Goal: Task Accomplishment & Management: Use online tool/utility

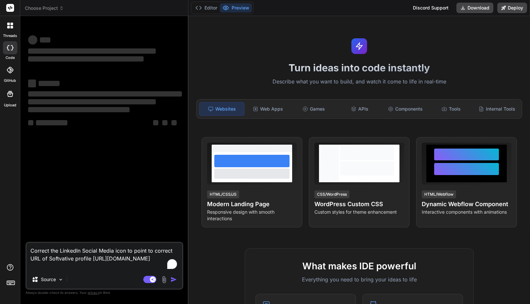
type textarea "x"
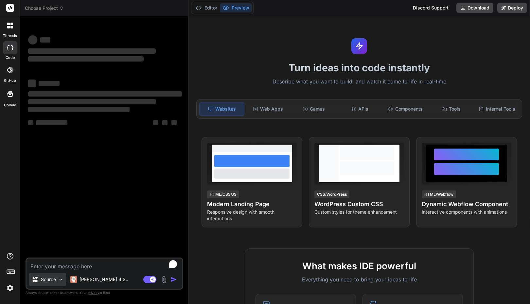
click at [61, 278] on img at bounding box center [61, 280] width 6 height 6
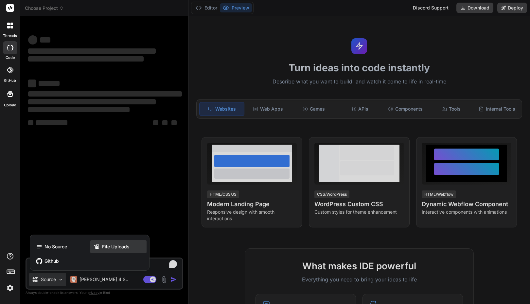
click at [105, 244] on span "File Uploads" at bounding box center [115, 246] width 27 height 7
type textarea "x"
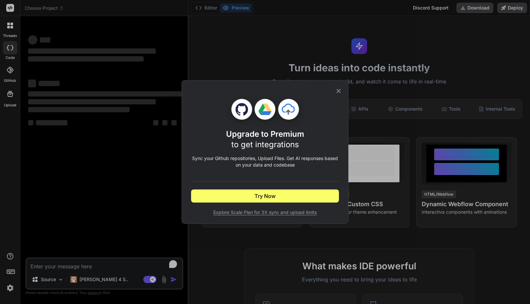
click at [339, 92] on icon at bounding box center [338, 90] width 7 height 7
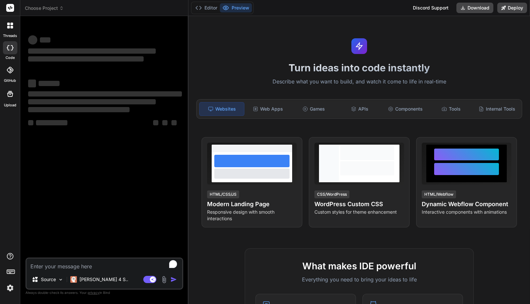
click at [12, 288] on img at bounding box center [10, 287] width 11 height 11
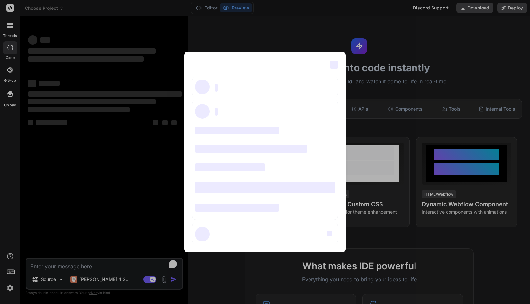
click at [334, 67] on span "‌" at bounding box center [334, 65] width 8 height 8
click at [113, 194] on div "‌ ‌ ‌ ‌ ‌ ‌ ‌ ‌ ‌ ‌ ‌ ‌ ‌ ‌ ‌" at bounding box center [265, 152] width 530 height 304
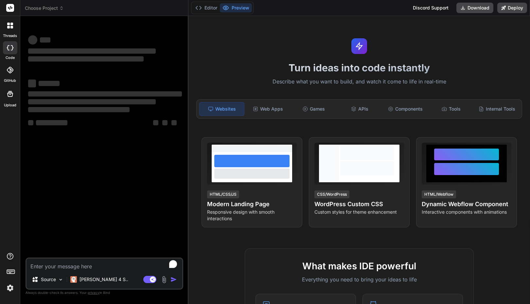
click at [11, 288] on img at bounding box center [10, 287] width 11 height 11
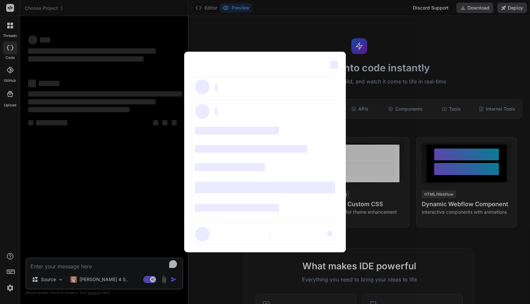
click at [11, 288] on div "‌ ‌ ‌ ‌ ‌ ‌ ‌ ‌ ‌ ‌ ‌ ‌ ‌ ‌ ‌" at bounding box center [265, 152] width 530 height 304
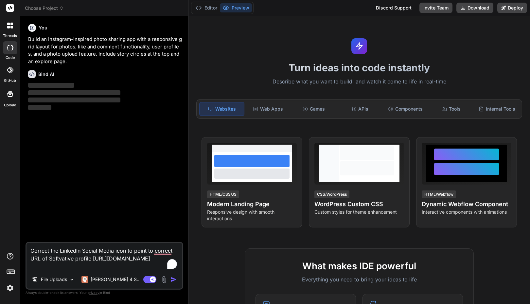
type textarea "x"
click at [12, 287] on img at bounding box center [10, 287] width 11 height 11
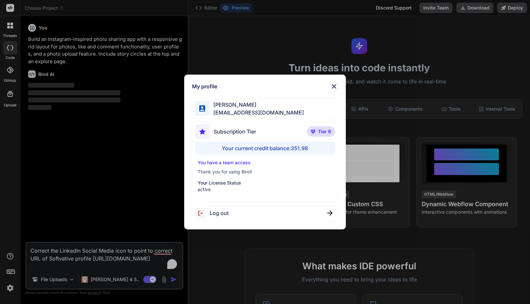
click at [336, 86] on img at bounding box center [334, 86] width 8 height 8
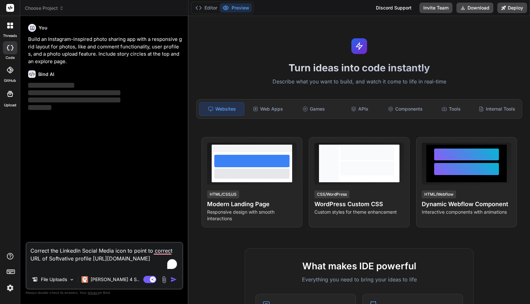
click at [90, 265] on textarea "Correct the LinkedIn Social Media icon to point to correct URL of Softvative pr…" at bounding box center [104, 256] width 156 height 27
type textarea "x"
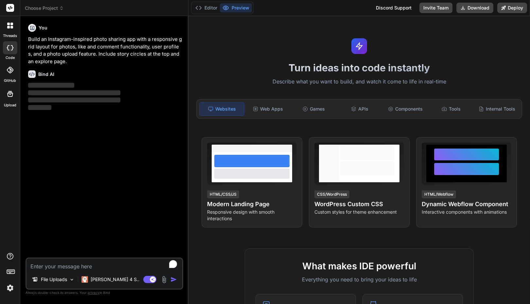
click at [9, 34] on label "threads" at bounding box center [10, 36] width 14 height 6
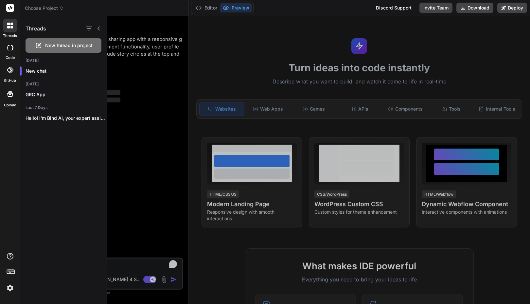
click at [137, 131] on div at bounding box center [318, 160] width 423 height 288
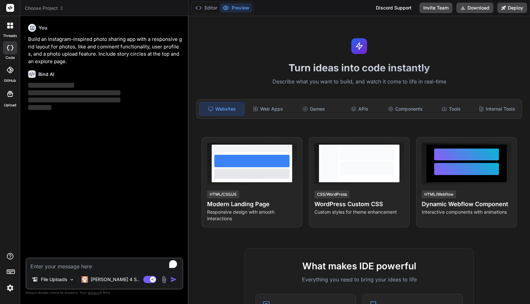
click at [14, 288] on img at bounding box center [10, 287] width 11 height 11
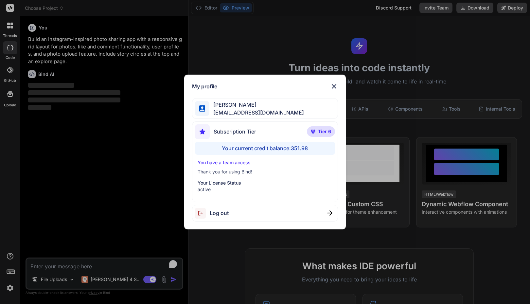
type textarea "x"
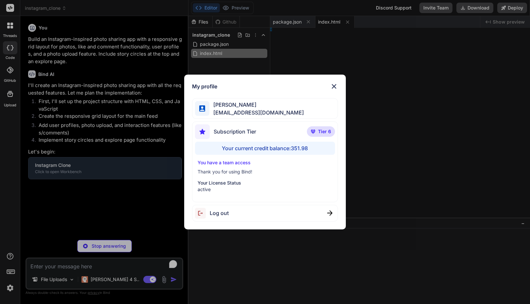
type textarea "</div> </div> </div> </div> <script src="app.js"></script> </body> </html>"
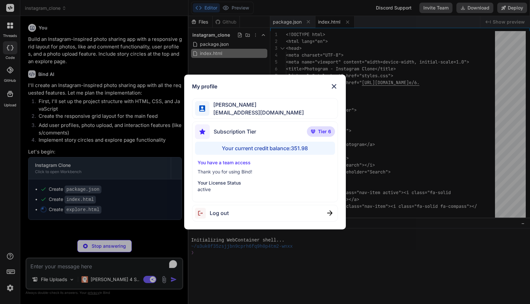
click at [13, 288] on div "My profile Faisal M faisal@softvative.com Subscription Tier Tier 6 Your current…" at bounding box center [265, 152] width 530 height 304
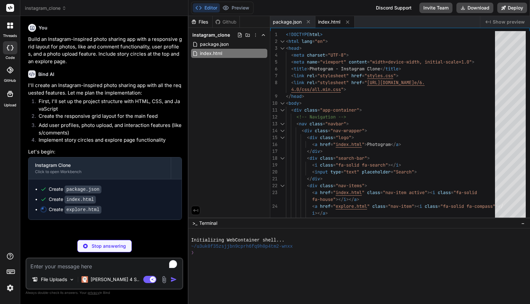
type textarea "x"
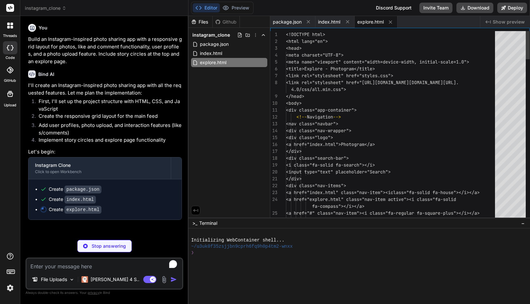
type textarea "<script src="app.js"></script> </body> </html>"
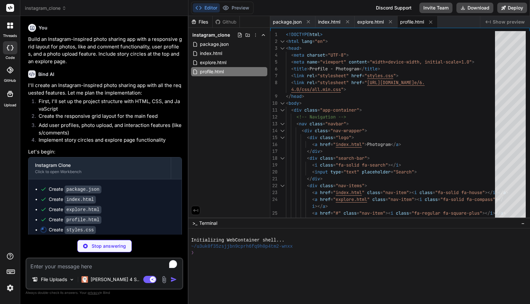
type textarea "x"
type textarea "}); });"
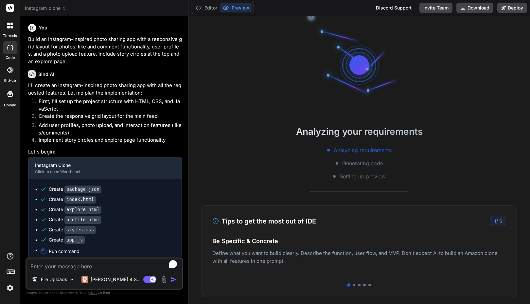
scroll to position [31, 0]
type textarea "x"
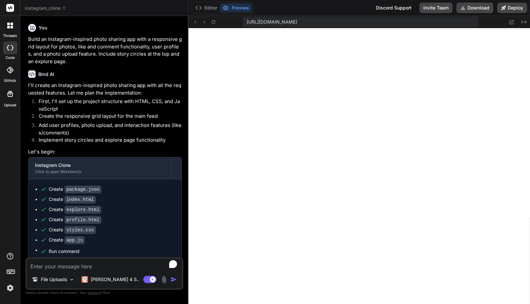
scroll to position [360, 0]
click at [297, 24] on span "https://u3uk0f35zsjjbn9cprh6fq9h0p4tm2-wnxx--3000--96435430.local-corp.webconta…" at bounding box center [271, 22] width 50 height 7
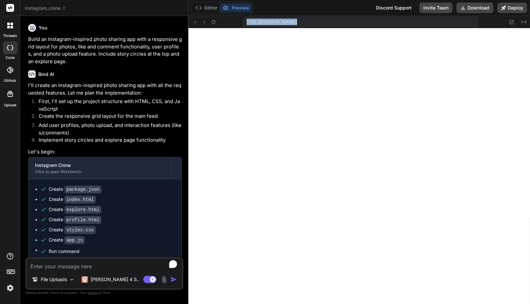
copy div "https://u3uk0f35zsjjbn9cprh6fq9h0p4tm2-wnxx--3000--96435430.local-corp.webconta…"
click at [159, 20] on div "Bind AI Web Search Created with Pixso. Code Generator You Build an Instagram-in…" at bounding box center [104, 159] width 168 height 287
click at [97, 264] on textarea "To enrich screen reader interactions, please activate Accessibility in Grammarl…" at bounding box center [104, 264] width 156 height 12
type textarea "C"
type textarea "x"
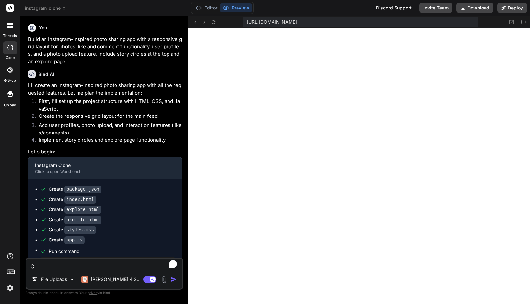
type textarea "Ch"
type textarea "x"
type textarea "Cha"
type textarea "x"
type textarea "Chan"
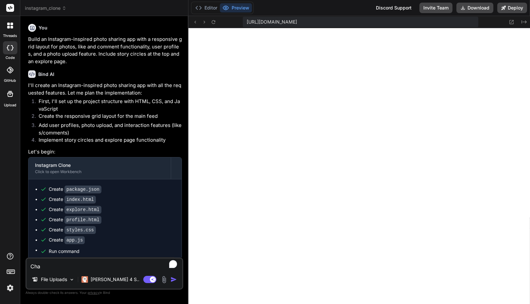
type textarea "x"
type textarea "Chang"
type textarea "x"
type textarea "Change"
type textarea "x"
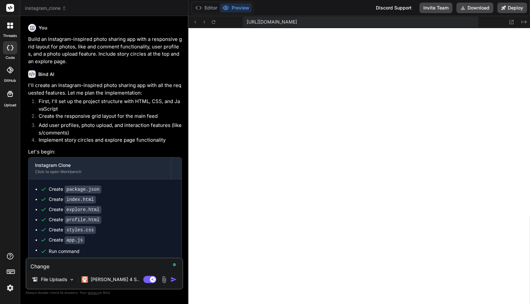
type textarea "Change"
type textarea "x"
type textarea "Change t"
type textarea "x"
type textarea "Change th"
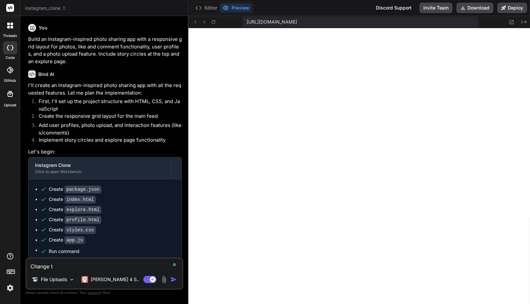
type textarea "x"
type textarea "Change the"
type textarea "x"
type textarea "Change the"
type textarea "x"
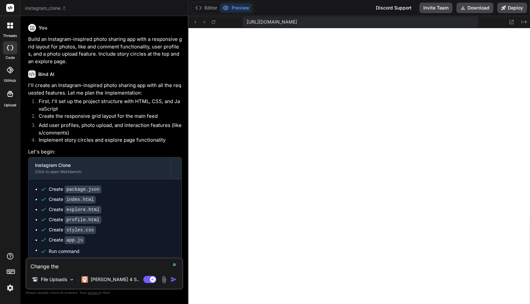
type textarea "Change the a"
type textarea "x"
type textarea "Change the ap"
type textarea "x"
type textarea "Change the app"
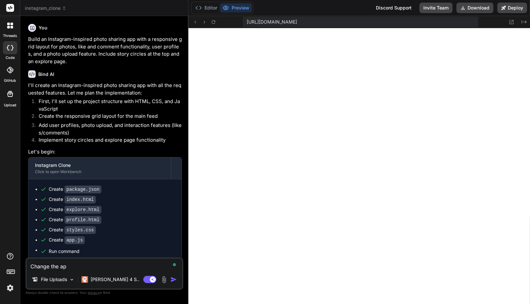
type textarea "x"
type textarea "Change the app"
type textarea "x"
type textarea "Change the app n"
type textarea "x"
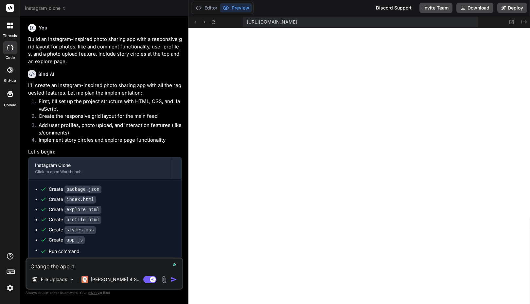
type textarea "Change the app na"
type textarea "x"
type textarea "Change the app nam"
type textarea "x"
type textarea "Change the app name"
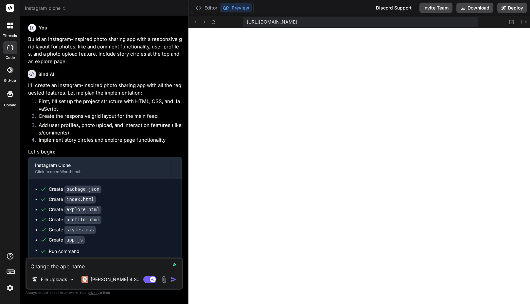
type textarea "x"
type textarea "Change the app name"
type textarea "x"
type textarea "Change the app name t"
type textarea "x"
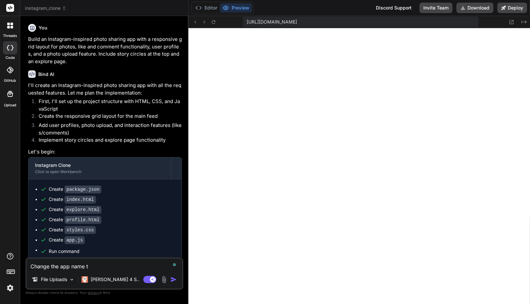
type textarea "Change the app name f"
type textarea "x"
type textarea "Change the app name fr"
type textarea "x"
type textarea "Change the app name fro"
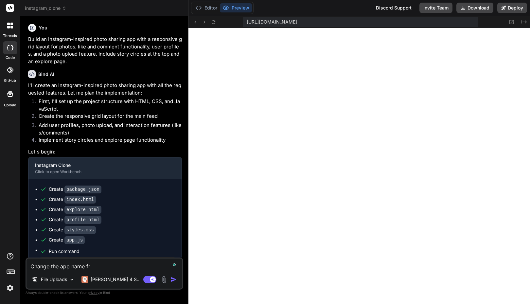
type textarea "x"
type textarea "Change the app name from"
type textarea "x"
type textarea "Change the app name from"
type textarea "x"
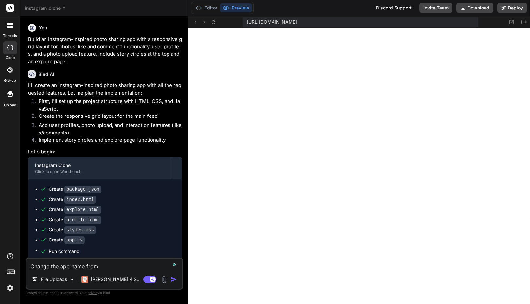
type textarea "Change the app name from P"
type textarea "x"
type textarea "Change the app name from Ph"
type textarea "x"
type textarea "Change the app name from Pho"
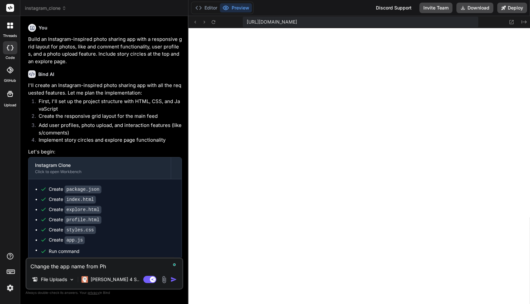
type textarea "x"
type textarea "Change the app name from Phot"
type textarea "x"
type textarea "Change the app name from Photo"
type textarea "x"
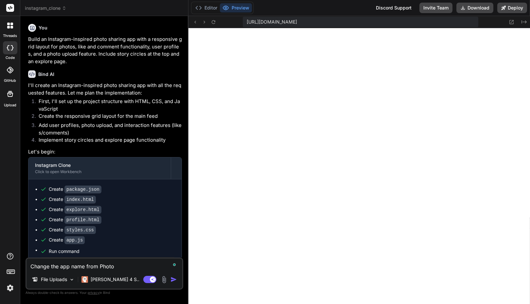
type textarea "Change the app name from Photog"
type textarea "x"
type textarea "Change the app name from Photogr"
type textarea "x"
type textarea "Change the app name from Photogra"
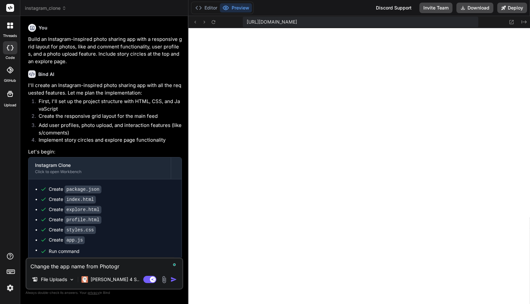
type textarea "x"
type textarea "Change the app name from Photogram"
type textarea "x"
type textarea "Change the app name from Photogram"
type textarea "x"
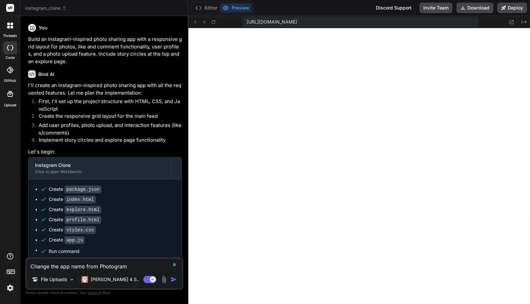
type textarea "Change the app name from Photogram t"
type textarea "x"
type textarea "Change the app name from Photogram to"
type textarea "x"
type textarea "Change the app name from Photogram to"
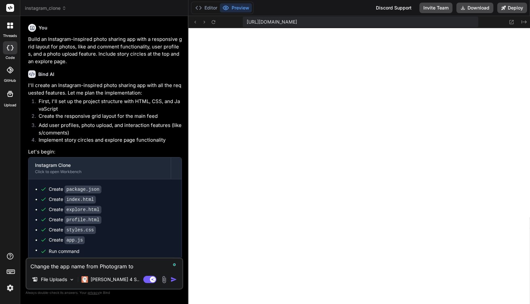
type textarea "x"
paste textarea "TasverKashi"
type textarea "Change the app name from Photogram to TasverKashi"
type textarea "x"
type textarea "Change the app name from Photogram to TasverKashi"
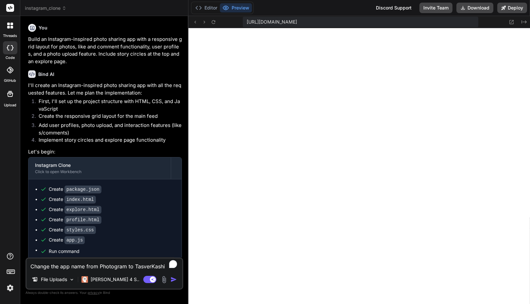
scroll to position [435, 0]
click at [105, 265] on textarea "Change the app name from Photogram to TasverKashi" at bounding box center [104, 264] width 156 height 12
click at [143, 262] on textarea "Change the app name from Photogram to TasverKashi" at bounding box center [104, 264] width 156 height 12
type textarea "x"
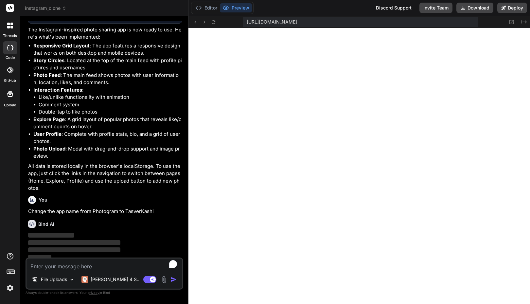
scroll to position [278, 0]
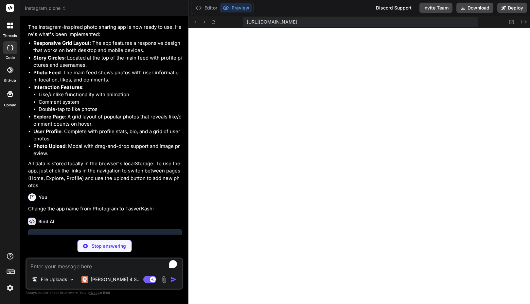
click at [143, 208] on p "Change the app name from Photogram to TasverKashi" at bounding box center [105, 209] width 154 height 8
click at [69, 262] on textarea "To enrich screen reader interactions, please activate Accessibility in Grammarl…" at bounding box center [104, 264] width 156 height 12
click at [93, 248] on p "Stop answering" at bounding box center [109, 246] width 34 height 7
type textarea "x"
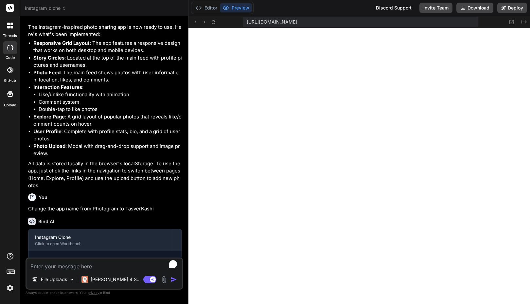
scroll to position [307, 0]
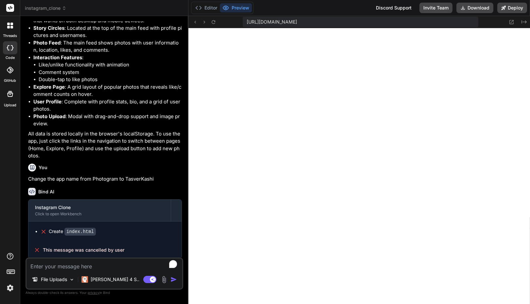
click at [122, 177] on p "Change the app name from Photogram to TasverKashi" at bounding box center [105, 179] width 154 height 8
copy div "Change the app name from Photogram to TasverKashi"
click at [55, 267] on textarea "To enrich screen reader interactions, please activate Accessibility in Grammarl…" at bounding box center [104, 264] width 156 height 12
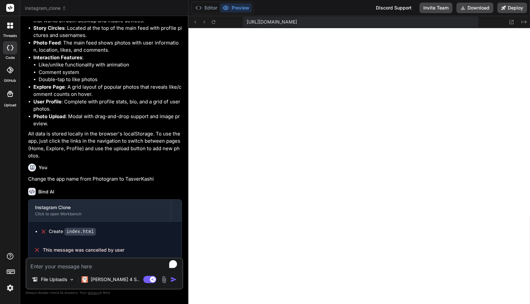
paste textarea "Change the app name from Photogram to TasverKashi"
type textarea "Change the app name from Photogram to TasverKashi"
type textarea "x"
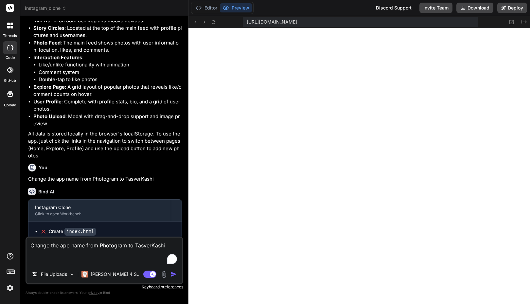
click at [147, 244] on textarea "Change the app name from Photogram to TasverKashi" at bounding box center [104, 250] width 156 height 27
type textarea "Change the app name from Photogram to TasveerKashi"
type textarea "x"
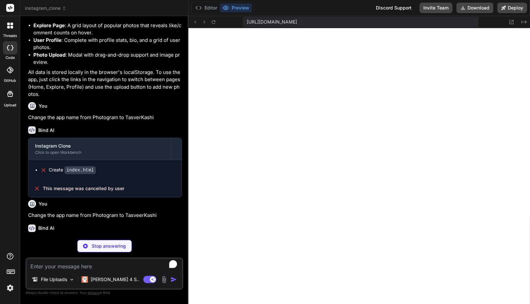
scroll to position [375, 0]
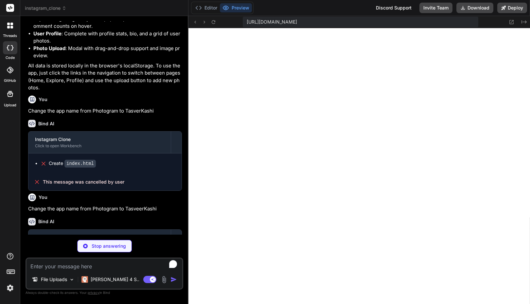
click at [54, 9] on span "instagram_clone" at bounding box center [46, 8] width 42 height 7
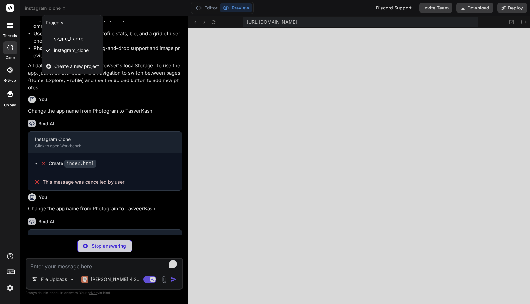
click at [86, 7] on div at bounding box center [265, 152] width 530 height 304
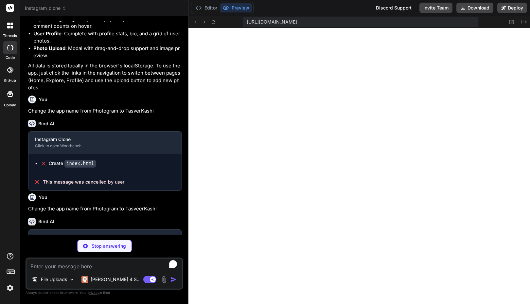
click at [13, 29] on div at bounding box center [10, 26] width 14 height 14
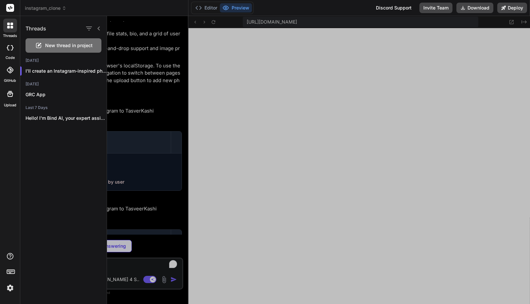
click at [13, 29] on div at bounding box center [10, 26] width 14 height 14
click at [11, 49] on icon at bounding box center [10, 47] width 7 height 5
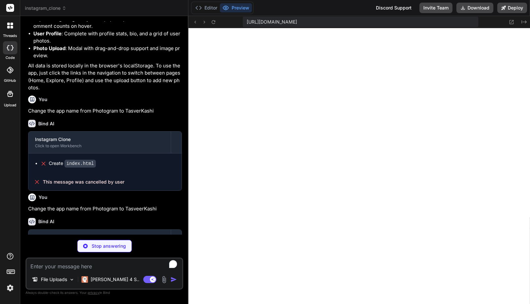
click at [13, 49] on icon at bounding box center [10, 47] width 7 height 5
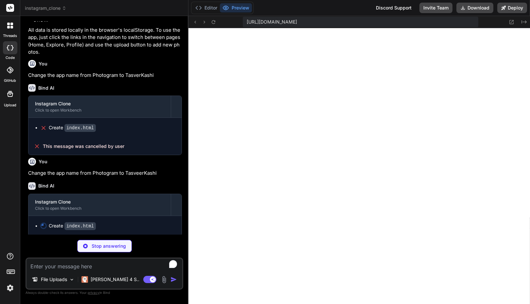
type textarea "x"
type textarea "</div> </div> </div> </div> <script src="app.js"></script> </body> </html>"
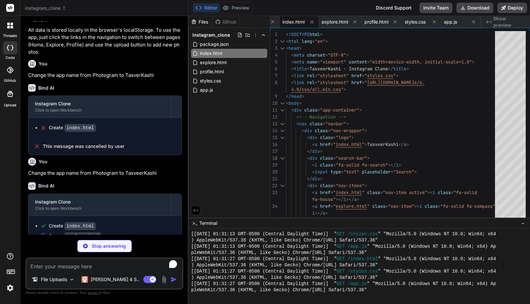
type textarea "x"
type textarea "</div> <script src="app.js"></script> </body> </html>"
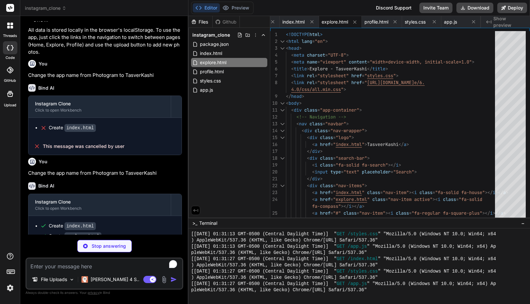
type textarea "x"
type textarea "<script src="app.js"></script> </body> </html>"
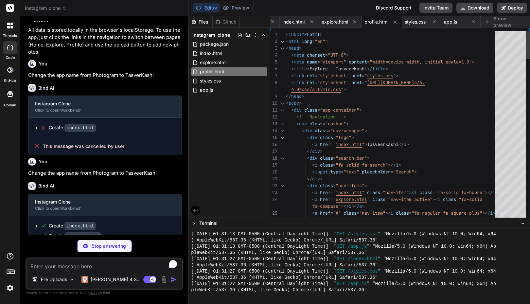
type textarea "x"
type textarea "} }"
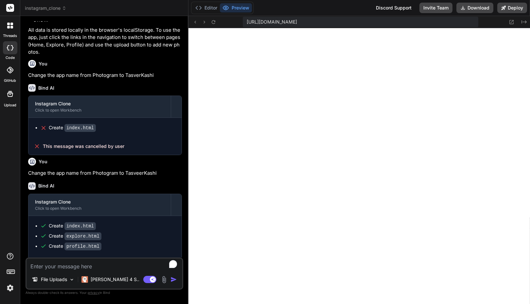
type textarea "x"
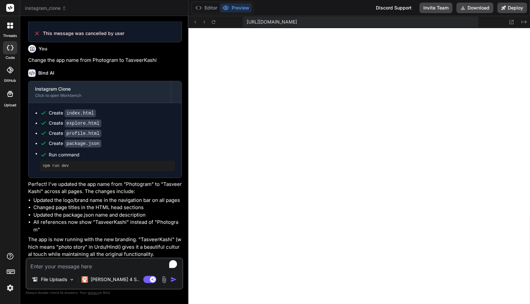
scroll to position [820, 0]
click at [70, 265] on textarea "To enrich screen reader interactions, please activate Accessibility in Grammarl…" at bounding box center [104, 264] width 156 height 12
type textarea "C"
type textarea "x"
type textarea "Cr"
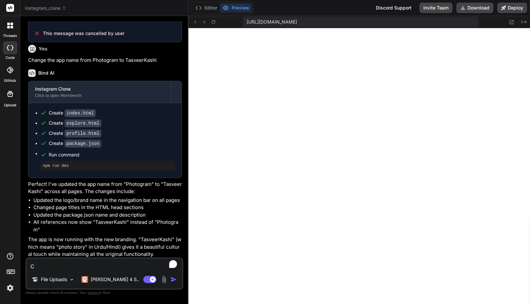
type textarea "x"
type textarea "Cre"
type textarea "x"
type textarea "Crea"
type textarea "x"
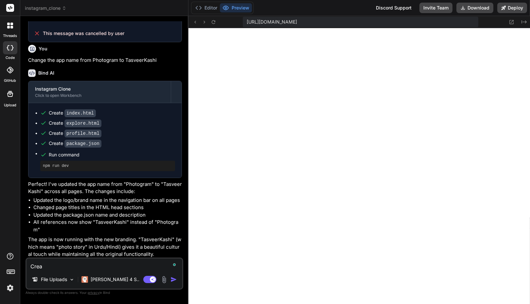
type textarea "Creat"
type textarea "x"
type textarea "Create"
type textarea "x"
type textarea "Createe"
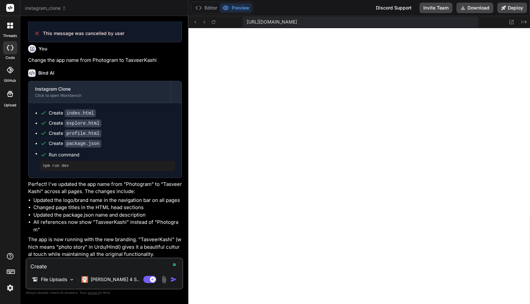
type textarea "x"
type textarea "Createe"
type textarea "x"
type textarea "C"
type textarea "x"
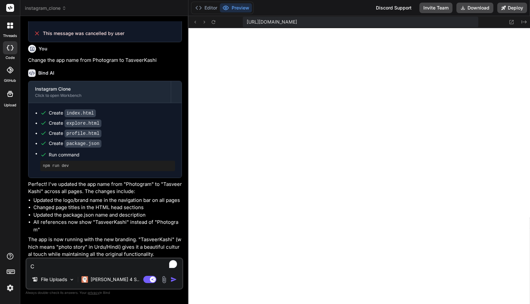
type textarea "Cr"
type textarea "x"
type textarea "Cre"
type textarea "x"
type textarea "C"
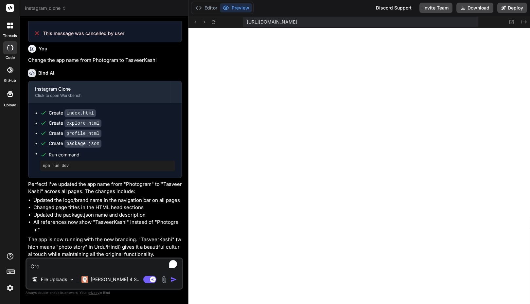
type textarea "x"
type textarea "Cr"
type textarea "x"
type textarea "Cre"
type textarea "x"
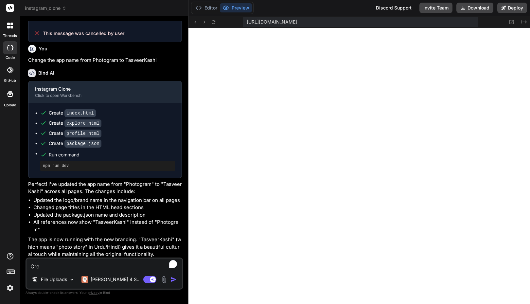
type textarea "Crea"
type textarea "x"
type textarea "Creat"
type textarea "x"
type textarea "Create"
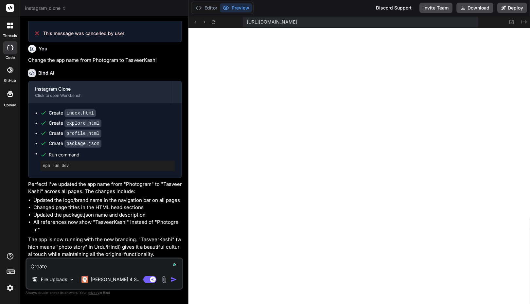
type textarea "x"
type textarea "Create"
type textarea "x"
type textarea "Create t"
type textarea "x"
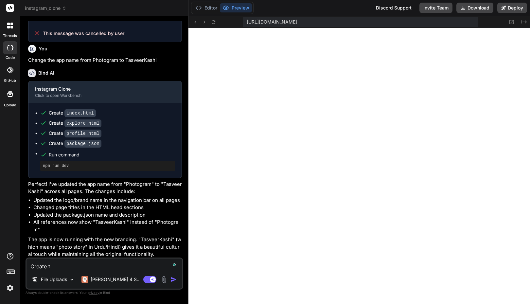
type textarea "Create th"
type textarea "x"
type textarea "Create the"
type textarea "x"
type textarea "Create the"
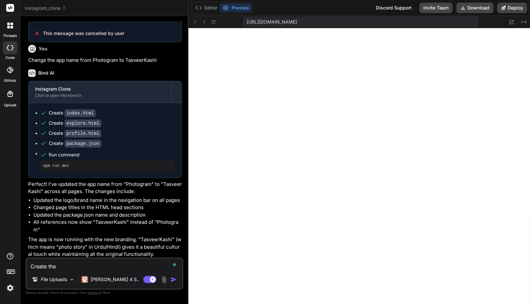
type textarea "x"
type textarea "Create the"
click at [73, 261] on textarea "Create the" at bounding box center [104, 264] width 156 height 12
type textarea "x"
click at [55, 8] on span "instagram_clone" at bounding box center [46, 8] width 42 height 7
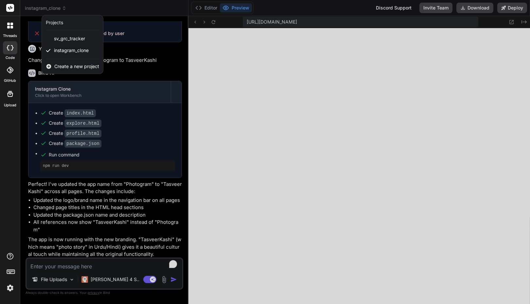
click at [10, 31] on div at bounding box center [10, 26] width 14 height 14
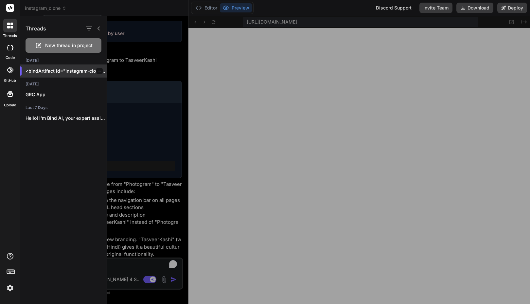
click at [99, 72] on div at bounding box center [99, 71] width 7 height 7
click at [97, 71] on icon "button" at bounding box center [99, 71] width 4 height 4
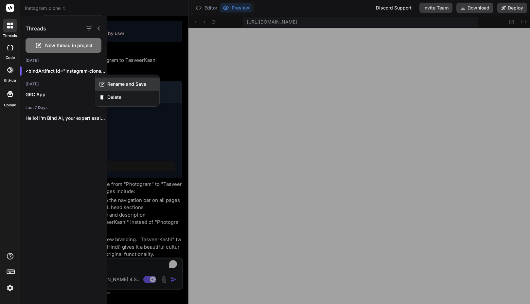
click at [106, 81] on div "Rename and Save" at bounding box center [127, 83] width 64 height 13
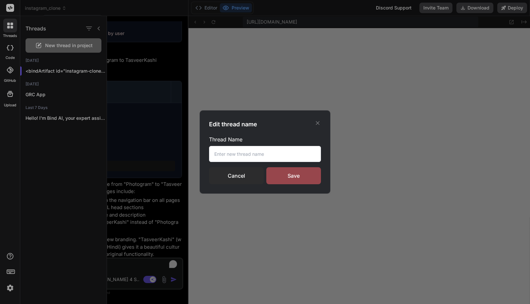
click at [244, 152] on input "text" at bounding box center [265, 154] width 112 height 16
type input "TasveerKashi App"
click at [272, 157] on input "TasveerKashi App" at bounding box center [265, 154] width 112 height 16
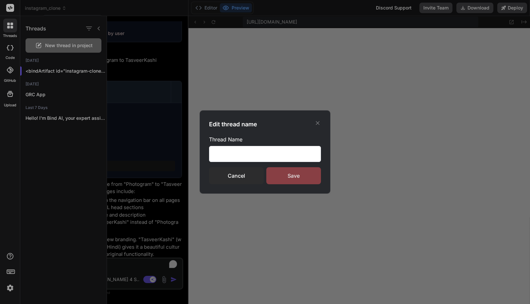
click at [286, 174] on div "Save" at bounding box center [293, 175] width 55 height 17
click at [316, 123] on icon at bounding box center [317, 123] width 7 height 7
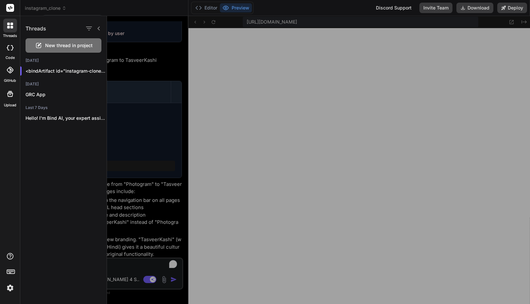
click at [8, 27] on icon at bounding box center [8, 27] width 3 height 3
click at [11, 45] on icon at bounding box center [12, 47] width 3 height 5
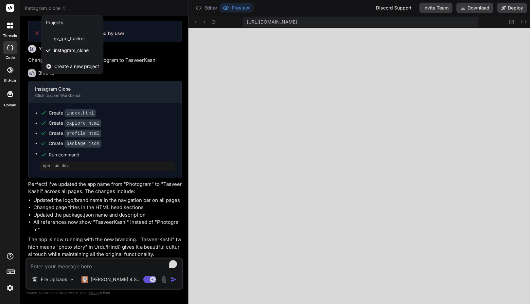
click at [10, 49] on icon at bounding box center [10, 47] width 7 height 5
click at [6, 76] on div at bounding box center [10, 70] width 14 height 14
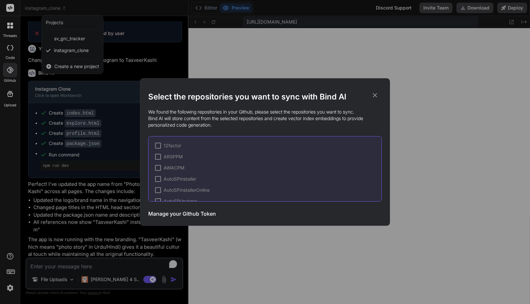
click at [10, 43] on div "Select the repositories you want to sync with Bind AI We found the following re…" at bounding box center [265, 152] width 530 height 304
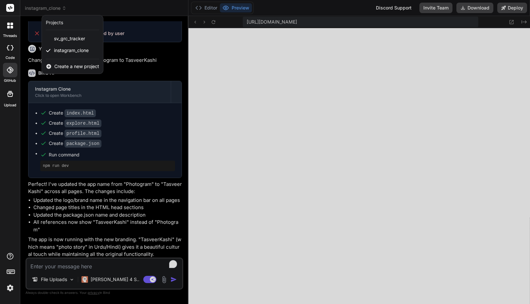
click at [354, 3] on div at bounding box center [265, 152] width 530 height 304
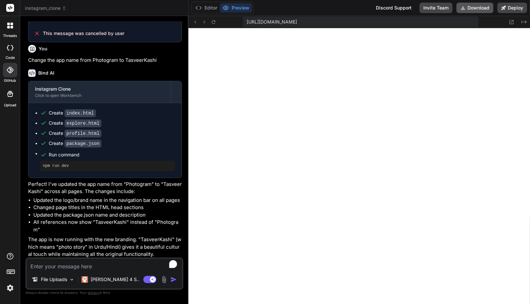
click at [472, 6] on button "Download" at bounding box center [474, 8] width 37 height 10
click at [15, 31] on div at bounding box center [10, 26] width 14 height 14
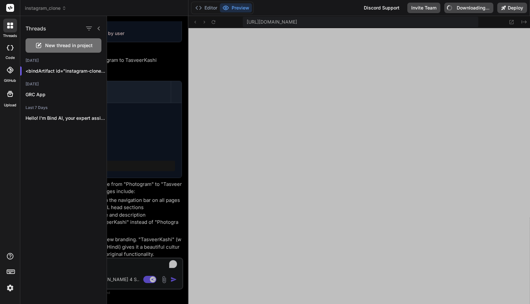
click at [10, 56] on label "code" at bounding box center [10, 58] width 9 height 6
type textarea "x"
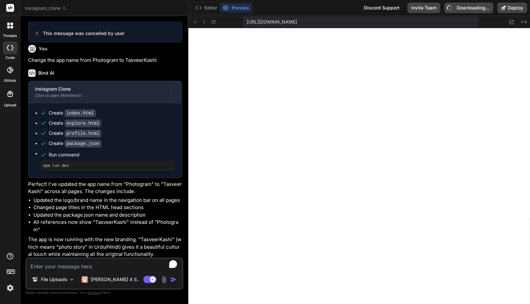
click at [43, 11] on span "instagram_clone" at bounding box center [46, 8] width 42 height 7
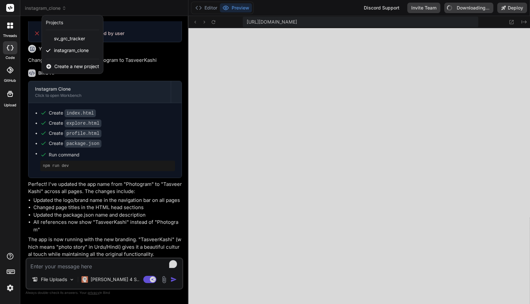
click at [113, 12] on div at bounding box center [265, 152] width 530 height 304
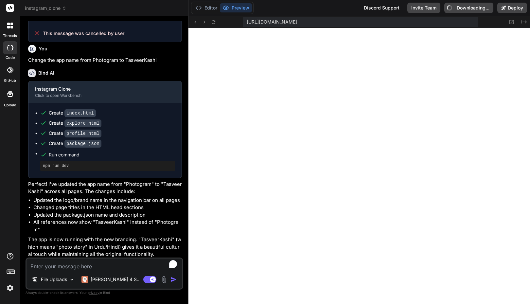
click at [39, 10] on span "instagram_clone" at bounding box center [46, 8] width 42 height 7
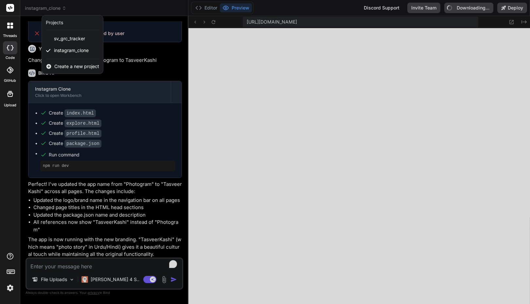
click at [49, 66] on icon at bounding box center [49, 66] width 6 height 6
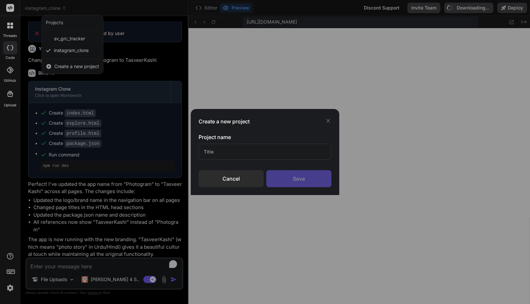
click at [228, 178] on div "Cancel" at bounding box center [230, 178] width 65 height 17
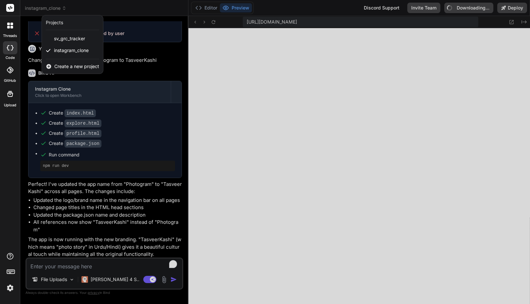
click at [64, 63] on span "Create a new project" at bounding box center [76, 66] width 45 height 7
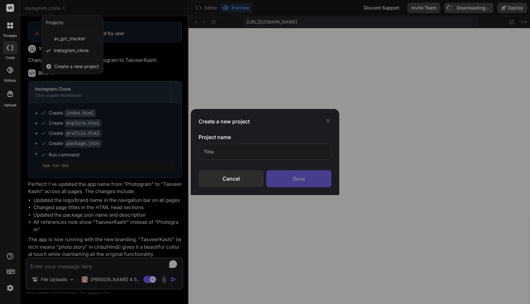
click at [217, 151] on input "text" at bounding box center [264, 152] width 133 height 16
type input "TasveerKashi Project"
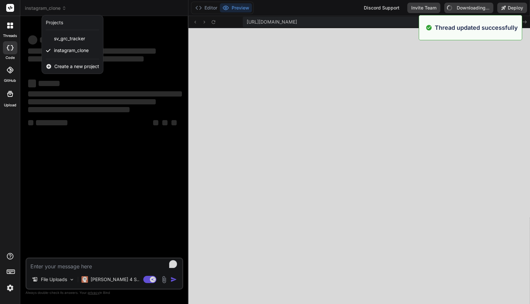
scroll to position [0, 0]
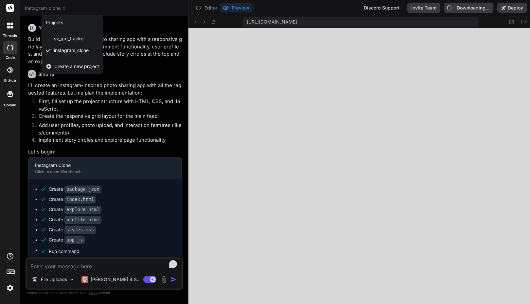
click at [12, 151] on div "threads code GitHub Upload" at bounding box center [10, 152] width 20 height 304
click at [81, 10] on div at bounding box center [265, 152] width 530 height 304
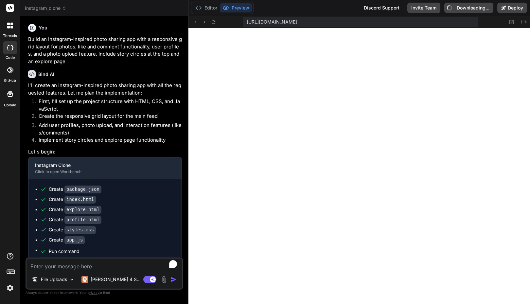
click at [49, 7] on span "instagram_clone" at bounding box center [46, 8] width 42 height 7
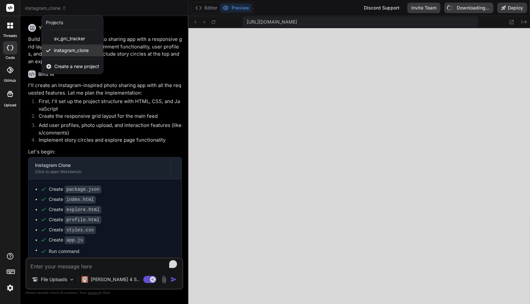
type textarea "x"
click at [57, 49] on span "instagram_clone" at bounding box center [71, 50] width 35 height 7
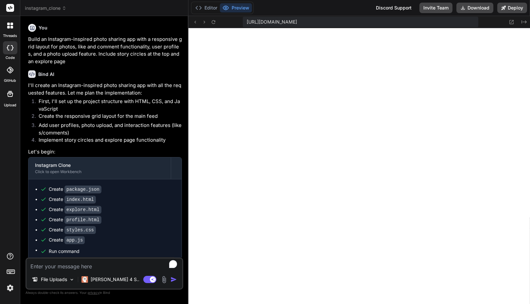
click at [64, 9] on icon at bounding box center [64, 8] width 5 height 5
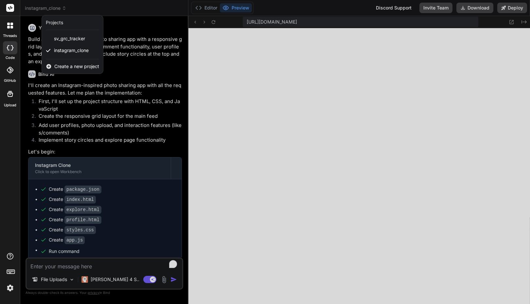
click at [57, 22] on div "Projects" at bounding box center [54, 22] width 17 height 7
click at [118, 10] on div at bounding box center [265, 152] width 530 height 304
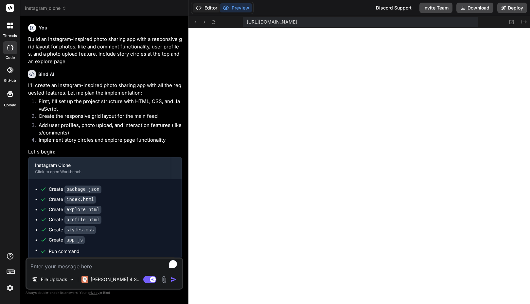
click at [202, 6] on button "Editor" at bounding box center [206, 7] width 27 height 9
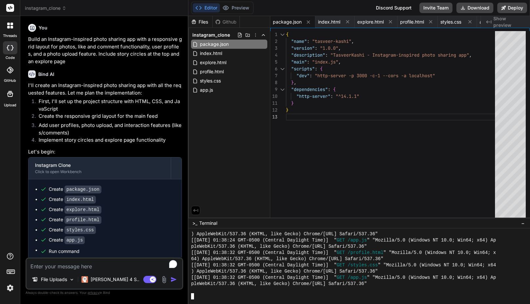
scroll to position [826, 0]
click at [309, 23] on icon at bounding box center [308, 22] width 6 height 6
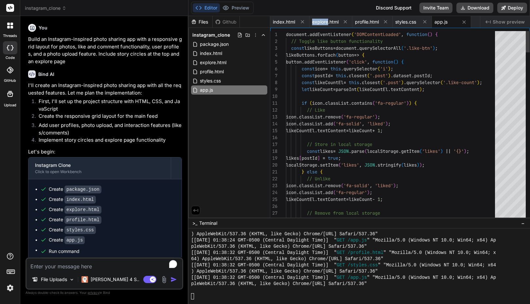
click at [309, 23] on div "index.html" at bounding box center [289, 22] width 39 height 12
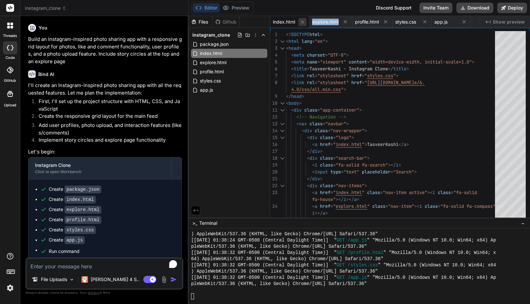
click at [302, 22] on icon at bounding box center [302, 21] width 3 height 3
type textarea "}); });"
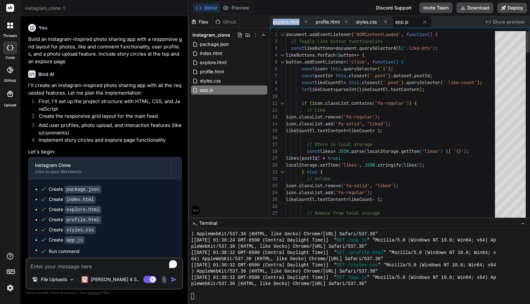
click at [302, 22] on button at bounding box center [306, 22] width 8 height 8
click at [302, 22] on icon at bounding box center [303, 22] width 6 height 6
click at [302, 22] on icon at bounding box center [302, 21] width 3 height 3
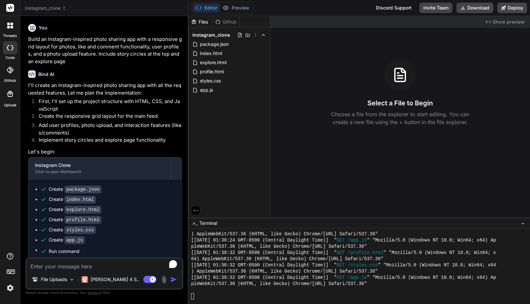
click at [227, 22] on div "Github" at bounding box center [225, 22] width 27 height 7
click at [234, 8] on button "Preview" at bounding box center [236, 7] width 32 height 9
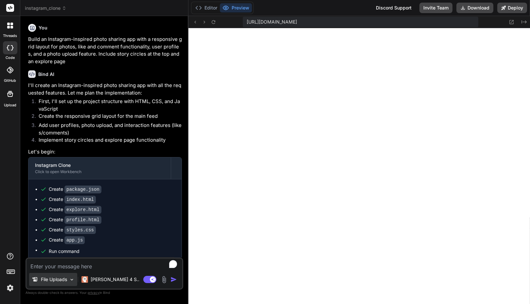
click at [73, 278] on img at bounding box center [72, 280] width 6 height 6
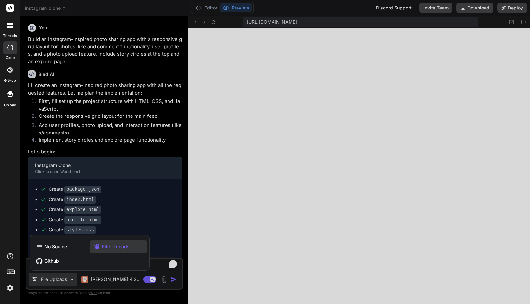
click at [73, 279] on div at bounding box center [265, 152] width 530 height 304
type textarea "x"
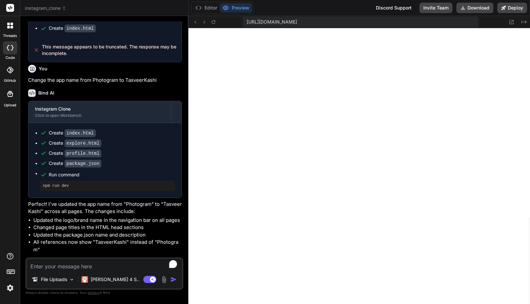
scroll to position [530, 0]
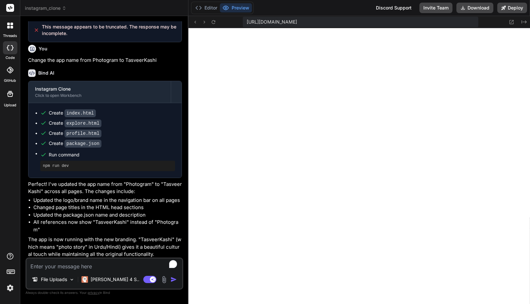
click at [71, 266] on textarea "To enrich screen reader interactions, please activate Accessibility in Grammarl…" at bounding box center [104, 264] width 156 height 12
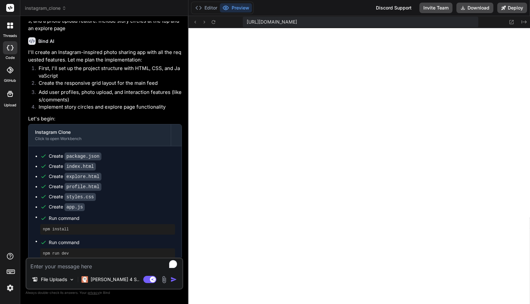
scroll to position [0, 0]
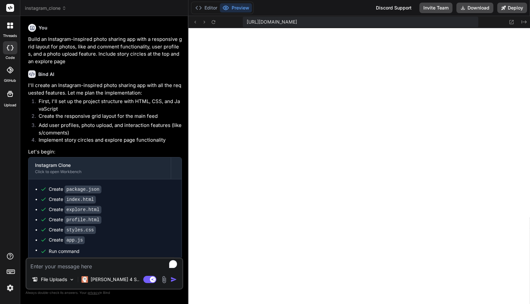
click at [160, 8] on div "instagram_clone" at bounding box center [104, 8] width 159 height 7
click at [58, 8] on span "instagram_clone" at bounding box center [46, 8] width 42 height 7
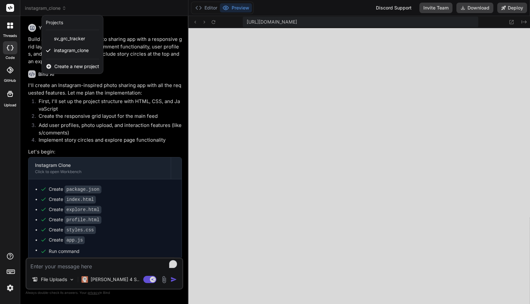
click at [58, 8] on div at bounding box center [265, 152] width 530 height 304
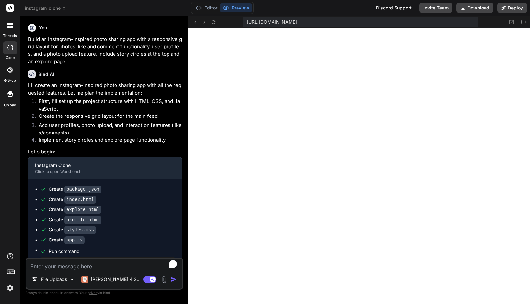
click at [58, 265] on textarea "To enrich screen reader interactions, please activate Accessibility in Grammarl…" at bounding box center [104, 264] width 156 height 12
type textarea "C"
type textarea "x"
type textarea "Ch"
type textarea "x"
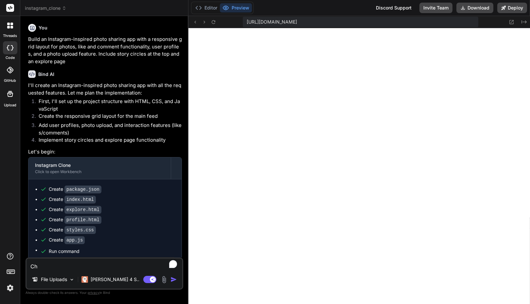
type textarea "Cha"
type textarea "x"
type textarea "Chan"
type textarea "x"
type textarea "Chang"
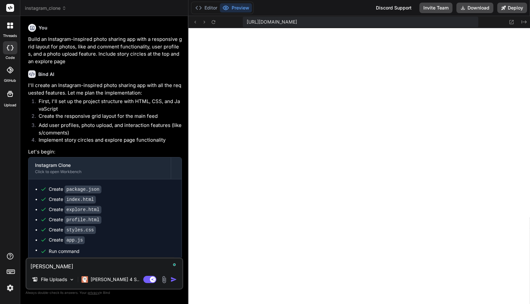
type textarea "x"
type textarea "Change"
type textarea "x"
type textarea "Change"
type textarea "x"
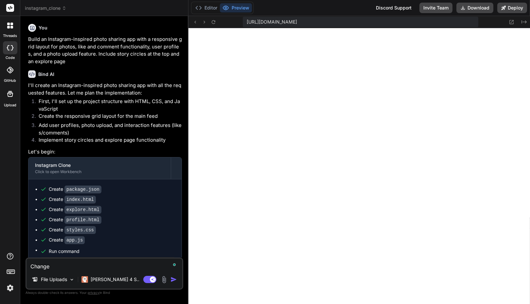
type textarea "Change P"
type textarea "x"
type textarea "Change Pr"
type textarea "x"
type textarea "Change Pro"
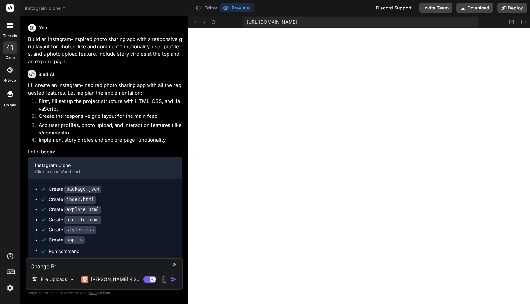
type textarea "x"
type textarea "Change Proj"
type textarea "x"
type textarea "Change Proje"
type textarea "x"
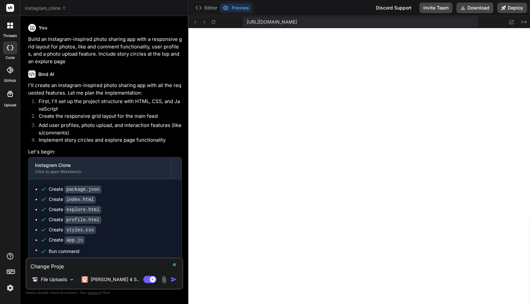
type textarea "Change Projec"
type textarea "x"
type textarea "Change Project"
type textarea "x"
type textarea "Change Project"
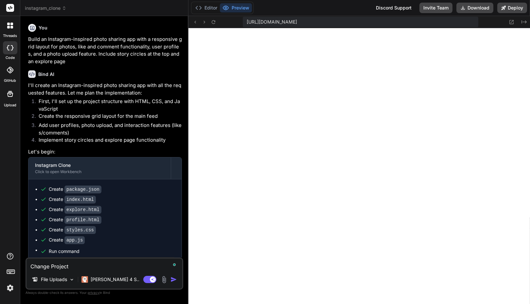
type textarea "x"
type textarea "Change Project n"
type textarea "x"
type textarea "Change Project na"
type textarea "x"
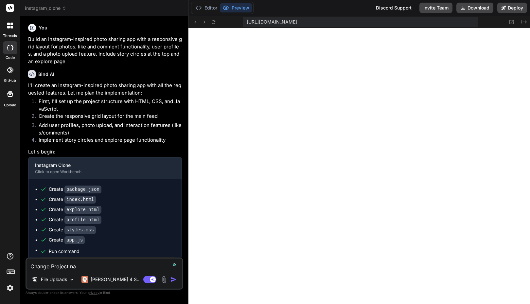
type textarea "Change Project nam"
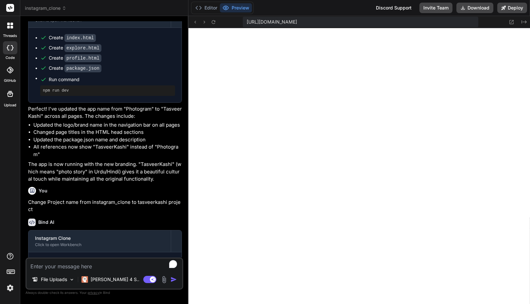
scroll to position [676, 0]
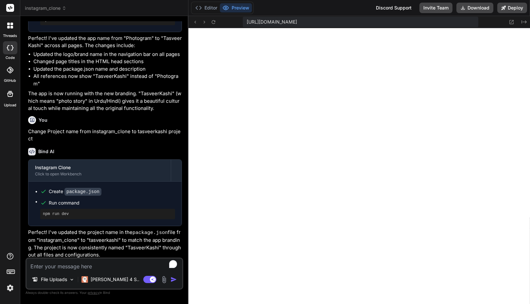
click at [55, 9] on span "instagram_clone" at bounding box center [46, 8] width 42 height 7
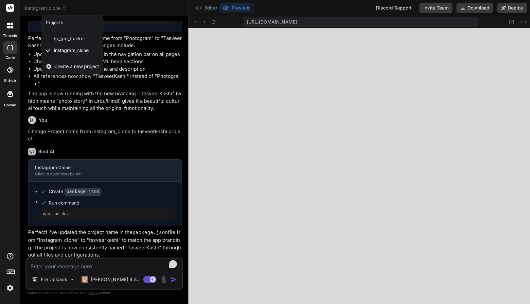
click at [52, 8] on div at bounding box center [265, 152] width 530 height 304
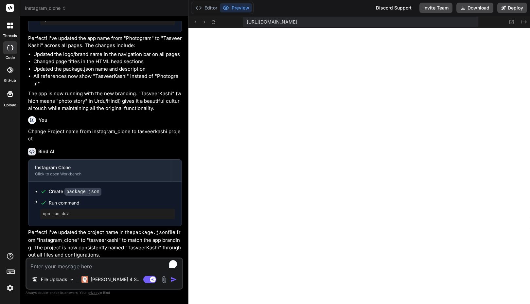
click at [11, 30] on div at bounding box center [10, 26] width 14 height 14
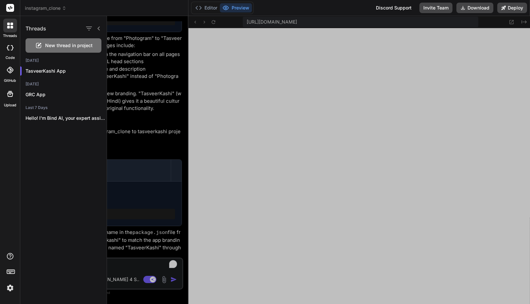
click at [11, 30] on div at bounding box center [10, 26] width 14 height 14
click at [11, 50] on div at bounding box center [10, 47] width 14 height 13
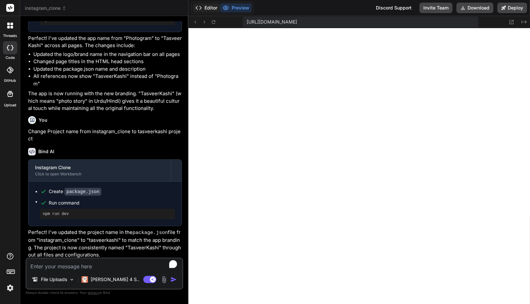
click at [210, 7] on button "Editor" at bounding box center [206, 7] width 27 height 9
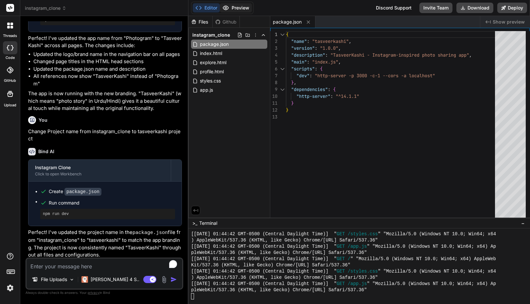
click at [232, 7] on button "Preview" at bounding box center [236, 7] width 32 height 9
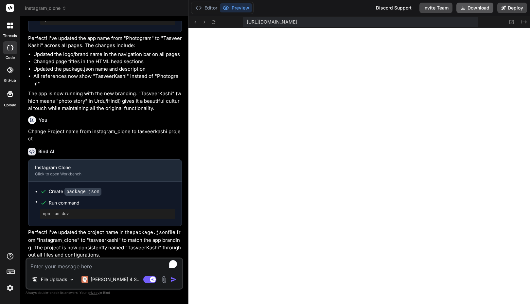
click at [466, 8] on button "Download" at bounding box center [474, 8] width 37 height 10
click at [509, 7] on button "Deploy" at bounding box center [512, 8] width 30 height 10
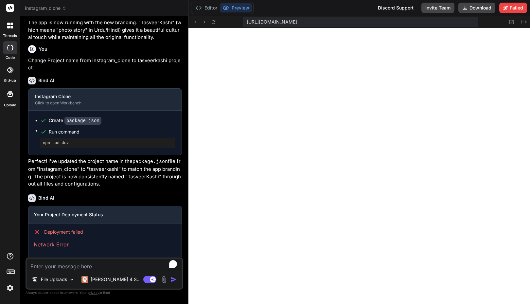
scroll to position [751, 0]
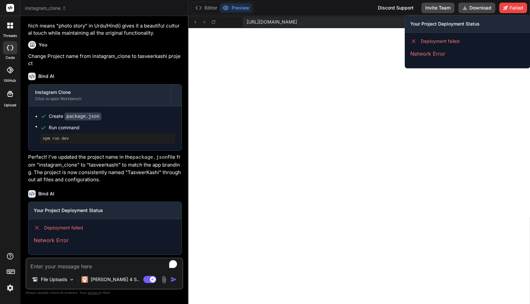
click at [428, 42] on span "Deployment failed" at bounding box center [439, 41] width 39 height 7
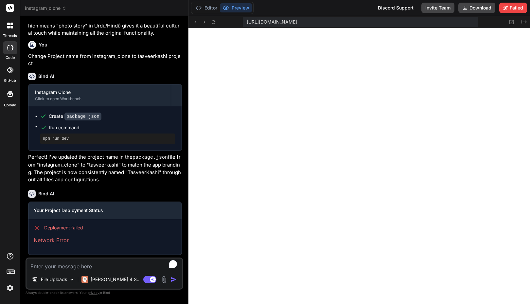
click at [350, 9] on div "Editor Preview Discord Support Invite Team Download Failed" at bounding box center [358, 8] width 341 height 16
click at [209, 7] on button "Editor" at bounding box center [206, 7] width 27 height 9
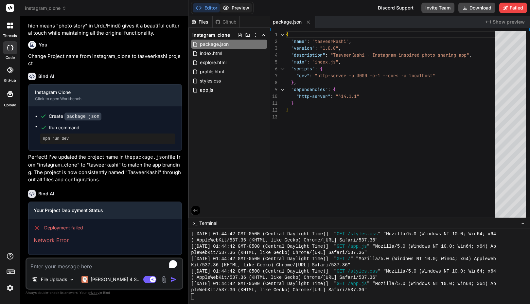
click at [233, 9] on button "Preview" at bounding box center [236, 7] width 32 height 9
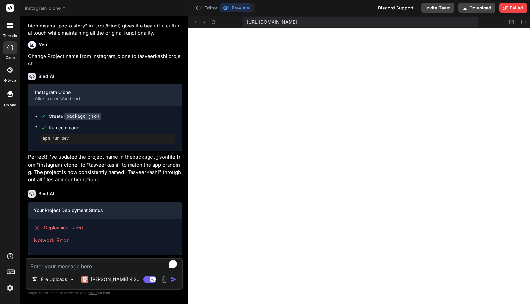
click at [9, 74] on div at bounding box center [10, 70] width 14 height 14
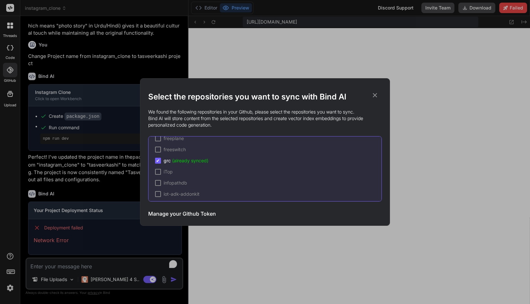
scroll to position [708, 0]
click at [377, 93] on icon at bounding box center [374, 95] width 7 height 7
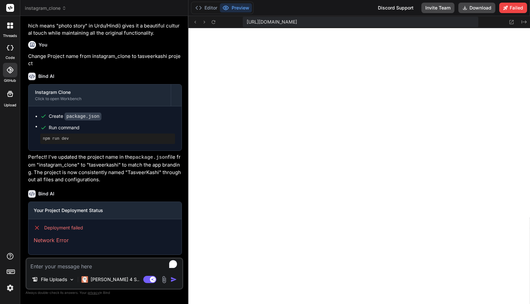
scroll to position [1267, 0]
click at [10, 76] on div at bounding box center [10, 70] width 14 height 14
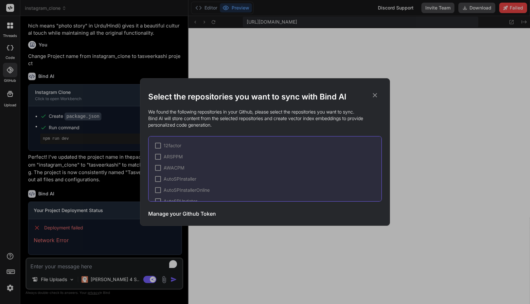
click at [10, 76] on div "Select the repositories you want to sync with Bind AI We found the following re…" at bounding box center [265, 152] width 530 height 304
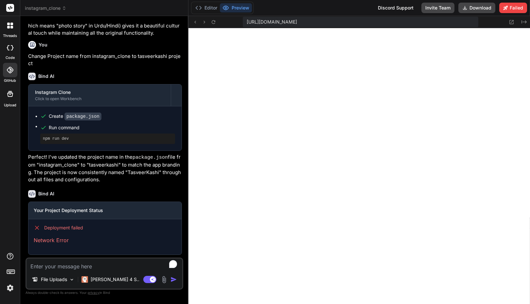
click at [9, 74] on div at bounding box center [10, 70] width 14 height 14
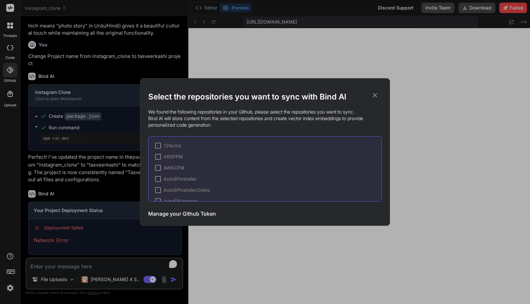
click at [179, 213] on h3 "Manage your Github Token" at bounding box center [182, 214] width 68 height 8
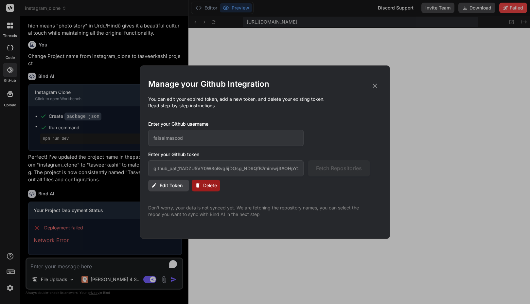
click at [173, 185] on span "Edit Token" at bounding box center [171, 185] width 23 height 7
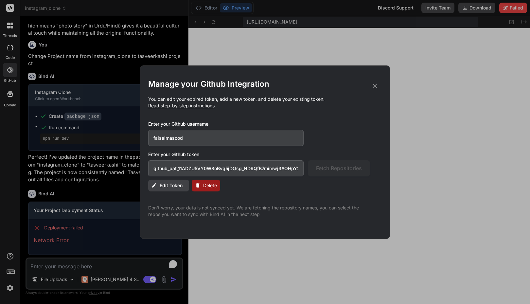
click at [219, 172] on input "github_pat_11ADZU5VY0W8oBvg5jDOsg_ND9QfB7mimwj3AOHpY2Dj9qncvKqQySOPzfLNPVLLsJFE…" at bounding box center [225, 168] width 155 height 16
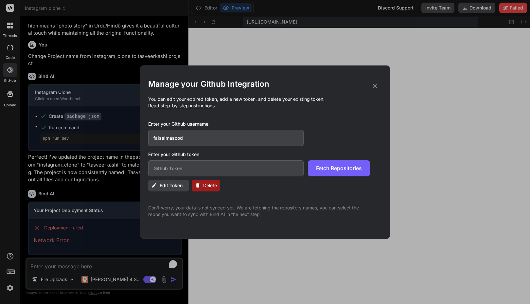
paste input "github_pat_11ADZU5VY0gu6UkmUgVxLn_rQFefAf1VlRmXOgZEQLDqpQXBgGttic2RnhxcEBNi75D7…"
click at [329, 170] on span "Fetch Repositories" at bounding box center [339, 168] width 46 height 8
click at [374, 80] on h2 "Manage your Github Integration" at bounding box center [264, 84] width 233 height 10
click at [375, 84] on icon at bounding box center [374, 85] width 7 height 7
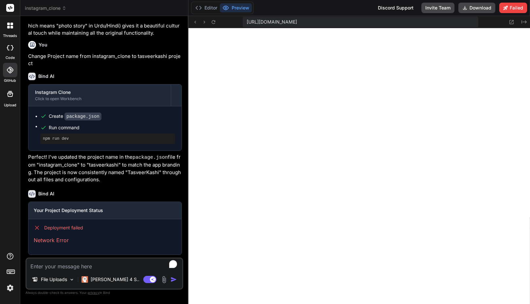
click at [12, 99] on div at bounding box center [10, 94] width 16 height 16
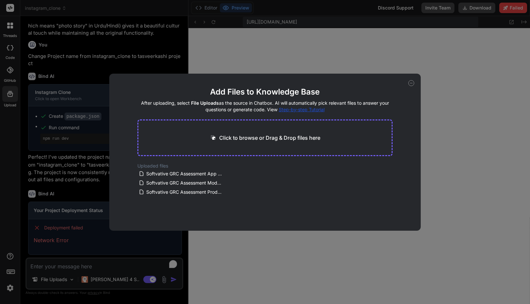
drag, startPoint x: 12, startPoint y: 99, endPoint x: 11, endPoint y: 93, distance: 5.9
click at [12, 99] on div "Add Files to Knowledge Base After uploading, select File Uploads as the source …" at bounding box center [265, 152] width 530 height 304
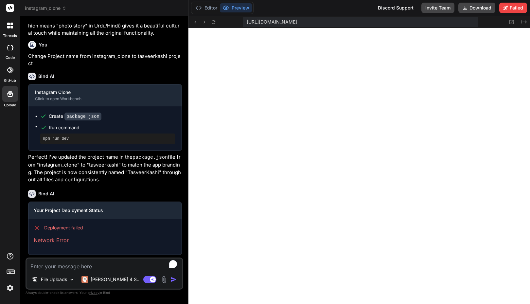
click at [9, 76] on div at bounding box center [10, 70] width 14 height 14
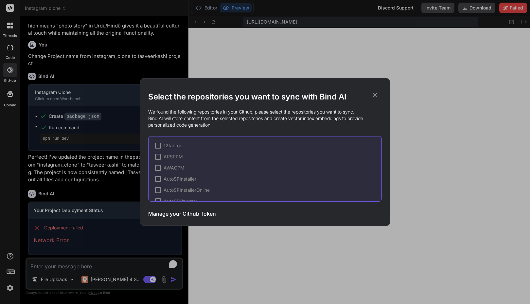
click at [375, 95] on icon at bounding box center [375, 95] width 4 height 4
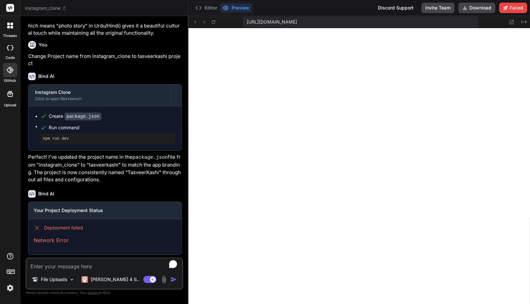
click at [12, 70] on icon at bounding box center [10, 70] width 7 height 7
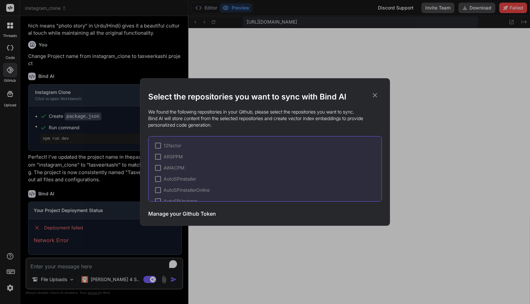
click at [178, 214] on h3 "Manage your Github Token" at bounding box center [182, 214] width 68 height 8
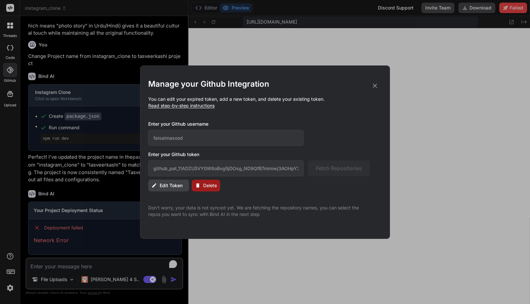
click at [174, 181] on button "Edit Token" at bounding box center [168, 185] width 41 height 12
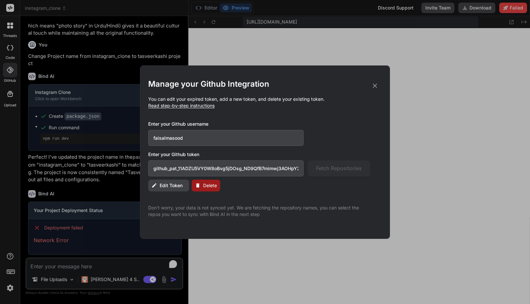
click at [187, 141] on input "faisalmasood" at bounding box center [225, 138] width 155 height 16
click at [333, 164] on span "Fetch Repositories" at bounding box center [339, 168] width 46 height 8
click at [325, 168] on span "Fetch Repositories" at bounding box center [339, 168] width 46 height 8
click at [197, 107] on span "Read step-by-step instructions" at bounding box center [181, 106] width 66 height 6
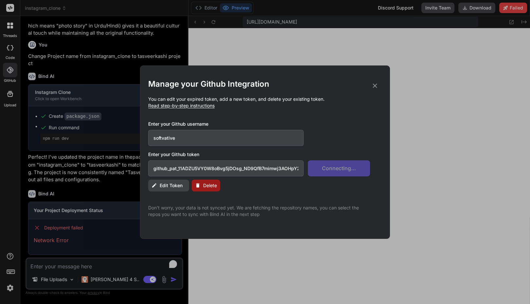
click at [376, 84] on icon at bounding box center [375, 85] width 4 height 4
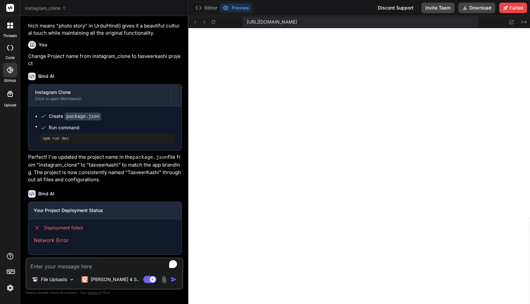
click at [9, 74] on div at bounding box center [10, 70] width 14 height 14
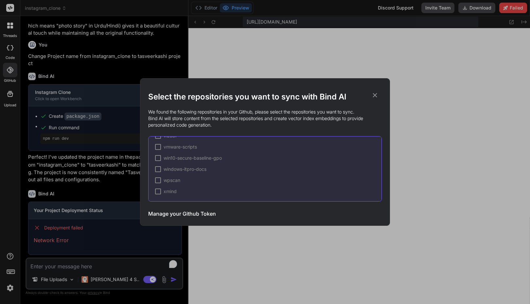
scroll to position [477, 0]
click at [156, 168] on div at bounding box center [158, 169] width 6 height 6
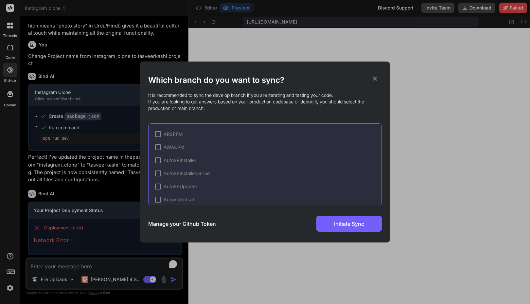
scroll to position [557, 0]
click at [160, 163] on div at bounding box center [158, 164] width 6 height 6
click at [174, 164] on span "TasveerKashi" at bounding box center [177, 164] width 28 height 7
click at [168, 175] on div at bounding box center [167, 174] width 6 height 6
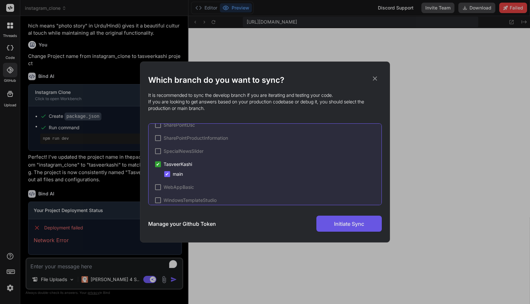
click at [339, 223] on span "Initiate Sync" at bounding box center [349, 224] width 30 height 8
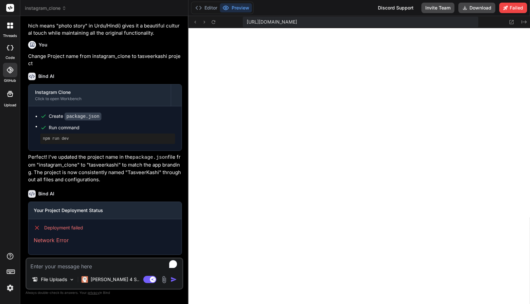
click at [282, 11] on div "Editor Preview Discord Support Invite Team Download Failed" at bounding box center [358, 8] width 341 height 16
click at [16, 72] on div at bounding box center [10, 70] width 14 height 14
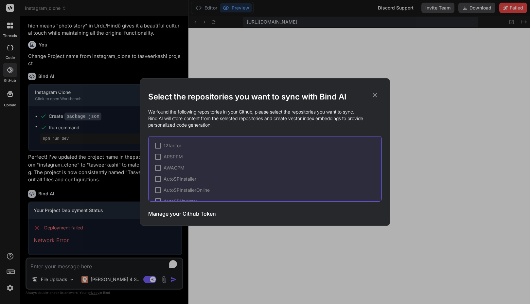
drag, startPoint x: 378, startPoint y: 138, endPoint x: 377, endPoint y: 144, distance: 6.3
click at [378, 146] on div "12factor ARSPPM AWACPM AutoSPInstaller AutoSPInstallerOnline AutoSPUpdater Auto…" at bounding box center [264, 168] width 233 height 65
click at [376, 96] on icon at bounding box center [374, 95] width 7 height 7
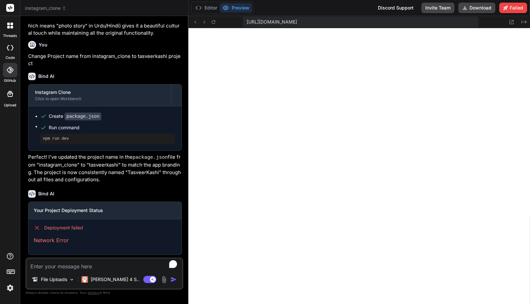
click at [280, 10] on div "Editor Preview Discord Support Invite Team Download Failed" at bounding box center [358, 8] width 341 height 16
click at [47, 9] on span "instagram_clone" at bounding box center [46, 8] width 42 height 7
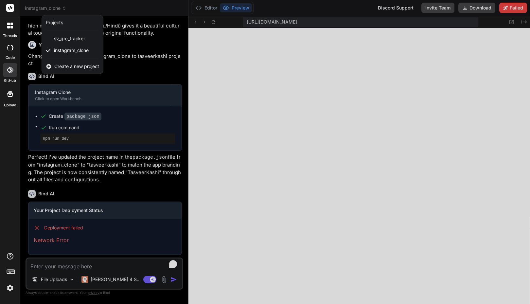
click at [1, 153] on div "threads code GitHub Upload" at bounding box center [10, 152] width 20 height 304
click at [12, 50] on icon at bounding box center [12, 47] width 3 height 5
click at [90, 5] on div at bounding box center [265, 152] width 530 height 304
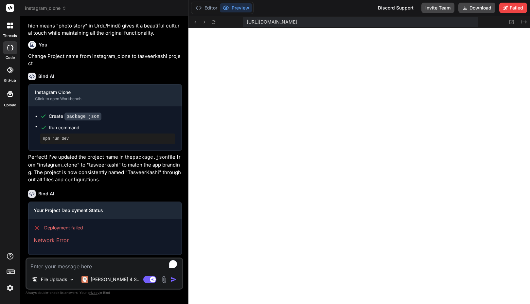
click at [12, 30] on div at bounding box center [10, 26] width 14 height 14
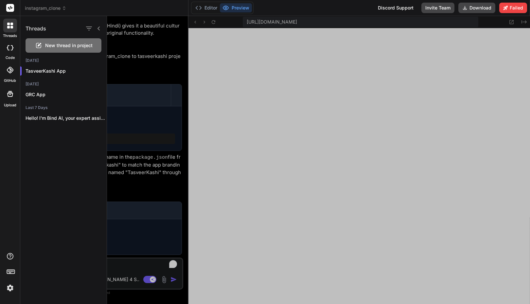
click at [8, 141] on div "threads code GitHub Upload" at bounding box center [10, 152] width 20 height 304
click at [9, 28] on div at bounding box center [10, 26] width 14 height 14
click at [80, 8] on div "instagram_clone" at bounding box center [104, 8] width 159 height 7
click at [14, 25] on div at bounding box center [10, 26] width 14 height 14
click at [98, 27] on icon at bounding box center [98, 28] width 5 height 5
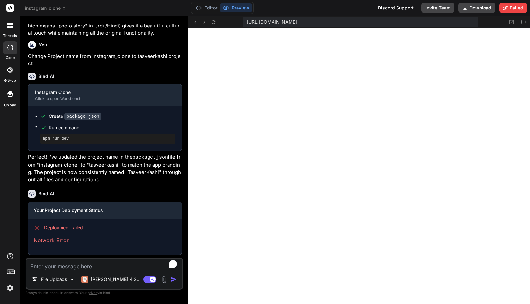
click at [9, 8] on icon at bounding box center [10, 8] width 5 height 4
click at [11, 255] on icon at bounding box center [10, 256] width 7 height 7
click at [11, 272] on icon at bounding box center [10, 270] width 9 height 9
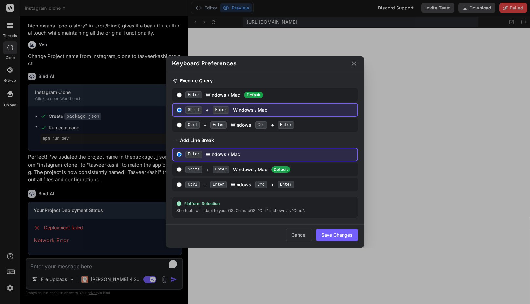
click at [12, 274] on div "Keyboard Preferences Execute Query Enter Windows / Mac Default Shift + Enter Wi…" at bounding box center [265, 152] width 530 height 304
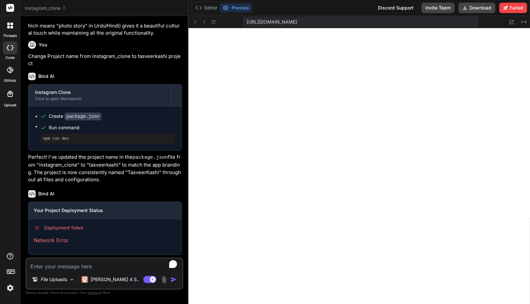
click at [11, 286] on img at bounding box center [10, 287] width 11 height 11
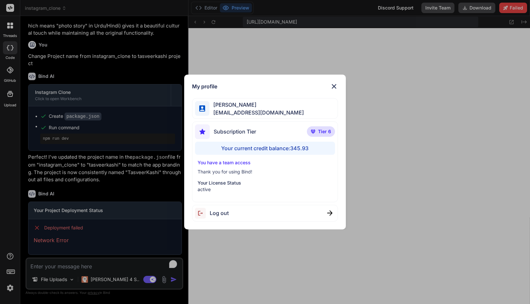
click at [11, 286] on div "My profile Faisal M faisal@softvative.com Subscription Tier Tier 6 Your current…" at bounding box center [265, 152] width 530 height 304
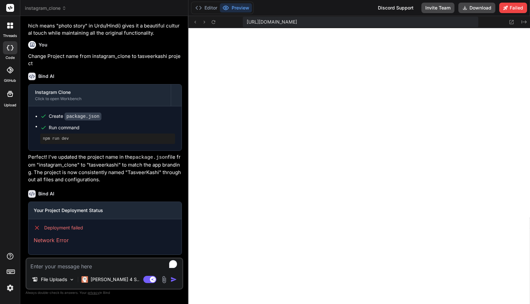
click at [70, 239] on p "Network Error" at bounding box center [105, 240] width 143 height 8
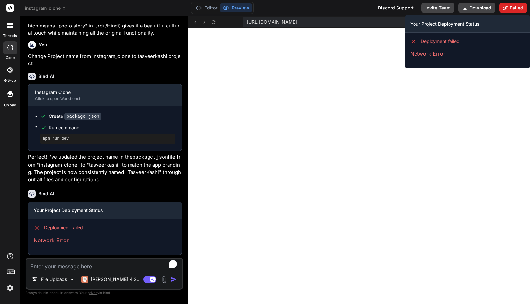
click at [514, 10] on button "Failed" at bounding box center [513, 8] width 28 height 10
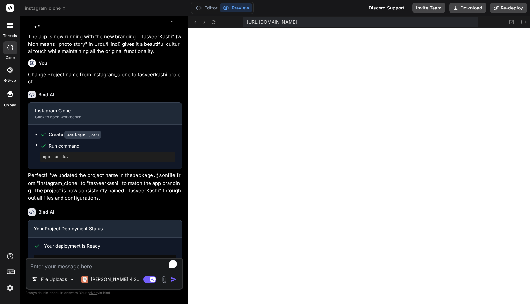
scroll to position [751, 0]
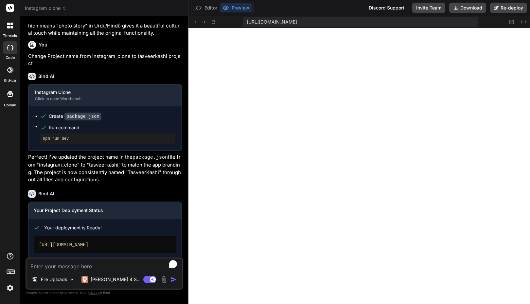
click at [100, 240] on div "https://instagramclone-getbind.vercel.app" at bounding box center [105, 244] width 143 height 17
copy div "https://instagramclone-getbind.vercel.app"
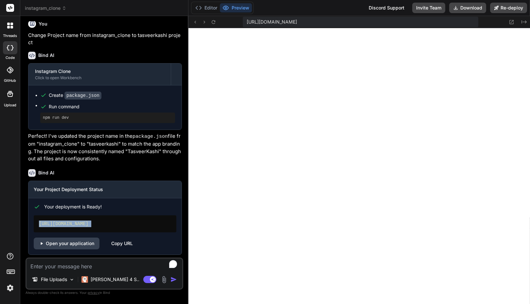
click at [142, 219] on div "https://instagramclone-getbind.vercel.app" at bounding box center [105, 223] width 143 height 17
click at [120, 242] on div "Copy URL" at bounding box center [122, 243] width 22 height 12
click at [73, 240] on link "Open your application" at bounding box center [67, 243] width 66 height 12
click at [213, 8] on button "Editor" at bounding box center [206, 7] width 27 height 9
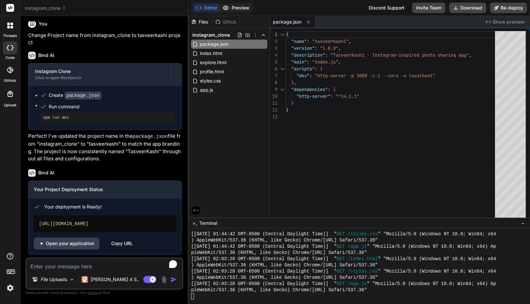
click at [237, 7] on button "Preview" at bounding box center [236, 7] width 32 height 9
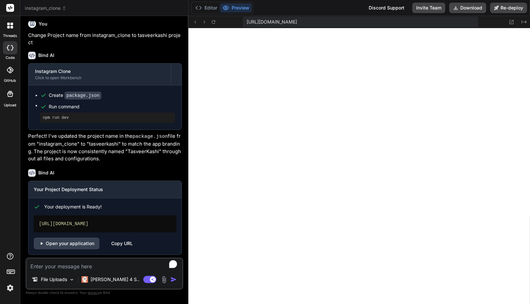
click at [12, 28] on div at bounding box center [10, 26] width 14 height 14
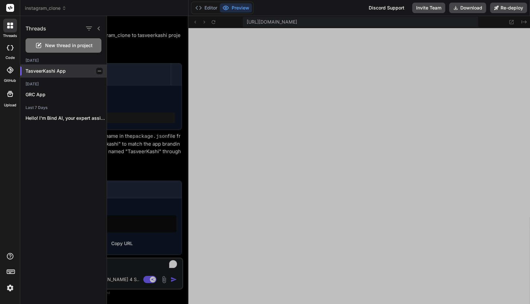
click at [45, 69] on p "TasveerKashi App" at bounding box center [65, 71] width 81 height 7
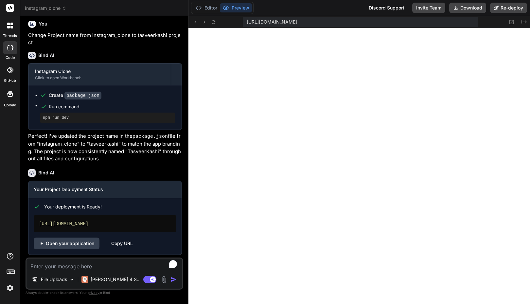
click at [48, 7] on span "instagram_clone" at bounding box center [46, 8] width 42 height 7
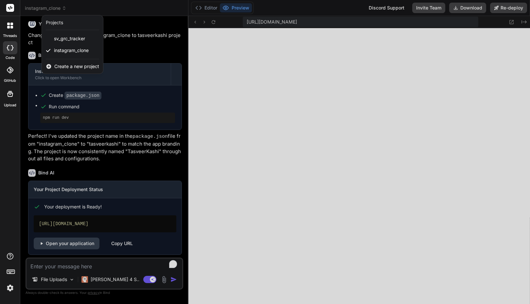
click at [7, 52] on div at bounding box center [10, 47] width 14 height 13
click at [11, 69] on icon at bounding box center [10, 70] width 7 height 7
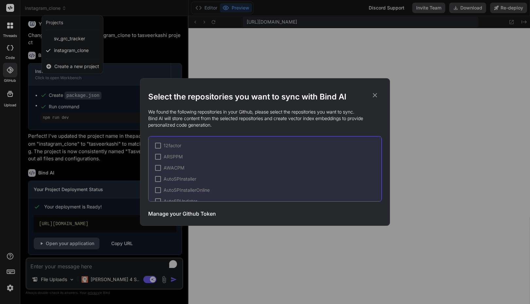
click at [11, 69] on div "Select the repositories you want to sync with Bind AI We found the following re…" at bounding box center [265, 152] width 530 height 304
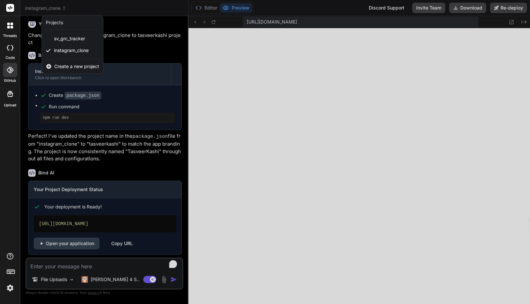
click at [10, 21] on div at bounding box center [10, 26] width 14 height 14
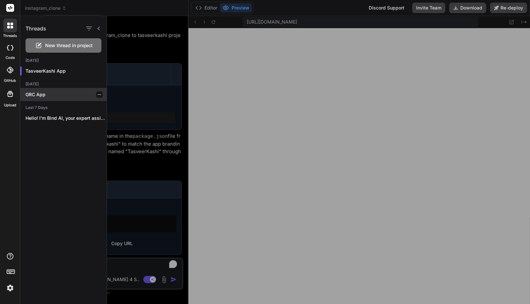
click at [39, 97] on p "GRC App" at bounding box center [65, 94] width 81 height 7
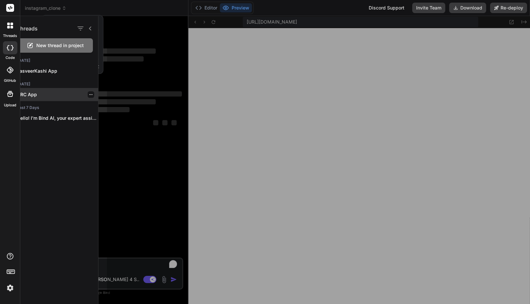
scroll to position [0, 0]
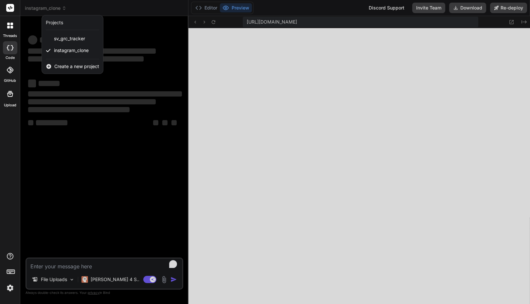
click at [7, 172] on div "threads code GitHub Upload" at bounding box center [10, 152] width 20 height 304
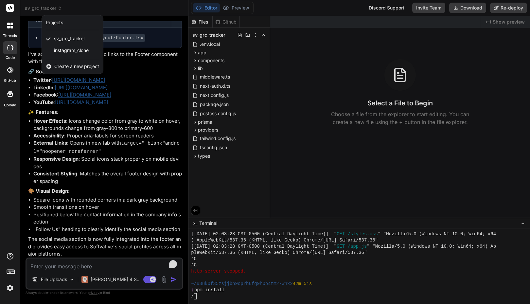
scroll to position [1572, 0]
click at [6, 169] on div "threads code GitHub Upload" at bounding box center [10, 152] width 20 height 304
click at [99, 162] on div at bounding box center [265, 152] width 530 height 304
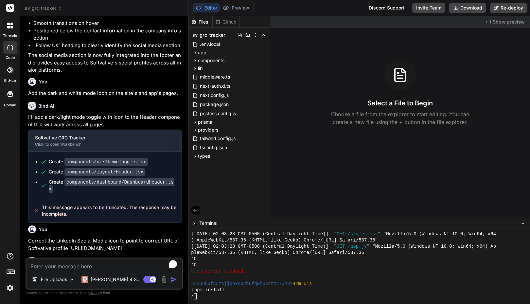
scroll to position [1829, 0]
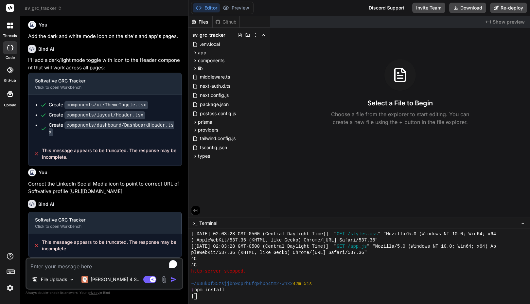
click at [47, 9] on span "sv_grc_tracker" at bounding box center [43, 8] width 37 height 7
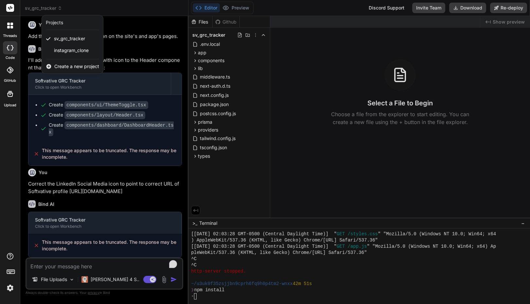
click at [0, 129] on div "threads code GitHub Upload" at bounding box center [10, 152] width 20 height 304
click at [51, 8] on div at bounding box center [265, 152] width 530 height 304
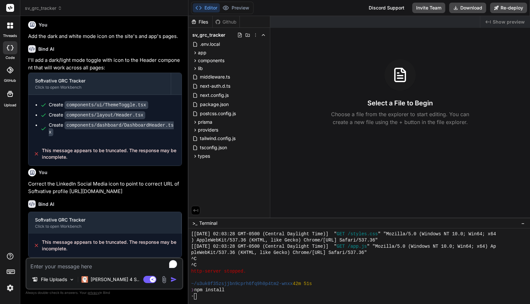
click at [344, 12] on div "Editor Preview Disabled until preview for your project is generated Discord Sup…" at bounding box center [358, 8] width 341 height 16
click at [314, 11] on div "Editor Preview Disabled until preview for your project is generated Discord Sup…" at bounding box center [358, 8] width 341 height 16
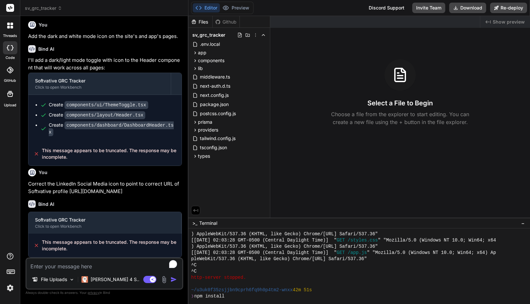
scroll to position [1310, 0]
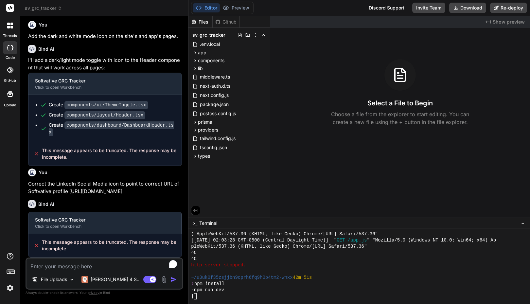
click at [285, 9] on div "Editor Preview Disabled until preview for your project is generated Discord Sup…" at bounding box center [358, 8] width 341 height 16
click at [12, 288] on img at bounding box center [10, 287] width 11 height 11
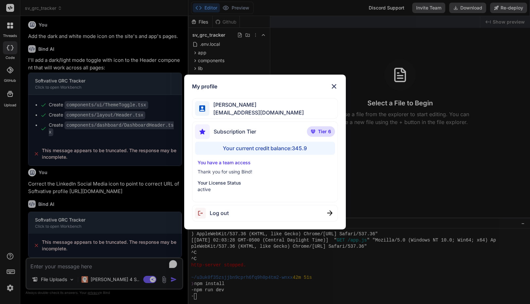
click at [12, 288] on div "My profile Faisal M faisal@softvative.com Subscription Tier Tier 6 Your current…" at bounding box center [265, 152] width 530 height 304
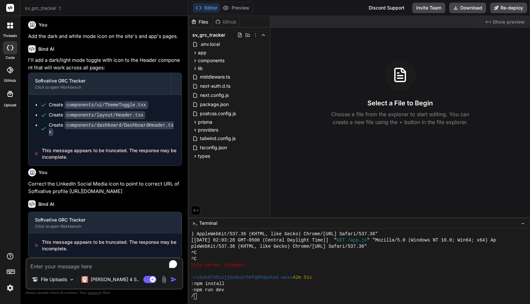
click at [13, 193] on div "threads code GitHub Upload" at bounding box center [10, 152] width 20 height 304
click at [74, 279] on img at bounding box center [72, 280] width 6 height 6
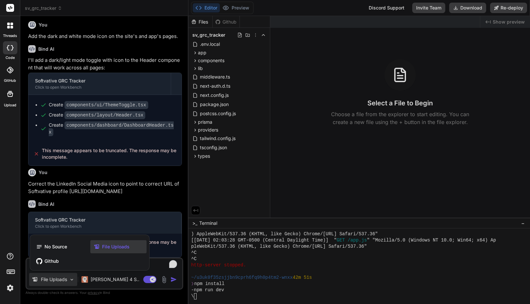
click at [126, 182] on div at bounding box center [265, 152] width 530 height 304
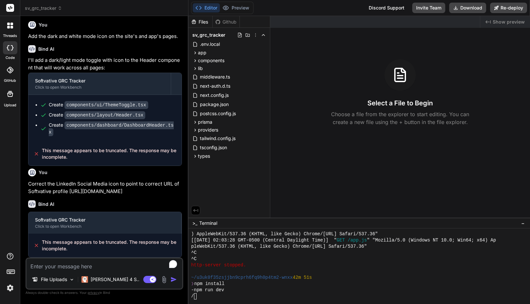
click at [126, 182] on p "Correct the LinkedIn Social Media icon to point to correct URL of Softvative pr…" at bounding box center [105, 187] width 154 height 15
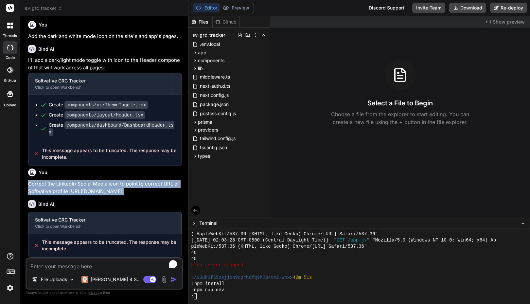
click at [126, 182] on p "Correct the LinkedIn Social Media icon to point to correct URL of Softvative pr…" at bounding box center [105, 187] width 154 height 15
copy div "Correct the LinkedIn Social Media icon to point to correct URL of Softvative pr…"
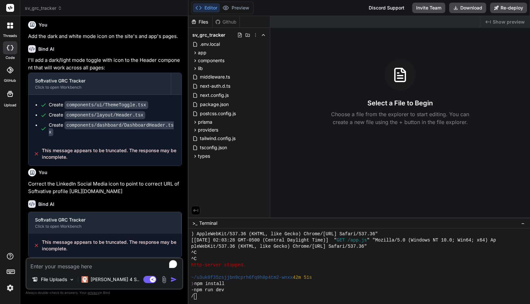
click at [121, 198] on div "Bind AI Softvative GRC Tracker Click to open Workbench This message appears to …" at bounding box center [105, 226] width 154 height 62
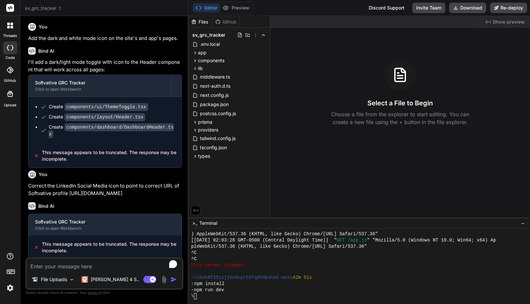
scroll to position [1829, 0]
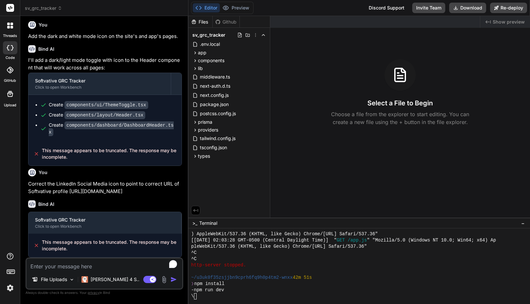
click at [12, 32] on div at bounding box center [10, 26] width 14 height 14
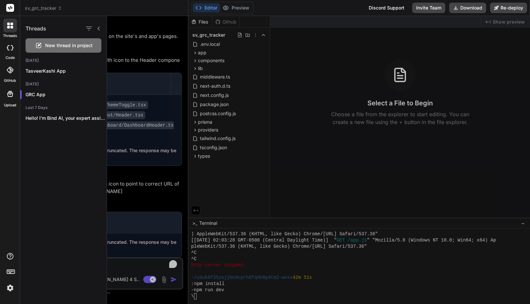
click at [10, 32] on div at bounding box center [10, 26] width 14 height 14
click at [9, 78] on label "GitHub" at bounding box center [10, 81] width 12 height 6
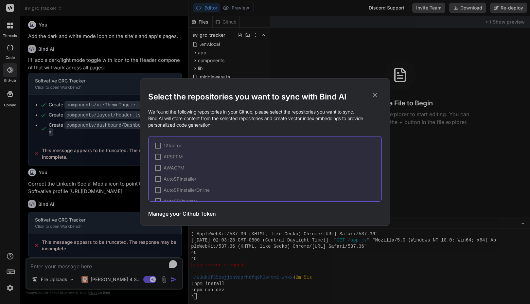
click at [9, 78] on div "Select the repositories you want to sync with Bind AI We found the following re…" at bounding box center [265, 152] width 530 height 304
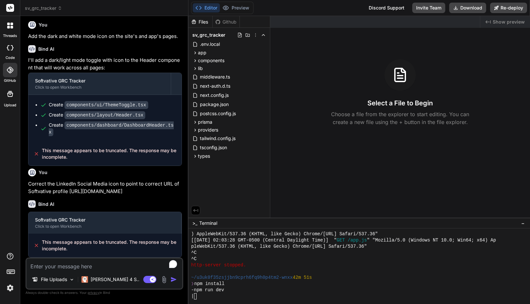
click at [11, 102] on div "Upload" at bounding box center [10, 95] width 20 height 25
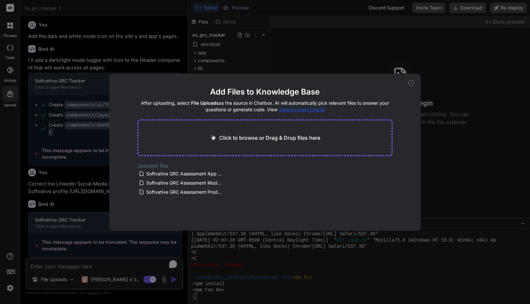
click at [11, 102] on div "Add Files to Knowledge Base After uploading, select File Uploads as the source …" at bounding box center [265, 152] width 530 height 304
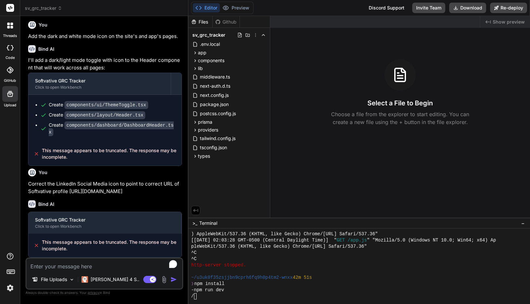
click at [96, 5] on div "sv_grc_tracker" at bounding box center [104, 8] width 159 height 7
click at [10, 72] on icon at bounding box center [10, 70] width 7 height 7
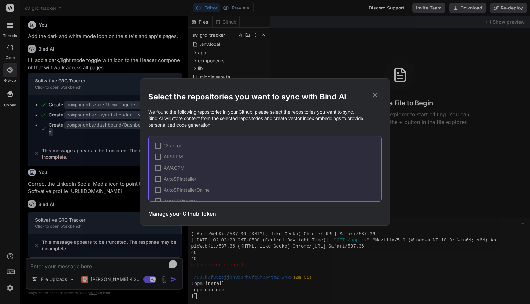
click at [8, 122] on div "Select the repositories you want to sync with Bind AI We found the following re…" at bounding box center [265, 152] width 530 height 304
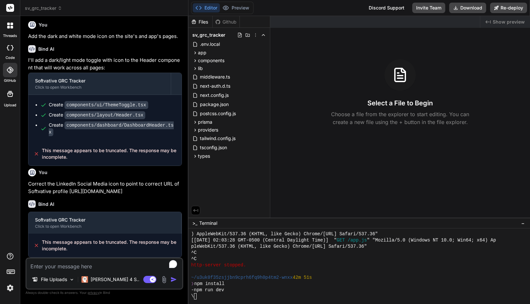
click at [224, 21] on div "Github" at bounding box center [225, 22] width 27 height 7
click at [480, 71] on div "Select a File to Begin Choose a file from the explorer to start editing. You ca…" at bounding box center [400, 92] width 260 height 67
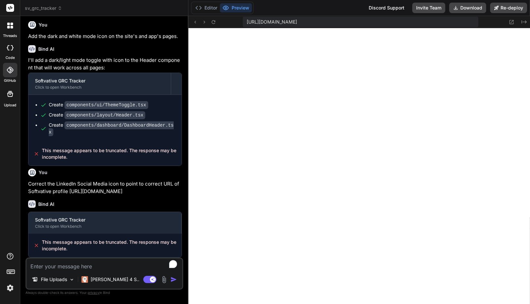
click at [71, 265] on textarea "To enrich screen reader interactions, please activate Accessibility in Grammarl…" at bounding box center [104, 264] width 156 height 12
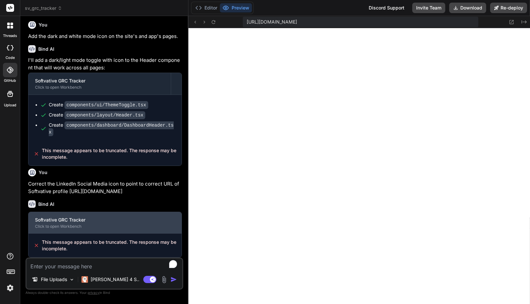
click at [93, 221] on div "Softvative GRC Tracker" at bounding box center [105, 219] width 140 height 7
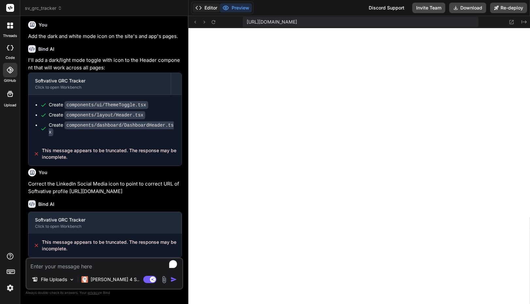
click at [209, 7] on button "Editor" at bounding box center [206, 7] width 27 height 9
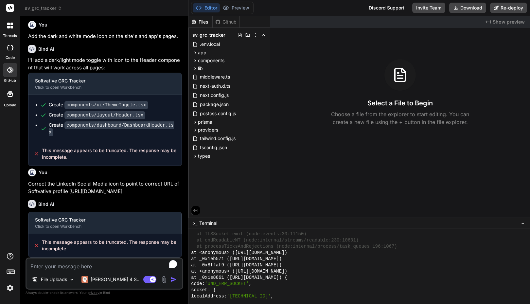
scroll to position [1845, 0]
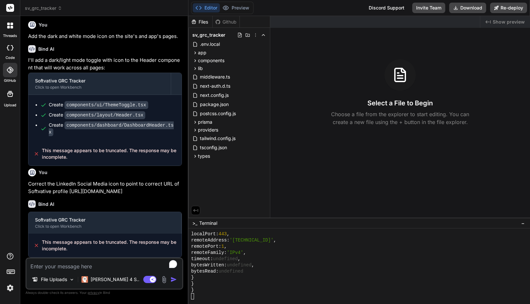
click at [108, 265] on textarea "To enrich screen reader interactions, please activate Accessibility in Grammarl…" at bounding box center [104, 264] width 156 height 12
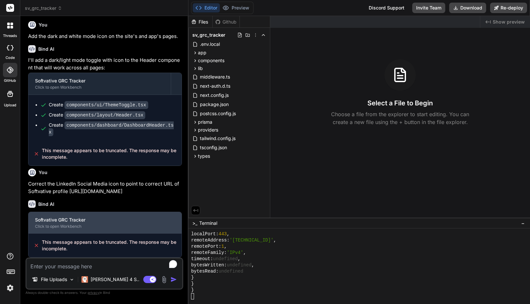
click at [110, 228] on div "Click to open Workbench" at bounding box center [105, 226] width 140 height 5
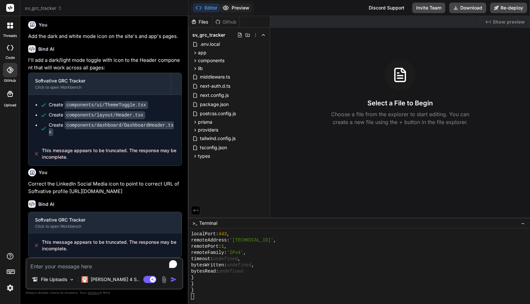
click at [243, 8] on button "Preview" at bounding box center [236, 7] width 32 height 9
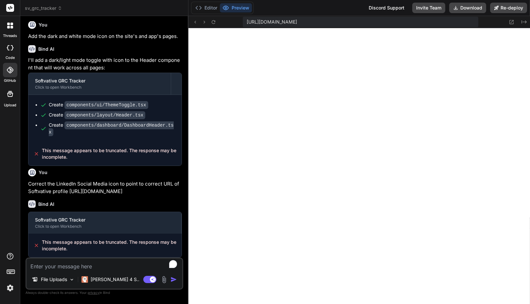
click at [291, 12] on div "Editor Preview Discord Support Invite Team Download Re-deploy" at bounding box center [358, 8] width 341 height 16
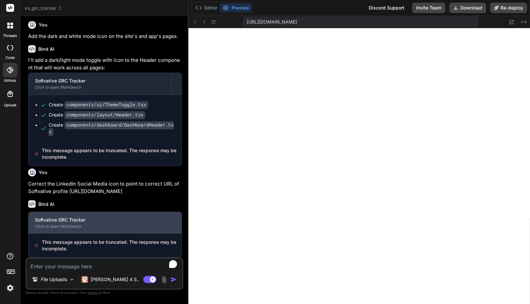
click at [68, 226] on div "Click to open Workbench" at bounding box center [105, 226] width 140 height 5
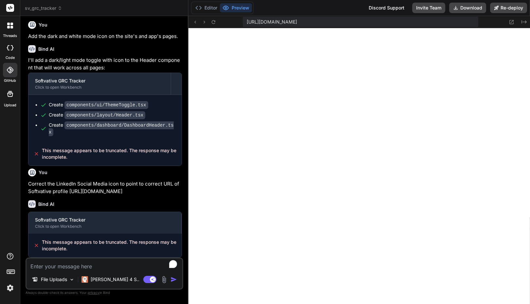
click at [61, 263] on textarea "To enrich screen reader interactions, please activate Accessibility in Grammarl…" at bounding box center [104, 264] width 156 height 12
click at [212, 10] on button "Editor" at bounding box center [206, 7] width 27 height 9
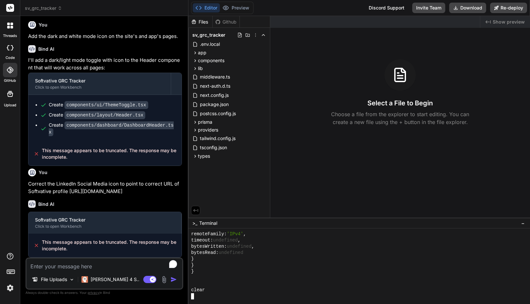
scroll to position [0, 0]
click at [239, 8] on button "Preview" at bounding box center [236, 7] width 32 height 9
click at [210, 6] on button "Editor" at bounding box center [206, 7] width 27 height 9
click at [86, 262] on textarea "To enrich screen reader interactions, please activate Accessibility in Grammarl…" at bounding box center [104, 264] width 156 height 12
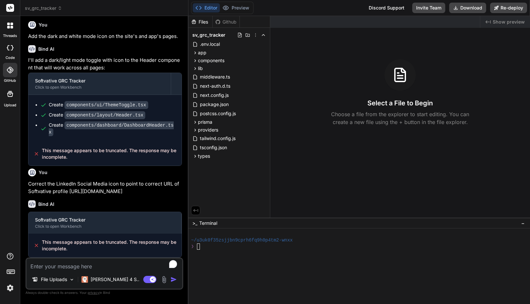
click at [61, 265] on textarea "To enrich screen reader interactions, please activate Accessibility in Grammarl…" at bounding box center [104, 264] width 156 height 12
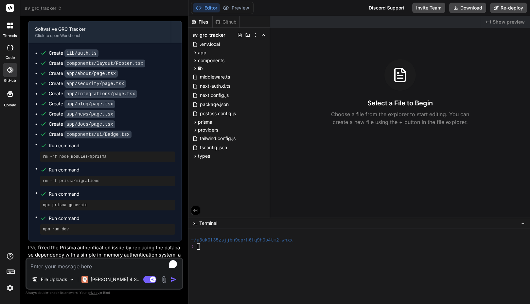
scroll to position [1068, 0]
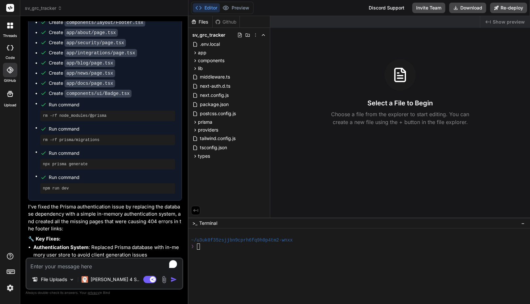
click at [55, 191] on pre "npm run dev" at bounding box center [107, 188] width 129 height 5
copy div "npm run dev"
click at [199, 249] on textarea "Terminal input" at bounding box center [197, 246] width 3 height 6
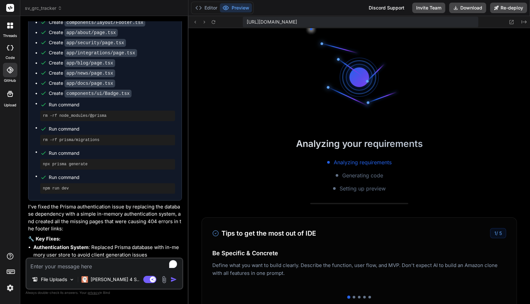
scroll to position [31, 0]
click at [11, 289] on img at bounding box center [10, 287] width 11 height 11
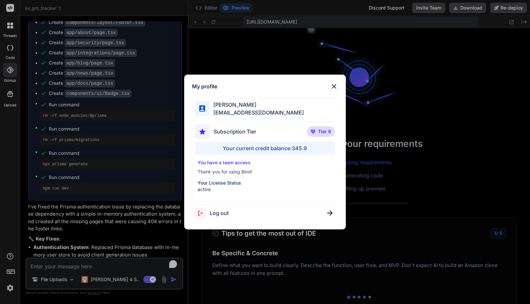
click at [11, 289] on div "My profile Faisal M faisal@softvative.com Subscription Tier Tier 6 Your current…" at bounding box center [265, 152] width 530 height 304
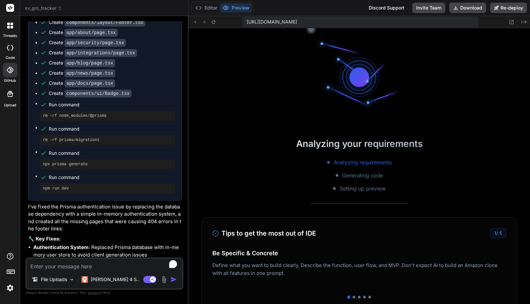
scroll to position [37, 0]
click at [9, 289] on img at bounding box center [10, 287] width 11 height 11
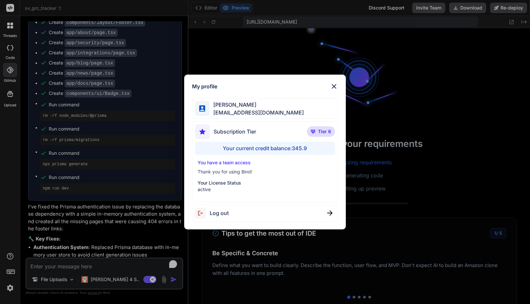
click at [9, 289] on div "My profile Faisal M faisal@softvative.com Subscription Tier Tier 6 Your current…" at bounding box center [265, 152] width 530 height 304
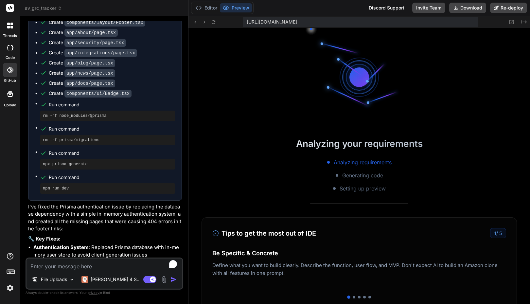
scroll to position [43, 0]
click at [329, 12] on div "Editor Preview Discord Support Invite Team Download Re-deploy" at bounding box center [358, 8] width 341 height 16
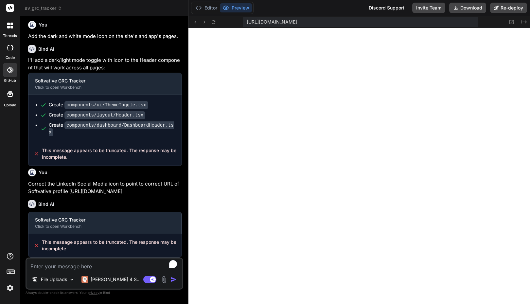
scroll to position [565, 0]
drag, startPoint x: 37, startPoint y: 192, endPoint x: 26, endPoint y: 172, distance: 22.5
click at [26, 172] on div "You show preview of app Bind AI The app is currently running and the preview sh…" at bounding box center [104, 162] width 158 height 282
copy p "Correct the LinkedIn Social Media icon to point to correct URL of Softvative pr…"
click at [42, 265] on textarea "To enrich screen reader interactions, please activate Accessibility in Grammarl…" at bounding box center [104, 264] width 156 height 12
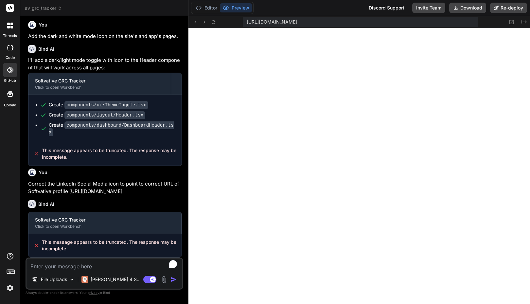
paste textarea "Correct the LinkedIn Social Media icon to point to correct URL of Softvative pr…"
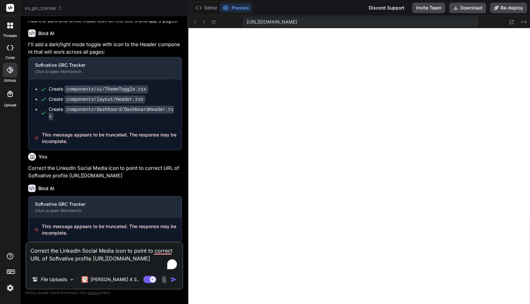
click at [132, 250] on textarea "Correct the LinkedIn Social Media icon to point to correct URL of Softvative pr…" at bounding box center [104, 256] width 156 height 27
click at [144, 256] on textarea "Correct the LinkedIn Social Media icon to point to following URL of Softvative …" at bounding box center [104, 256] width 156 height 27
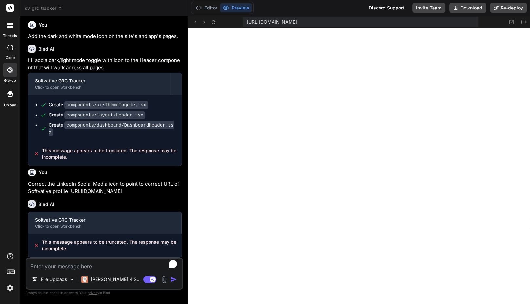
paste textarea "In footer, correct the LinkedIn Social Media icon to point to following URL of …"
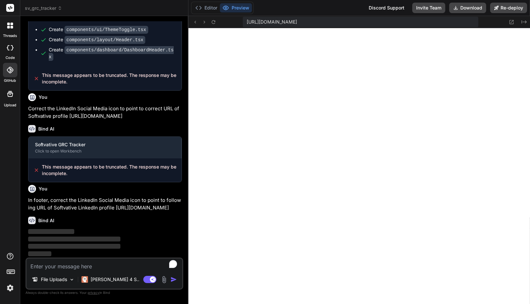
scroll to position [1911, 0]
click at [8, 291] on img at bounding box center [10, 287] width 11 height 11
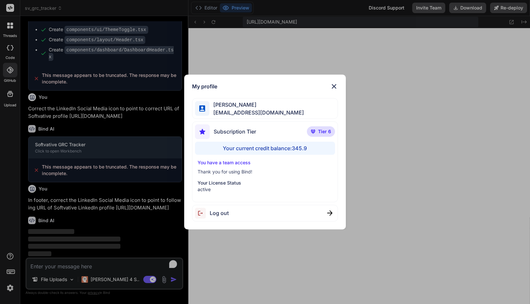
click at [8, 291] on div "My profile Faisal M faisal@softvative.com Subscription Tier Tier 6 Your current…" at bounding box center [265, 152] width 530 height 304
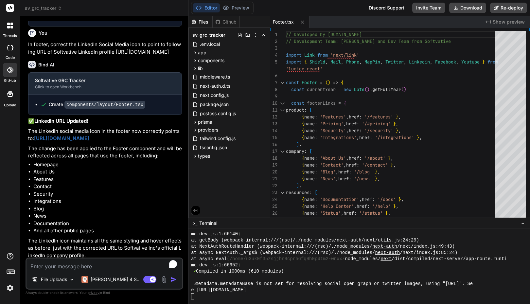
scroll to position [2077, 0]
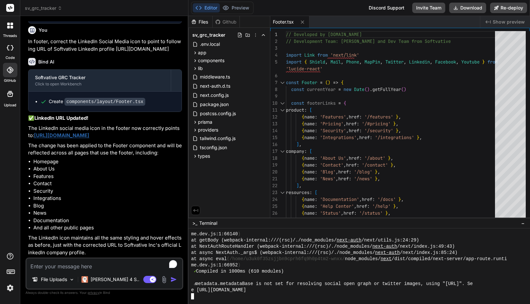
click at [326, 272] on div "✓ Compiled in 1000ms (610 modules)" at bounding box center [355, 271] width 329 height 6
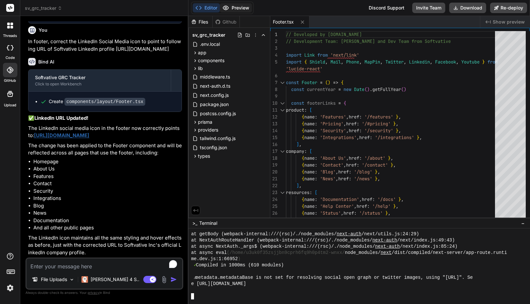
click at [240, 8] on button "Preview" at bounding box center [236, 7] width 32 height 9
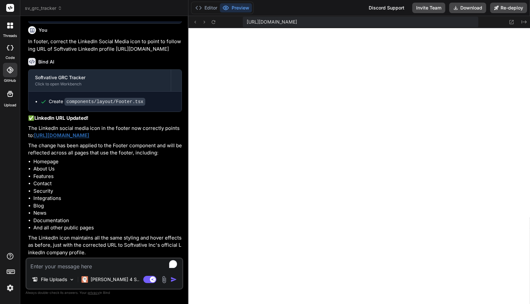
scroll to position [1124, 0]
click at [465, 8] on button "Download" at bounding box center [467, 8] width 37 height 10
click at [8, 286] on img at bounding box center [10, 287] width 11 height 11
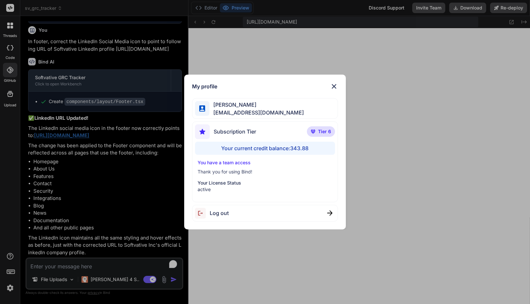
click at [8, 286] on div "My profile Faisal M faisal@softvative.com Subscription Tier Tier 6 Your current…" at bounding box center [265, 152] width 530 height 304
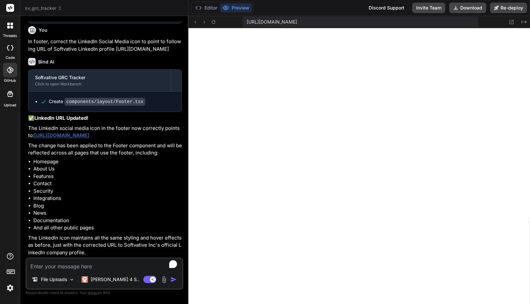
click at [9, 293] on img at bounding box center [10, 287] width 11 height 11
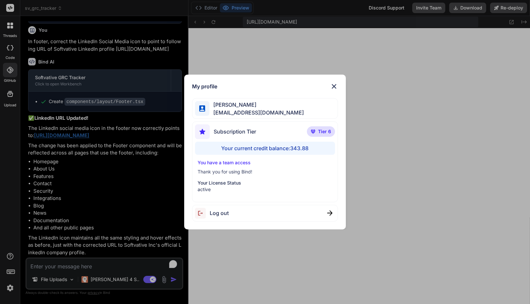
click at [8, 289] on div "My profile Faisal M faisal@softvative.com Subscription Tier Tier 6 Your current…" at bounding box center [265, 152] width 530 height 304
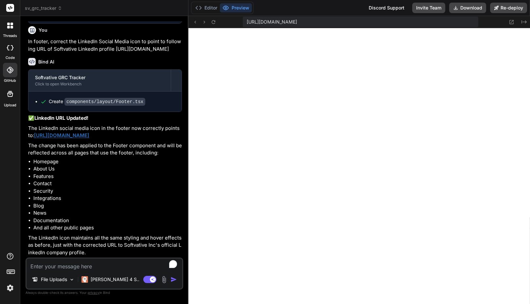
click at [321, 7] on div "Editor Preview Discord Support Invite Team Download Re-deploy" at bounding box center [358, 8] width 341 height 16
click at [208, 5] on button "Editor" at bounding box center [206, 7] width 27 height 9
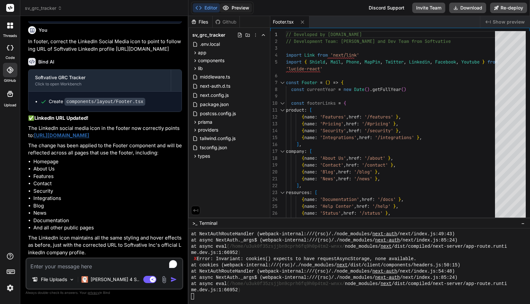
click at [241, 7] on button "Preview" at bounding box center [236, 7] width 32 height 9
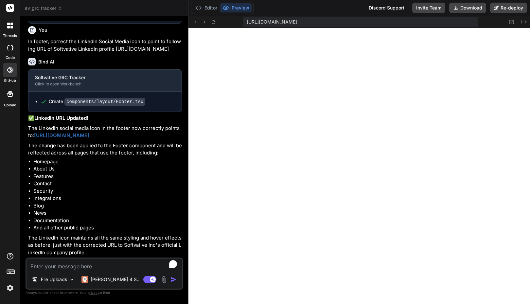
scroll to position [1894, 0]
click at [467, 8] on button "Download" at bounding box center [467, 8] width 37 height 10
click at [41, 7] on span "sv_grc_tracker" at bounding box center [43, 8] width 37 height 7
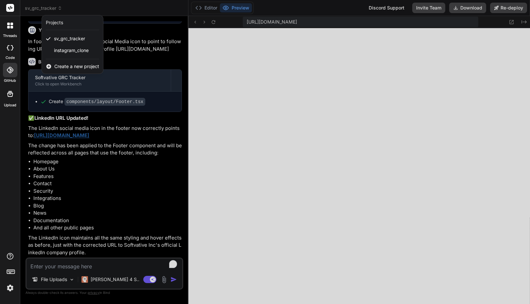
click at [41, 7] on div at bounding box center [265, 152] width 530 height 304
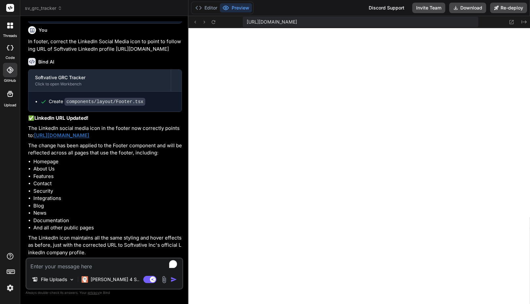
click at [11, 55] on label "code" at bounding box center [10, 58] width 9 height 6
click at [12, 99] on div at bounding box center [10, 94] width 16 height 16
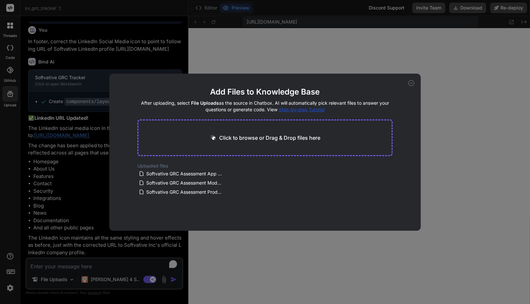
click at [12, 99] on div "Add Files to Knowledge Base After uploading, select File Uploads as the source …" at bounding box center [265, 152] width 530 height 304
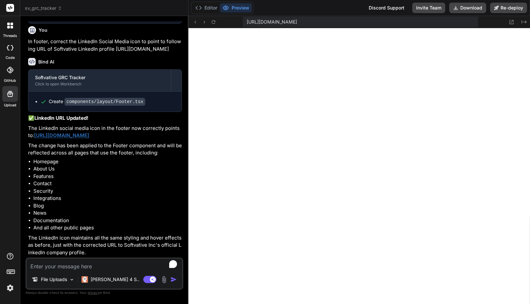
click at [10, 76] on div at bounding box center [10, 70] width 14 height 14
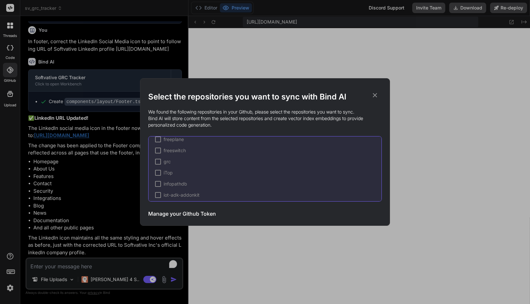
scroll to position [765, 0]
click at [158, 159] on div at bounding box center [158, 158] width 6 height 6
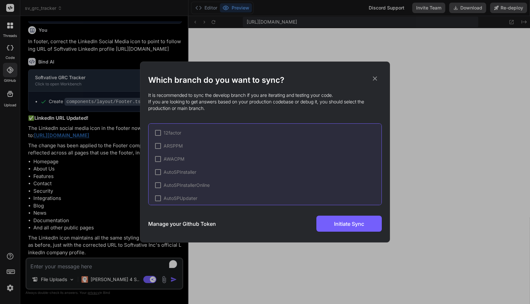
scroll to position [884, 0]
click at [166, 184] on div at bounding box center [167, 184] width 6 height 6
click at [341, 222] on span "Initiate Sync" at bounding box center [349, 224] width 30 height 8
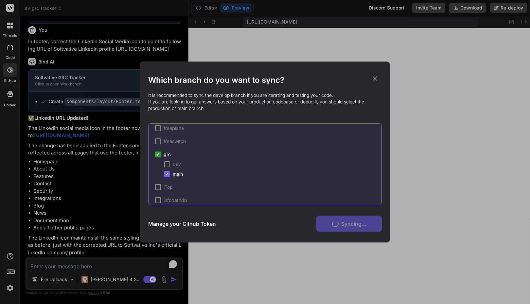
click at [11, 254] on div "Which branch do you want to sync? It is recommended to sync the develop branch …" at bounding box center [265, 152] width 530 height 304
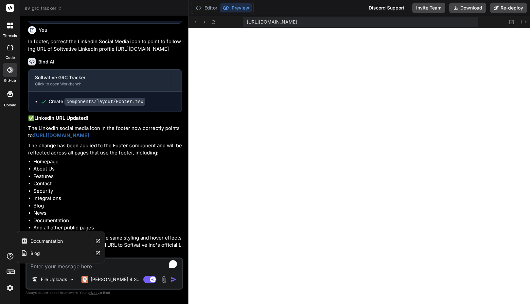
click at [44, 242] on label "Documentation" at bounding box center [46, 241] width 32 height 7
click at [10, 104] on label "Upload" at bounding box center [10, 105] width 12 height 6
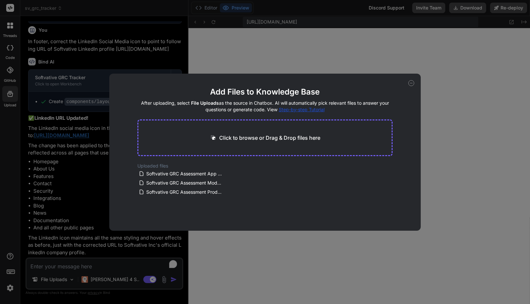
click at [10, 104] on div "Add Files to Knowledge Base After uploading, select File Uploads as the source …" at bounding box center [265, 152] width 530 height 304
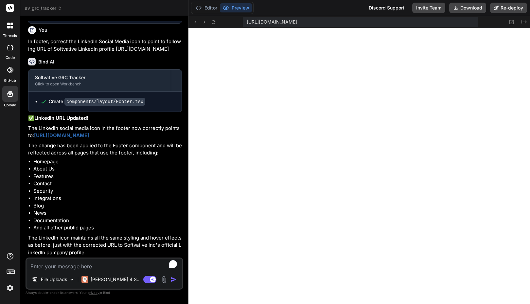
click at [11, 72] on icon at bounding box center [10, 70] width 7 height 7
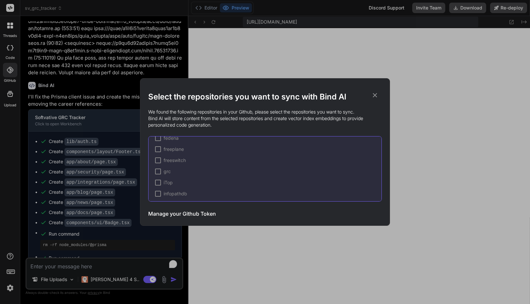
scroll to position [755, 0]
click at [158, 169] on div at bounding box center [158, 168] width 6 height 6
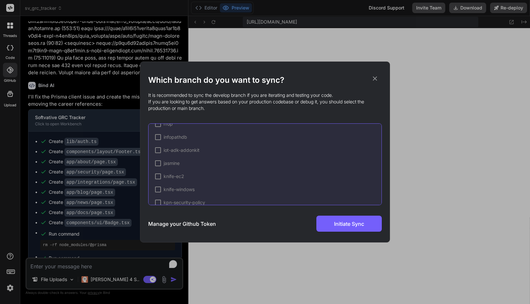
scroll to position [906, 0]
click at [166, 163] on div at bounding box center [167, 162] width 6 height 6
click at [352, 221] on span "Initiate Sync" at bounding box center [349, 224] width 30 height 8
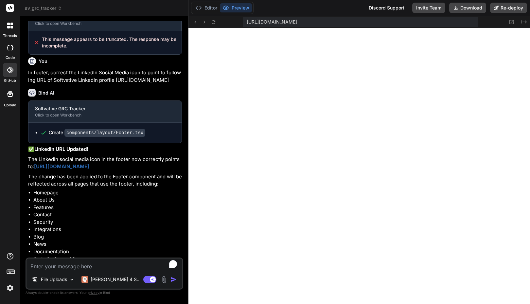
scroll to position [2077, 0]
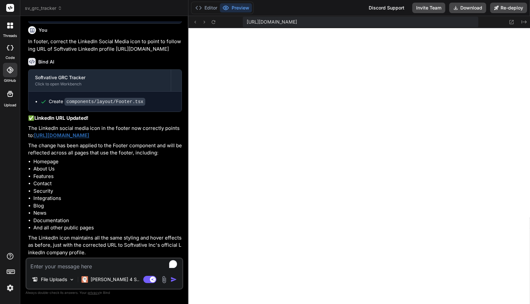
click at [13, 151] on div "threads code GitHub Upload" at bounding box center [10, 152] width 20 height 304
click at [287, 9] on div "Editor Preview Discord Support Invite Team Download Re-deploy" at bounding box center [358, 8] width 341 height 16
click at [204, 8] on button "Editor" at bounding box center [206, 7] width 27 height 9
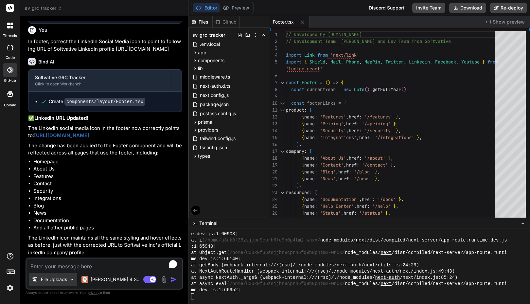
click at [73, 278] on img at bounding box center [72, 280] width 6 height 6
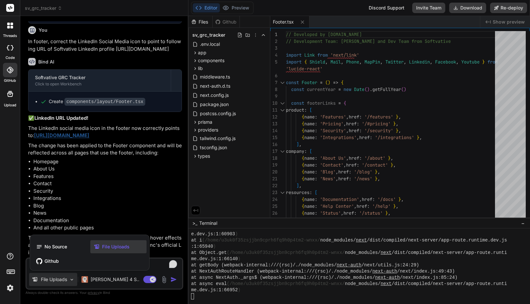
click at [73, 278] on div at bounding box center [265, 152] width 530 height 304
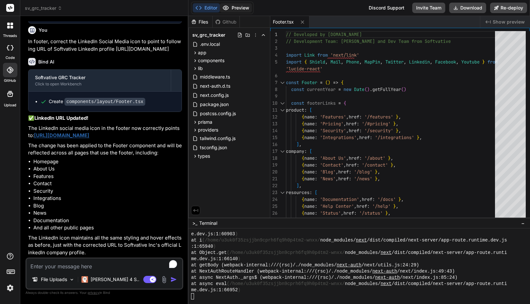
click at [236, 5] on button "Preview" at bounding box center [236, 7] width 32 height 9
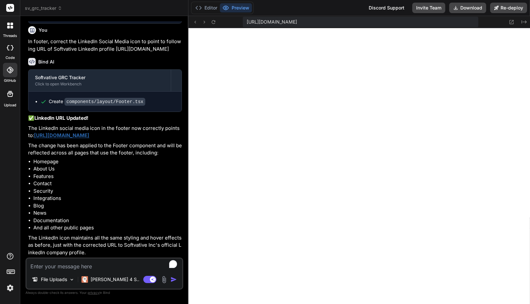
click at [279, 11] on div "Editor Preview Discord Support Invite Team Download Re-deploy" at bounding box center [358, 8] width 341 height 16
click at [9, 290] on img at bounding box center [10, 287] width 11 height 11
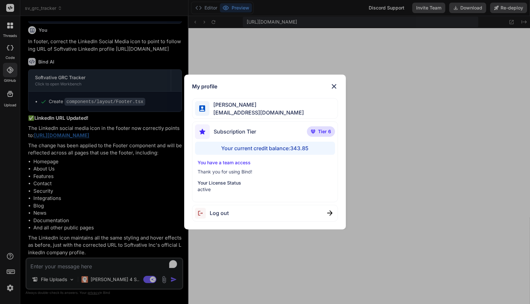
click at [9, 290] on div "My profile Faisal M faisal@softvative.com Subscription Tier Tier 6 Your current…" at bounding box center [265, 152] width 530 height 304
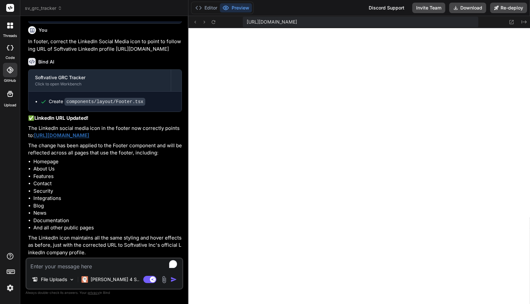
click at [303, 10] on div "Editor Preview Discord Support Invite Team Download Re-deploy" at bounding box center [358, 8] width 341 height 16
click at [35, 10] on span "sv_grc_tracker" at bounding box center [43, 8] width 37 height 7
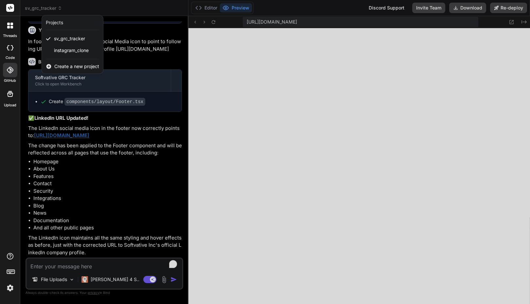
click at [36, 8] on div at bounding box center [265, 152] width 530 height 304
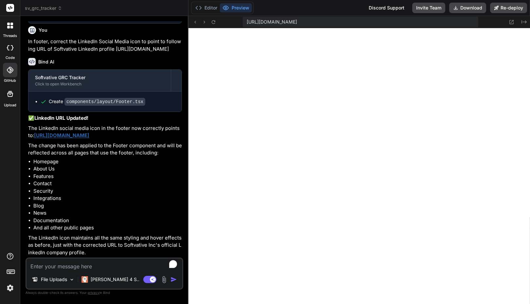
click at [9, 28] on icon at bounding box center [10, 26] width 6 height 6
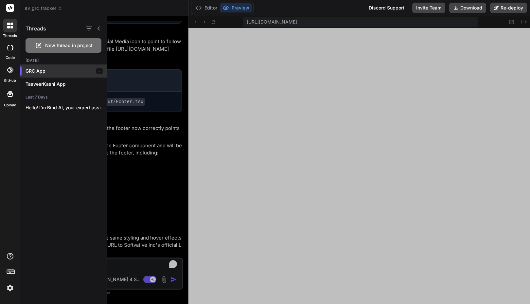
click at [36, 73] on p "GRC App" at bounding box center [65, 71] width 81 height 7
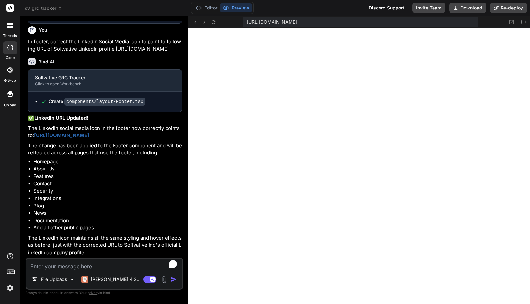
click at [94, 264] on textarea "To enrich screen reader interactions, please activate Accessibility in Grammarl…" at bounding box center [104, 264] width 156 height 12
click at [383, 8] on div "Discord Support" at bounding box center [385, 8] width 43 height 10
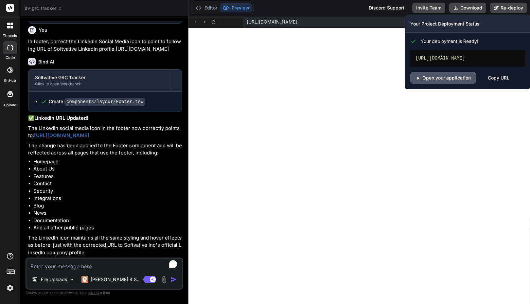
click at [466, 76] on link "Open your application" at bounding box center [443, 78] width 66 height 12
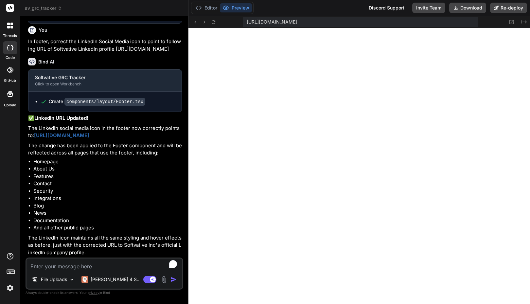
click at [9, 272] on rect at bounding box center [10, 272] width 2 height 1
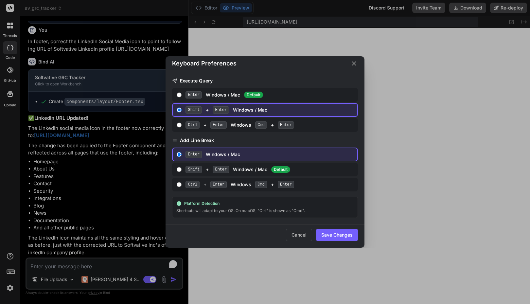
click at [9, 272] on div "Keyboard Preferences Execute Query Enter Windows / Mac Default Shift + Enter Wi…" at bounding box center [265, 152] width 530 height 304
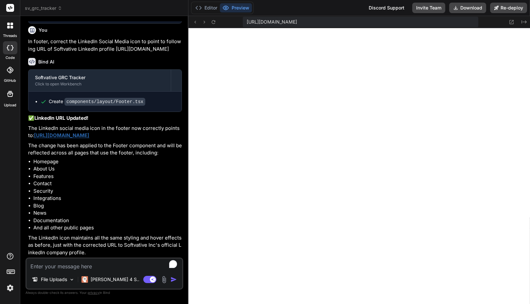
click at [9, 293] on img at bounding box center [10, 287] width 11 height 11
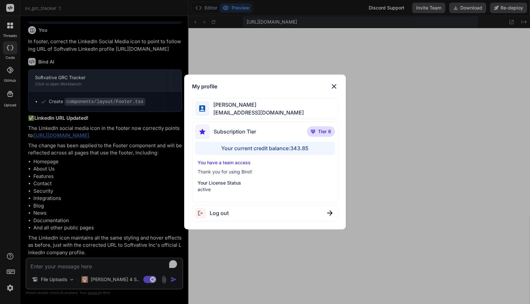
click at [8, 288] on div "My profile Faisal M faisal@softvative.com Subscription Tier Tier 6 Your current…" at bounding box center [265, 152] width 530 height 304
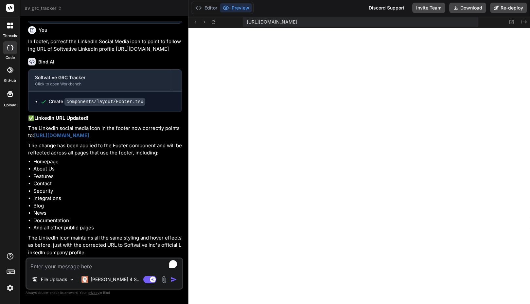
click at [10, 23] on icon at bounding box center [11, 24] width 3 height 3
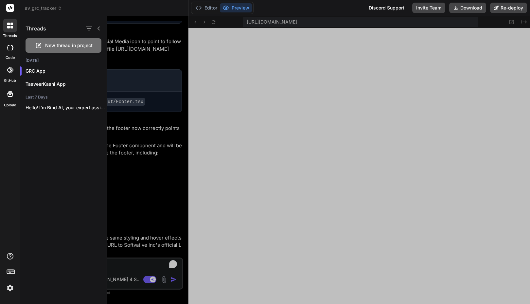
click at [16, 2] on div at bounding box center [10, 8] width 20 height 16
click at [13, 4] on rect at bounding box center [10, 8] width 8 height 8
click at [10, 8] on rect at bounding box center [10, 8] width 8 height 8
click at [91, 8] on div "sv_grc_tracker" at bounding box center [104, 8] width 159 height 7
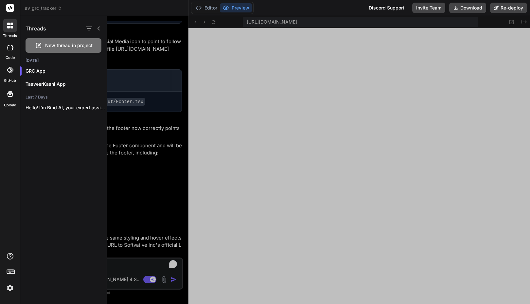
click at [276, 202] on div at bounding box center [318, 160] width 423 height 288
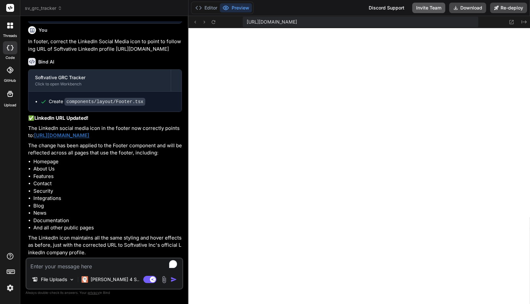
click at [421, 6] on button "Invite Team" at bounding box center [428, 8] width 33 height 10
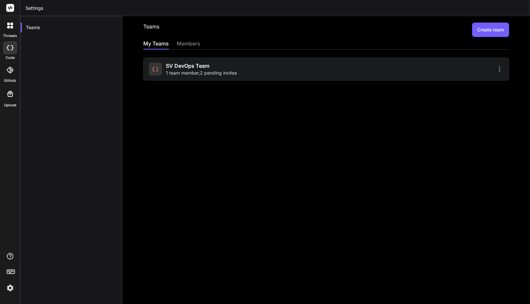
click at [183, 44] on div "members" at bounding box center [189, 44] width 24 height 9
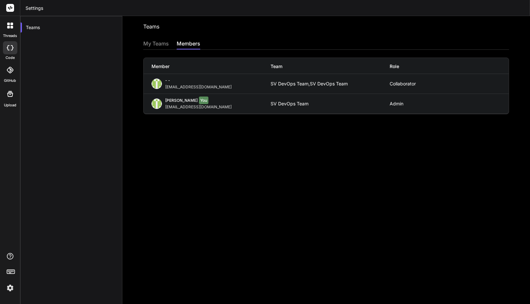
click at [14, 28] on div at bounding box center [10, 26] width 14 height 14
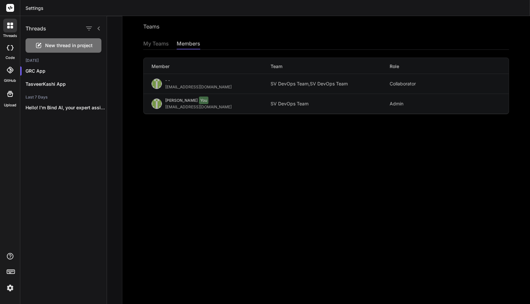
click at [9, 44] on div at bounding box center [10, 47] width 14 height 13
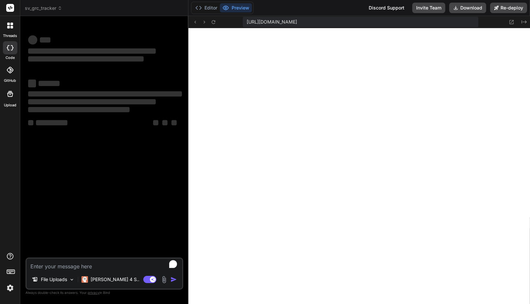
click at [59, 9] on icon at bounding box center [60, 8] width 5 height 5
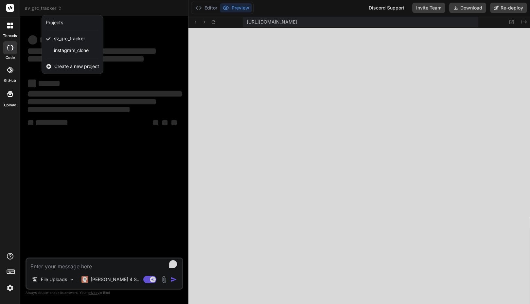
click at [54, 24] on div "Projects" at bounding box center [54, 22] width 17 height 7
click at [86, 8] on div at bounding box center [265, 152] width 530 height 304
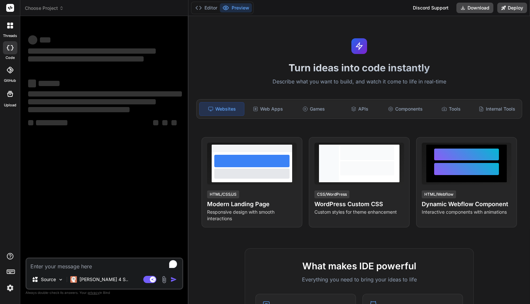
click at [427, 25] on div "Turn ideas into code instantly Describe what you want to build, and watch it co…" at bounding box center [358, 160] width 341 height 288
type textarea "x"
click at [49, 8] on span "Choose Project" at bounding box center [44, 8] width 39 height 7
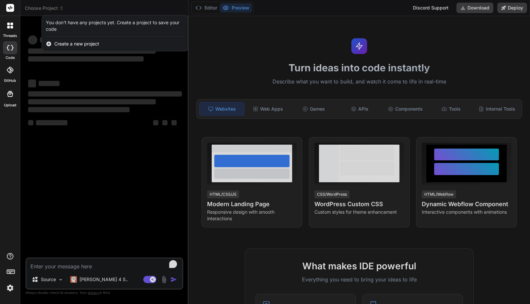
click at [277, 13] on div at bounding box center [265, 152] width 530 height 304
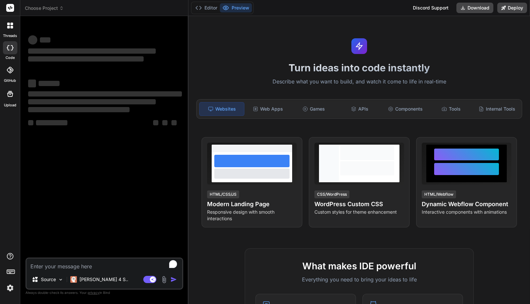
click at [8, 289] on img at bounding box center [10, 287] width 11 height 11
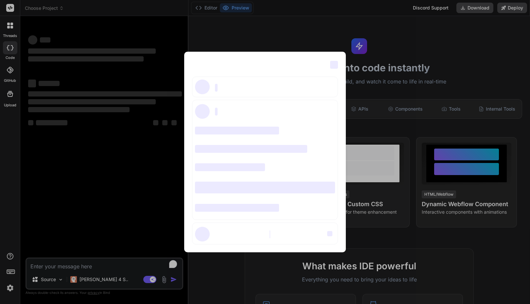
click at [335, 65] on span "‌" at bounding box center [334, 65] width 8 height 8
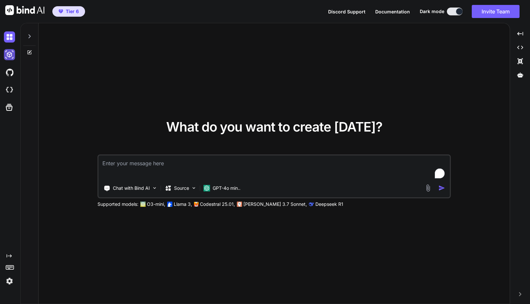
click at [10, 54] on img at bounding box center [9, 54] width 11 height 11
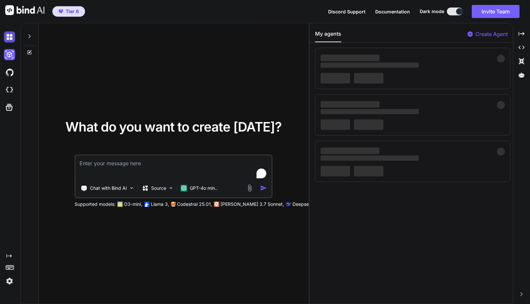
click at [10, 39] on img at bounding box center [9, 36] width 11 height 11
click at [9, 71] on img at bounding box center [9, 72] width 11 height 11
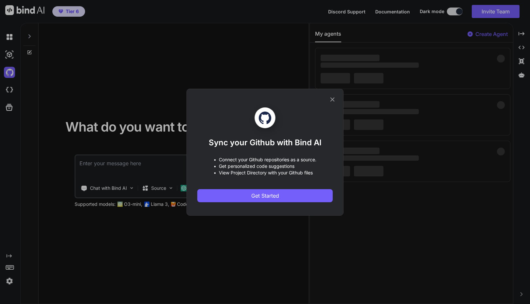
type textarea "x"
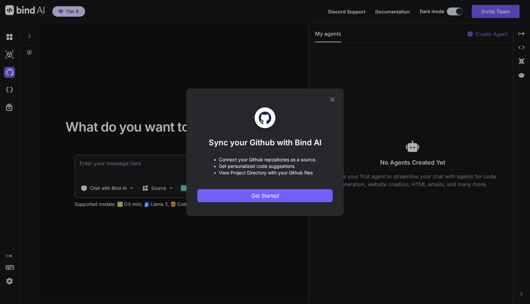
click at [8, 277] on div "Sync your Github with Bind AI • Connect your Github repositories as a source. •…" at bounding box center [265, 152] width 530 height 304
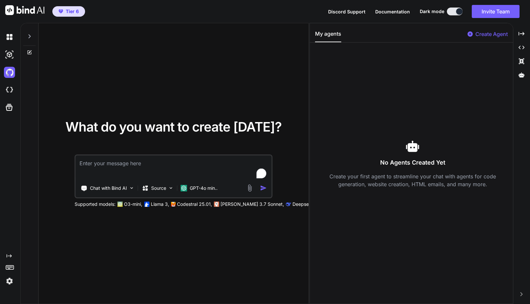
click at [8, 277] on img at bounding box center [9, 280] width 11 height 11
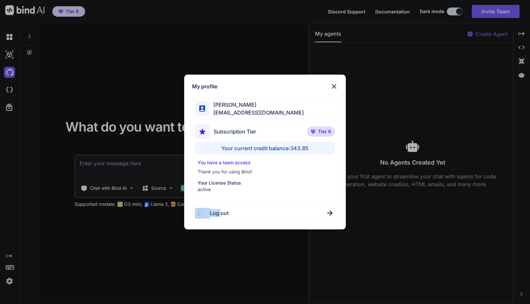
click at [8, 277] on div "My profile Faisal M faisal@softvative.com Subscription Tier Tier 6 Your current…" at bounding box center [265, 152] width 530 height 304
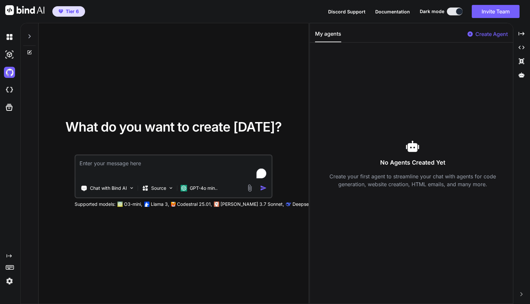
click at [8, 277] on img at bounding box center [9, 280] width 11 height 11
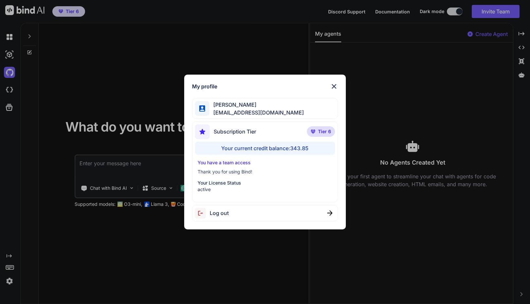
click at [215, 214] on span "Log out" at bounding box center [219, 213] width 19 height 8
click at [332, 85] on img at bounding box center [334, 86] width 8 height 8
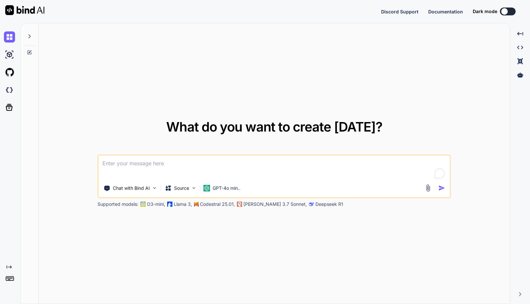
type textarea "x"
click at [9, 278] on img at bounding box center [9, 280] width 11 height 11
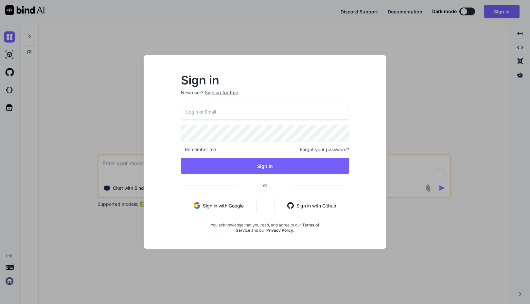
click at [54, 227] on div "Sign in New user? Sign up for free Remember me Forgot your password? Sign In or…" at bounding box center [265, 152] width 530 height 304
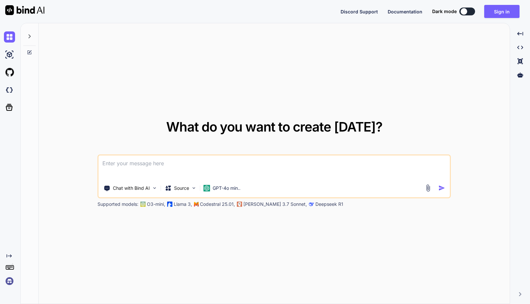
click at [14, 277] on img at bounding box center [9, 280] width 11 height 11
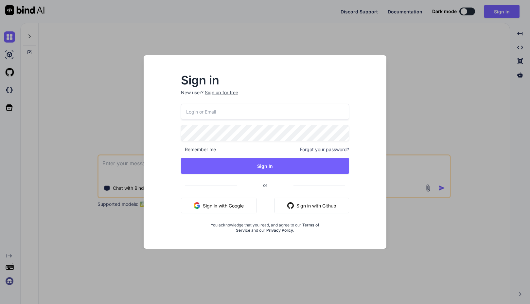
click at [58, 227] on div "Sign in New user? Sign up for free Remember me Forgot your password? Sign In or…" at bounding box center [265, 152] width 530 height 304
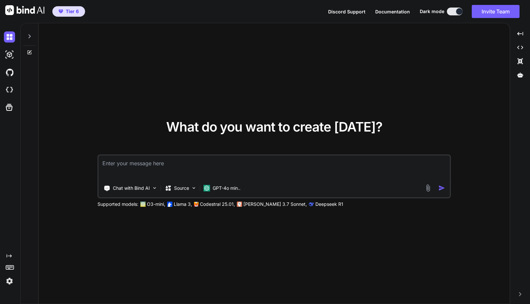
click at [12, 278] on img at bounding box center [9, 280] width 11 height 11
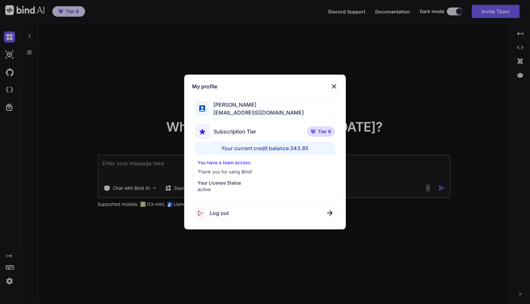
click at [208, 213] on img at bounding box center [202, 213] width 15 height 11
type textarea "x"
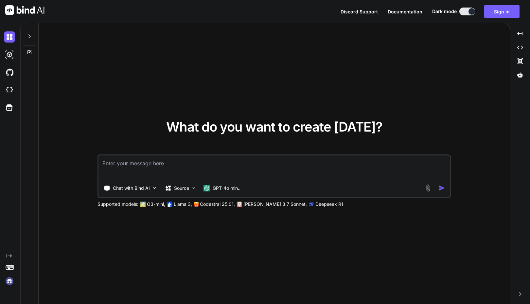
click at [8, 283] on img at bounding box center [9, 280] width 11 height 11
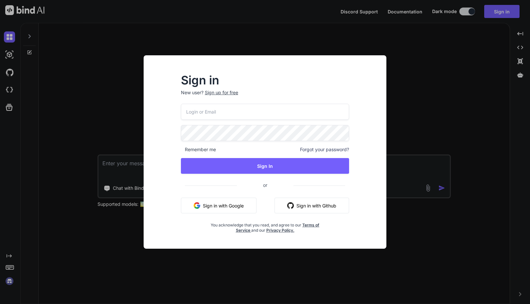
click at [65, 147] on div "Sign in New user? Sign up for free Remember me Forgot your password? Sign In or…" at bounding box center [265, 152] width 530 height 304
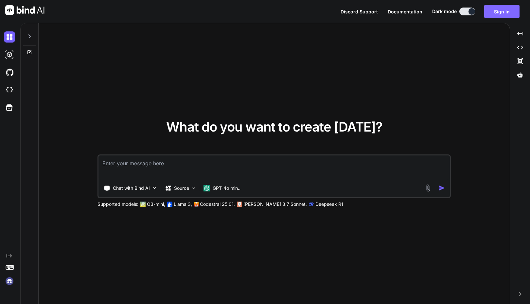
click at [499, 11] on button "Sign in" at bounding box center [501, 11] width 35 height 13
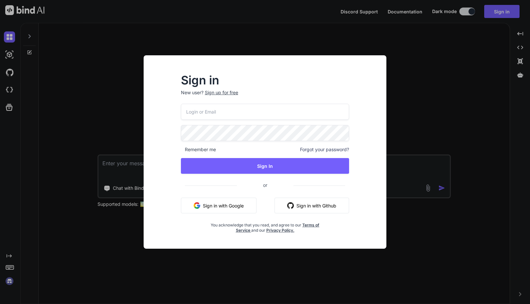
click at [235, 116] on input "email" at bounding box center [265, 112] width 168 height 16
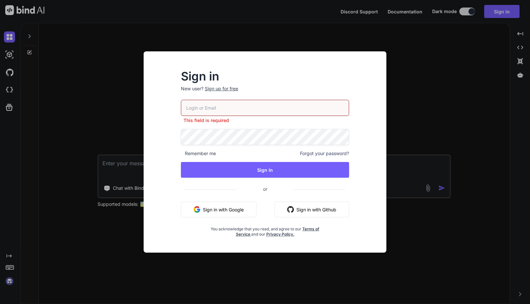
paste input "faisal@softvative.com"
type input "faisal@softvative.com"
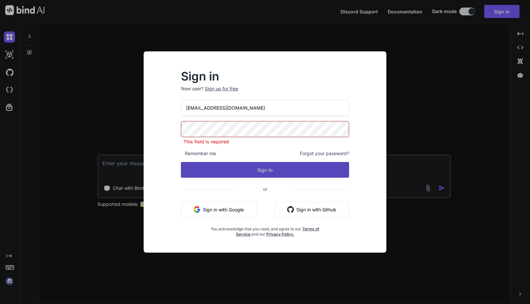
click at [274, 169] on button "Sign In" at bounding box center [265, 170] width 168 height 16
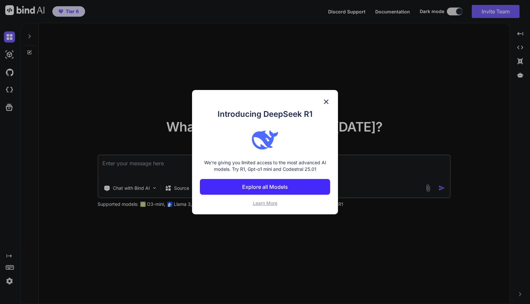
click at [277, 185] on p "Explore all Models" at bounding box center [265, 187] width 46 height 8
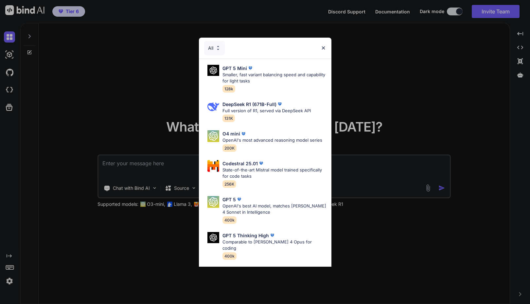
click at [321, 46] on img at bounding box center [323, 48] width 6 height 6
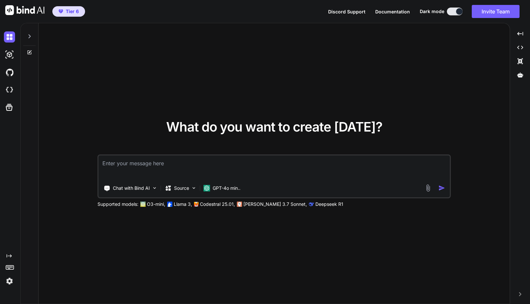
click at [7, 280] on img at bounding box center [9, 280] width 11 height 11
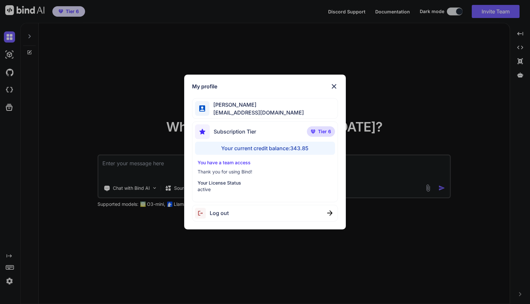
click at [6, 228] on div "My profile Faisal M faisal@softvative.com Subscription Tier Tier 6 Your current…" at bounding box center [265, 152] width 530 height 304
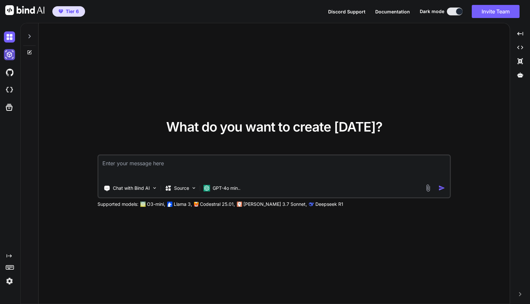
click at [13, 56] on img at bounding box center [9, 54] width 11 height 11
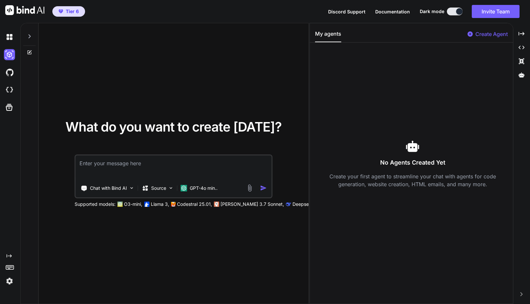
click at [133, 162] on textarea at bounding box center [174, 167] width 196 height 24
click at [9, 71] on img at bounding box center [9, 72] width 11 height 11
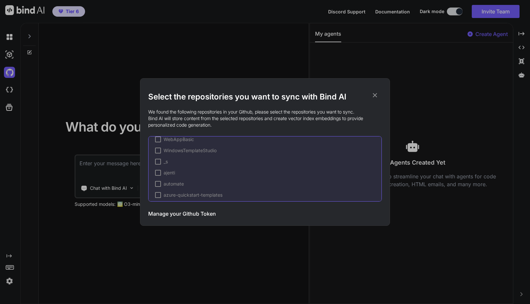
scroll to position [524, 0]
click at [200, 158] on div "_s" at bounding box center [268, 155] width 226 height 7
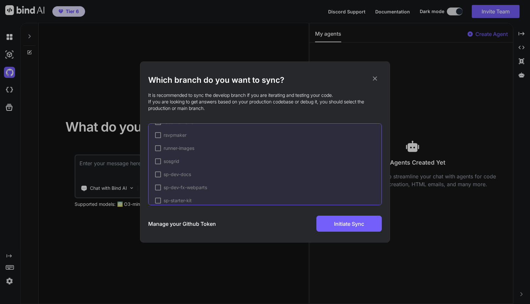
scroll to position [1145, 0]
click at [375, 78] on icon at bounding box center [375, 78] width 4 height 4
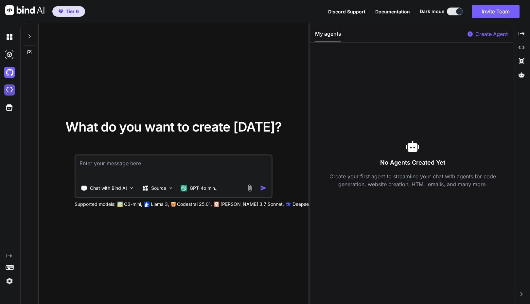
click at [10, 86] on img at bounding box center [9, 89] width 11 height 11
click at [11, 107] on icon at bounding box center [9, 107] width 7 height 7
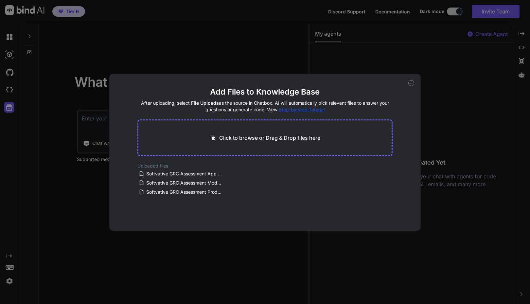
click at [28, 151] on div "Add Files to Knowledge Base After uploading, select File Uploads as the source …" at bounding box center [265, 152] width 530 height 304
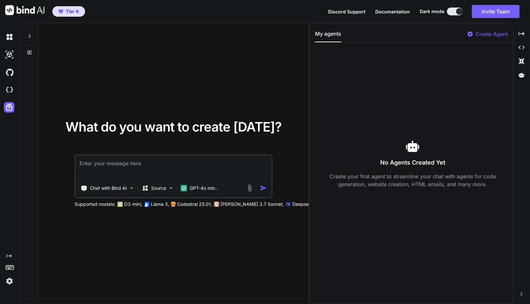
click at [8, 254] on icon "Created with Pixso." at bounding box center [9, 255] width 5 height 5
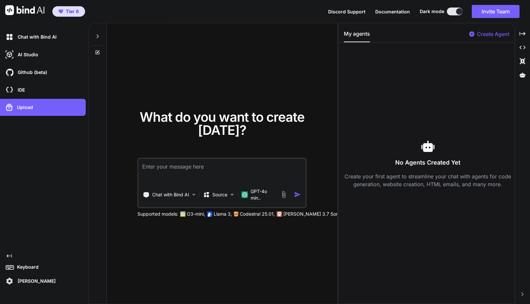
click at [14, 232] on div "Chat with Bind AI AI Studio My threads Github (beta) IDE Upload Created with Pi…" at bounding box center [43, 157] width 86 height 258
click at [43, 37] on p "Chat with Bind AI" at bounding box center [36, 37] width 42 height 7
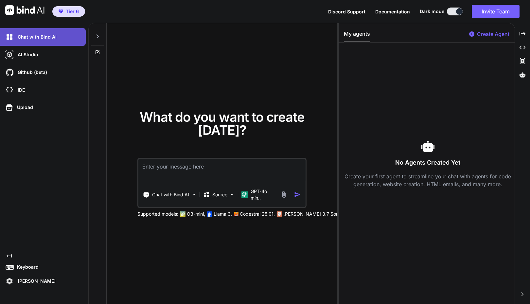
click at [43, 37] on p "Chat with Bind AI" at bounding box center [36, 37] width 42 height 7
click at [98, 36] on icon at bounding box center [97, 36] width 2 height 4
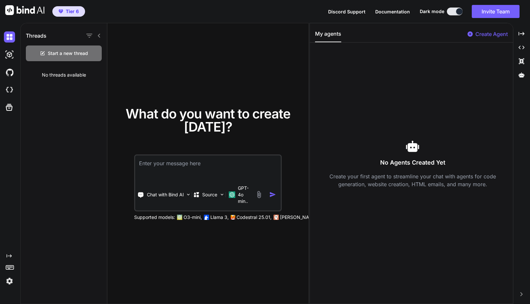
click at [98, 37] on icon at bounding box center [98, 35] width 5 height 5
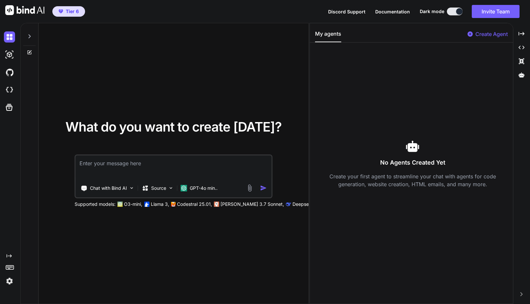
click at [29, 37] on icon at bounding box center [29, 36] width 5 height 5
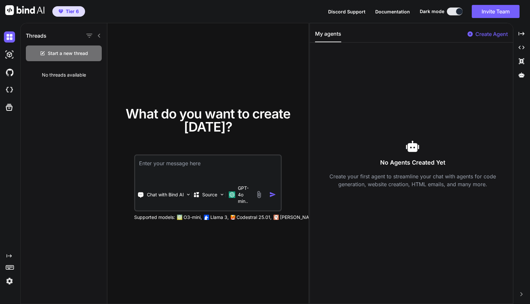
click at [54, 75] on div "No threads available" at bounding box center [64, 74] width 86 height 17
click at [186, 170] on textarea at bounding box center [207, 167] width 145 height 24
click at [189, 195] on img at bounding box center [189, 195] width 6 height 6
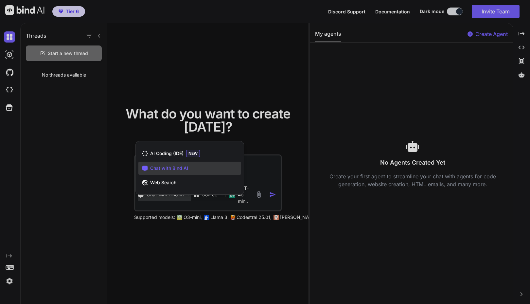
click at [169, 241] on div at bounding box center [265, 152] width 530 height 304
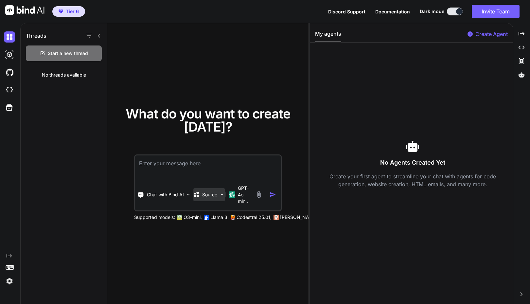
click at [221, 195] on img at bounding box center [222, 195] width 6 height 6
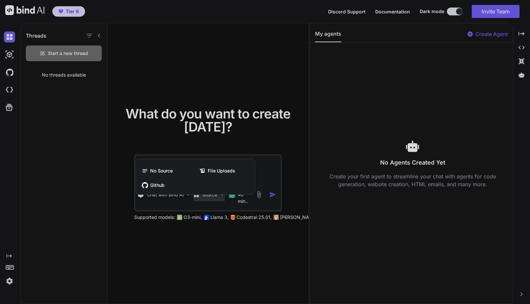
click at [224, 195] on div at bounding box center [265, 152] width 530 height 304
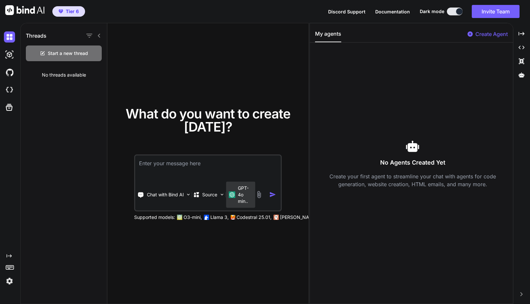
click at [249, 192] on p "GPT-4o min.." at bounding box center [245, 195] width 15 height 20
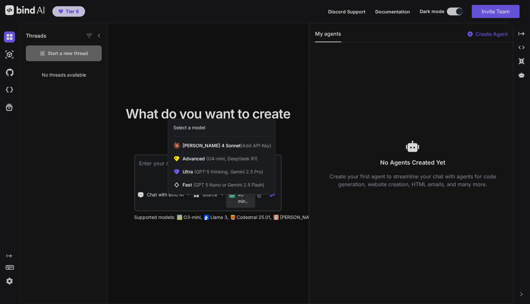
click at [222, 242] on div at bounding box center [265, 152] width 530 height 304
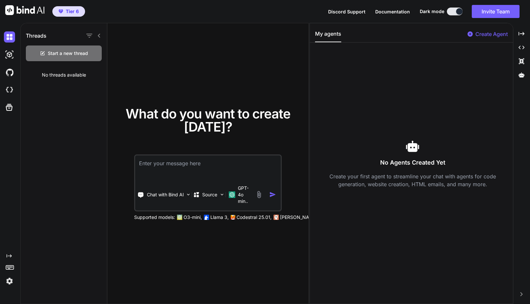
click at [257, 197] on img at bounding box center [259, 195] width 8 height 8
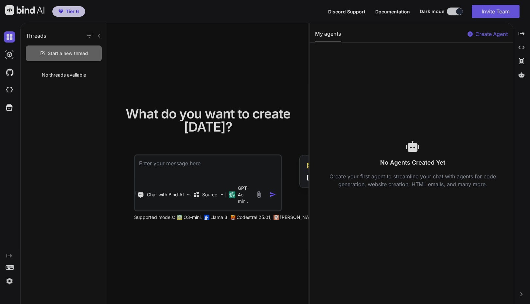
click at [257, 197] on div at bounding box center [265, 152] width 530 height 304
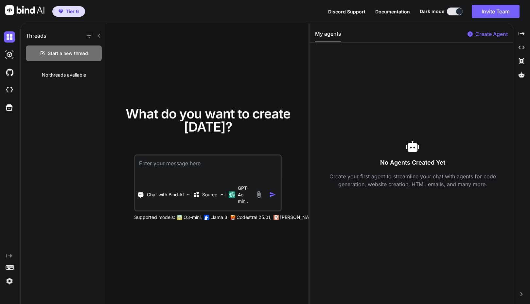
click at [98, 35] on icon at bounding box center [99, 36] width 2 height 4
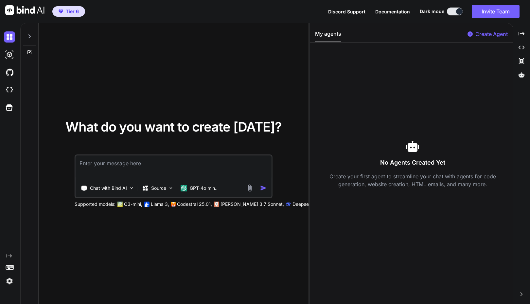
click at [247, 189] on img at bounding box center [250, 188] width 8 height 8
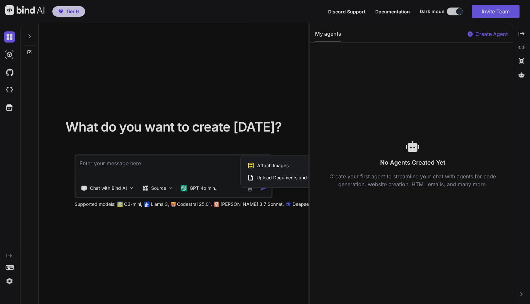
click at [261, 178] on span "Upload Documents and Code Files" at bounding box center [293, 177] width 74 height 7
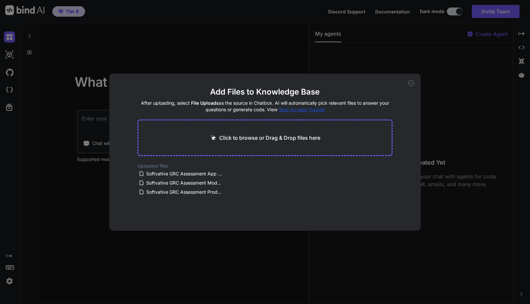
click at [411, 82] on icon at bounding box center [411, 83] width 6 height 6
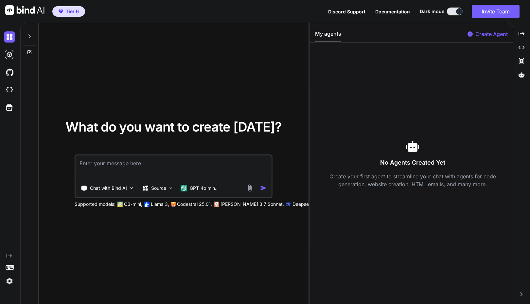
click at [249, 188] on img at bounding box center [250, 188] width 8 height 8
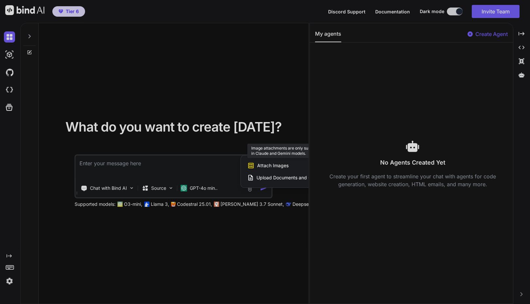
click at [272, 164] on span "Attach Images" at bounding box center [272, 165] width 31 height 7
click at [251, 241] on div at bounding box center [265, 152] width 530 height 304
type textarea "x"
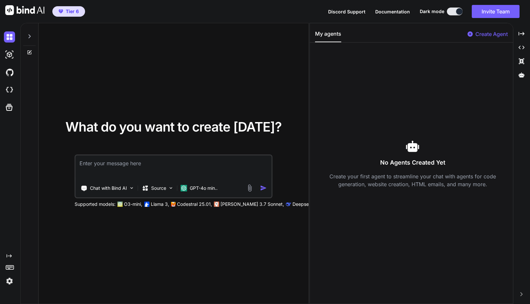
click at [9, 279] on img at bounding box center [9, 280] width 11 height 11
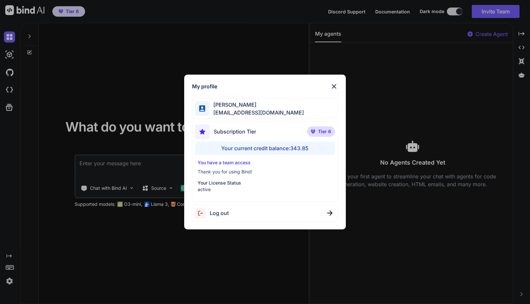
click at [99, 270] on div "My profile Faisal M faisal@softvative.com Subscription Tier Tier 6 Your current…" at bounding box center [265, 152] width 530 height 304
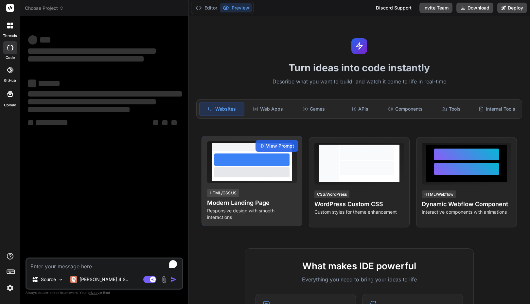
click at [278, 172] on div at bounding box center [252, 172] width 76 height 10
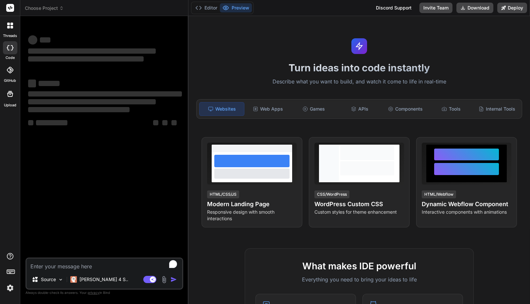
click at [38, 8] on span "Choose Project" at bounding box center [44, 8] width 39 height 7
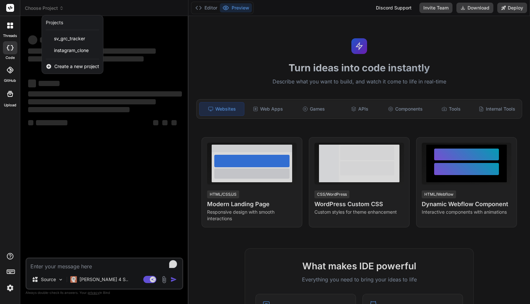
click at [38, 8] on div at bounding box center [265, 152] width 530 height 304
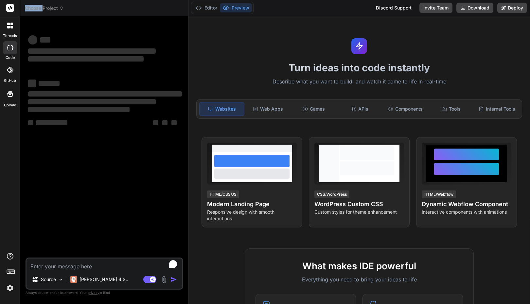
click at [38, 8] on span "Choose Project" at bounding box center [44, 8] width 39 height 7
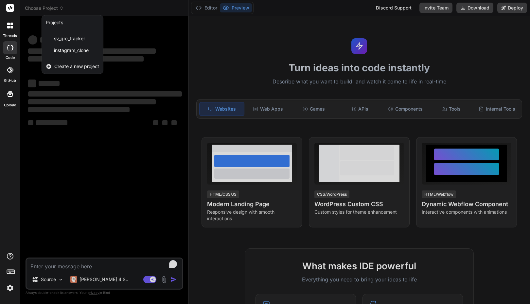
click at [127, 11] on div at bounding box center [265, 152] width 530 height 304
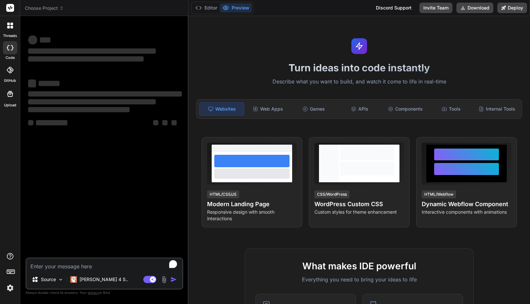
click at [11, 8] on rect at bounding box center [10, 8] width 8 height 8
click at [62, 279] on img at bounding box center [61, 280] width 6 height 6
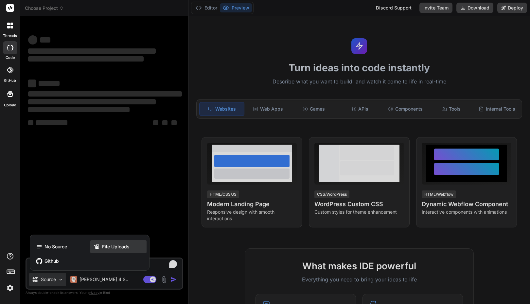
click at [99, 248] on icon at bounding box center [96, 246] width 7 height 7
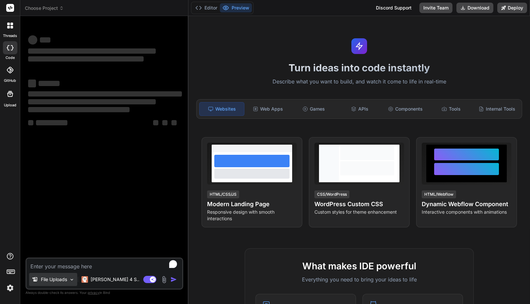
click at [74, 280] on img at bounding box center [72, 280] width 6 height 6
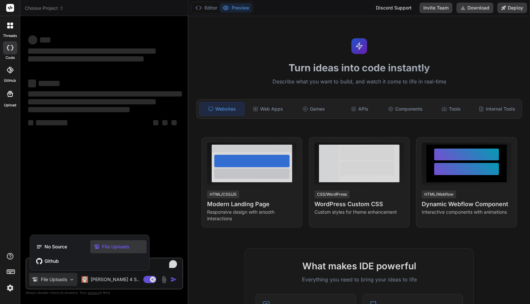
click at [74, 280] on div at bounding box center [265, 152] width 530 height 304
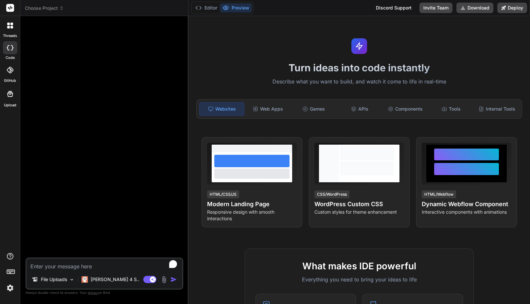
click at [50, 9] on span "Choose Project" at bounding box center [44, 8] width 39 height 7
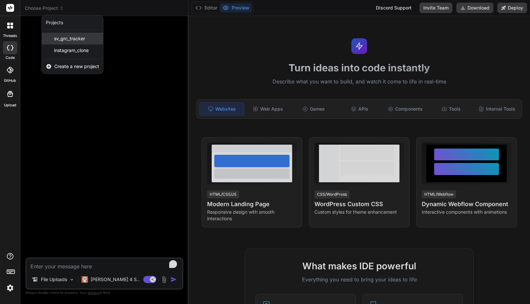
drag, startPoint x: 76, startPoint y: 38, endPoint x: 68, endPoint y: 38, distance: 7.5
click at [68, 38] on span "sv_grc_tracker" at bounding box center [69, 38] width 31 height 7
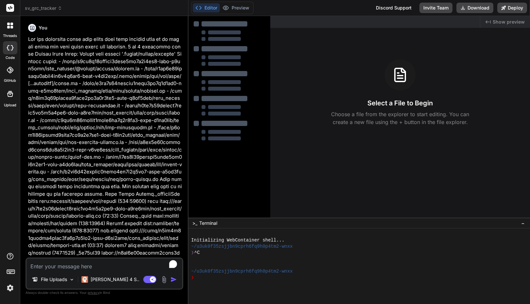
click at [59, 7] on icon at bounding box center [60, 8] width 5 height 5
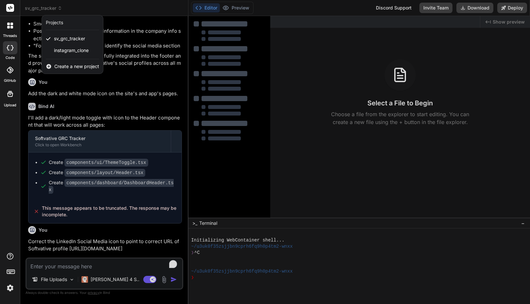
click at [82, 9] on div at bounding box center [265, 152] width 530 height 304
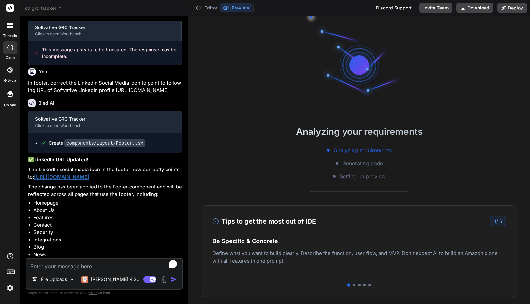
scroll to position [1825, 0]
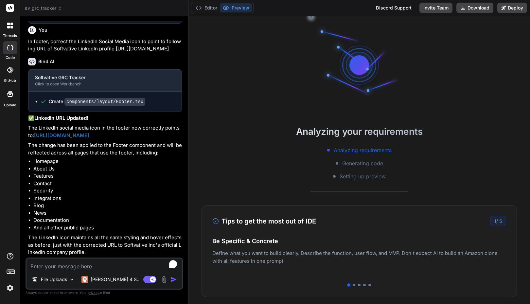
click at [349, 285] on div at bounding box center [359, 284] width 294 height 3
click at [352, 285] on div at bounding box center [353, 284] width 3 height 3
click at [358, 285] on div at bounding box center [359, 284] width 3 height 3
click at [363, 285] on div at bounding box center [364, 284] width 3 height 3
click at [368, 285] on div at bounding box center [369, 284] width 3 height 3
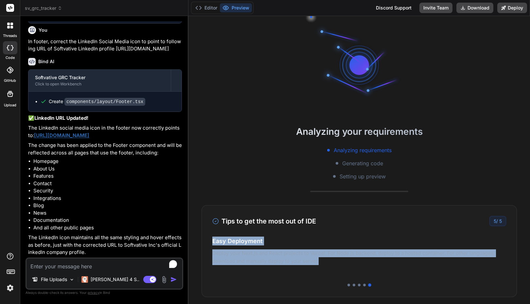
drag, startPoint x: 320, startPoint y: 261, endPoint x: 207, endPoint y: 248, distance: 114.5
click at [207, 248] on div "Tips to get the most out of IDE 5 / 5 Be Specific & Concrete Define what you wa…" at bounding box center [358, 251] width 315 height 92
copy div "Be Specific & Concrete Define what you want to build clearly. Describe the func…"
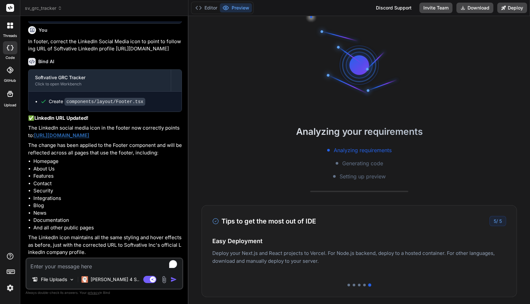
click at [434, 131] on h2 "Analyzing your requirements" at bounding box center [358, 132] width 341 height 14
type textarea "x"
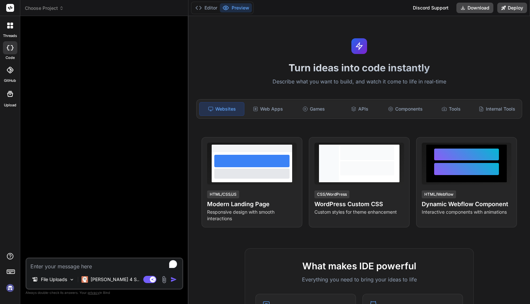
scroll to position [0, 0]
click at [11, 289] on img at bounding box center [10, 287] width 11 height 11
click at [10, 288] on img at bounding box center [10, 287] width 11 height 11
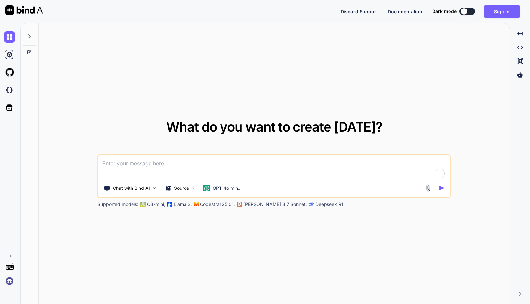
click at [10, 281] on img at bounding box center [9, 280] width 11 height 11
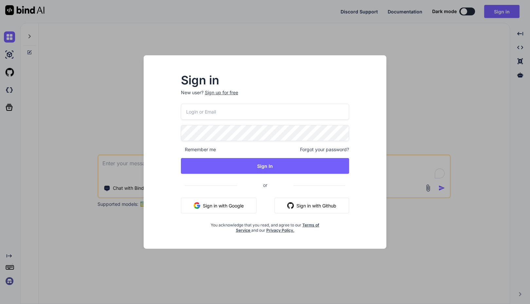
click at [115, 62] on div "Sign in New user? Sign up for free Remember me Forgot your password? Sign In or…" at bounding box center [265, 152] width 530 height 304
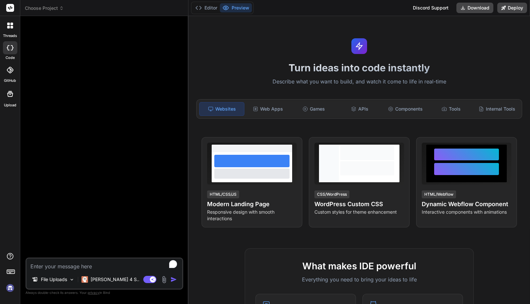
click at [50, 9] on span "Choose Project" at bounding box center [44, 8] width 39 height 7
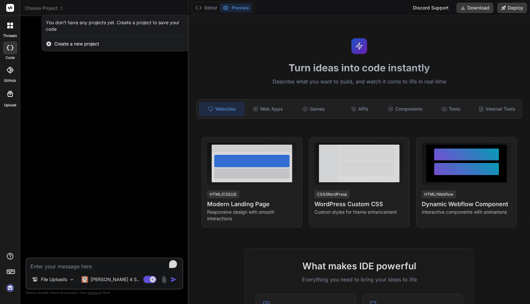
click at [67, 70] on div at bounding box center [265, 152] width 530 height 304
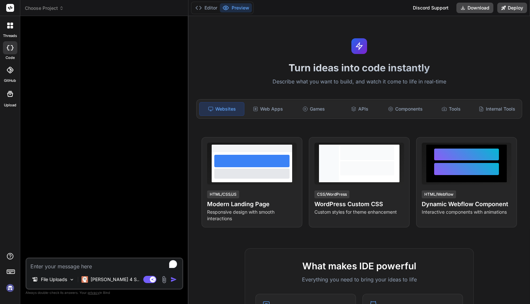
click at [162, 113] on div at bounding box center [105, 139] width 156 height 236
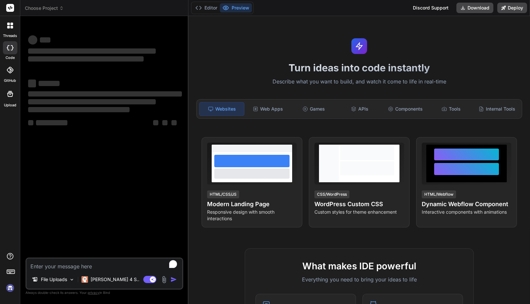
click at [12, 287] on img at bounding box center [10, 287] width 11 height 11
type textarea "x"
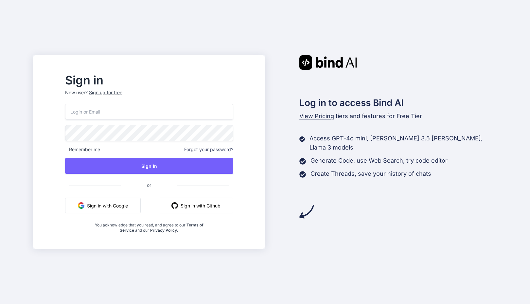
click at [127, 119] on input "email" at bounding box center [149, 112] width 168 height 16
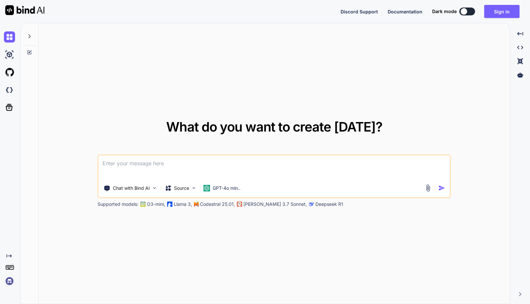
click at [11, 280] on img at bounding box center [9, 280] width 11 height 11
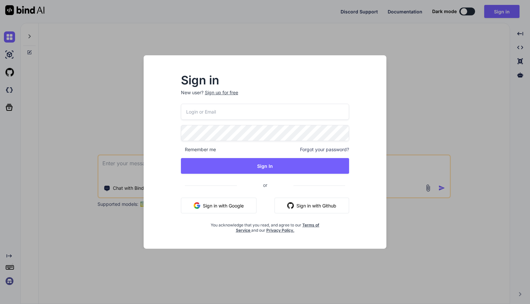
click at [208, 110] on input "email" at bounding box center [265, 112] width 168 height 16
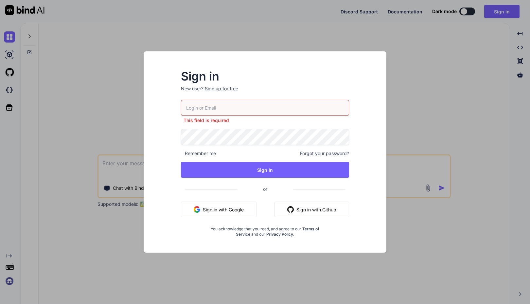
type textarea "x"
paste input "[EMAIL_ADDRESS][DOMAIN_NAME]"
type input "[EMAIL_ADDRESS][DOMAIN_NAME]"
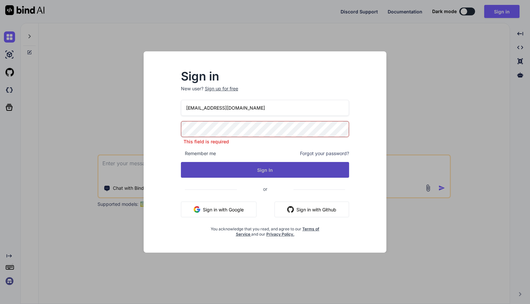
click at [249, 168] on button "Sign In" at bounding box center [265, 170] width 168 height 16
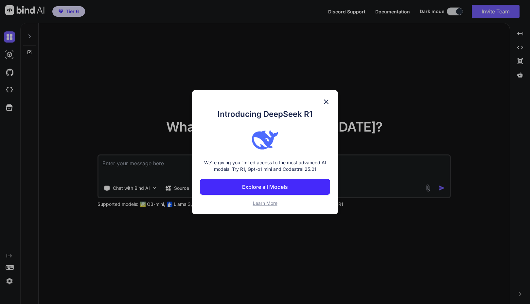
click at [325, 100] on img at bounding box center [326, 102] width 8 height 8
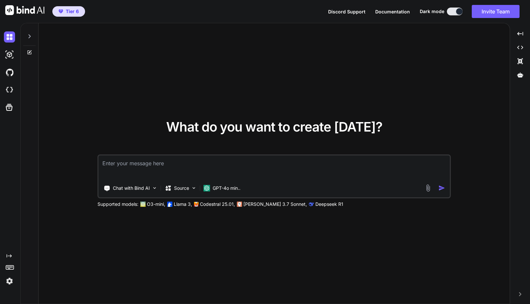
click at [11, 280] on img at bounding box center [9, 280] width 11 height 11
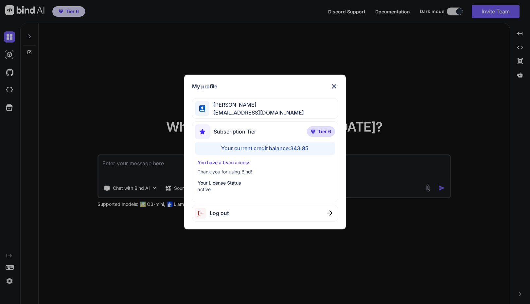
click at [11, 280] on div "My profile [PERSON_NAME] [PERSON_NAME][EMAIL_ADDRESS][DOMAIN_NAME] Subscription…" at bounding box center [265, 152] width 530 height 304
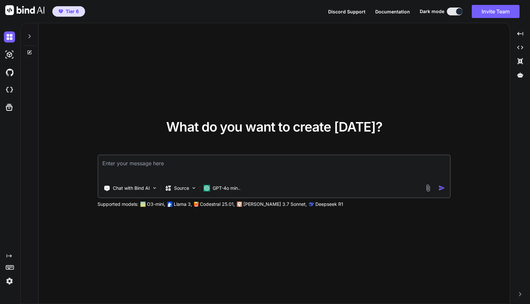
click at [29, 37] on icon at bounding box center [29, 36] width 5 height 5
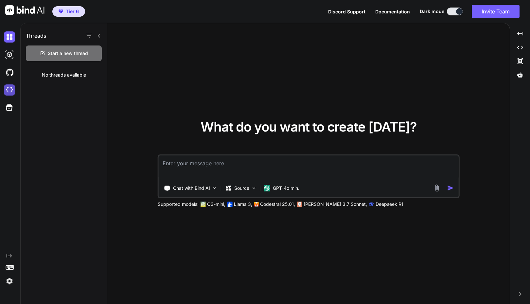
click at [10, 86] on img at bounding box center [9, 89] width 11 height 11
click at [11, 278] on img at bounding box center [9, 280] width 11 height 11
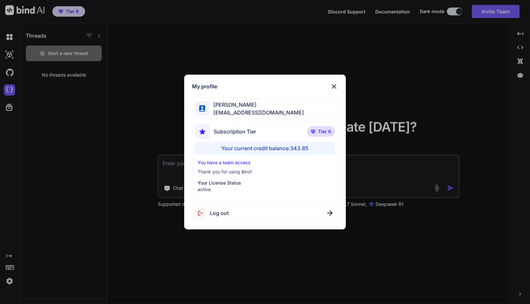
click at [11, 278] on div "My profile Faisal M faisal@softvative.com Subscription Tier Tier 6 Your current…" at bounding box center [265, 152] width 530 height 304
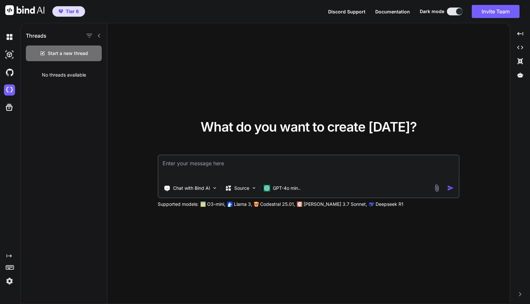
click at [63, 117] on div "Threads Start a new thread No threads available" at bounding box center [64, 163] width 87 height 281
click at [98, 35] on icon at bounding box center [98, 35] width 5 height 5
type textarea "x"
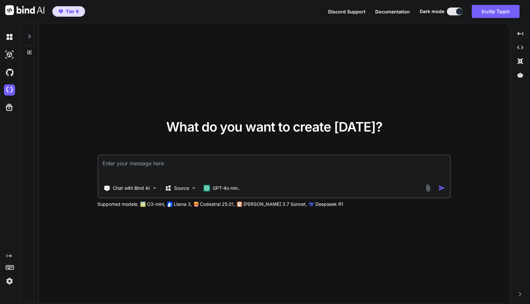
click at [23, 161] on div at bounding box center [30, 163] width 18 height 281
click at [284, 16] on div "Tier 6 Discord Support Documentation Dark mode Invite Team Created with Pixso." at bounding box center [265, 11] width 530 height 23
click at [243, 76] on div "What do you want to create today? Chat with Bind AI Source GPT-4o min.. Support…" at bounding box center [274, 163] width 471 height 281
click at [307, 15] on div "Tier 6 Discord Support Documentation Dark mode Invite Team Created with Pixso." at bounding box center [265, 11] width 530 height 23
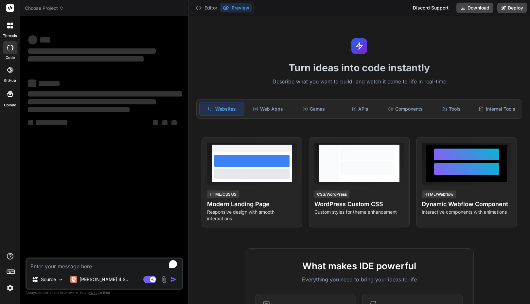
click at [47, 8] on span "Choose Project" at bounding box center [44, 8] width 39 height 7
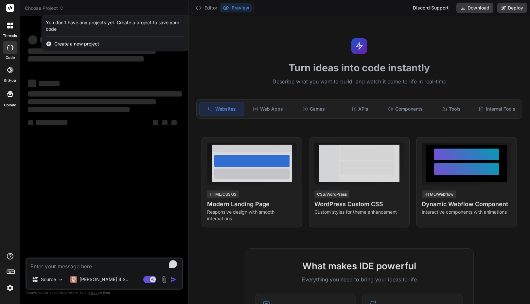
click at [47, 9] on div at bounding box center [265, 152] width 530 height 304
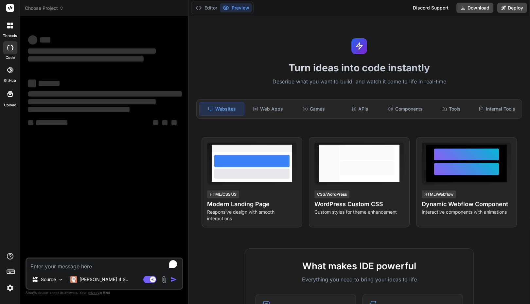
click at [8, 290] on img at bounding box center [10, 287] width 11 height 11
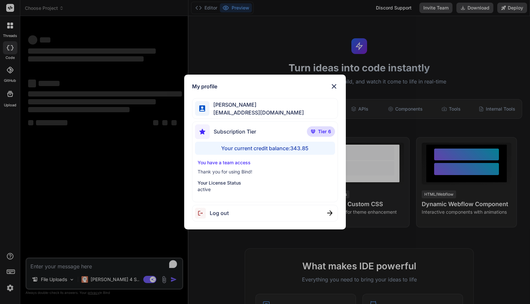
click at [330, 85] on img at bounding box center [334, 86] width 8 height 8
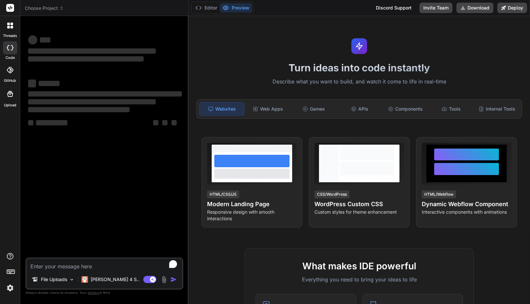
click at [171, 8] on div "Choose Project" at bounding box center [104, 8] width 159 height 7
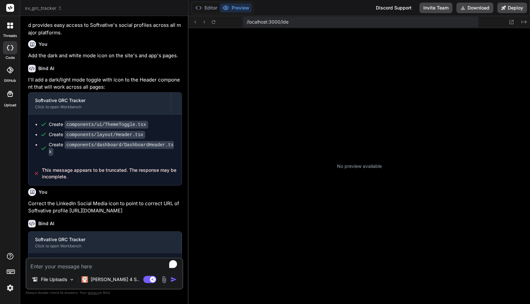
scroll to position [118, 0]
type textarea "x"
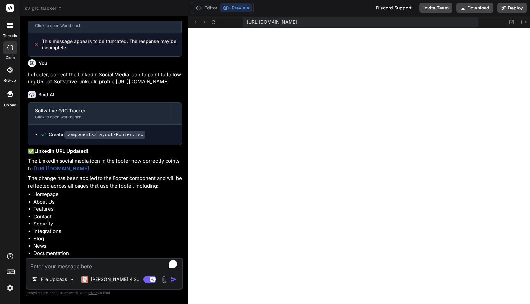
scroll to position [1825, 0]
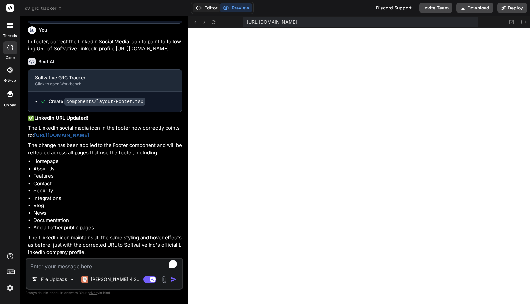
click at [214, 8] on button "Editor" at bounding box center [206, 7] width 27 height 9
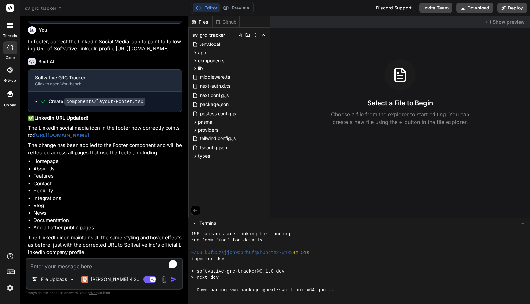
click at [338, 8] on div "Editor Preview Discord Support Invite Team Download Deploy" at bounding box center [358, 8] width 341 height 16
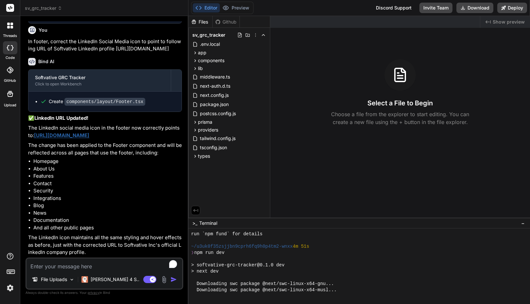
scroll to position [130, 0]
click at [240, 9] on button "Preview" at bounding box center [236, 7] width 32 height 9
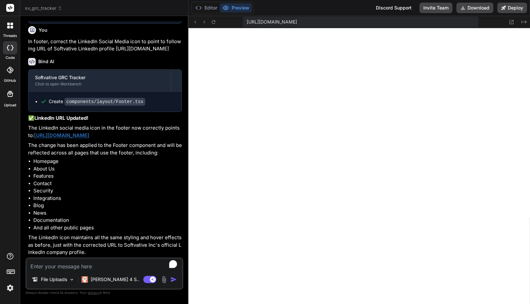
scroll to position [217, 0]
click at [210, 11] on button "Editor" at bounding box center [206, 7] width 27 height 9
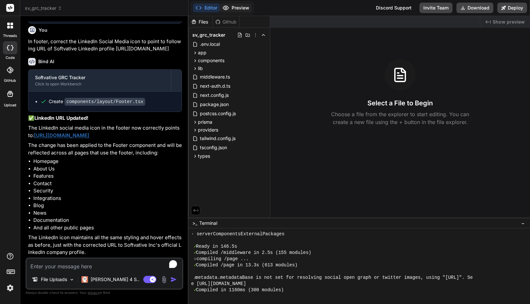
click at [239, 6] on button "Preview" at bounding box center [236, 7] width 32 height 9
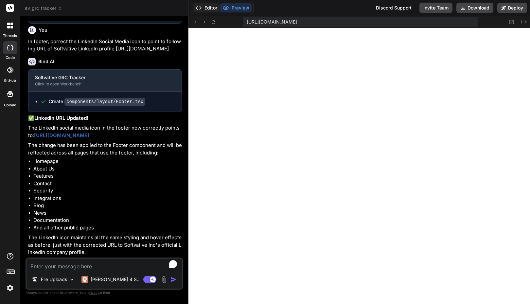
click at [211, 6] on button "Editor" at bounding box center [206, 7] width 27 height 9
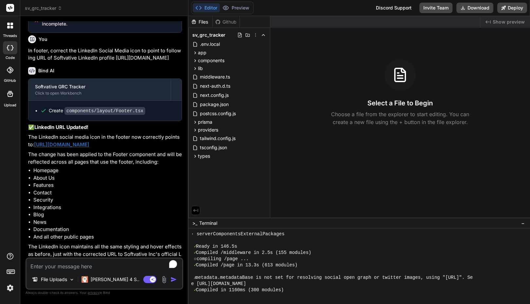
scroll to position [1825, 0]
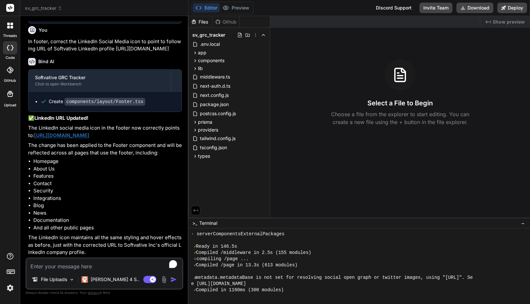
click at [11, 287] on img at bounding box center [10, 287] width 11 height 11
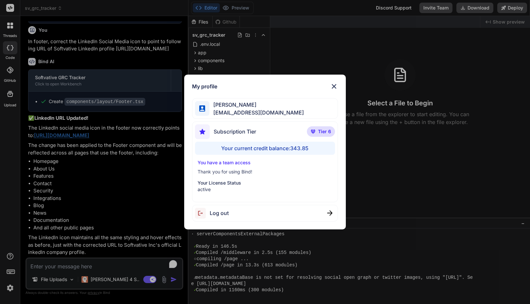
click at [11, 287] on div "My profile [PERSON_NAME] [PERSON_NAME][EMAIL_ADDRESS][DOMAIN_NAME] Subscription…" at bounding box center [265, 152] width 530 height 304
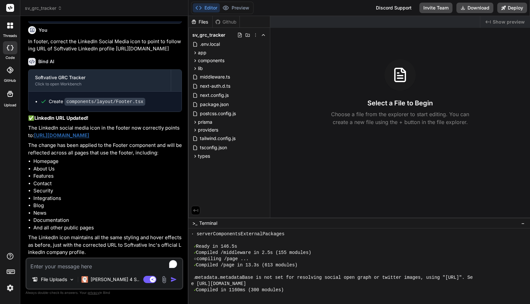
click at [330, 255] on div "✓ Compiled /middleware in 2.5s (155 modules)" at bounding box center [355, 252] width 329 height 6
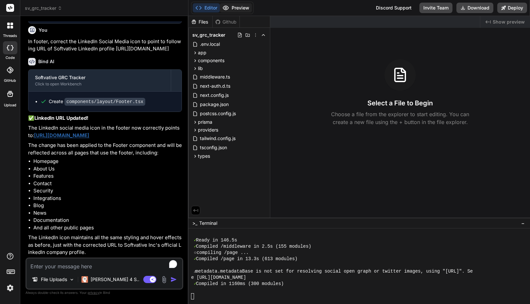
click at [239, 6] on button "Preview" at bounding box center [236, 7] width 32 height 9
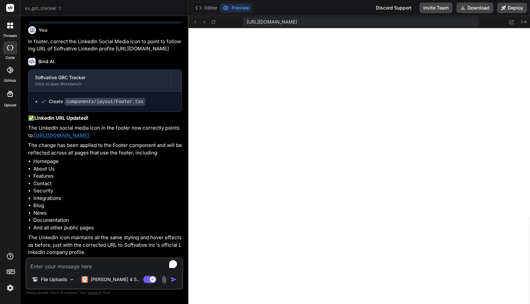
scroll to position [484, 0]
click at [298, 10] on div "Editor Preview Discord Support Invite Team Download Deploy" at bounding box center [358, 8] width 341 height 16
click at [207, 8] on button "Editor" at bounding box center [206, 7] width 27 height 9
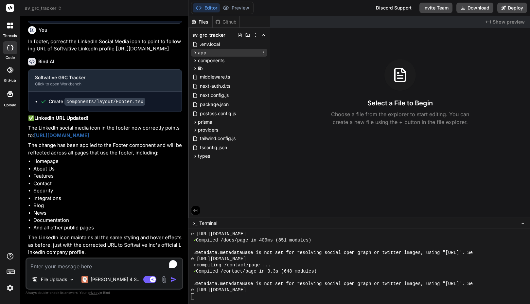
click at [194, 53] on icon at bounding box center [195, 53] width 6 height 6
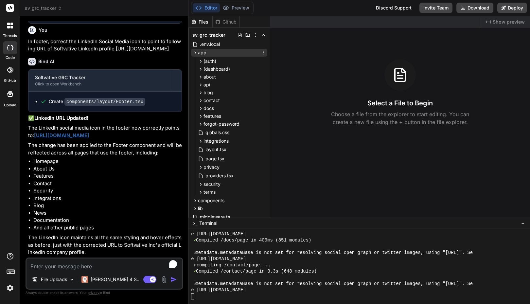
click at [194, 53] on icon at bounding box center [195, 53] width 6 height 6
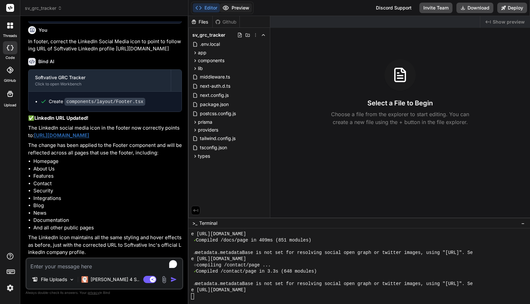
click at [234, 7] on button "Preview" at bounding box center [236, 7] width 32 height 9
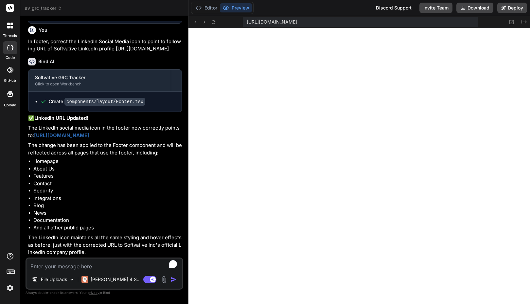
scroll to position [6211, 0]
click at [211, 9] on button "Editor" at bounding box center [206, 7] width 27 height 9
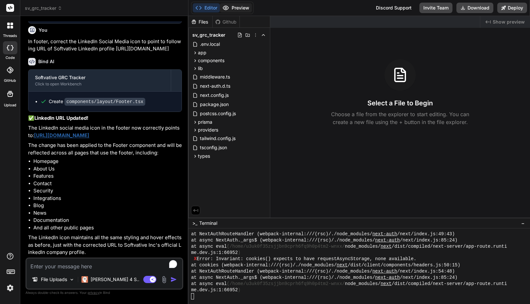
click at [237, 9] on button "Preview" at bounding box center [236, 7] width 32 height 9
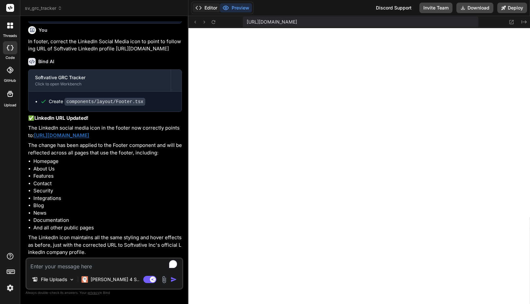
click at [213, 8] on button "Editor" at bounding box center [206, 7] width 27 height 9
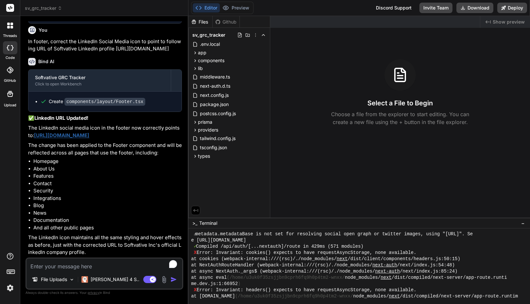
scroll to position [6105, 0]
click at [234, 11] on button "Preview" at bounding box center [236, 7] width 32 height 9
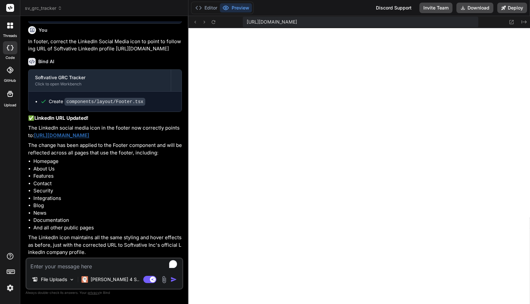
scroll to position [5863, 0]
click at [211, 8] on button "Editor" at bounding box center [206, 7] width 27 height 9
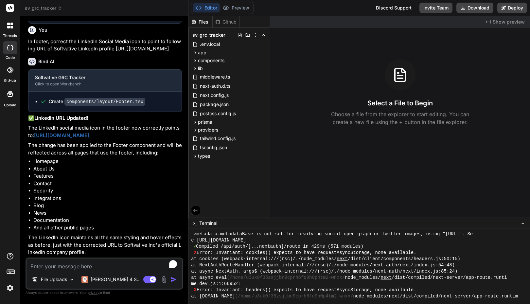
click at [384, 225] on div ">_ Terminal −" at bounding box center [358, 222] width 341 height 11
click at [240, 9] on button "Preview" at bounding box center [236, 7] width 32 height 9
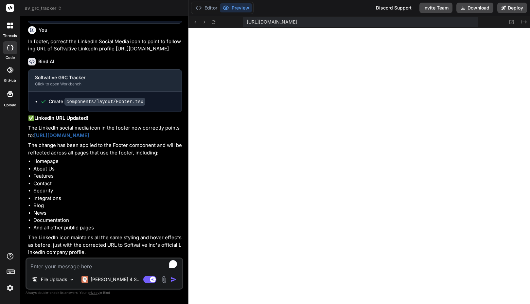
scroll to position [5838, 0]
click at [70, 263] on textarea "To enrich screen reader interactions, please activate Accessibility in Grammarl…" at bounding box center [104, 264] width 156 height 12
click at [210, 7] on button "Editor" at bounding box center [206, 7] width 27 height 9
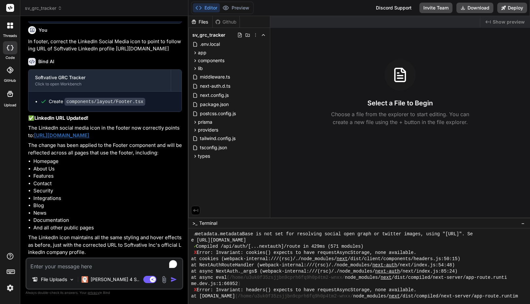
click at [91, 264] on textarea "To enrich screen reader interactions, please activate Accessibility in Grammarl…" at bounding box center [104, 264] width 156 height 12
paste textarea "Add these pages if missing and add contents from the footer links: Pricing Stat…"
type textarea "Add these pages if missing and add contents from the footer links: Pricing Stat…"
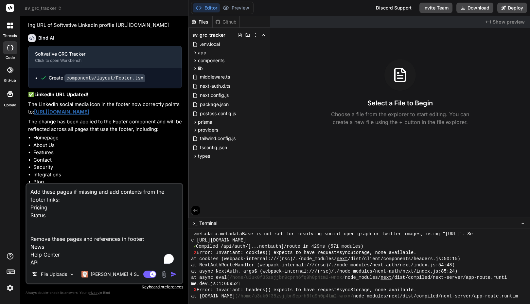
scroll to position [87, 0]
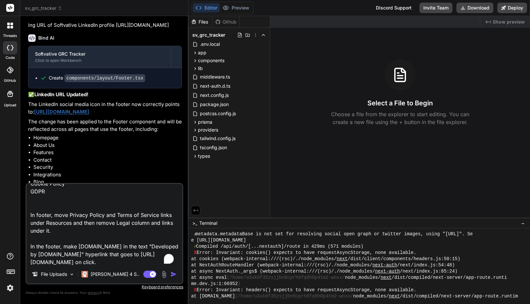
type textarea "x"
type textarea "Add these pages if missing and add contents from the footer links: Pricing Stat…"
type textarea "x"
type textarea "Add these pages if missing and add contents from the footer links: Pricing Stat…"
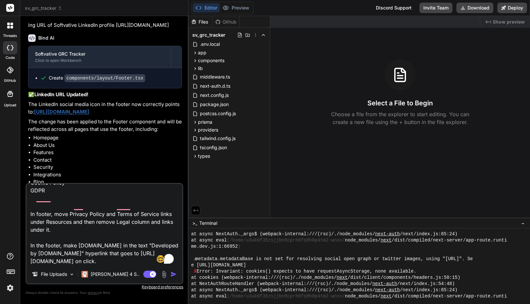
scroll to position [5987, 0]
click at [127, 247] on textarea "Add these pages if missing and add contents from the footer links: Pricing Stat…" at bounding box center [104, 224] width 156 height 81
click at [170, 275] on img "button" at bounding box center [173, 274] width 7 height 7
type textarea "x"
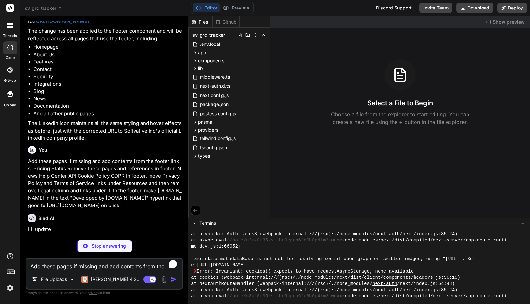
scroll to position [1937, 0]
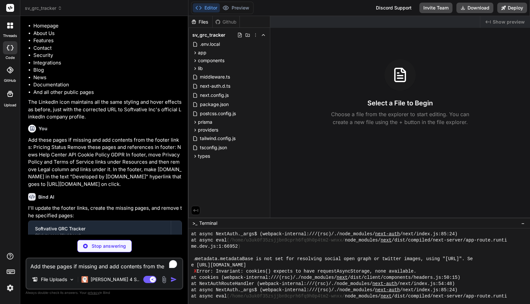
click at [351, 16] on div "Editor Preview Discord Support Invite Team Download Deploy" at bounding box center [358, 8] width 341 height 16
click at [359, 8] on div "Editor Preview Discord Support Invite Team Download Deploy" at bounding box center [358, 8] width 341 height 16
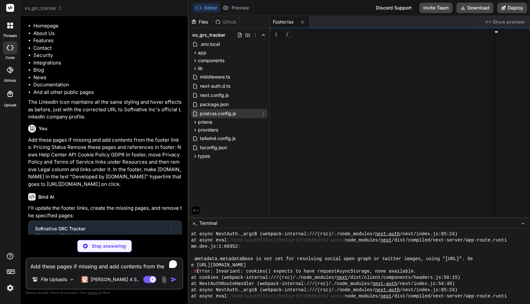
scroll to position [5962, 0]
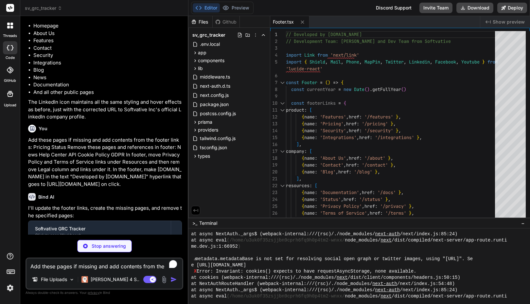
type textarea "x"
type textarea "<Footer /> </div> ) }"
type textarea "x"
type textarea "<Footer /> </div> ) }"
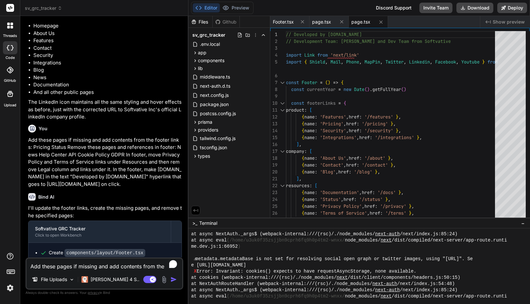
type textarea "x"
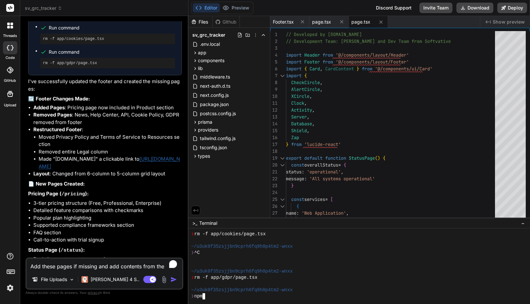
scroll to position [2266, 0]
drag, startPoint x: 107, startPoint y: 173, endPoint x: 88, endPoint y: 174, distance: 19.0
click at [88, 156] on li "Removed entire Legal column" at bounding box center [110, 152] width 143 height 8
click at [55, 133] on strong "Restructured Footer" at bounding box center [57, 130] width 48 height 6
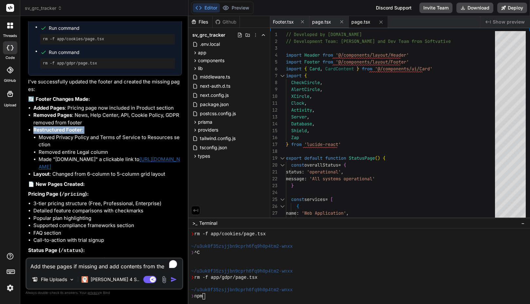
click at [55, 133] on strong "Restructured Footer" at bounding box center [57, 130] width 48 height 6
click at [55, 148] on li "Moved Privacy Policy and Terms of Service to Resources section" at bounding box center [110, 141] width 143 height 15
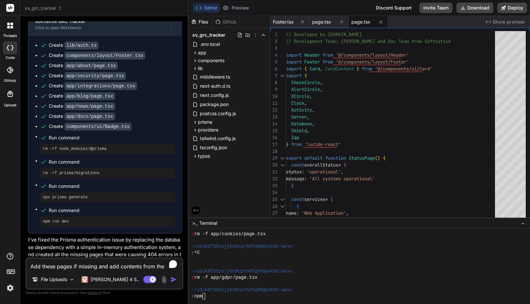
scroll to position [997, 0]
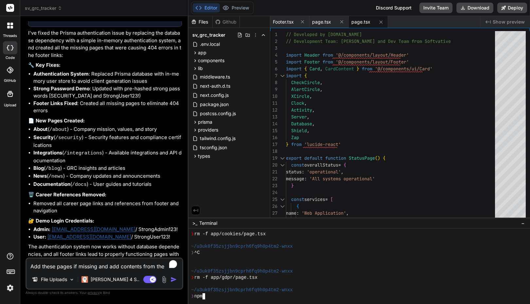
click at [260, 293] on div "❯ npm" at bounding box center [355, 296] width 329 height 6
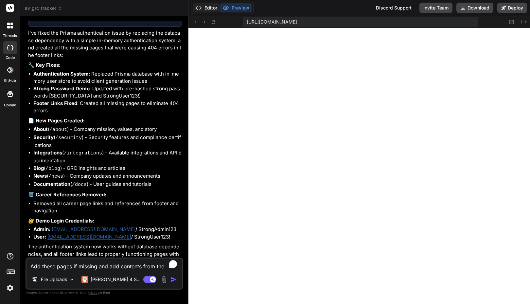
click at [209, 3] on button "Editor" at bounding box center [206, 7] width 27 height 9
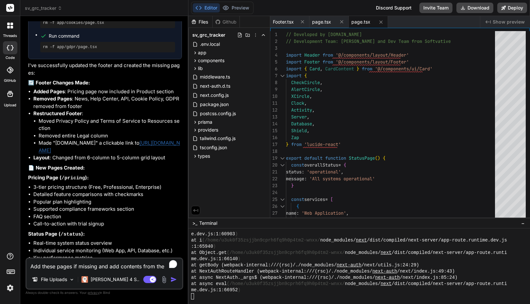
scroll to position [2356, 0]
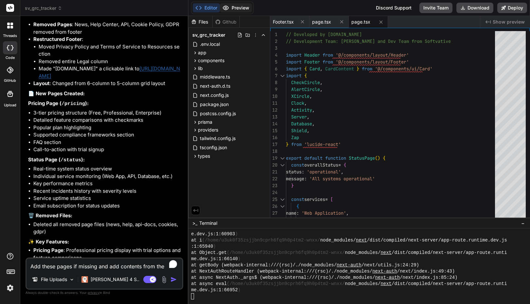
click at [236, 7] on button "Preview" at bounding box center [236, 7] width 32 height 9
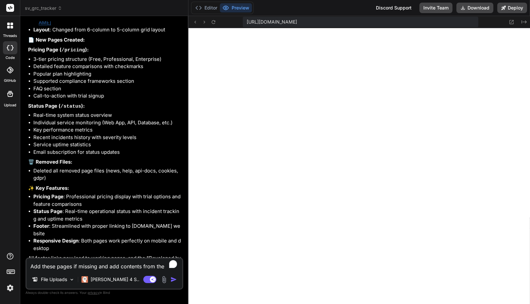
scroll to position [2452, 0]
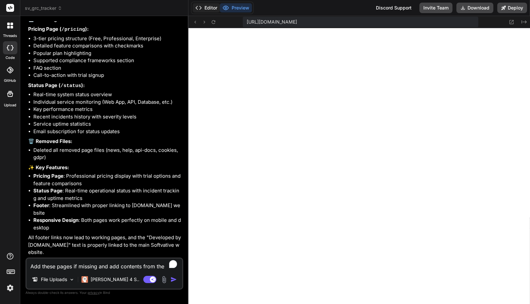
click at [210, 8] on button "Editor" at bounding box center [206, 7] width 27 height 9
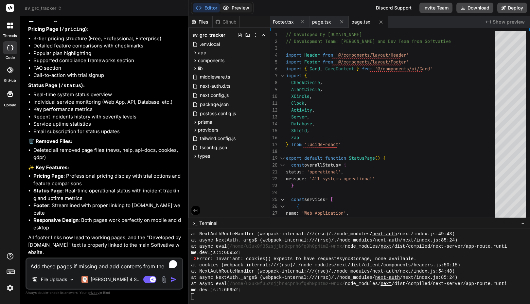
click at [236, 6] on button "Preview" at bounding box center [236, 7] width 32 height 9
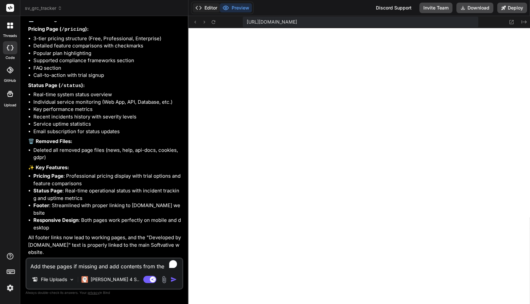
click at [210, 8] on button "Editor" at bounding box center [206, 7] width 27 height 9
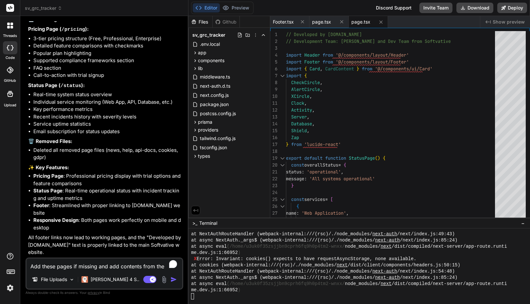
scroll to position [6211, 0]
click at [235, 9] on button "Preview" at bounding box center [236, 7] width 32 height 9
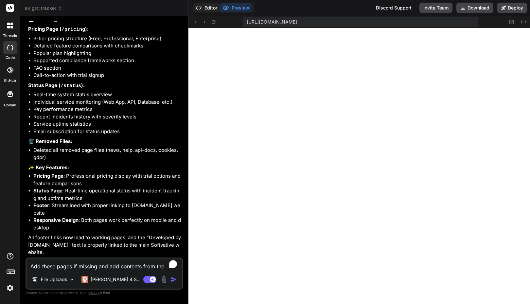
click at [211, 8] on button "Editor" at bounding box center [206, 7] width 27 height 9
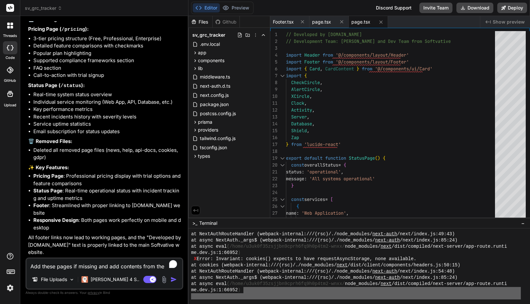
drag, startPoint x: 244, startPoint y: 289, endPoint x: 214, endPoint y: 313, distance: 39.1
click at [214, 303] on html "threads code GitHub Upload sv_grc_tracker Created with Pixso. Bind AI Web Searc…" at bounding box center [265, 152] width 530 height 304
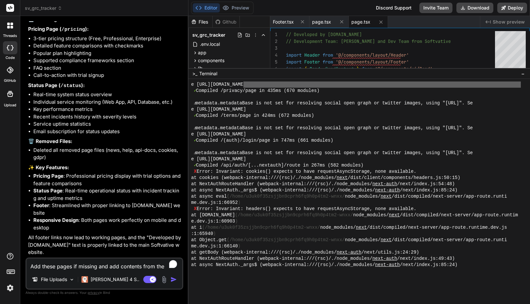
scroll to position [6037, 0]
drag, startPoint x: 259, startPoint y: 217, endPoint x: 256, endPoint y: 68, distance: 149.4
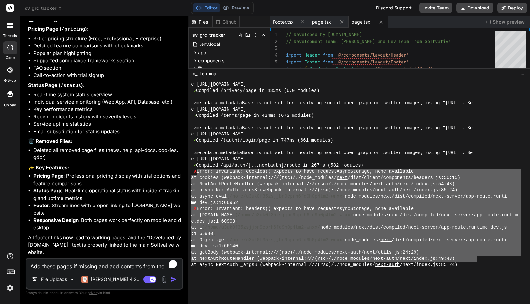
drag, startPoint x: 196, startPoint y: 170, endPoint x: 477, endPoint y: 258, distance: 294.8
click at [472, 264] on div "at async NextAuth._args$ (webpack-internal:///(rsc)/./node_modules/ next-auth /…" at bounding box center [355, 265] width 329 height 6
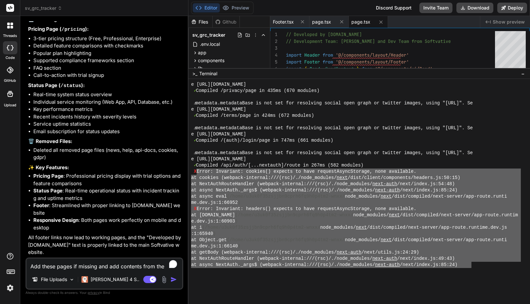
scroll to position [6211, 0]
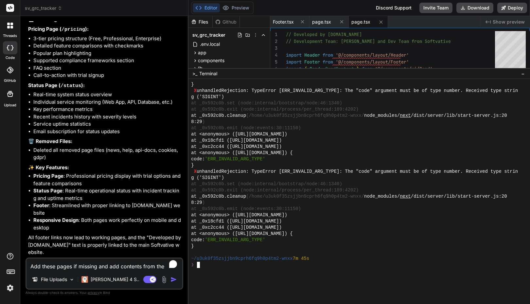
click at [319, 240] on div "code: 'ERR_INVALID_ARG_TYPE'" at bounding box center [355, 240] width 329 height 6
click at [240, 6] on button "Preview" at bounding box center [236, 7] width 32 height 9
click at [225, 267] on div "❯" at bounding box center [355, 265] width 329 height 6
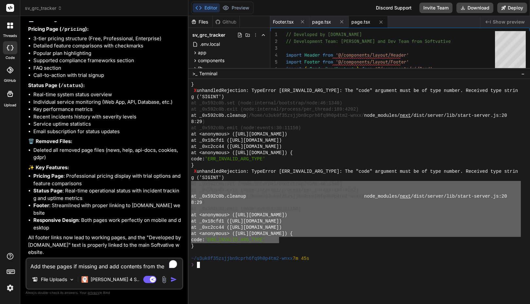
drag, startPoint x: 280, startPoint y: 240, endPoint x: 192, endPoint y: 181, distance: 105.6
click at [192, 181] on div "} X unhandledRejection: TypeError [ERR_INVALID_ARG_TYPE]: The "code" argument m…" at bounding box center [355, 174] width 329 height 186
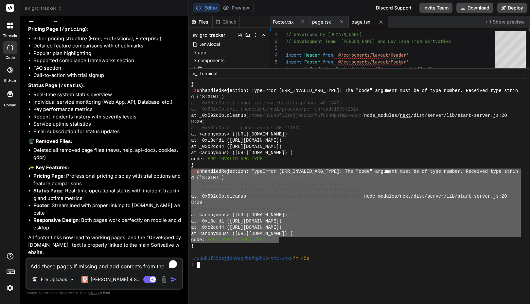
drag, startPoint x: 279, startPoint y: 240, endPoint x: 192, endPoint y: 173, distance: 109.7
click at [192, 173] on div "} X unhandledRejection: TypeError [ERR_INVALID_ARG_TYPE]: The "code" argument m…" at bounding box center [355, 174] width 329 height 186
type textarea "X unhandledRejection: TypeError [ERR_INVALID_ARG_TYPE]: The "code" argument mus…"
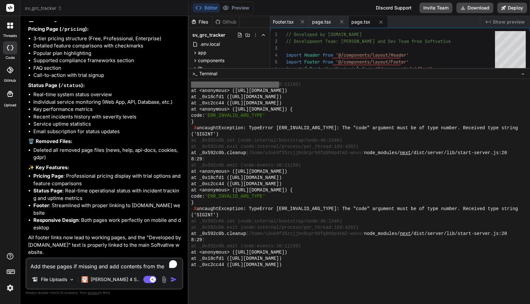
scroll to position [5858, 0]
click at [89, 263] on textarea "Add these pages if missing and add contents from the footer links: Pricing Stat…" at bounding box center [104, 264] width 156 height 12
type textarea "F"
type textarea "x"
type textarea "Fi"
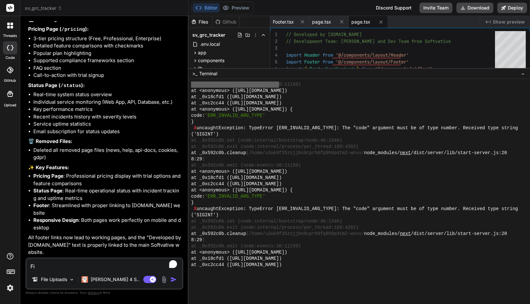
type textarea "x"
type textarea "Fix"
type textarea "x"
type textarea "Fix"
type textarea "x"
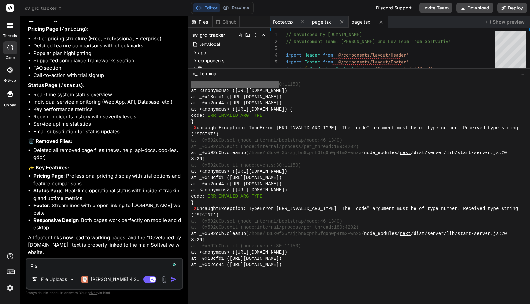
type textarea "Fix t"
type textarea "x"
type textarea "Fix th"
type textarea "x"
type textarea "Fix thi"
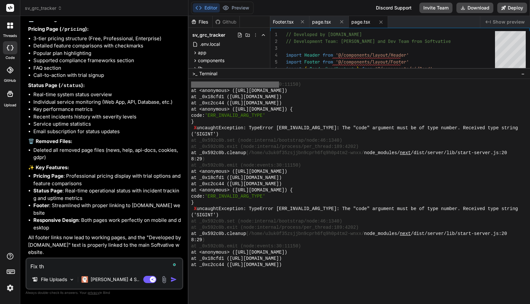
type textarea "x"
type textarea "Fix this"
type textarea "x"
type textarea "Fix this"
type textarea "x"
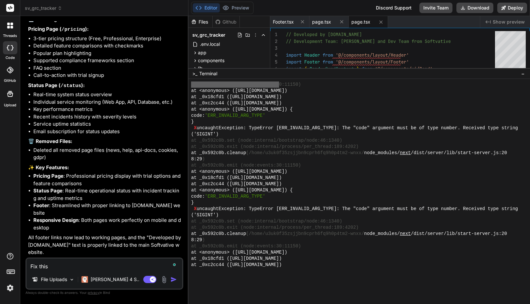
type textarea "Fix this e"
type textarea "x"
type textarea "Fix this er"
type textarea "x"
type textarea "Fix this err"
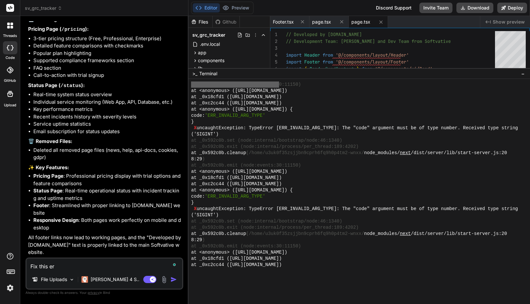
type textarea "x"
type textarea "Fix this erro"
type textarea "x"
type textarea "Fix this error"
type textarea "x"
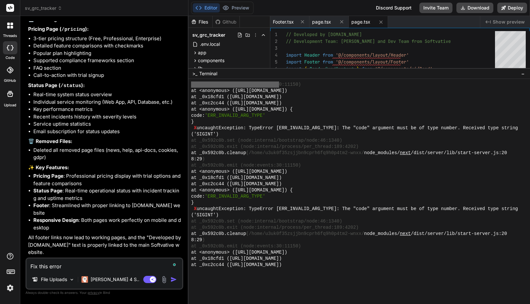
type textarea "Fix this error"
type textarea "x"
type textarea "Fix this error i"
type textarea "x"
type textarea "Fix this error in"
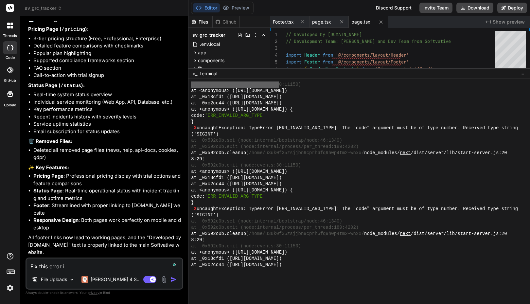
type textarea "x"
type textarea "Fix this error in"
type textarea "x"
type textarea "Fix this error in t"
type textarea "x"
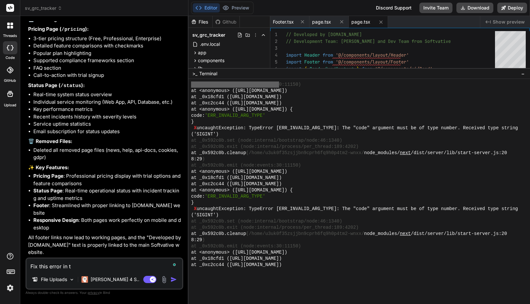
type textarea "Fix this error in te"
type textarea "x"
type textarea "Fix this error in ter"
type textarea "x"
type textarea "Fix this error in term"
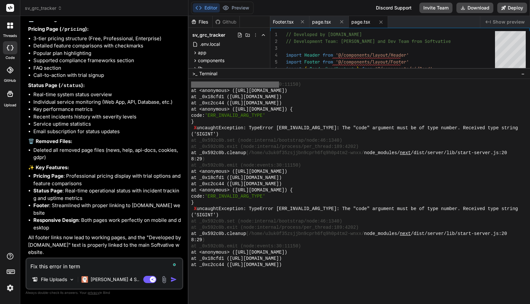
type textarea "x"
type textarea "Fix this error in termi"
type textarea "x"
type textarea "Fix this error in termin"
type textarea "x"
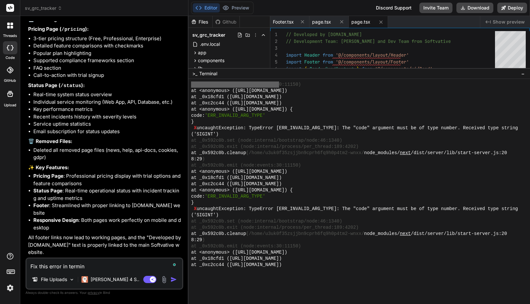
type textarea "Fix this error in termina"
type textarea "x"
type textarea "Fix this error in terminal"
type textarea "x"
type textarea "Fix this error in terminal"
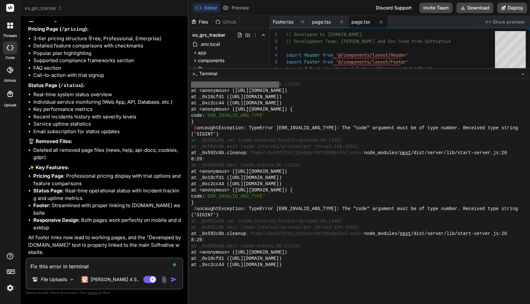
type textarea "x"
type textarea "Fix this error in terminal w"
type textarea "x"
type textarea "Fix this error in terminal wi"
type textarea "x"
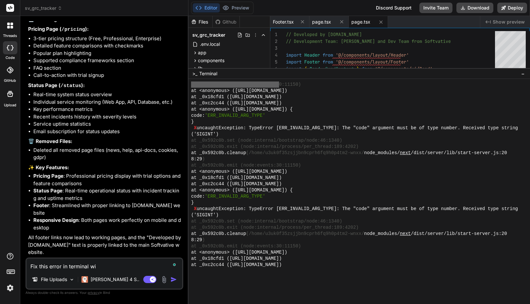
type textarea "Fix this error in terminal win"
type textarea "x"
type textarea "Fix this error in terminal wind"
type textarea "x"
type textarea "Fix this error in terminal windo"
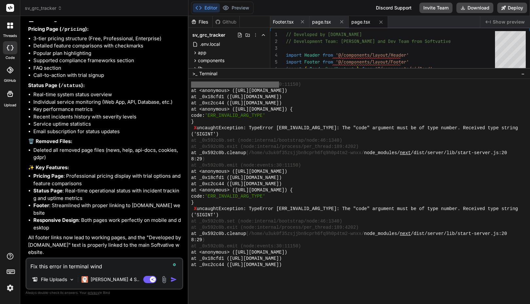
type textarea "x"
type textarea "Fix this error in terminal window"
type textarea "x"
type textarea "Fix this error in terminal window:"
type textarea "x"
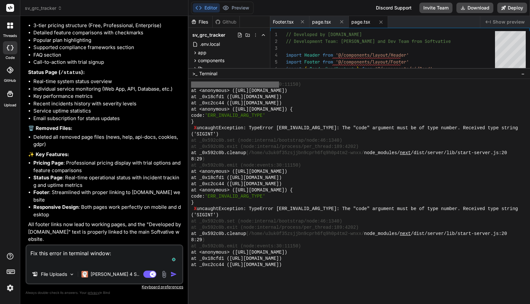
paste textarea "X unhandledRejection: TypeError [ERR_INVALID_ARG_TYPE]: The "code" argument mus…"
type textarea "Fix this error in terminal window: X unhandledRejection: TypeError [ERR_INVALID…"
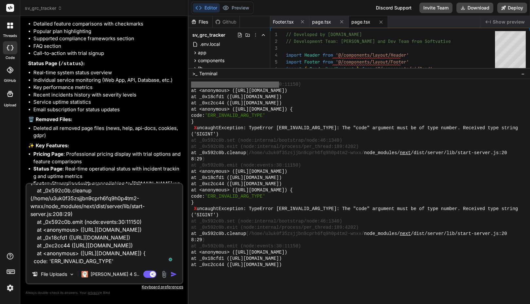
scroll to position [126, 0]
type textarea "x"
type textarea "Fix this error in terminal window: X unhandledRejection: TypeError [ERR_INVALID…"
type textarea "x"
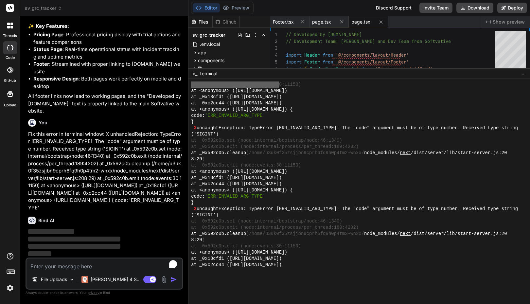
scroll to position [2623, 0]
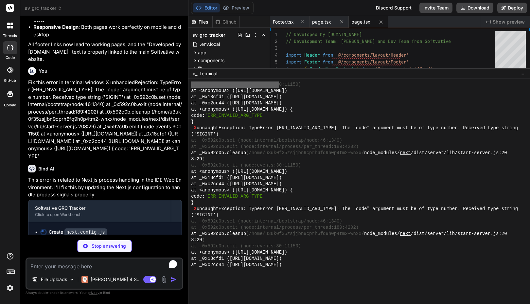
type textarea "x"
type textarea "} module.exports = nextConfig"
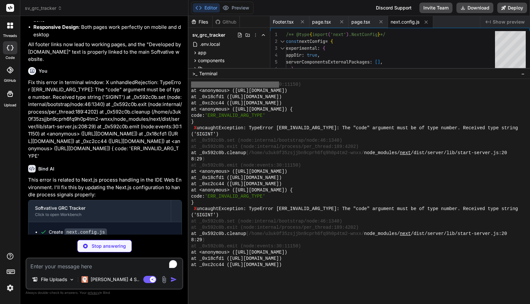
type textarea "x"
type textarea ""eslint": "^8.48.0", "eslint-config-next": "13.5.1" } }"
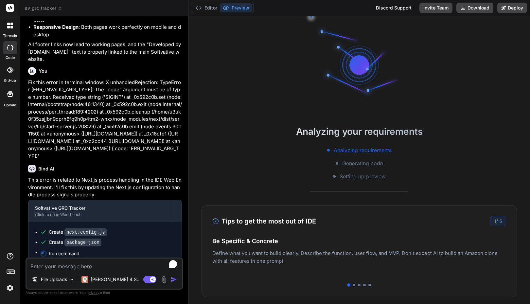
scroll to position [5751, 0]
type textarea "x"
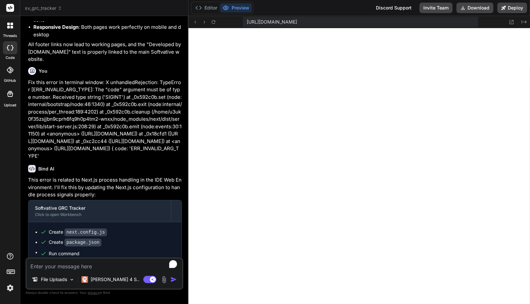
scroll to position [5459, 0]
click at [210, 7] on button "Editor" at bounding box center [206, 7] width 27 height 9
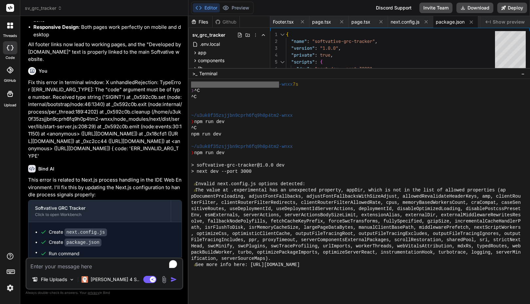
scroll to position [6211, 0]
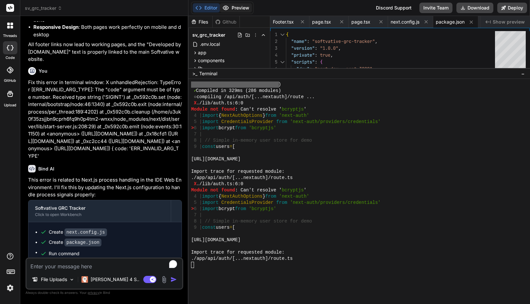
click at [237, 6] on button "Preview" at bounding box center [236, 7] width 32 height 9
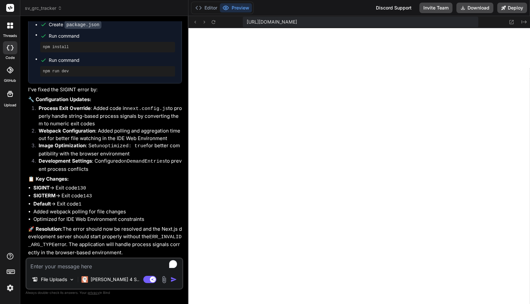
scroll to position [2895, 0]
click at [114, 267] on textarea "To enrich screen reader interactions, please activate Accessibility in Grammarl…" at bounding box center [104, 264] width 156 height 12
type textarea "F"
type textarea "x"
type textarea "Fi"
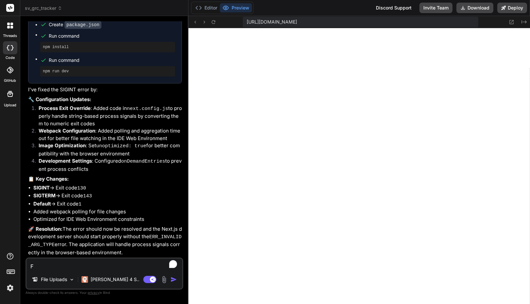
type textarea "x"
type textarea "Fix"
type textarea "x"
type textarea "Fix"
type textarea "x"
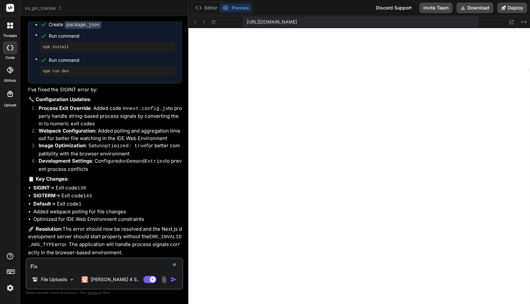
type textarea "Fix t"
type textarea "x"
type textarea "Fix th"
type textarea "x"
type textarea "Fix the"
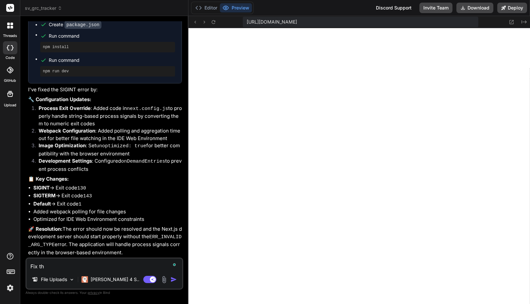
type textarea "x"
type textarea "Fix the"
type textarea "x"
type textarea "Fix the e"
type textarea "x"
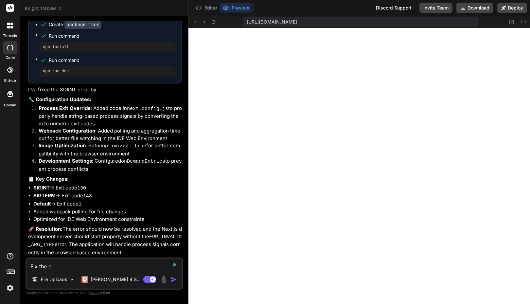
type textarea "Fix the er"
type textarea "x"
type textarea "Fix the err"
type textarea "x"
type textarea "Fix the erro"
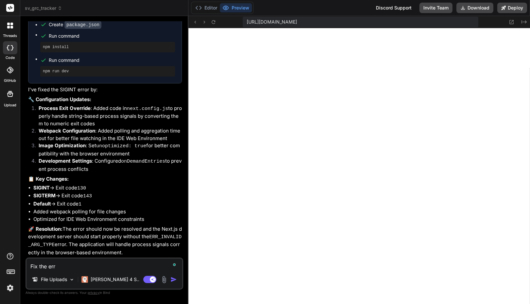
type textarea "x"
type textarea "Fix the error"
type textarea "x"
type textarea "Fix the error:"
type textarea "x"
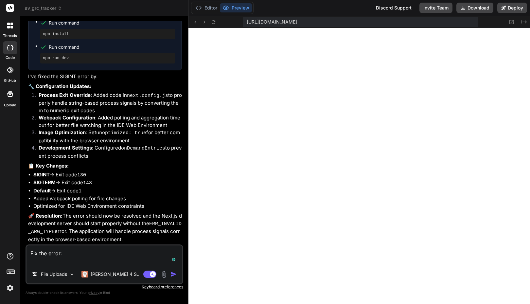
paste textarea "Failed to compile ./lib/auth.ts (6:0) Module not found: Can't resolve 'bcryptjs…"
type textarea "Fix the error: Failed to compile ./lib/auth.ts (6:0) Module not found: Can't re…"
type textarea "x"
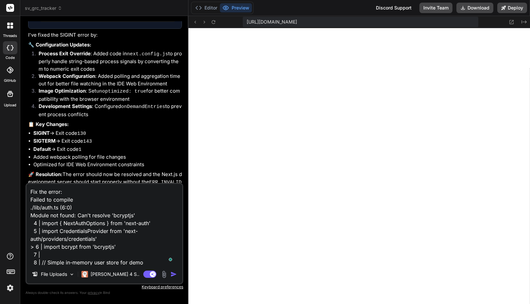
scroll to position [63, 0]
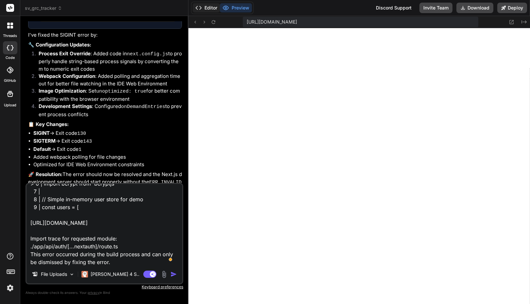
type textarea "Fix the error: Failed to compile ./lib/auth.ts (6:0) Module not found: Can't re…"
click at [207, 7] on button "Editor" at bounding box center [206, 7] width 27 height 9
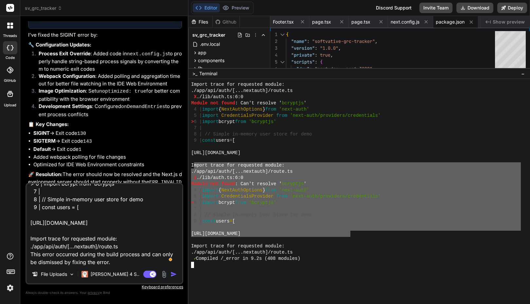
drag, startPoint x: 194, startPoint y: 166, endPoint x: 351, endPoint y: 234, distance: 171.6
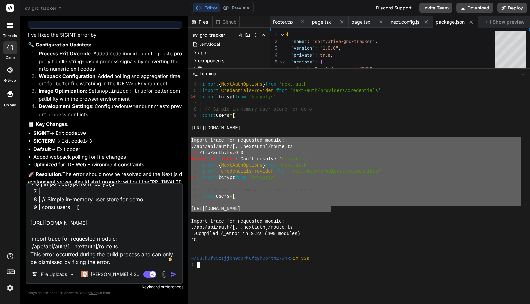
drag, startPoint x: 191, startPoint y: 140, endPoint x: 332, endPoint y: 209, distance: 156.6
type textarea "Import trace for requested module: ./app/api/auth/[...nextauth]/route.ts X ./li…"
click at [112, 252] on textarea "Fix the error: Failed to compile ./lib/auth.ts (6:0) Module not found: Can't re…" at bounding box center [104, 224] width 156 height 81
type textarea "x"
type textarea "Fix the error: Failed to compile ./lib/auth.ts (6:0) Module not found: Can't re…"
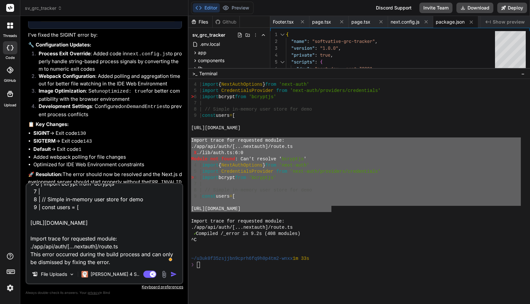
type textarea "x"
paste textarea "Import trace for requested module: ./app/api/auth/[...nextauth]/route.ts X ./li…"
type textarea "Fix the error: Failed to compile ./lib/auth.ts (6:0) Module not found: Can't re…"
type textarea "x"
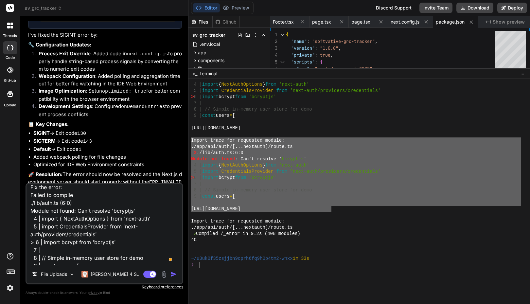
scroll to position [0, 0]
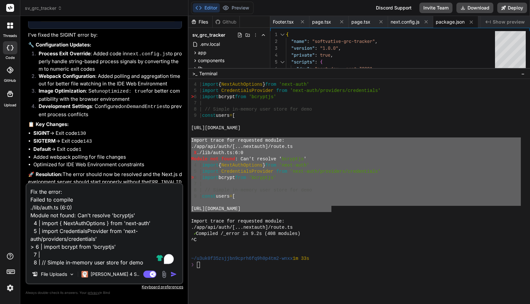
type textarea "Fix the error: Failed to compile ./lib/auth.ts (6:0) Module not found: Can't re…"
click at [174, 272] on img "button" at bounding box center [173, 274] width 7 height 7
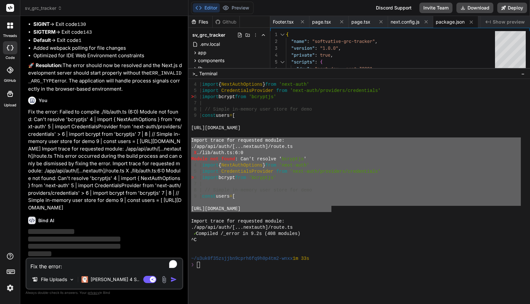
scroll to position [3066, 0]
click at [228, 6] on icon at bounding box center [225, 8] width 7 height 7
click at [210, 7] on button "Editor" at bounding box center [206, 7] width 27 height 9
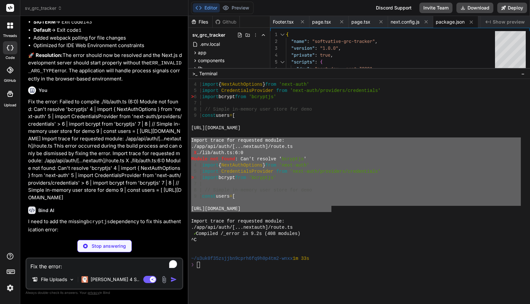
click at [9, 287] on img at bounding box center [10, 287] width 11 height 11
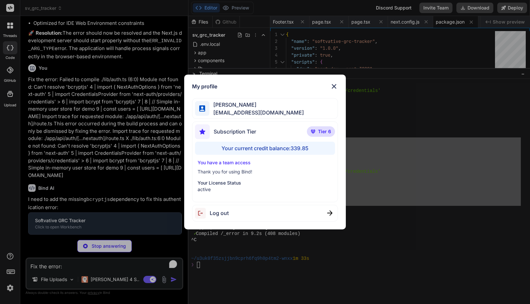
click at [9, 287] on div "My profile Faisal M faisal@softvative.com Subscription Tier Tier 6 Your current…" at bounding box center [265, 152] width 530 height 304
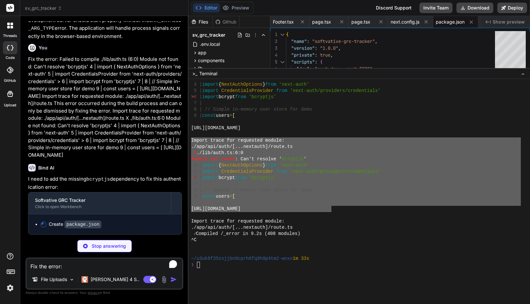
type textarea "x"
type textarea ""@types/bcryptjs": "^2.4.2", "typescript": "^5.2.2", "eslint": "^8.48.0", "esli…"
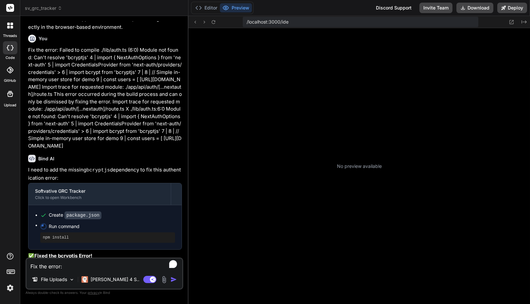
type textarea "x"
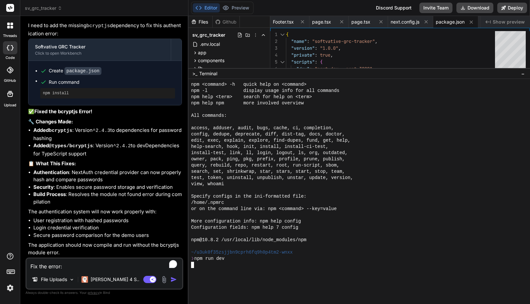
scroll to position [0, 0]
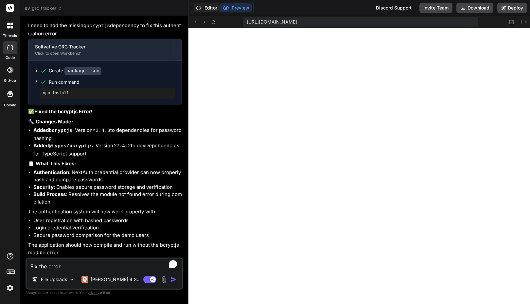
click at [208, 8] on button "Editor" at bounding box center [206, 7] width 27 height 9
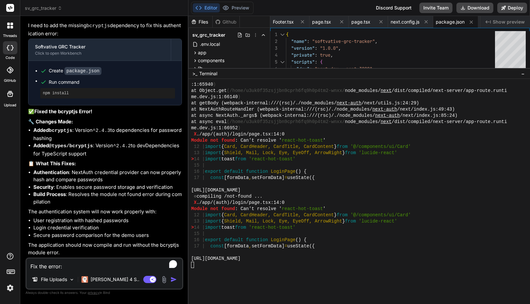
click at [234, 282] on div at bounding box center [358, 191] width 341 height 225
click at [73, 270] on div "Fix the error: Failed to compile ./lib/auth.ts (6:0) Module not found: Can't re…" at bounding box center [104, 273] width 158 height 32
click at [64, 267] on textarea "Fix the error: Failed to compile ./lib/auth.ts (6:0) Module not found: Can't re…" at bounding box center [104, 264] width 156 height 12
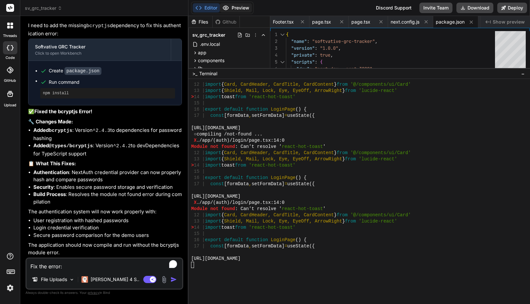
click at [237, 9] on button "Preview" at bounding box center [236, 7] width 32 height 9
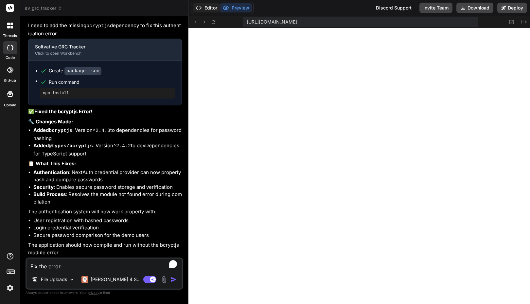
click at [207, 6] on button "Editor" at bounding box center [206, 7] width 27 height 9
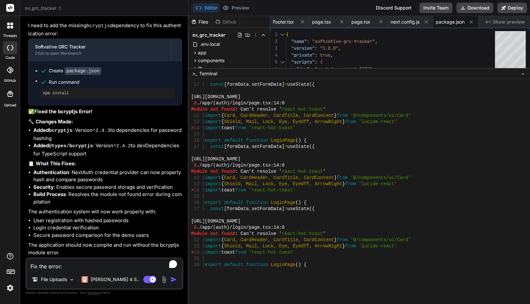
scroll to position [6211, 0]
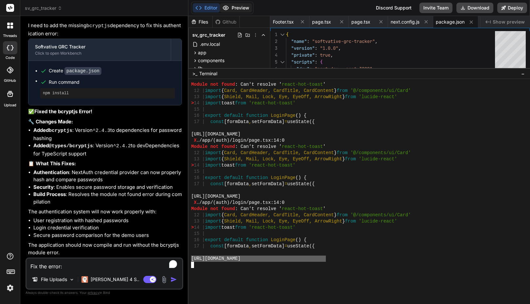
click at [234, 10] on button "Preview" at bounding box center [236, 7] width 32 height 9
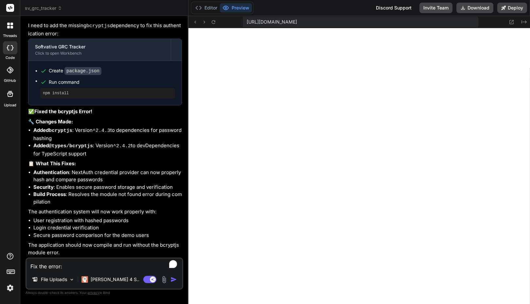
click at [215, 13] on div "Editor Preview" at bounding box center [222, 8] width 62 height 12
click at [211, 8] on button "Editor" at bounding box center [206, 7] width 27 height 9
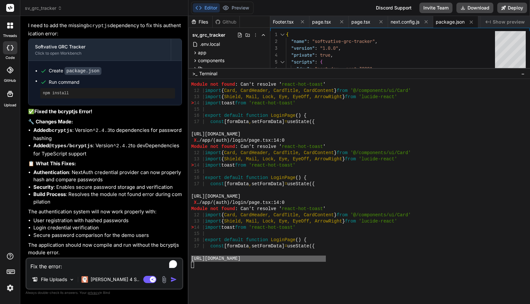
click at [269, 275] on div at bounding box center [358, 191] width 341 height 225
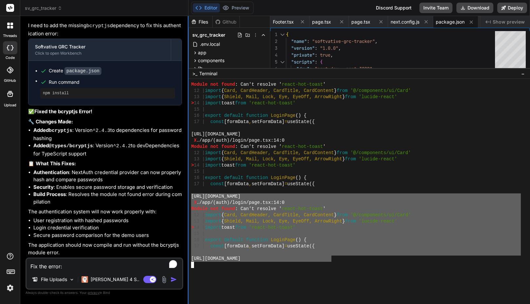
drag, startPoint x: 330, startPoint y: 260, endPoint x: 188, endPoint y: 198, distance: 155.5
click at [188, 198] on div "sv_grc_tracker Created with Pixso. Bind AI Web Search Created with Pixso. Code …" at bounding box center [274, 152] width 509 height 304
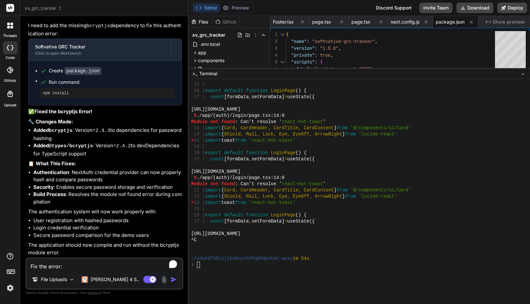
click at [79, 265] on textarea "Fix the error: Failed to compile ./lib/auth.ts (6:0) Module not found: Can't re…" at bounding box center [104, 264] width 156 height 12
type textarea "f"
type textarea "x"
type textarea "fi"
type textarea "x"
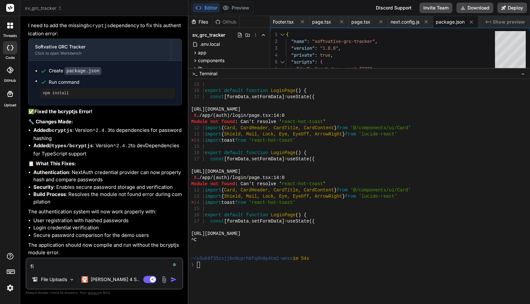
type textarea "fix"
type textarea "x"
type textarea "fix"
type textarea "x"
type textarea "fix t"
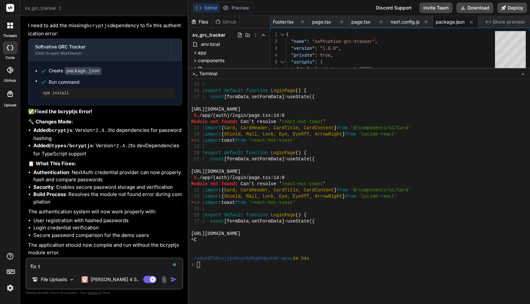
type textarea "x"
type textarea "fix th"
type textarea "x"
type textarea "fix the"
type textarea "x"
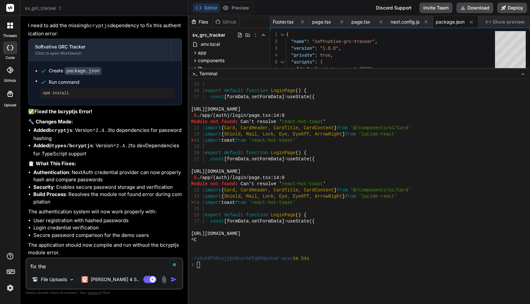
type textarea "fix the"
type textarea "x"
type textarea "fix the e"
type textarea "x"
type textarea "fix the er"
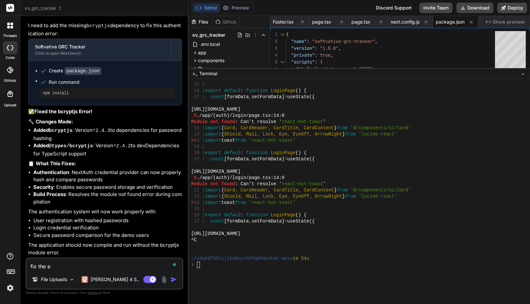
type textarea "x"
type textarea "fix the err"
type textarea "x"
type textarea "fix the error"
type textarea "x"
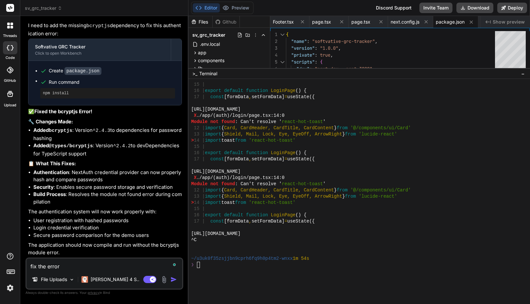
type textarea "fix the errorr"
type textarea "x"
type textarea "fix the e"
type textarea "x"
type textarea "fix the er"
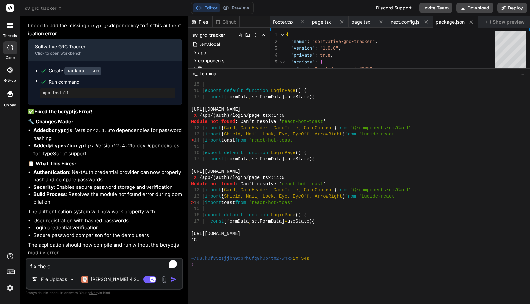
type textarea "x"
type textarea "fix the err"
type textarea "x"
type textarea "fix the erro"
type textarea "x"
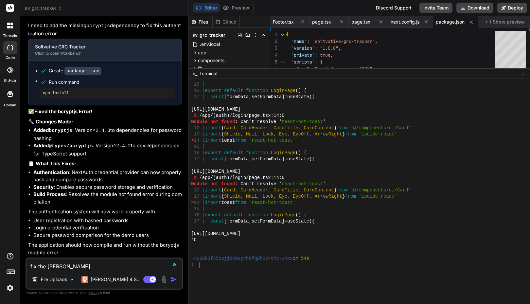
type textarea "fix the error"
type textarea "x"
type textarea "fix the error:"
type textarea "x"
type textarea "fix the error:"
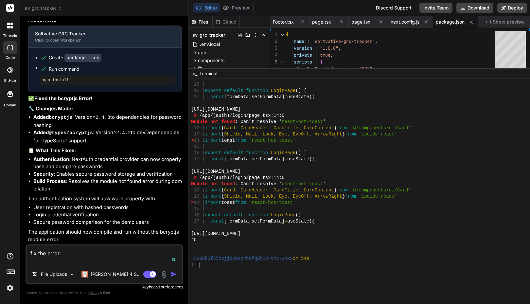
type textarea "x"
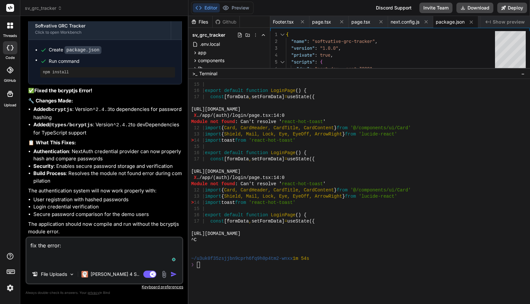
paste textarea "Failed to compile ./app/(auth)/login/page.tsx (14:0) Module not found: Can't re…"
type textarea "fix the error: Failed to compile ./app/(auth)/login/page.tsx (14:0) Module not …"
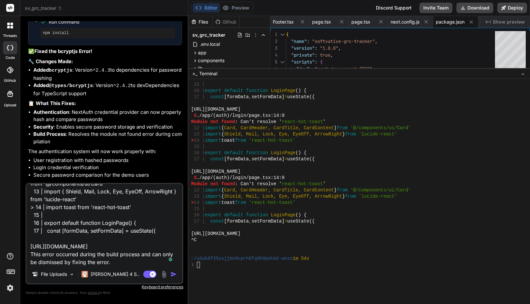
type textarea "x"
type textarea "fix the error: Failed to compile ./app/(auth)/login/page.tsx (14:0) Module not …"
type textarea "x"
type textarea "fix the error: Failed to compile ./app/(auth)/login/page.tsx (14:0) Module not …"
type textarea "x"
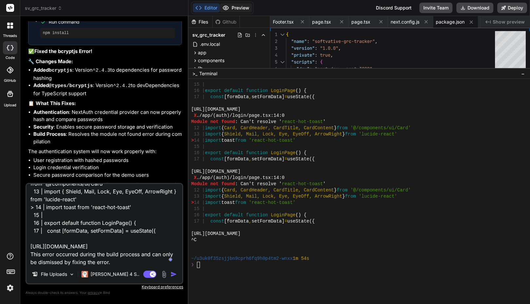
type textarea "fix the error: Failed to compile ./app/(auth)/login/page.tsx (14:0) Module not …"
click at [240, 6] on button "Preview" at bounding box center [236, 7] width 32 height 9
click at [209, 7] on button "Editor" at bounding box center [206, 7] width 27 height 9
click at [221, 267] on div "❯" at bounding box center [355, 265] width 329 height 6
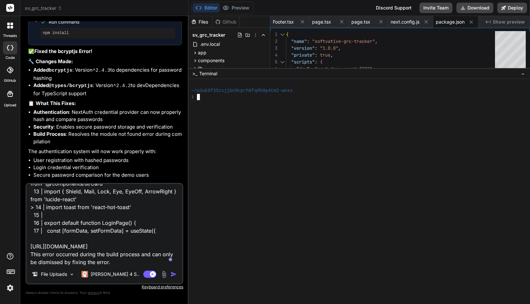
scroll to position [0, 0]
click at [117, 251] on textarea "fix the error: Failed to compile ./app/(auth)/login/page.tsx (14:0) Module not …" at bounding box center [104, 224] width 156 height 81
type textarea "x"
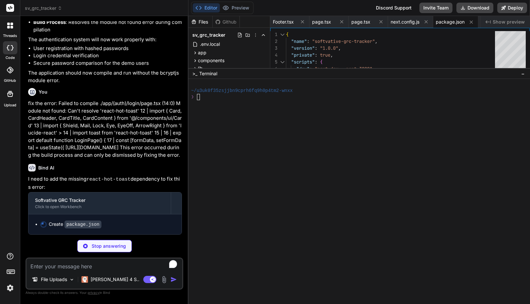
scroll to position [3449, 0]
type textarea "x"
type textarea ""@types/react-dom": "^18.2.7", "@types/bcryptjs": "^2.4.2", "typescript": "^5.2…"
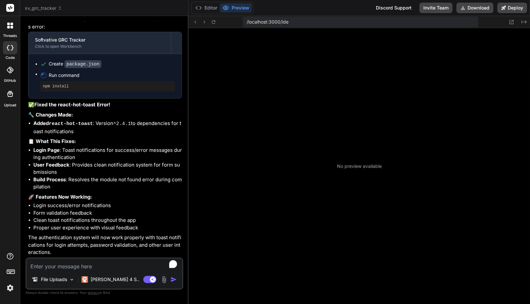
scroll to position [3608, 0]
type textarea "x"
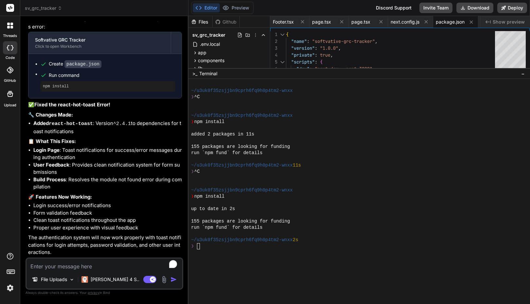
click at [228, 246] on div "❯" at bounding box center [355, 246] width 329 height 6
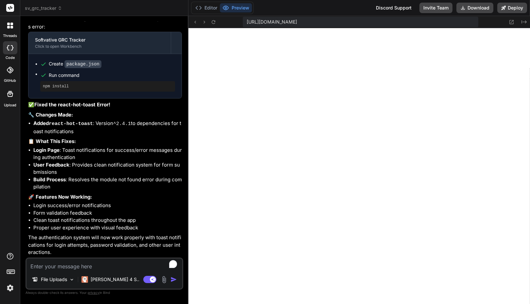
scroll to position [106, 0]
click at [207, 6] on button "Editor" at bounding box center [206, 7] width 27 height 9
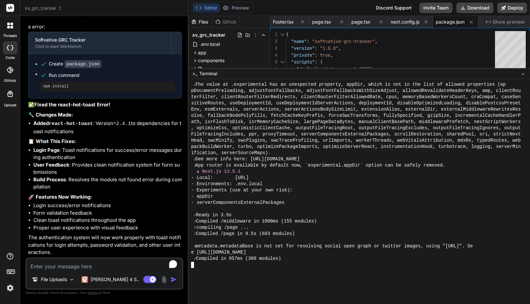
scroll to position [205, 0]
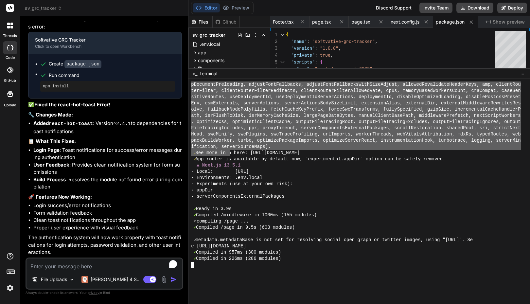
drag, startPoint x: 194, startPoint y: 84, endPoint x: 224, endPoint y: 140, distance: 63.6
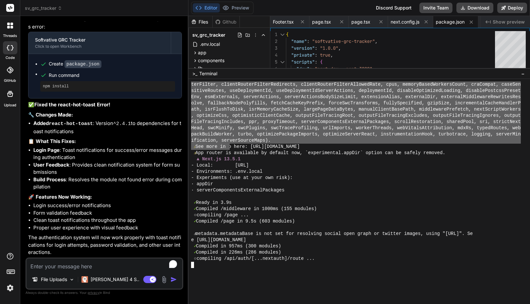
click at [312, 168] on div "- Local: http://localhost:3000" at bounding box center [355, 165] width 329 height 6
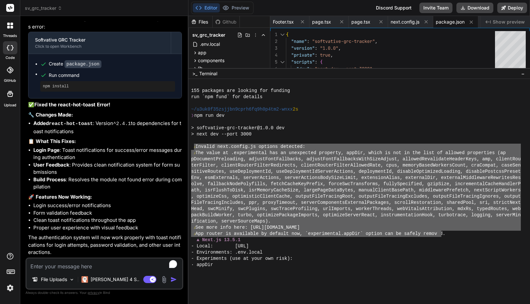
scroll to position [130, 0]
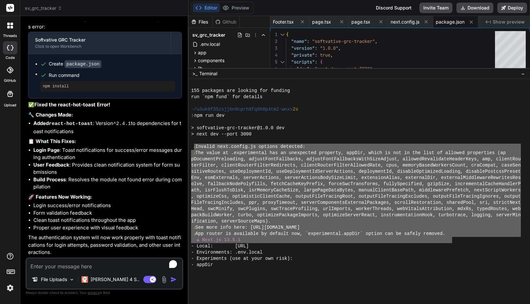
drag, startPoint x: 194, startPoint y: 145, endPoint x: 453, endPoint y: 239, distance: 274.9
type textarea "⚠ Invalid next.config.js options detected: ⚠ The value at .experimental has an …"
click at [295, 239] on div "▲ Next.js 13.5.1" at bounding box center [355, 240] width 329 height 6
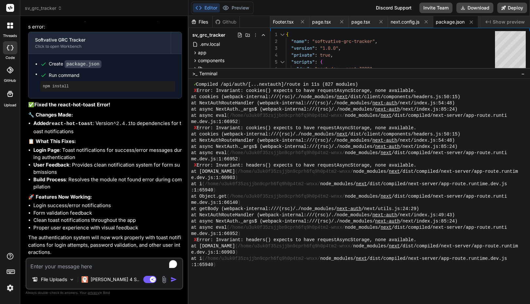
scroll to position [441, 0]
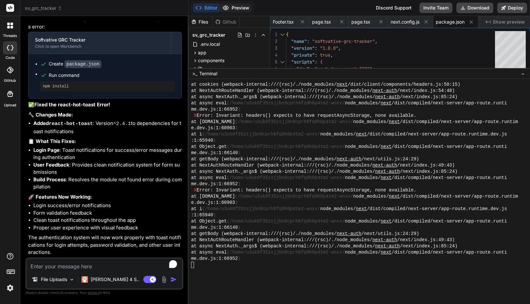
click at [238, 6] on button "Preview" at bounding box center [236, 7] width 32 height 9
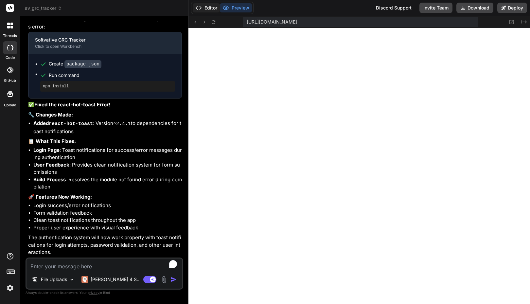
click at [212, 7] on button "Editor" at bounding box center [206, 7] width 27 height 9
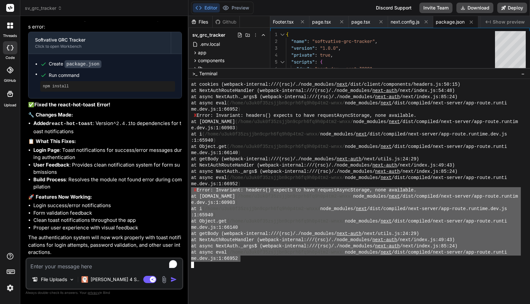
drag, startPoint x: 240, startPoint y: 258, endPoint x: 189, endPoint y: 190, distance: 84.7
click at [189, 190] on div "???????????????????????????????? >>>>>>>>>>>>>>>>>>>>>>>>>>>>>>>> at cookies (w…" at bounding box center [358, 191] width 341 height 225
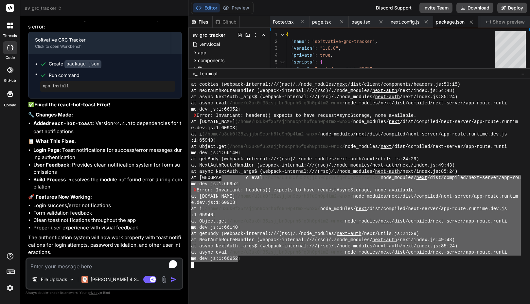
drag, startPoint x: 239, startPoint y: 258, endPoint x: 222, endPoint y: 177, distance: 82.2
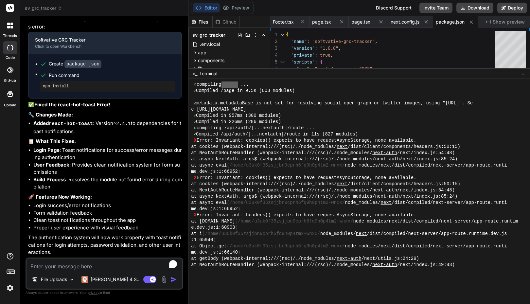
scroll to position [342, 0]
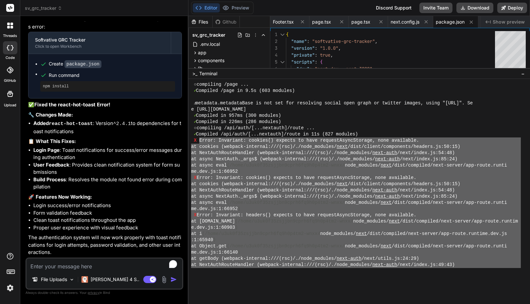
type textarea "Error: Invariant: cookies() expects to have requestAsyncStorage, none available…"
click at [95, 262] on textarea "To enrich screen reader interactions, please activate Accessibility in Grammarl…" at bounding box center [104, 264] width 156 height 12
type textarea "F"
type textarea "x"
type textarea "Fi"
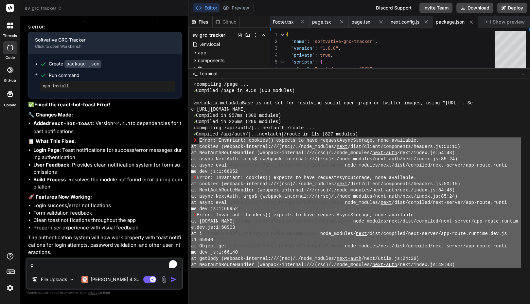
type textarea "x"
type textarea "Fix"
type textarea "x"
type textarea "Fix"
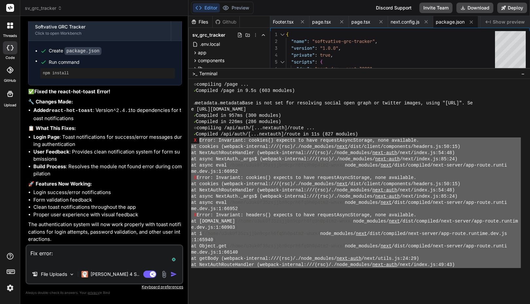
paste textarea "Error: Invariant: cookies() expects to have requestAsyncStorage, none available…"
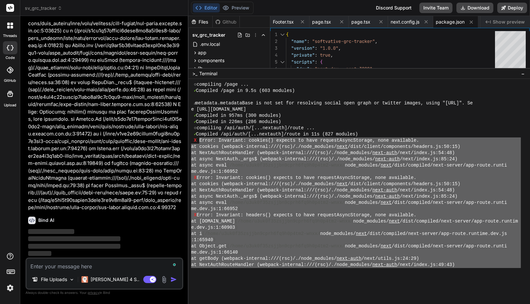
scroll to position [4000, 0]
click at [76, 279] on div "File Uploads" at bounding box center [53, 279] width 48 height 13
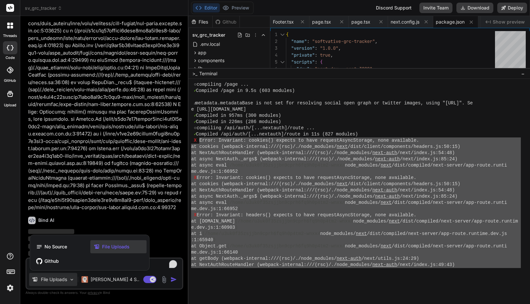
click at [73, 275] on div at bounding box center [265, 152] width 530 height 304
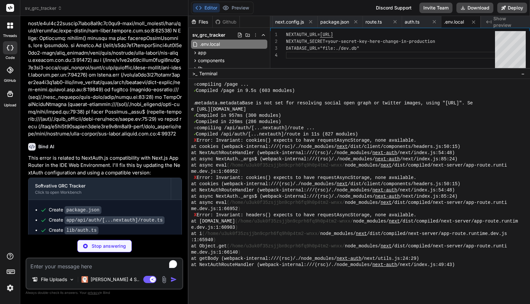
scroll to position [339, 0]
drag, startPoint x: 290, startPoint y: 69, endPoint x: 288, endPoint y: 110, distance: 41.2
click at [288, 110] on div ">_ Terminal − ???????????????????????????????? >>>>>>>>>>>>>>>>>>>>>>>>>>>>>>>>…" at bounding box center [358, 186] width 341 height 236
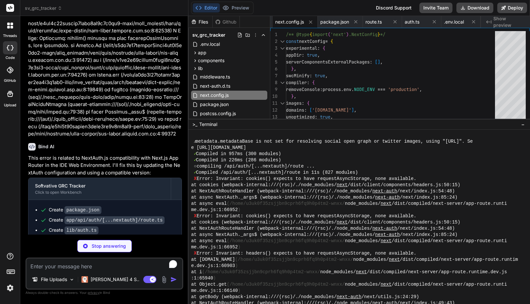
scroll to position [366, 0]
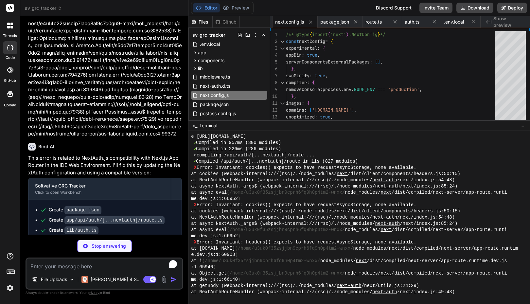
drag, startPoint x: 283, startPoint y: 68, endPoint x: 283, endPoint y: 129, distance: 61.1
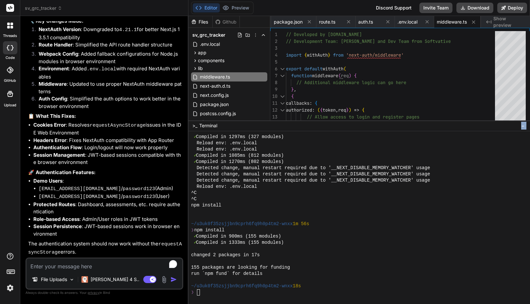
scroll to position [627, 0]
click at [220, 292] on div "❯" at bounding box center [355, 292] width 329 height 6
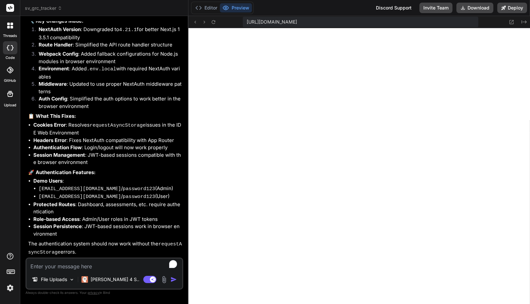
scroll to position [888, 0]
click at [202, 5] on icon at bounding box center [198, 8] width 7 height 7
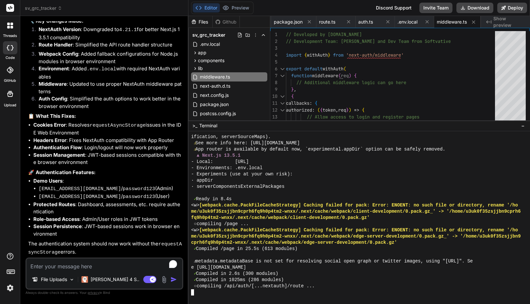
drag, startPoint x: 192, startPoint y: 206, endPoint x: 359, endPoint y: 171, distance: 171.0
click at [359, 171] on div "- Environments: .env.local" at bounding box center [355, 168] width 329 height 6
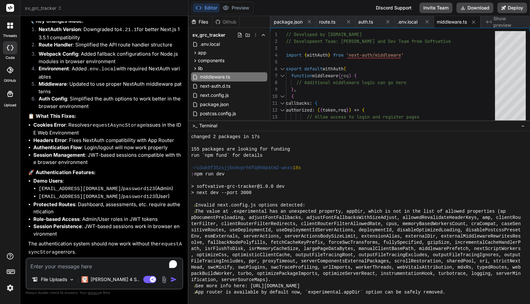
scroll to position [742, 0]
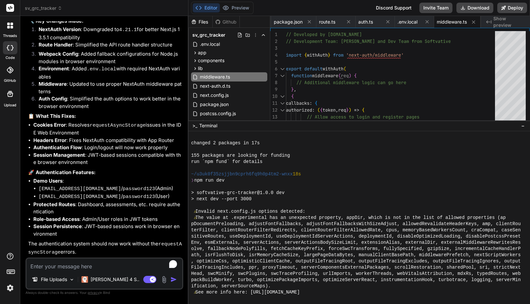
drag, startPoint x: 194, startPoint y: 211, endPoint x: 224, endPoint y: 261, distance: 58.0
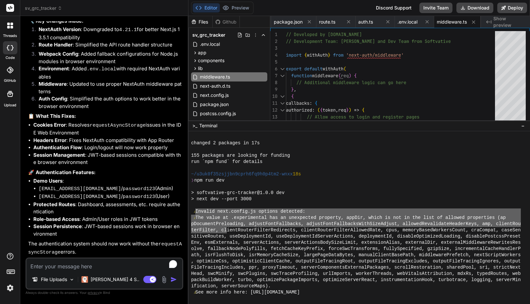
drag, startPoint x: 196, startPoint y: 211, endPoint x: 226, endPoint y: 225, distance: 32.5
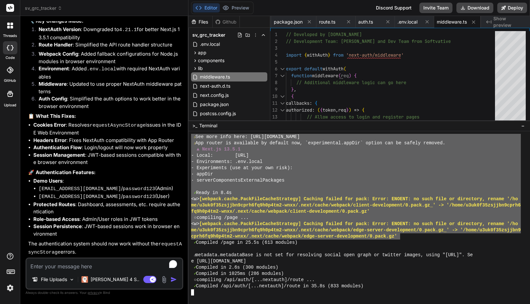
scroll to position [894, 0]
drag, startPoint x: 195, startPoint y: 210, endPoint x: 401, endPoint y: 238, distance: 208.5
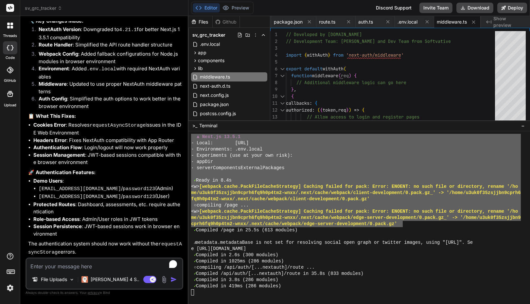
scroll to position [907, 0]
drag, startPoint x: 86, startPoint y: 260, endPoint x: 79, endPoint y: 262, distance: 7.1
click at [79, 262] on textarea "To enrich screen reader interactions, please activate Accessibility in Grammarl…" at bounding box center [104, 264] width 156 height 12
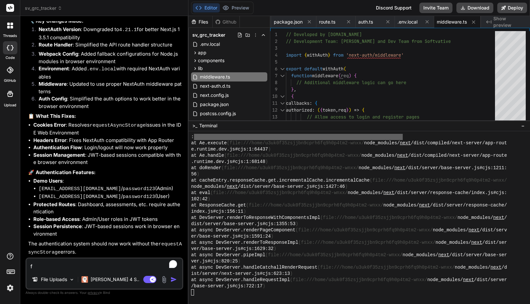
scroll to position [2348, 0]
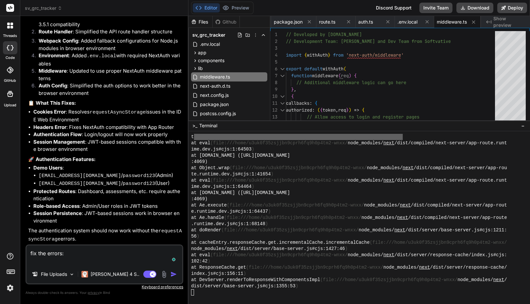
paste textarea "⚠ Invalid next.config.js options detected: ⚠ The value at .experimental has an …"
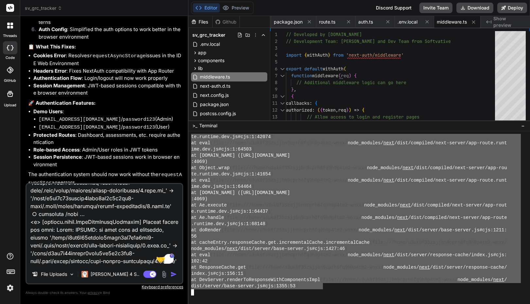
drag, startPoint x: 193, startPoint y: 237, endPoint x: 324, endPoint y: 281, distance: 138.6
click at [108, 230] on textarea "To enrich screen reader interactions, please activate Accessibility in Grammarl…" at bounding box center [104, 224] width 156 height 81
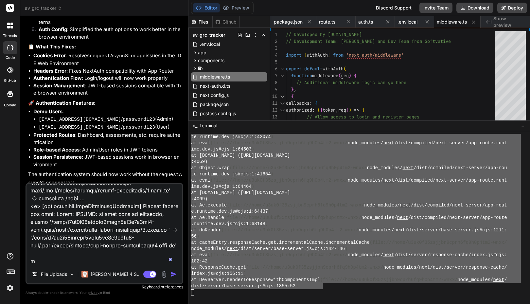
scroll to position [408, 0]
paste textarea "X TypeError: Cannot destructure property 'nextauth' of 'req.query' as it is und…"
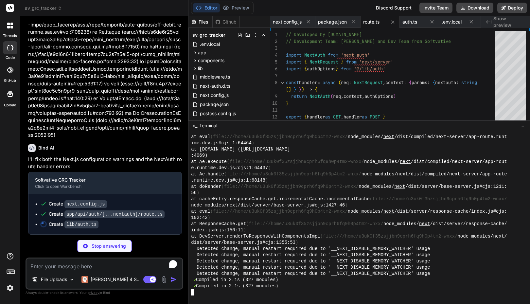
scroll to position [2391, 0]
click at [235, 8] on button "Preview" at bounding box center [236, 7] width 32 height 9
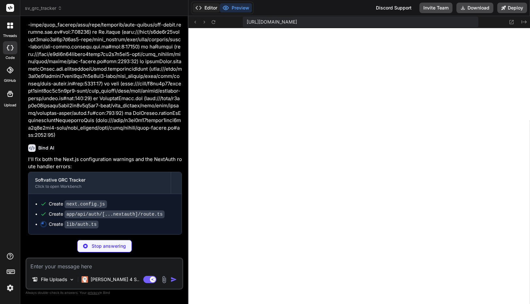
click at [213, 8] on button "Editor" at bounding box center [206, 7] width 27 height 9
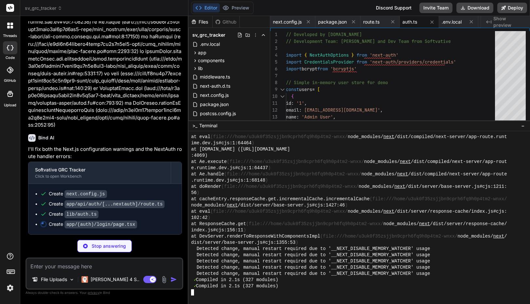
click at [279, 228] on div "index.js#cjs:156:11 )" at bounding box center [355, 230] width 329 height 6
click at [230, 10] on button "Preview" at bounding box center [236, 7] width 32 height 9
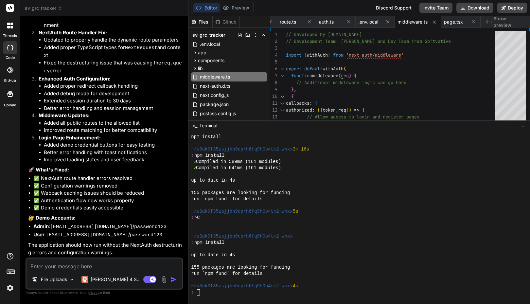
scroll to position [7033, 0]
click at [235, 277] on div at bounding box center [355, 280] width 329 height 6
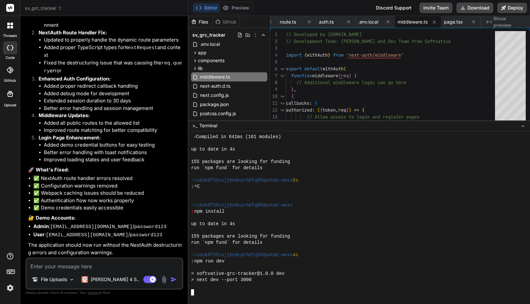
scroll to position [2609, 0]
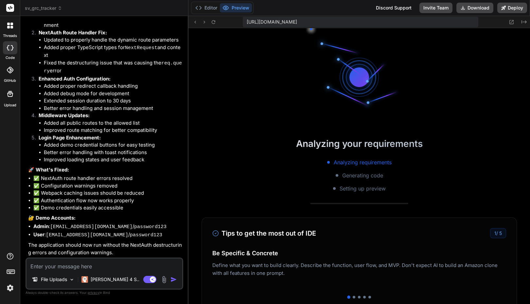
click at [11, 291] on img at bounding box center [10, 287] width 11 height 11
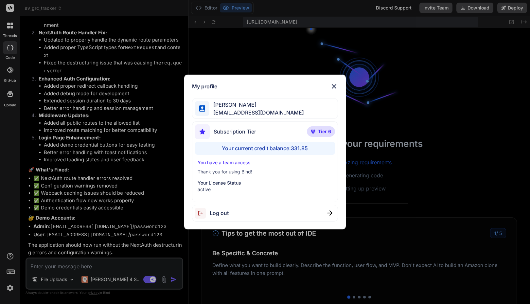
click at [11, 291] on div "My profile Faisal M faisal@softvative.com Subscription Tier Tier 6 Your current…" at bounding box center [265, 152] width 530 height 304
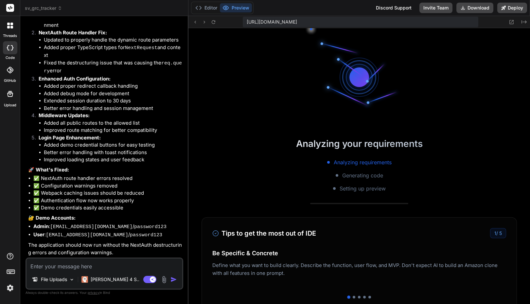
scroll to position [2646, 0]
click at [351, 7] on div "Editor Preview Discord Support Invite Team Download Deploy" at bounding box center [358, 8] width 341 height 16
click at [308, 7] on div "Editor Preview Discord Support Invite Team Download Deploy" at bounding box center [358, 8] width 341 height 16
click at [319, 9] on div "Editor Preview Discord Support Invite Team Download Deploy" at bounding box center [358, 8] width 341 height 16
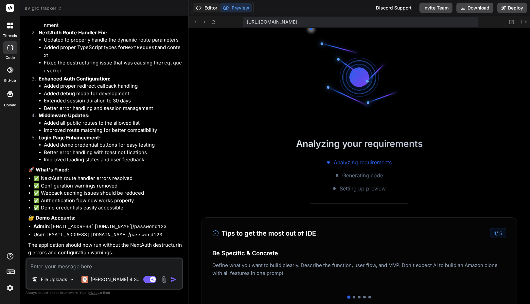
click at [205, 5] on button "Editor" at bounding box center [206, 7] width 27 height 9
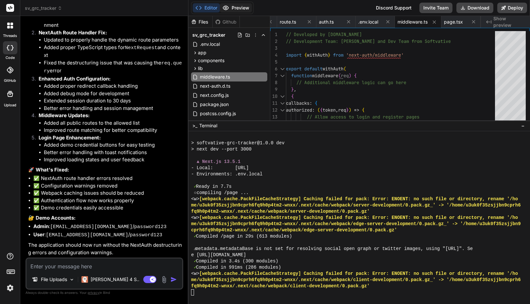
click at [233, 8] on button "Preview" at bounding box center [236, 7] width 32 height 9
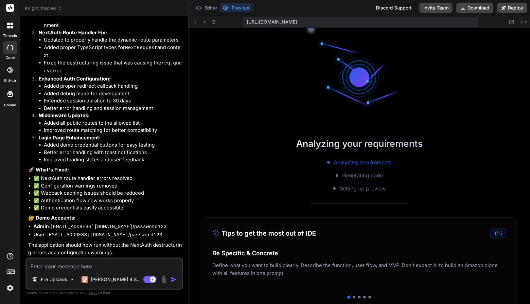
click at [97, 180] on li "✅ NextAuth route handler errors resolved" at bounding box center [107, 179] width 148 height 8
click at [12, 257] on icon at bounding box center [10, 256] width 8 height 8
click at [10, 269] on rect at bounding box center [11, 271] width 8 height 4
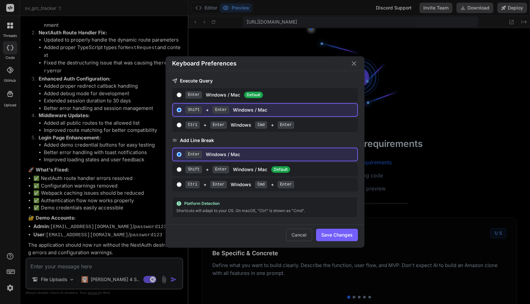
click at [10, 269] on div "Keyboard Preferences Execute Query Enter Windows / Mac Default Shift + Enter Wi…" at bounding box center [265, 152] width 530 height 304
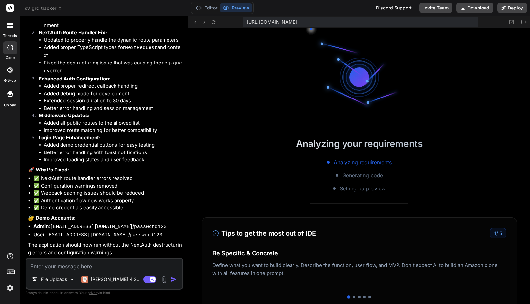
click at [9, 294] on div "threads code GitHub Upload" at bounding box center [10, 152] width 20 height 304
click at [8, 289] on img at bounding box center [10, 287] width 11 height 11
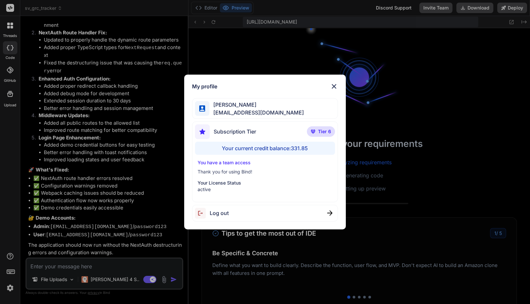
click at [8, 289] on div "My profile Faisal M faisal@softvative.com Subscription Tier Tier 6 Your current…" at bounding box center [265, 152] width 530 height 304
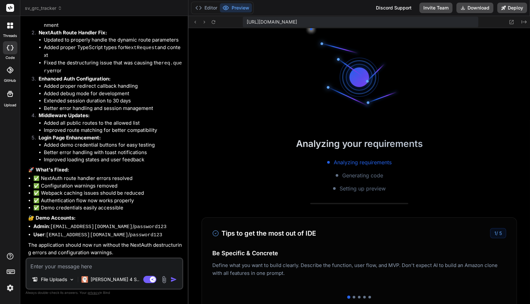
click at [11, 142] on div "threads code GitHub Upload" at bounding box center [10, 152] width 20 height 304
click at [211, 7] on button "Editor" at bounding box center [206, 7] width 27 height 9
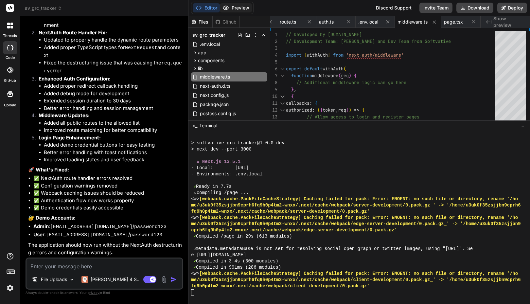
click at [235, 8] on button "Preview" at bounding box center [236, 7] width 32 height 9
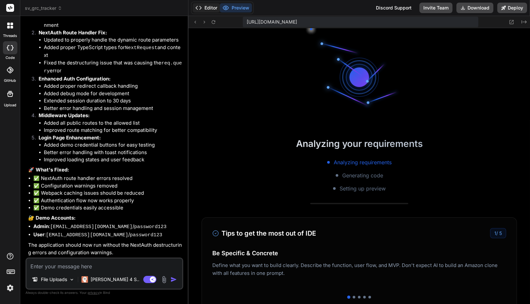
click at [210, 8] on button "Editor" at bounding box center [206, 7] width 27 height 9
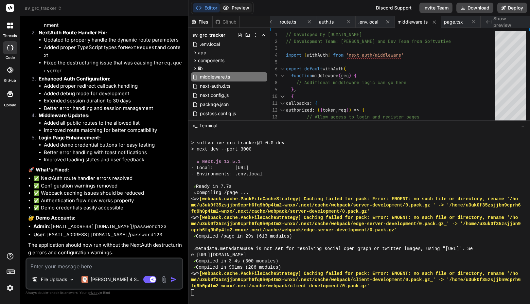
click at [235, 10] on button "Preview" at bounding box center [236, 7] width 32 height 9
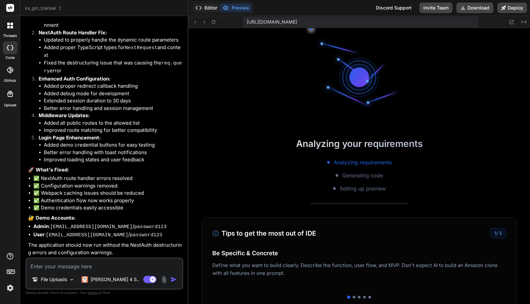
click at [210, 10] on button "Editor" at bounding box center [206, 7] width 27 height 9
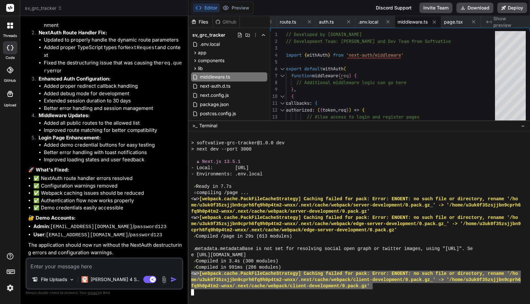
drag, startPoint x: 373, startPoint y: 286, endPoint x: 191, endPoint y: 273, distance: 182.8
click at [191, 273] on div "???????????????????????????????? ________________________________ > softvative-…" at bounding box center [358, 217] width 341 height 173
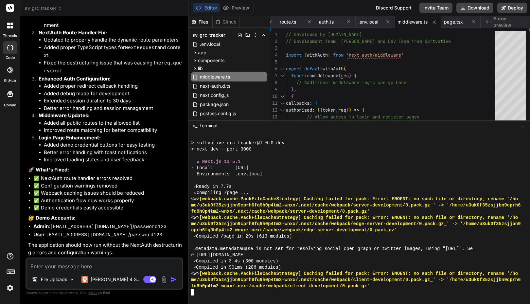
scroll to position [2764, 0]
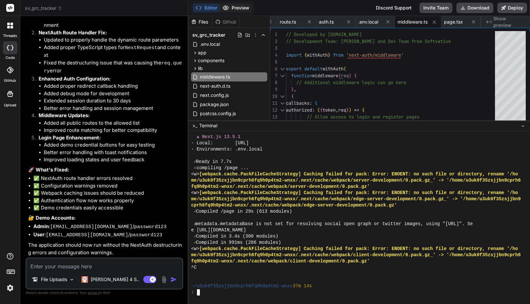
click at [235, 8] on button "Preview" at bounding box center [236, 7] width 32 height 9
click at [96, 268] on textarea "To enrich screen reader interactions, please activate Accessibility in Grammarl…" at bounding box center [104, 264] width 156 height 12
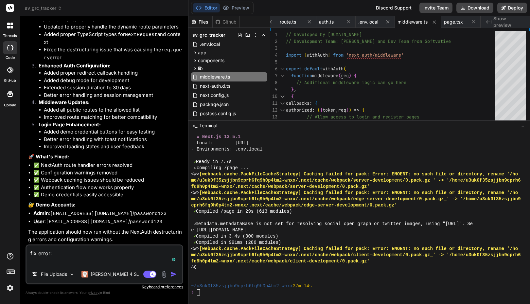
paste textarea "<w> [webpack.cache.PackFileCacheStrategy] Caching failed for pack: Error: ENOEN…"
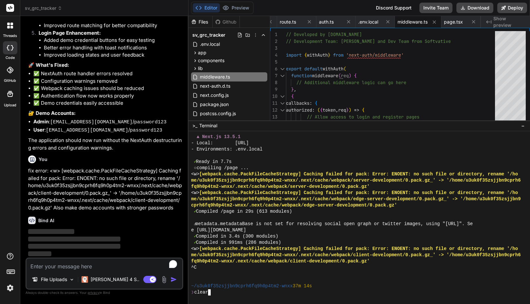
scroll to position [0, 0]
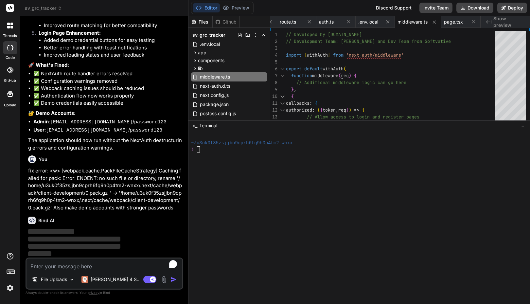
click at [213, 6] on button "Editor" at bounding box center [206, 7] width 27 height 9
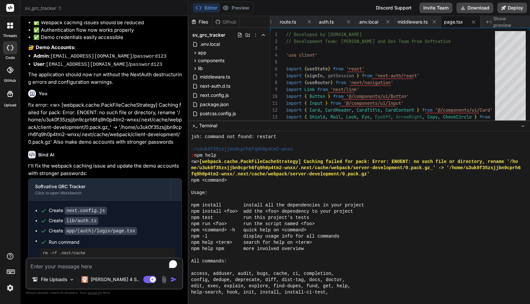
scroll to position [248, 0]
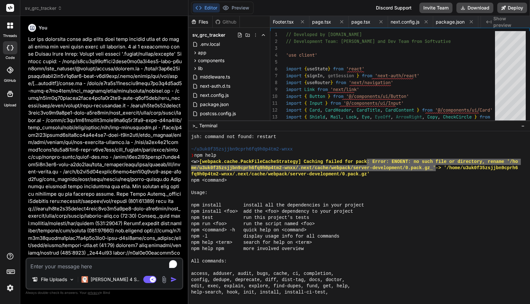
scroll to position [248, 0]
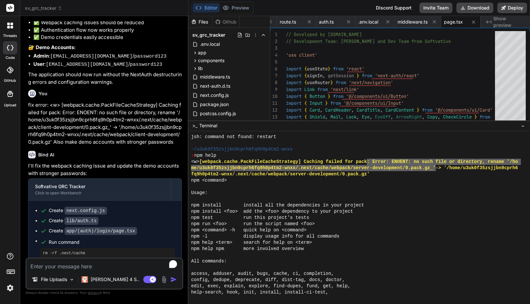
click at [360, 190] on div "Usage:" at bounding box center [355, 193] width 329 height 6
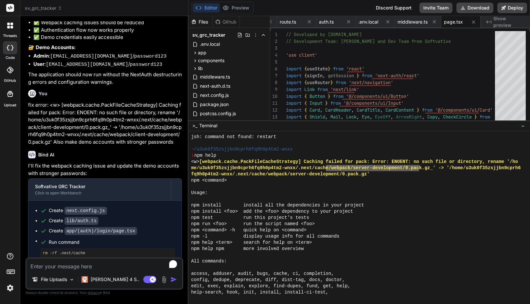
drag, startPoint x: 326, startPoint y: 165, endPoint x: 419, endPoint y: 175, distance: 94.0
click at [416, 184] on div at bounding box center [355, 186] width 329 height 6
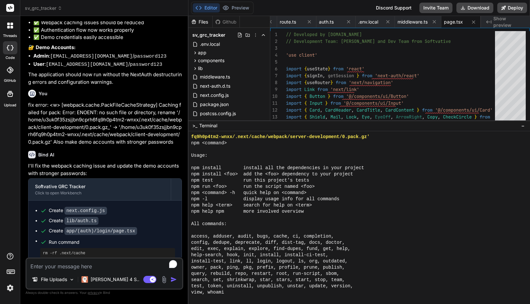
scroll to position [285, 0]
click at [265, 217] on div at bounding box center [355, 217] width 329 height 6
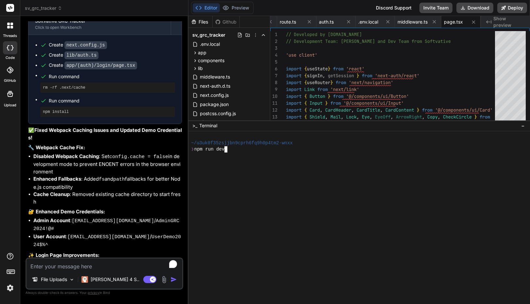
scroll to position [7303, 0]
click at [234, 151] on div "❯ npm run dev" at bounding box center [355, 149] width 329 height 6
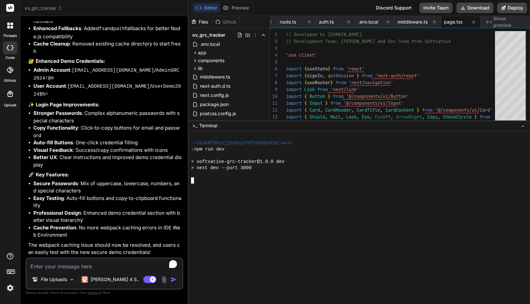
scroll to position [7500, 0]
click at [9, 293] on div "threads code GitHub Upload" at bounding box center [10, 152] width 20 height 304
click at [9, 288] on img at bounding box center [10, 287] width 11 height 11
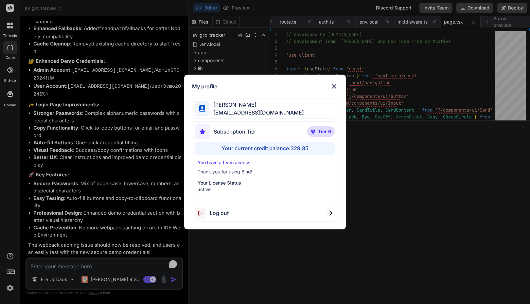
click at [9, 288] on div "My profile [PERSON_NAME] [PERSON_NAME][EMAIL_ADDRESS][DOMAIN_NAME] Subscription…" at bounding box center [265, 152] width 530 height 304
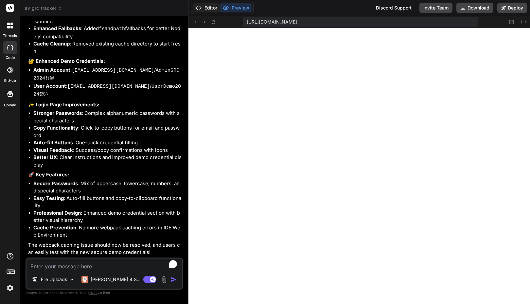
click at [211, 8] on button "Editor" at bounding box center [206, 7] width 27 height 9
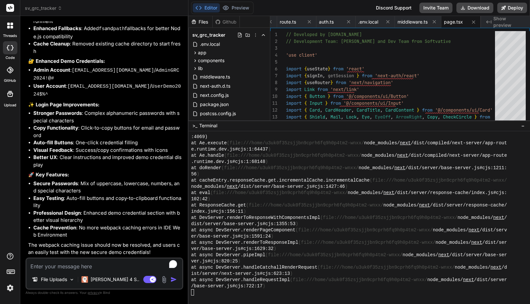
scroll to position [1441, 0]
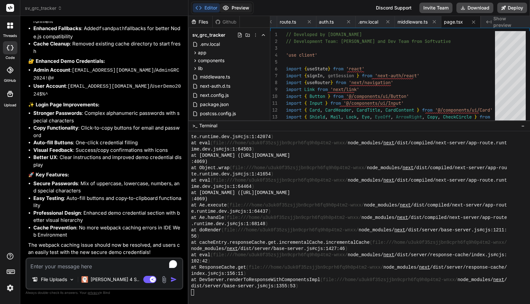
click at [237, 9] on button "Preview" at bounding box center [236, 7] width 32 height 9
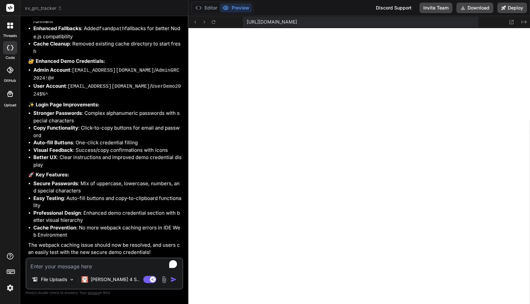
scroll to position [1546, 0]
click at [206, 5] on button "Editor" at bounding box center [206, 7] width 27 height 9
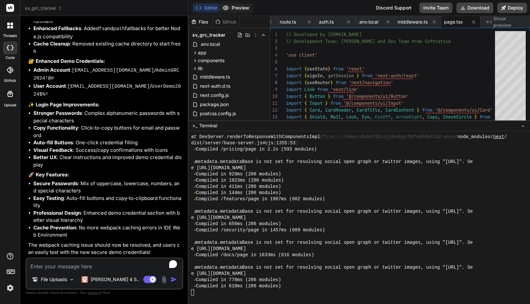
scroll to position [1590, 0]
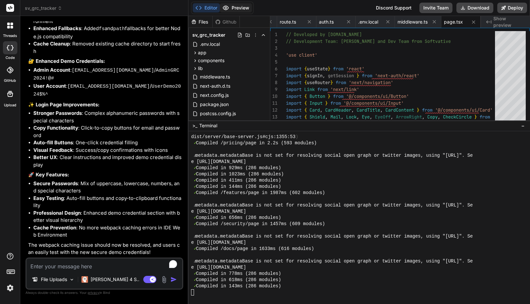
click at [235, 7] on button "Preview" at bounding box center [236, 7] width 32 height 9
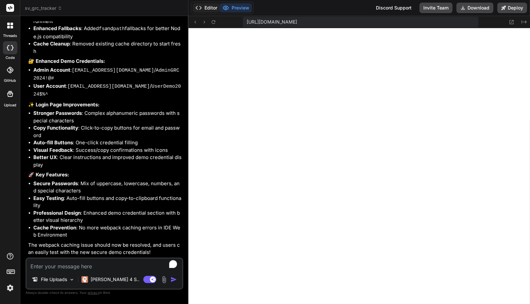
click at [210, 8] on button "Editor" at bounding box center [206, 7] width 27 height 9
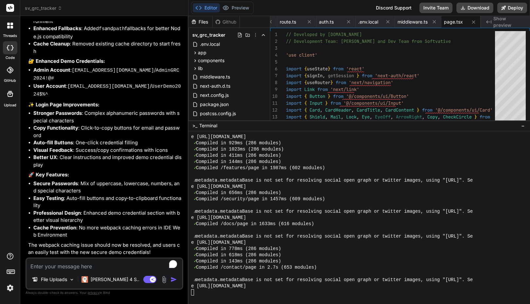
scroll to position [1621, 0]
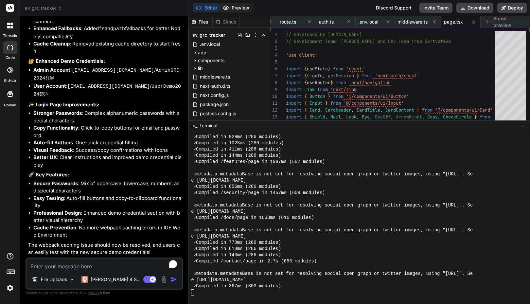
click at [235, 8] on button "Preview" at bounding box center [236, 7] width 32 height 9
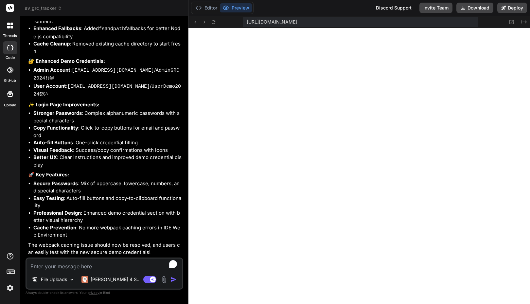
scroll to position [2807, 0]
click at [209, 6] on button "Editor" at bounding box center [206, 7] width 27 height 9
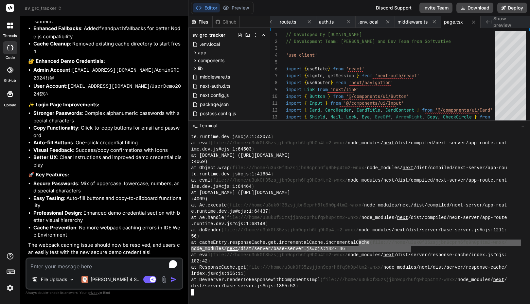
drag, startPoint x: 371, startPoint y: 242, endPoint x: 411, endPoint y: 247, distance: 40.6
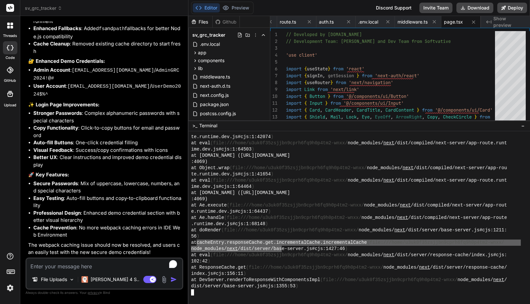
drag, startPoint x: 210, startPoint y: 245, endPoint x: 282, endPoint y: 245, distance: 72.6
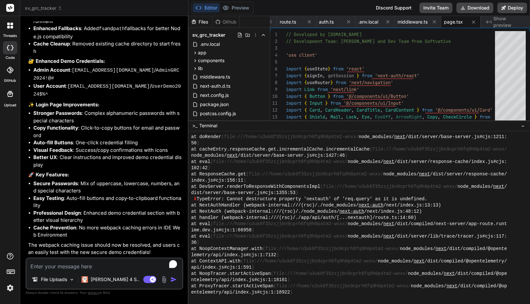
scroll to position [2565, 0]
click at [239, 4] on button "Preview" at bounding box center [236, 7] width 32 height 9
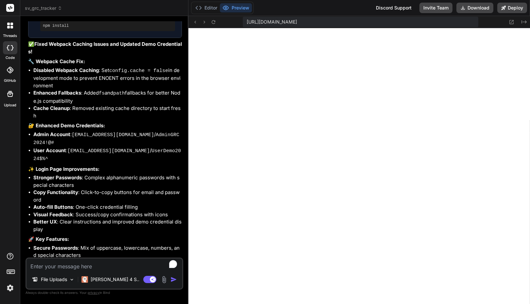
scroll to position [7500, 0]
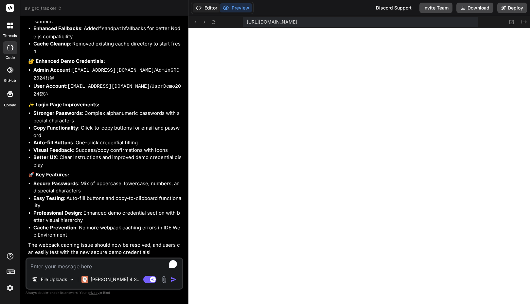
click at [212, 7] on button "Editor" at bounding box center [206, 7] width 27 height 9
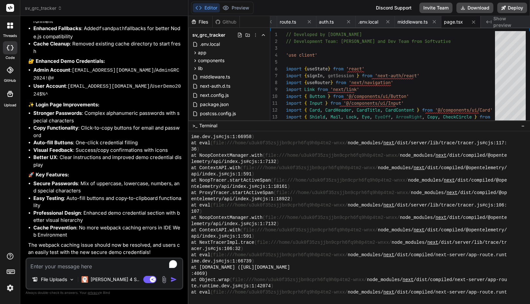
scroll to position [2679, 0]
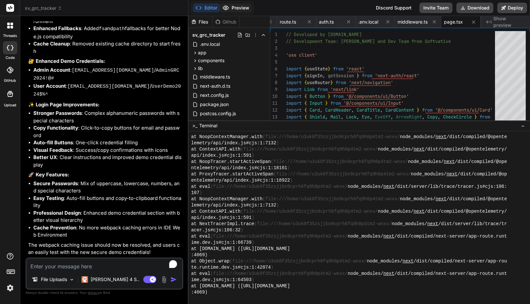
click at [234, 10] on button "Preview" at bounding box center [236, 7] width 32 height 9
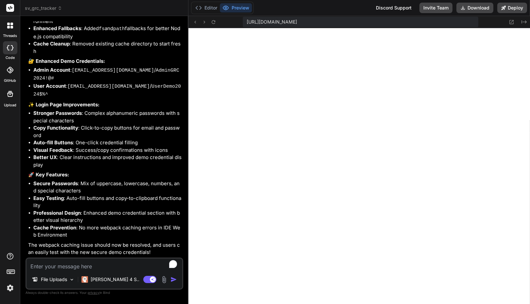
scroll to position [2677, 0]
click at [202, 8] on button "Editor" at bounding box center [206, 7] width 27 height 9
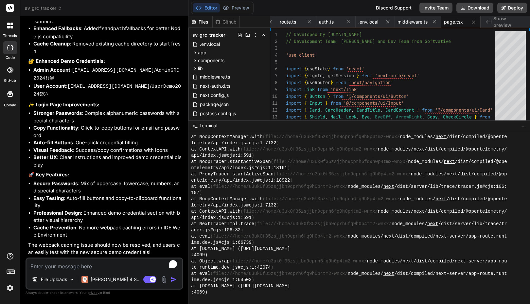
click at [254, 192] on div "107 )" at bounding box center [355, 193] width 329 height 6
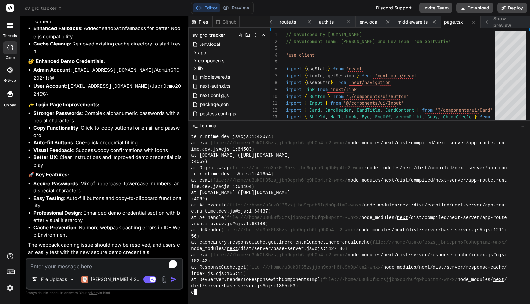
scroll to position [4167, 0]
click at [240, 8] on button "Preview" at bounding box center [236, 7] width 32 height 9
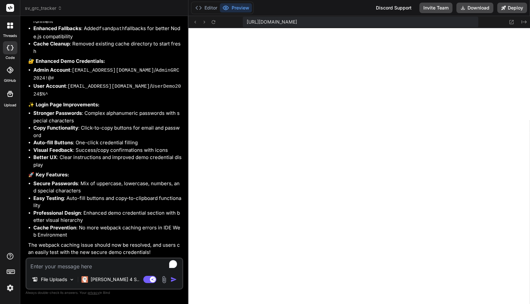
scroll to position [5174, 0]
click at [207, 5] on button "Editor" at bounding box center [206, 7] width 27 height 9
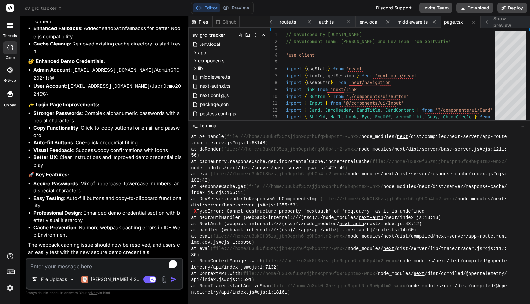
scroll to position [3242, 0]
click at [242, 8] on button "Preview" at bounding box center [236, 7] width 32 height 9
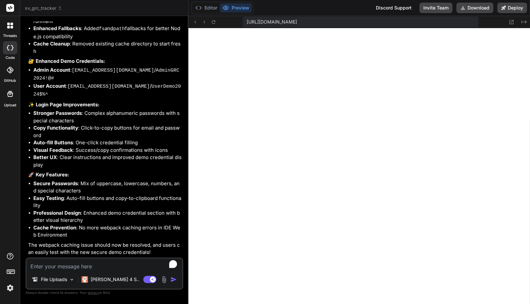
scroll to position [2938, 0]
click at [213, 8] on button "Editor" at bounding box center [206, 7] width 27 height 9
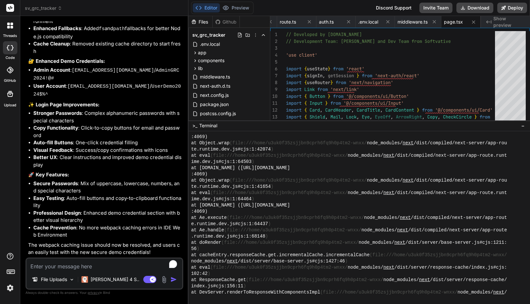
scroll to position [6211, 0]
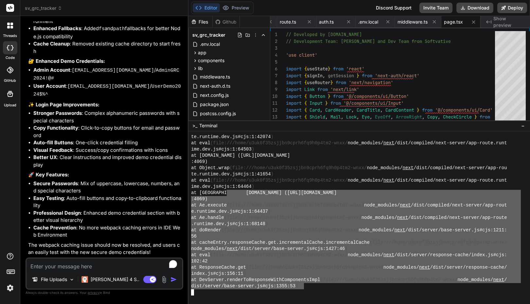
drag, startPoint x: 304, startPoint y: 288, endPoint x: 228, endPoint y: 196, distance: 118.9
click at [227, 195] on div "te.runtime.dev.js#cjs:1:42074 ) at eval (file:///home/u3uk0f35zsjjbn9cprh6fq9h0…" at bounding box center [355, 214] width 329 height 161
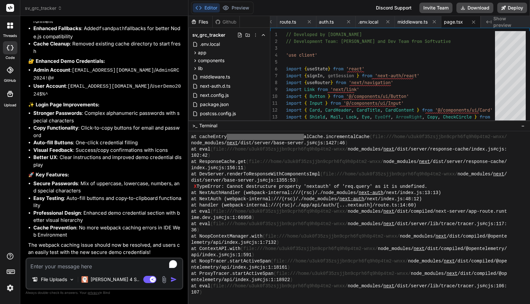
scroll to position [5957, 0]
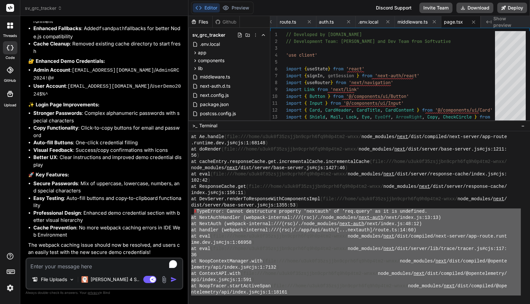
type textarea "X TypeError: Cannot destructure property 'nextauth' of 'req.query' as it is und…"
click at [57, 266] on textarea "To enrich screen reader interactions, please activate Accessibility in Grammarl…" at bounding box center [104, 264] width 156 height 12
type textarea "F"
type textarea "x"
type textarea "Fi"
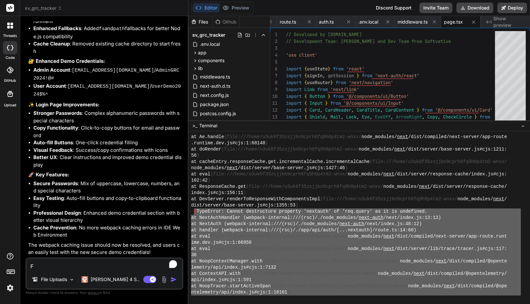
type textarea "x"
type textarea "Fix"
type textarea "x"
type textarea "Fix"
type textarea "x"
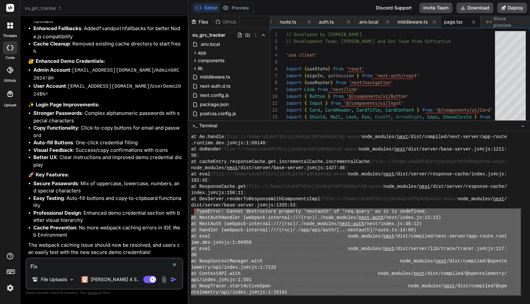
type textarea "Fix t"
type textarea "x"
type textarea "Fix th"
type textarea "x"
type textarea "Fix the"
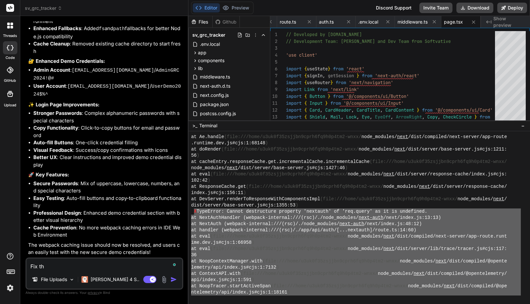
type textarea "x"
type textarea "Fix the"
type textarea "x"
type textarea "Fix the L"
type textarea "x"
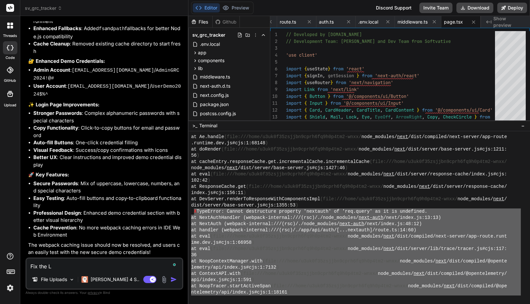
type textarea "Fix the Lo"
type textarea "x"
type textarea "Fix the Log"
type textarea "x"
type textarea "Fix the Logi"
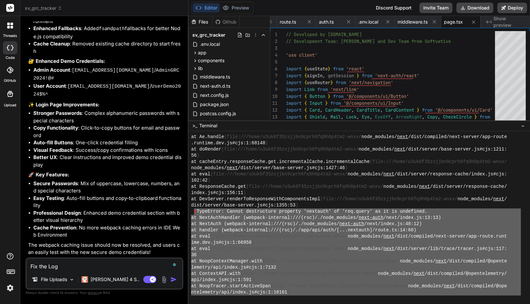
type textarea "x"
type textarea "Fix the Login"
type textarea "x"
type textarea "Fix the Login"
type textarea "x"
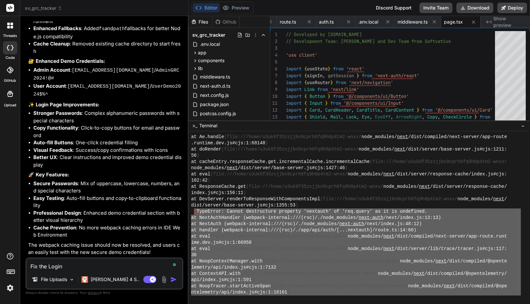
type textarea "Fix the Login e"
type textarea "x"
type textarea "Fix the Login er"
type textarea "x"
type textarea "Fix the Login err"
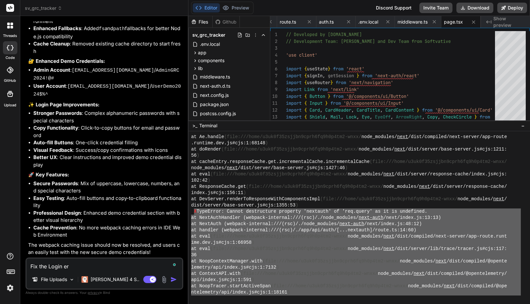
type textarea "x"
type textarea "Fix the Login erro"
type textarea "x"
type textarea "Fix the Login error"
type textarea "x"
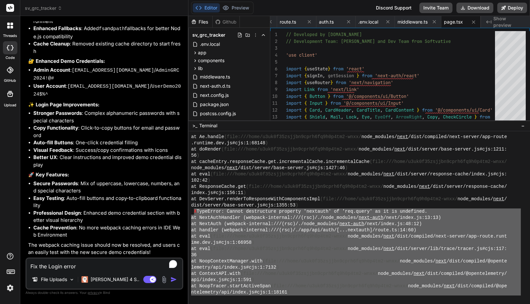
type textarea "Fix the Login error"
type textarea "x"
type textarea "Fix the Login error i"
type textarea "x"
type textarea "Fix the Login error in"
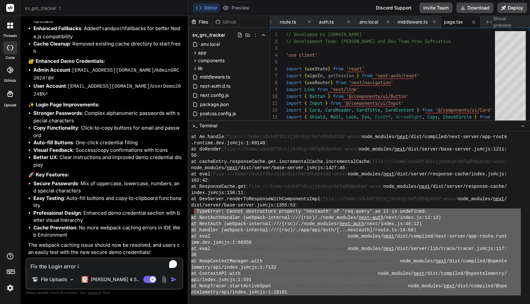
type textarea "x"
type textarea "Fix the Login error in"
type textarea "x"
type textarea "Fix the Login error in t"
type textarea "x"
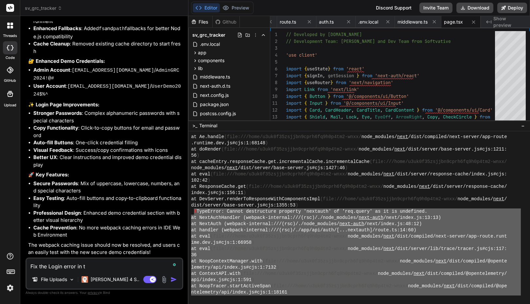
type textarea "Fix the Login error in te"
type textarea "x"
type textarea "Fix the Login error in ter"
type textarea "x"
type textarea "Fix the Login error in term"
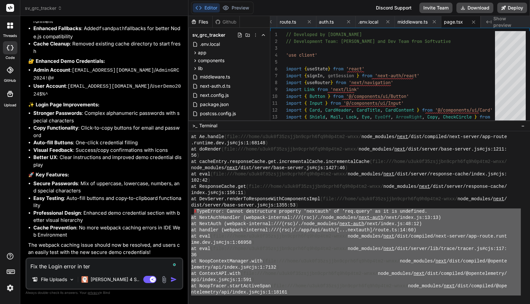
type textarea "x"
type textarea "Fix the Login error in termi"
type textarea "x"
type textarea "Fix the Login error in termin"
type textarea "x"
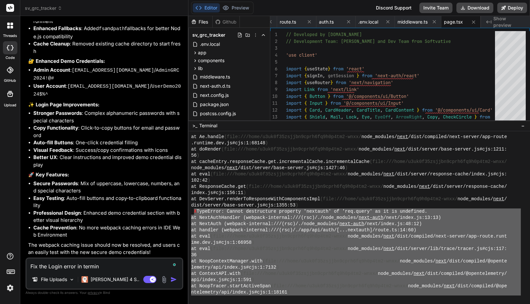
type textarea "Fix the Login error in termina"
type textarea "x"
type textarea "Fix the Login error in terminal"
type textarea "x"
type textarea "Fix the Login error in terminal"
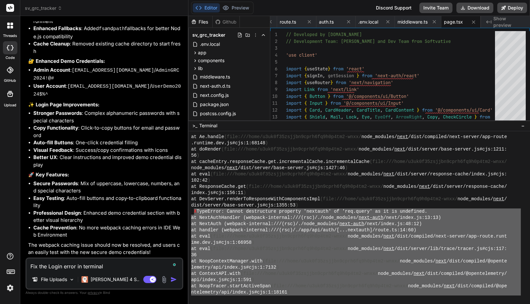
type textarea "x"
type textarea "Fix the Login error in terminal w"
type textarea "x"
type textarea "Fix the Login error in terminal wi"
type textarea "x"
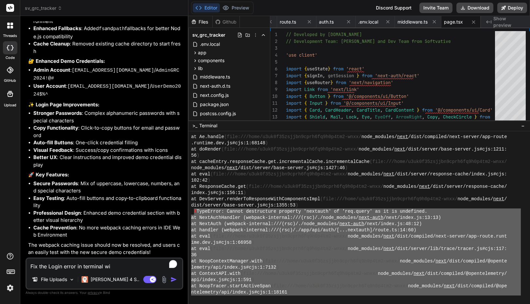
type textarea "Fix the Login error in terminal win"
type textarea "x"
type textarea "Fix the Login error in terminal wind"
type textarea "x"
type textarea "Fix the Login error in terminal windo"
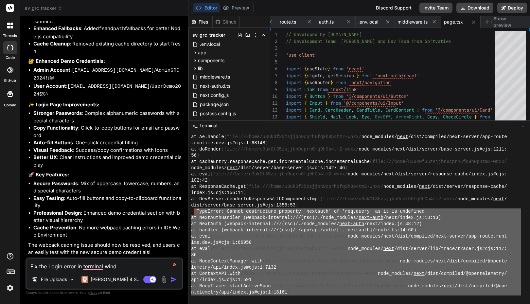
type textarea "x"
type textarea "Fix the Login error in terminal window"
type textarea "x"
type textarea "Fix the Login error in terminal window."
type textarea "x"
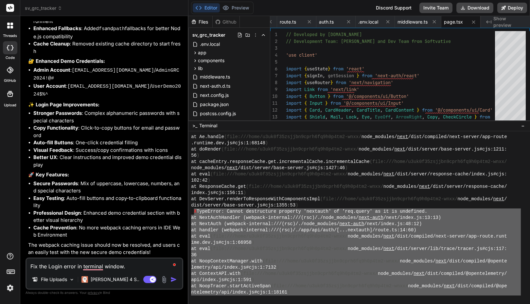
type textarea "Fix the Login error in terminal window"
type textarea "x"
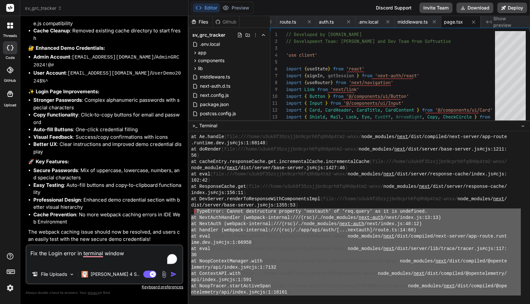
type textarea "Fix the Login error in terminal window"
type textarea "x"
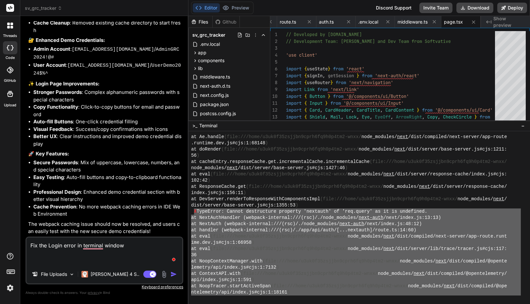
paste textarea "X TypeError: Cannot destructure property 'nextauth' of 'req.query' as it is und…"
type textarea "Fix the Login error in terminal window X TypeError: Cannot destructure property…"
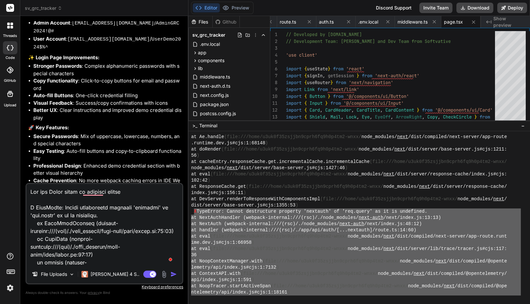
scroll to position [793, 0]
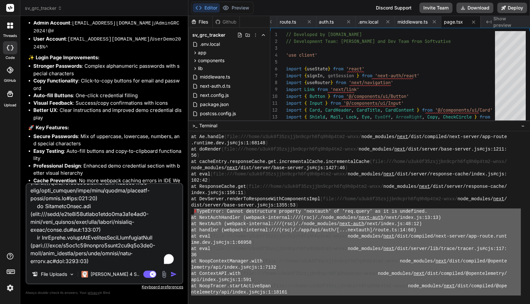
type textarea "x"
type textarea "Fix the Login error in terminal window X TypeError: Cannot destructure property…"
type textarea "x"
type textarea "Fix the Login error in terminal window X TypeError: Cannot destructure property…"
type textarea "x"
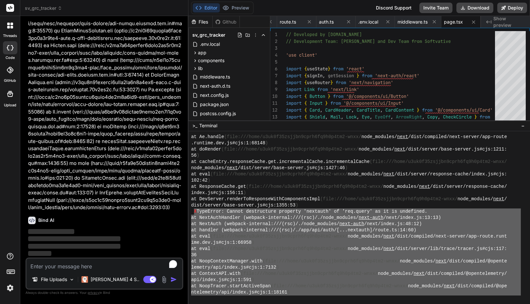
scroll to position [8024, 0]
type textarea "x"
type textarea "// Developed by Softvative.com // Development Team: Faisal and Dev Team from So…"
type textarea "x"
type textarea "secret: process.env.NEXTAUTH_SECRET || 'fallback-secret-for-development' }"
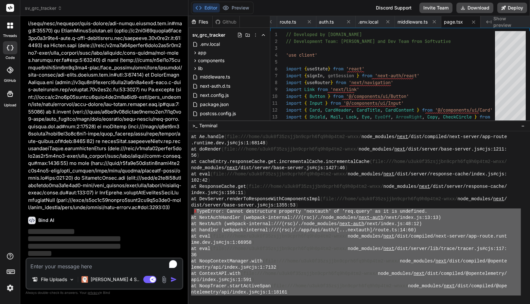
type textarea "x"
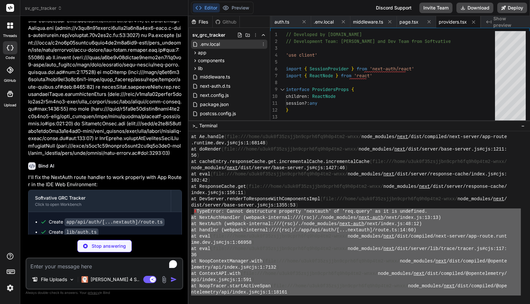
scroll to position [5894, 0]
type textarea "x"
type textarea "<html lang="en" suppressHydrationWarning> <body className={`${inter.className} …"
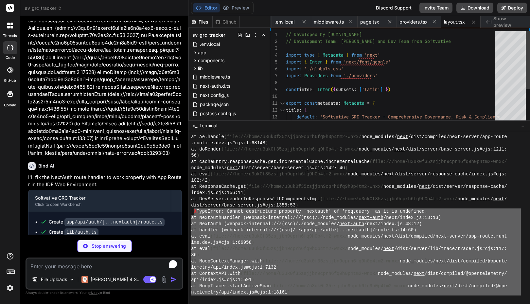
scroll to position [5888, 0]
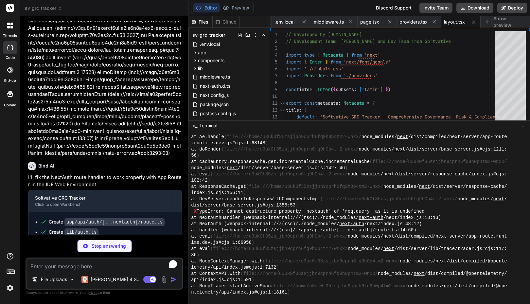
type textarea "x"
type textarea "*/ '/((?!api|_next/static|_next/image|favicon.ico).*)', ] }"
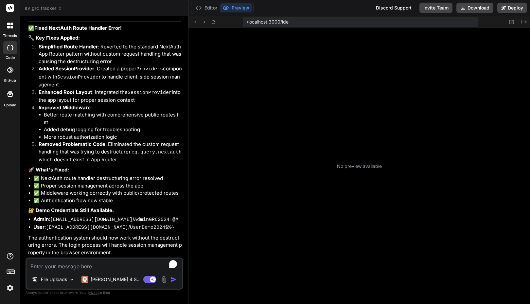
scroll to position [8342, 0]
type textarea "x"
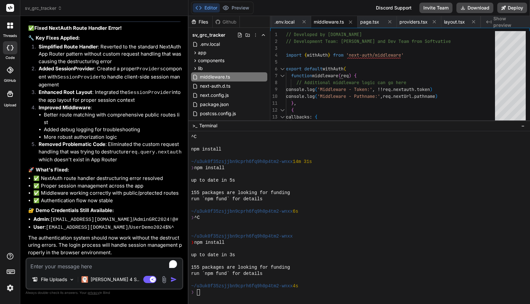
click at [243, 289] on div "❯" at bounding box center [355, 292] width 329 height 6
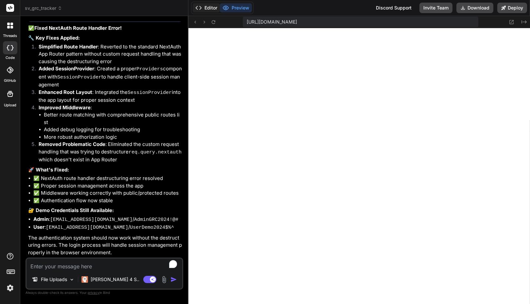
click at [211, 5] on button "Editor" at bounding box center [206, 7] width 27 height 9
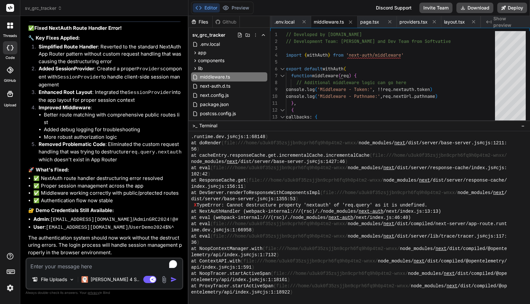
scroll to position [6211, 0]
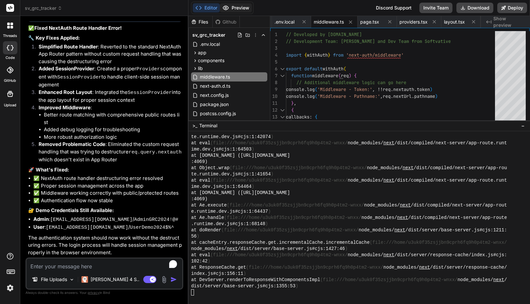
click at [242, 8] on button "Preview" at bounding box center [236, 7] width 32 height 9
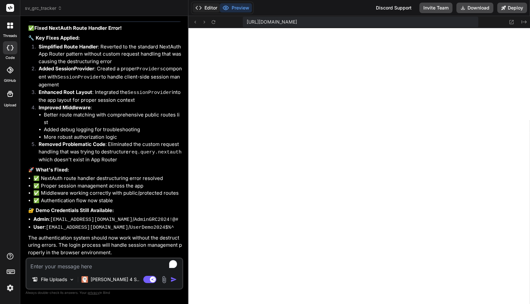
click at [211, 8] on button "Editor" at bounding box center [206, 7] width 27 height 9
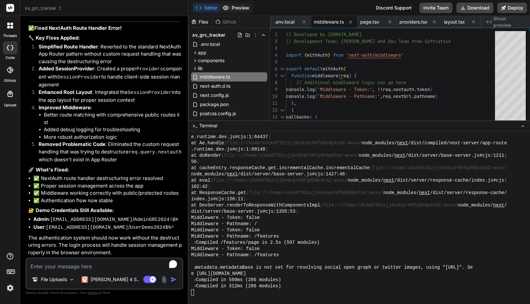
click at [238, 9] on button "Preview" at bounding box center [236, 7] width 32 height 9
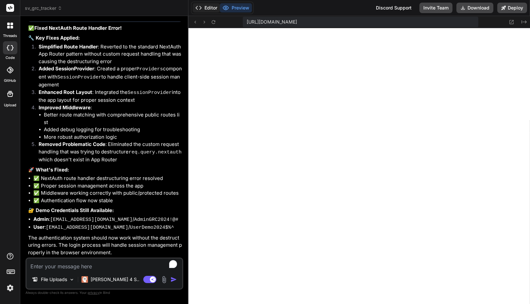
click at [209, 10] on button "Editor" at bounding box center [206, 7] width 27 height 9
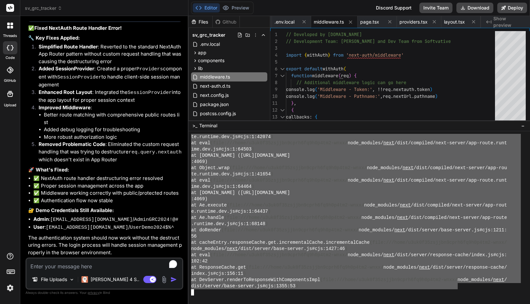
drag, startPoint x: 200, startPoint y: 161, endPoint x: 456, endPoint y: 287, distance: 285.1
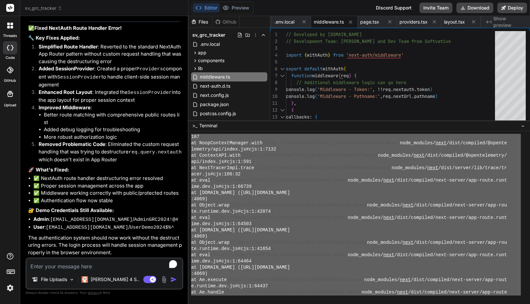
scroll to position [5962, 0]
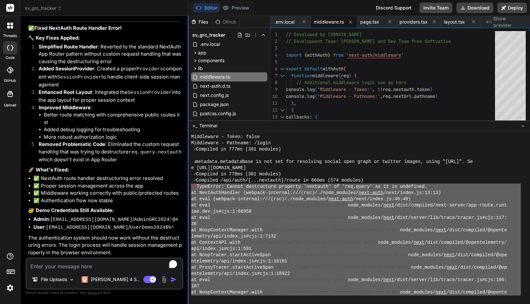
drag, startPoint x: 302, startPoint y: 258, endPoint x: 188, endPoint y: 186, distance: 135.0
click at [188, 186] on div "sv_grc_tracker Created with Pixso. Bind AI Web Search Created with Pixso. Code …" at bounding box center [274, 152] width 509 height 304
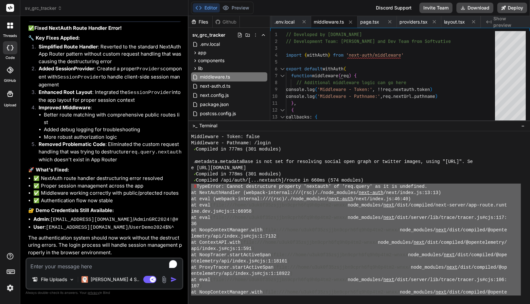
type textarea "X TypeError: Cannot destructure property 'nextauth' of 'req.query' as it is und…"
click at [75, 264] on textarea "To enrich screen reader interactions, please activate Accessibility in Grammarl…" at bounding box center [104, 264] width 156 height 12
type textarea "F"
type textarea "x"
type textarea "Fi"
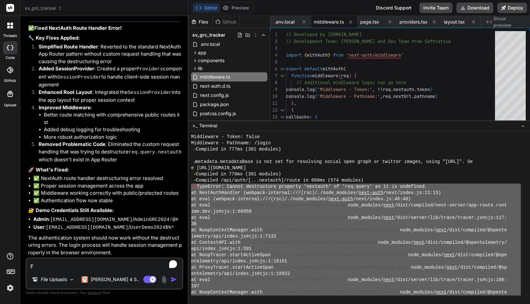
type textarea "x"
type textarea "Fix"
type textarea "x"
type textarea "Fix"
type textarea "x"
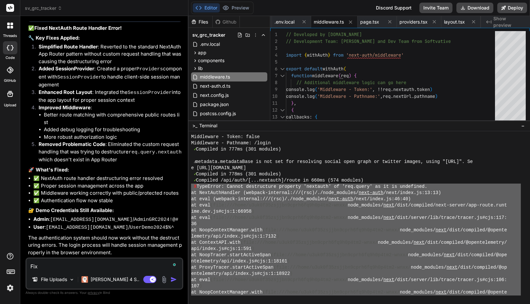
type textarea "Fix t"
type textarea "x"
type textarea "Fix th"
type textarea "x"
type textarea "Fix the"
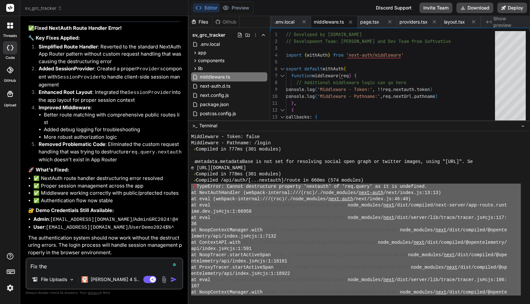
type textarea "x"
type textarea "Fix the"
type textarea "x"
type textarea "Fix the e"
type textarea "x"
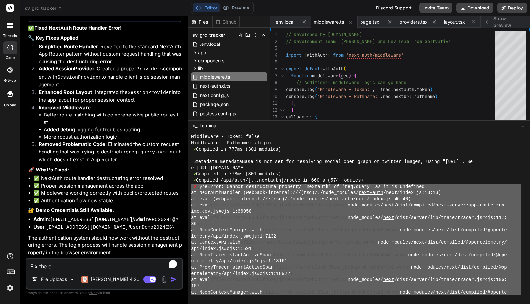
type textarea "Fix the"
type textarea "x"
type textarea "Fix the l"
type textarea "x"
type textarea "Fix the lo"
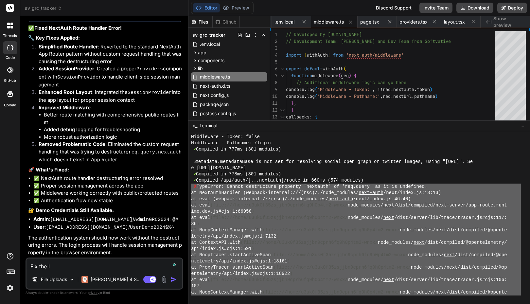
type textarea "x"
type textarea "Fix the log"
type textarea "x"
type textarea "Fix the logi"
type textarea "x"
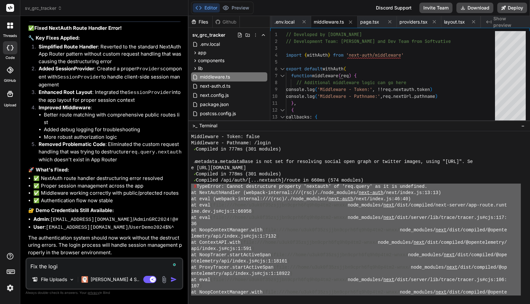
type textarea "Fix the login"
type textarea "x"
type textarea "Fix the login"
type textarea "x"
type textarea "Fix the login e"
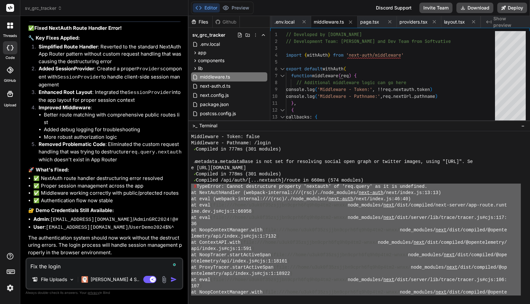
type textarea "x"
type textarea "Fix the login er"
type textarea "x"
type textarea "Fix the login err"
type textarea "x"
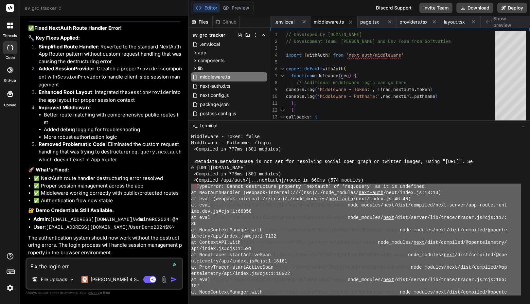
type textarea "Fix the login erro"
type textarea "x"
type textarea "Fix the login error"
type textarea "x"
type textarea "Fix the login error:"
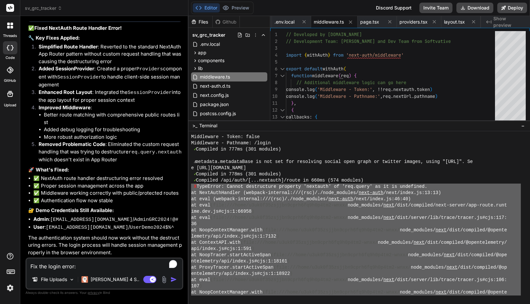
type textarea "x"
type textarea "Fix the login error"
type textarea "x"
type textarea "Fix the login error"
type textarea "x"
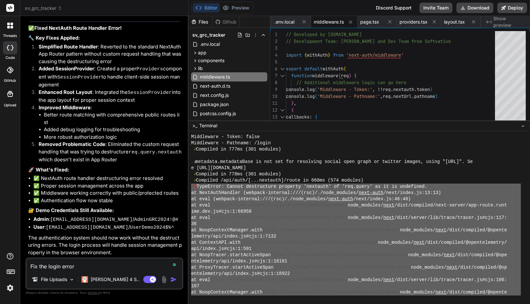
type textarea "Fix the login error"
type textarea "x"
type textarea "Fix the login error."
type textarea "x"
type textarea "Fix the login error."
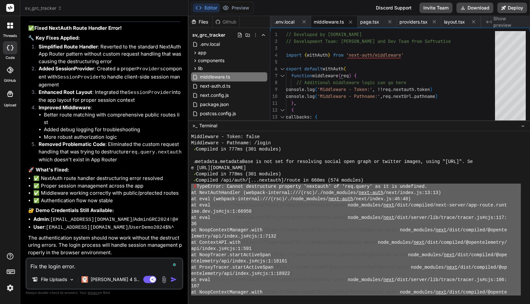
type textarea "x"
type textarea "Fix the login error. m"
type textarea "x"
type textarea "Fix the login error. ma"
type textarea "x"
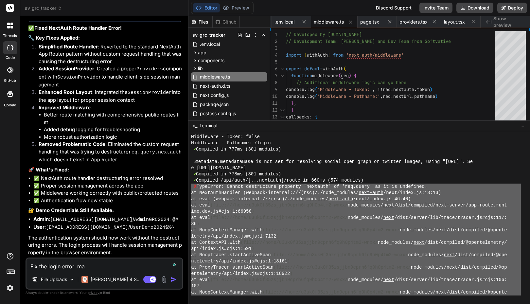
type textarea "Fix the login error. mak"
type textarea "x"
type textarea "Fix the login error. make"
type textarea "x"
type textarea "Fix the login error. make"
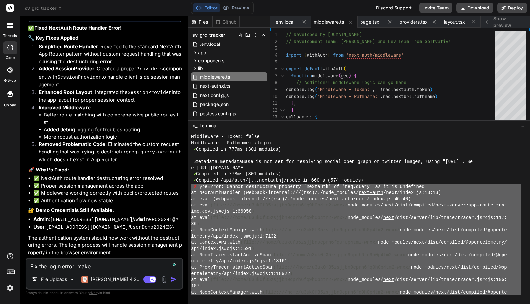
type textarea "x"
type textarea "Fix the login error. make t"
type textarea "x"
type textarea "Fix the login error. make th"
type textarea "x"
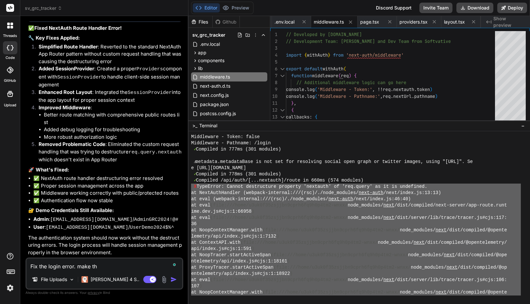
type textarea "Fix the login error. make the"
type textarea "x"
type textarea "Fix the login error. make the"
type textarea "x"
type textarea "Fix the login error. make the l"
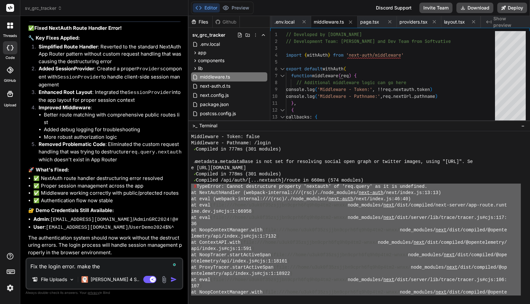
type textarea "x"
type textarea "Fix the login error. make the lo"
type textarea "x"
type textarea "Fix the login error. make the log"
type textarea "x"
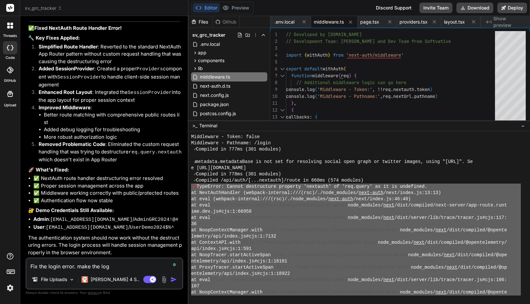
type textarea "Fix the login error. make the logi"
type textarea "x"
type textarea "Fix the login error. make the login"
type textarea "x"
type textarea "Fix the login error. make the login"
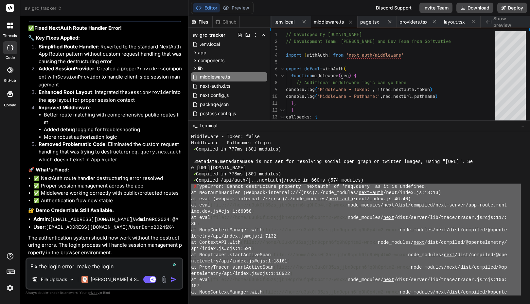
type textarea "x"
type textarea "Fix the login error. make the login w"
type textarea "x"
type textarea "Fix the login error. make the login wo"
type textarea "x"
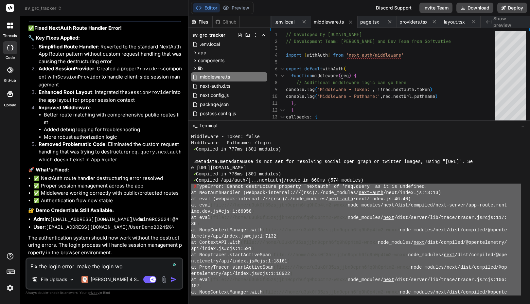
type textarea "Fix the login error. make the login wor"
type textarea "x"
type textarea "Fix the login error. make the login work"
type textarea "x"
type textarea "Fix the login error. make the login work"
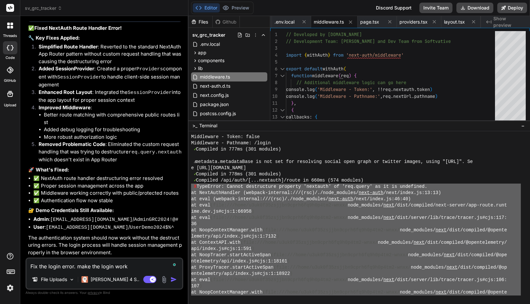
type textarea "x"
type textarea "Fix the login error. make the login work a"
type textarea "x"
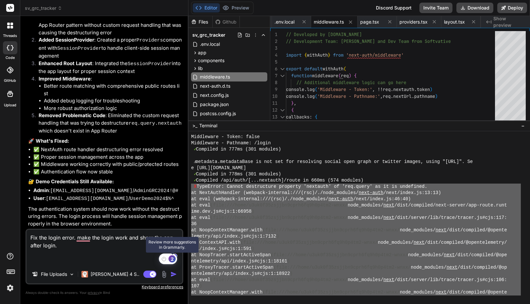
paste textarea "X TypeError: Cannot destructure property 'nextauth' of 'req.query' as it is und…"
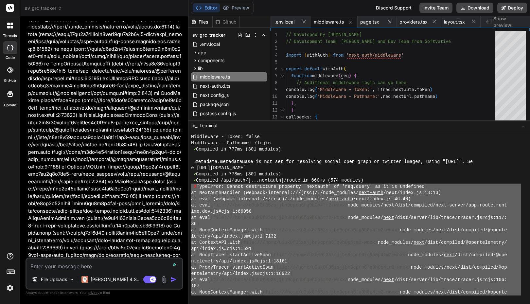
scroll to position [8578, 0]
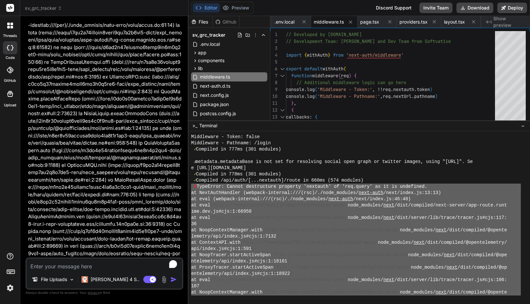
click at [268, 213] on div "ime.dev.js#cjs:1:66958 )" at bounding box center [355, 211] width 329 height 6
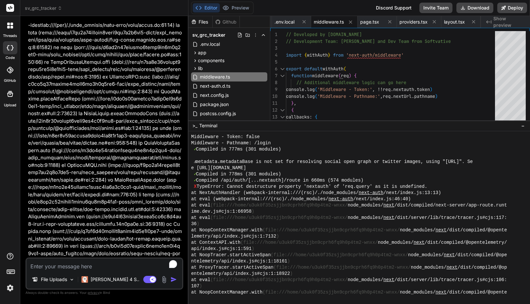
click at [264, 249] on div "api/index.js#cjs:1:591 )" at bounding box center [355, 248] width 329 height 6
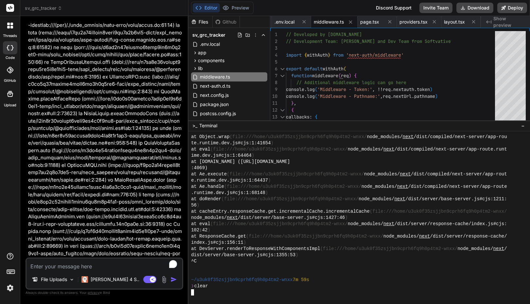
scroll to position [0, 0]
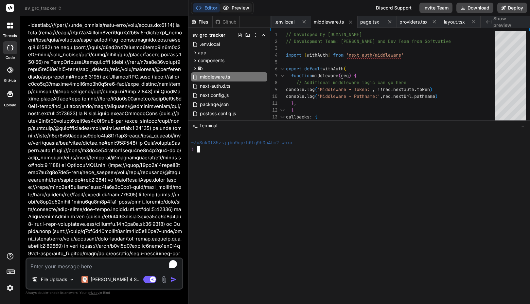
click at [232, 7] on button "Preview" at bounding box center [236, 7] width 32 height 9
click at [205, 7] on button "Editor" at bounding box center [206, 7] width 27 height 9
click at [221, 169] on div at bounding box center [355, 168] width 329 height 6
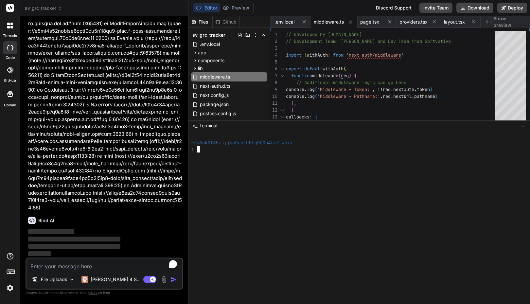
scroll to position [8859, 0]
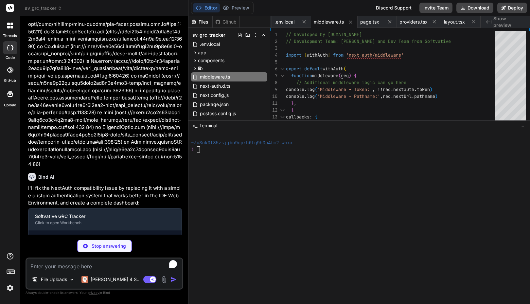
click at [361, 7] on div "Editor Preview Disabled until preview for your project is generated Discord Sup…" at bounding box center [358, 8] width 341 height 16
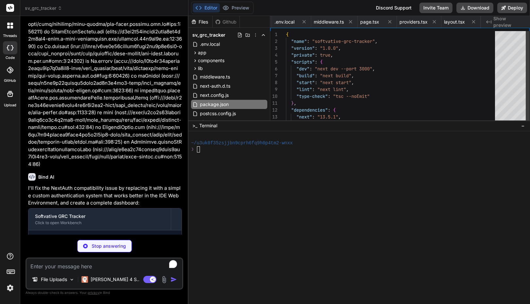
scroll to position [0, 163]
click at [9, 286] on img at bounding box center [10, 287] width 11 height 11
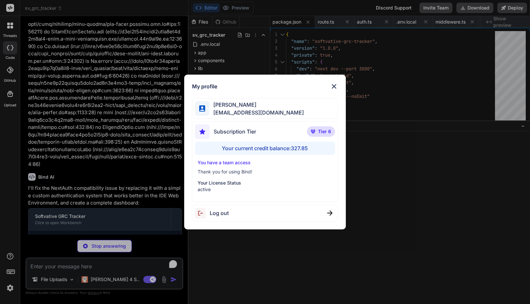
click at [9, 286] on div "My profile Faisal M faisal@softvative.com Subscription Tier Tier 6 Your current…" at bounding box center [265, 152] width 530 height 304
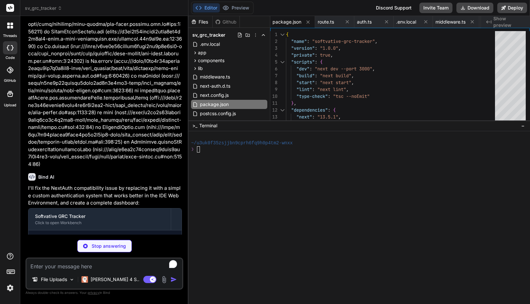
click at [278, 10] on div "Editor Preview Disabled until preview for your project is generated Discord Sup…" at bounding box center [358, 8] width 341 height 16
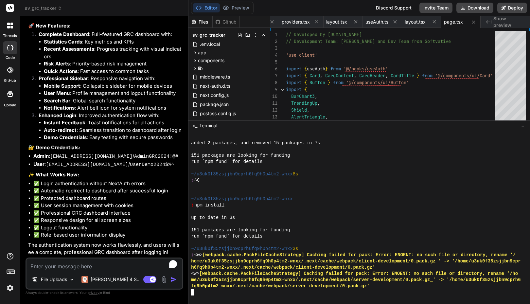
scroll to position [9383, 0]
click at [371, 286] on div "fq9h0p4tm2-wnxx/.next/cache/webpack/server-development/0.pack.gz'" at bounding box center [355, 286] width 329 height 6
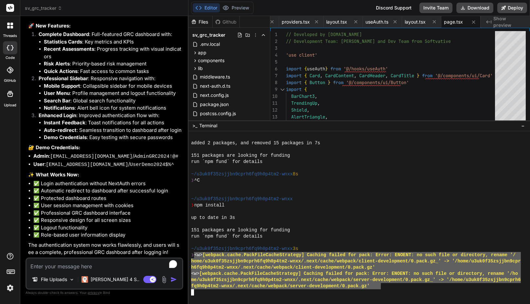
drag, startPoint x: 194, startPoint y: 255, endPoint x: 381, endPoint y: 285, distance: 189.1
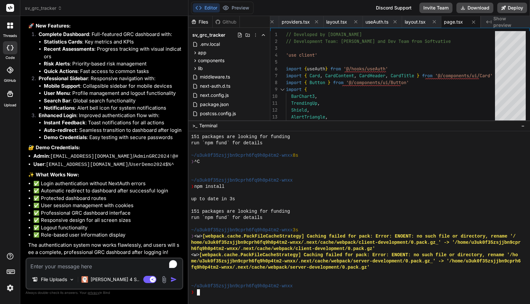
click at [92, 267] on textarea "To enrich screen reader interactions, please activate Accessibility in Grammarl…" at bounding box center [104, 264] width 156 height 12
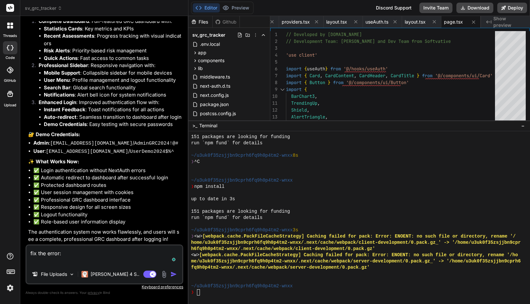
paste textarea "X TypeError: Cannot destructure property 'nextauth' of 'req.query' as it is und…"
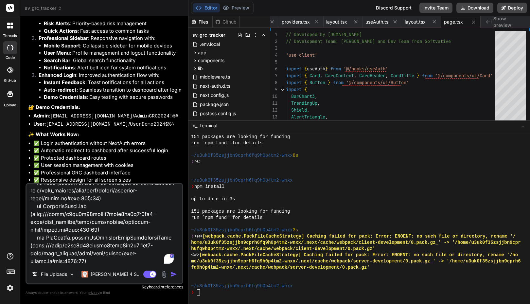
click at [7, 288] on img at bounding box center [10, 287] width 11 height 11
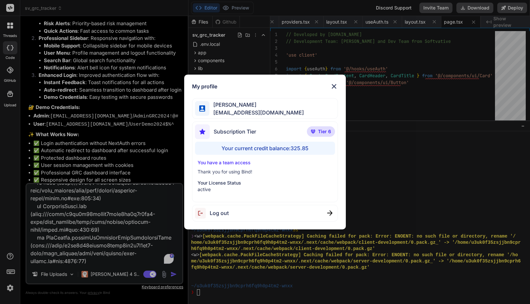
click at [7, 288] on div "My profile Faisal M faisal@softvative.com Subscription Tier Tier 6 Your current…" at bounding box center [265, 152] width 530 height 304
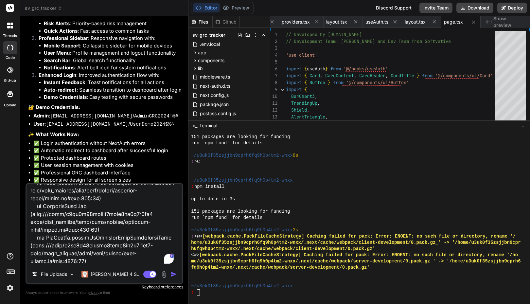
click at [94, 253] on textarea "To enrich screen reader interactions, please activate Accessibility in Grammarl…" at bounding box center [104, 224] width 156 height 81
click at [94, 258] on textarea "To enrich screen reader interactions, please activate Accessibility in Grammarl…" at bounding box center [104, 224] width 156 height 81
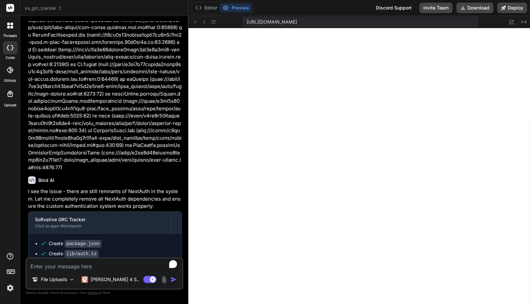
scroll to position [1900, 0]
click at [209, 8] on button "Editor" at bounding box center [206, 7] width 27 height 9
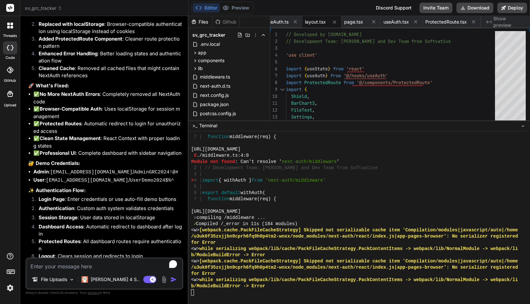
scroll to position [10375, 0]
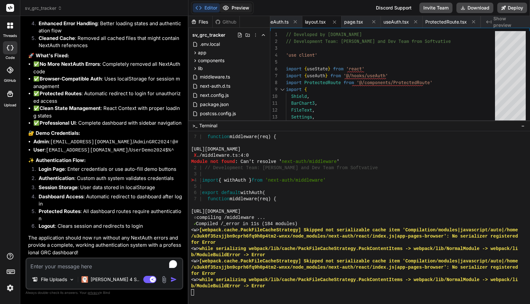
click at [240, 8] on button "Preview" at bounding box center [236, 7] width 32 height 9
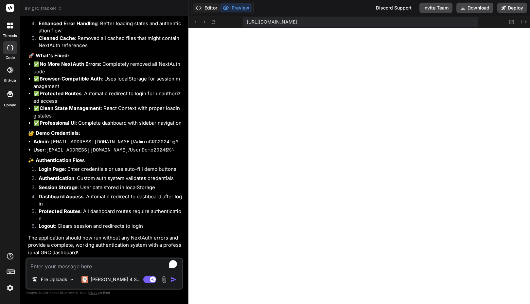
click at [210, 8] on button "Editor" at bounding box center [206, 7] width 27 height 9
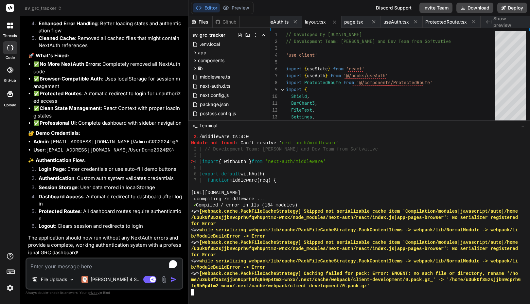
scroll to position [1919, 0]
click at [239, 11] on button "Preview" at bounding box center [236, 7] width 32 height 9
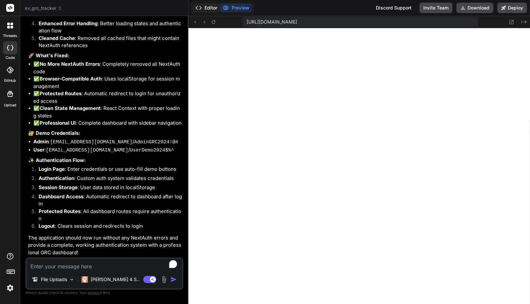
click at [209, 5] on button "Editor" at bounding box center [206, 7] width 27 height 9
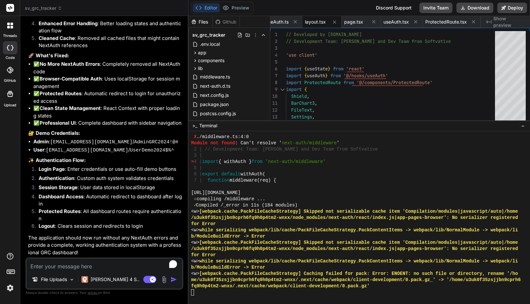
click at [311, 223] on div "for Error" at bounding box center [355, 224] width 329 height 6
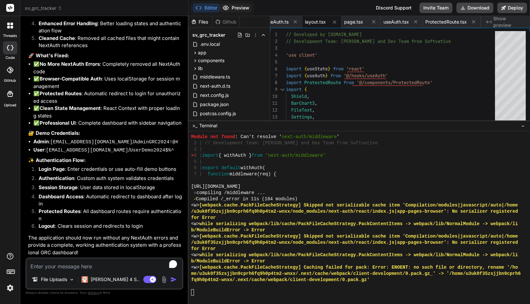
click at [234, 8] on button "Preview" at bounding box center [236, 7] width 32 height 9
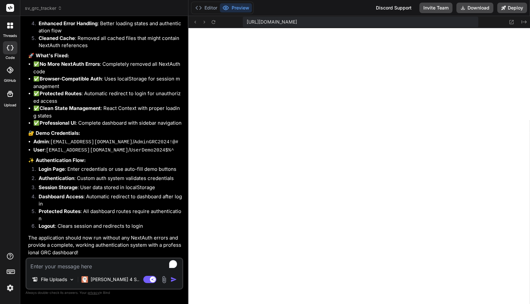
scroll to position [10348, 0]
click at [13, 287] on img at bounding box center [10, 287] width 11 height 11
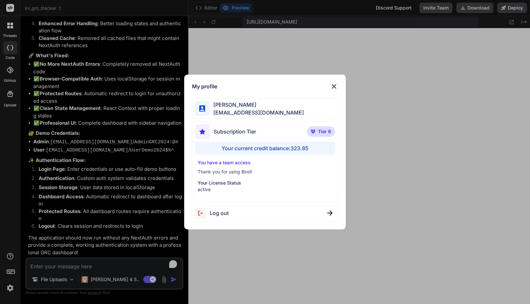
click at [13, 287] on div "My profile Faisal M faisal@softvative.com Subscription Tier Tier 6 Your current…" at bounding box center [265, 152] width 530 height 304
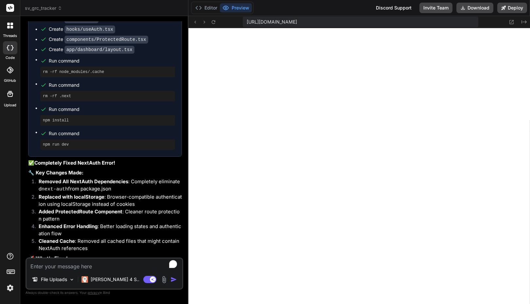
scroll to position [10375, 0]
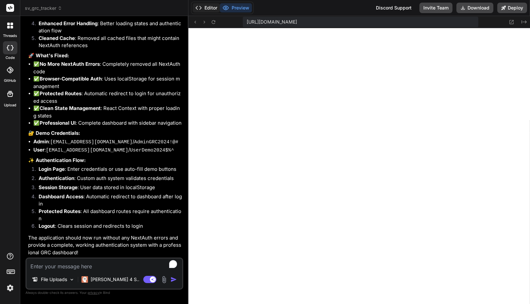
click at [213, 7] on button "Editor" at bounding box center [206, 7] width 27 height 9
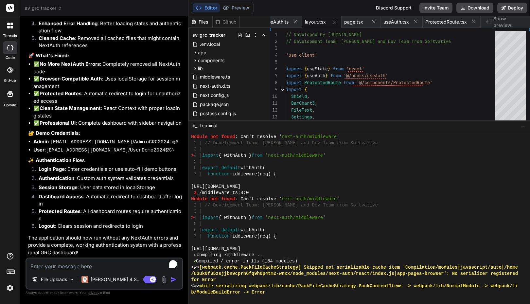
scroll to position [1925, 0]
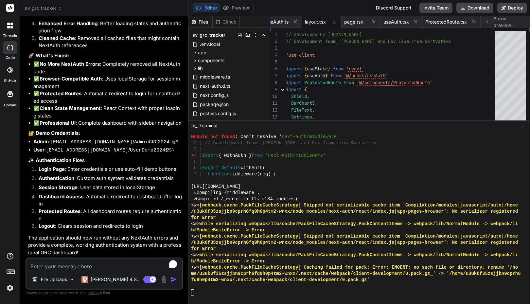
click at [368, 251] on div "for Error" at bounding box center [355, 248] width 329 height 6
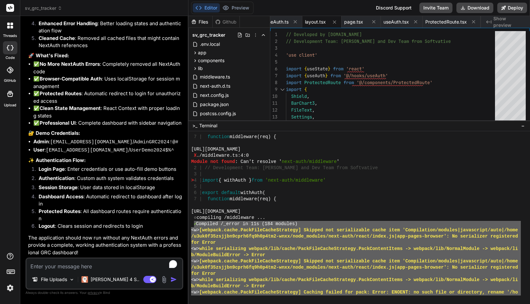
scroll to position [1900, 0]
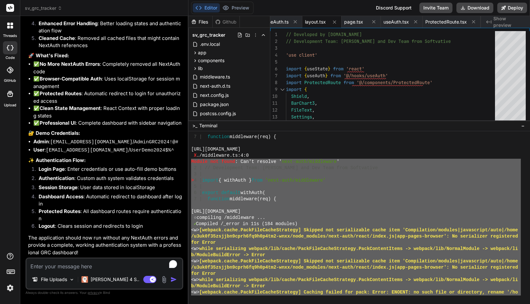
drag, startPoint x: 373, startPoint y: 282, endPoint x: 183, endPoint y: 161, distance: 225.1
click at [183, 161] on div "sv_grc_tracker Created with Pixso. Bind AI Web Search Created with Pixso. Code …" at bounding box center [274, 152] width 509 height 304
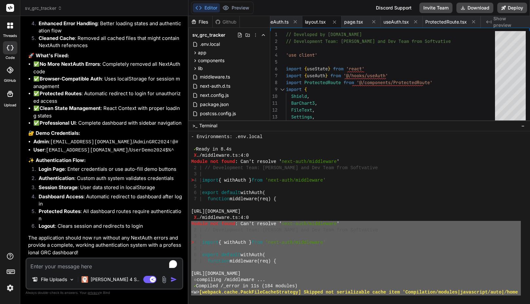
scroll to position [1841, 0]
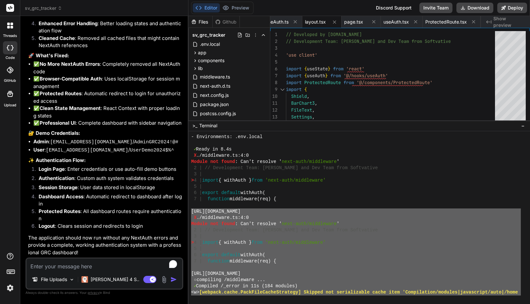
click at [83, 271] on div "File Uploads Claude 4 S.. Agent Mode. When this toggle is activated, AI automat…" at bounding box center [104, 273] width 158 height 32
click at [76, 269] on textarea "To enrich screen reader interactions, please activate Accessibility in Grammarl…" at bounding box center [104, 264] width 156 height 12
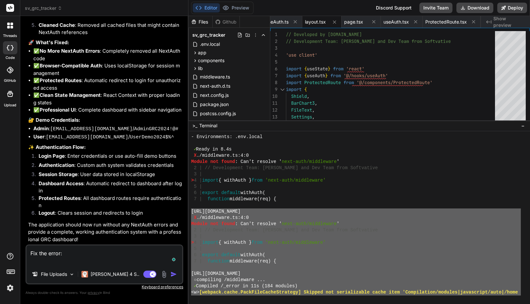
paste textarea "https://nextjs.org/docs/messages/module-not-found X ./middleware.ts:4:0 Module …"
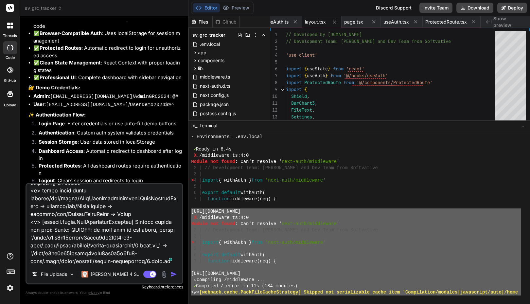
scroll to position [259, 0]
click at [69, 274] on div "File Uploads" at bounding box center [53, 273] width 48 height 13
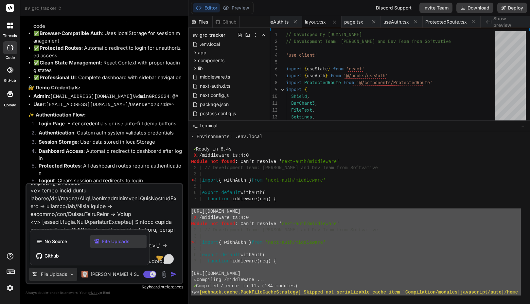
click at [69, 274] on div at bounding box center [265, 152] width 530 height 304
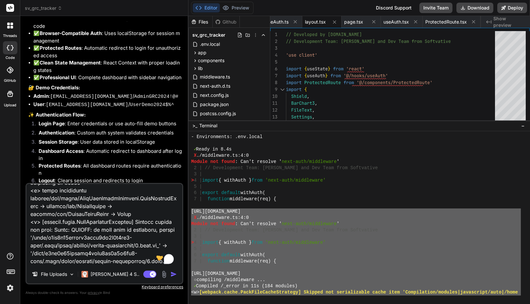
click at [86, 223] on textarea "To enrich screen reader interactions, please activate Accessibility in Grammarl…" at bounding box center [104, 224] width 156 height 81
click at [236, 4] on button "Preview" at bounding box center [236, 7] width 32 height 9
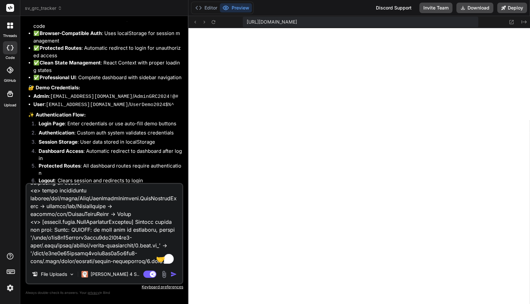
click at [110, 247] on textarea "To enrich screen reader interactions, please activate Accessibility in Grammarl…" at bounding box center [104, 224] width 156 height 81
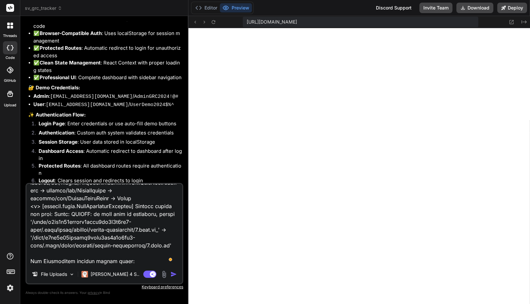
paste textarea "Failed to compile ./middleware.ts:4:0 Module not found: Can't resolve 'next-aut…"
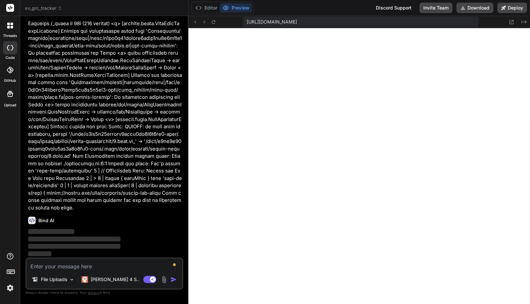
scroll to position [10671, 0]
click at [212, 8] on button "Editor" at bounding box center [206, 7] width 27 height 9
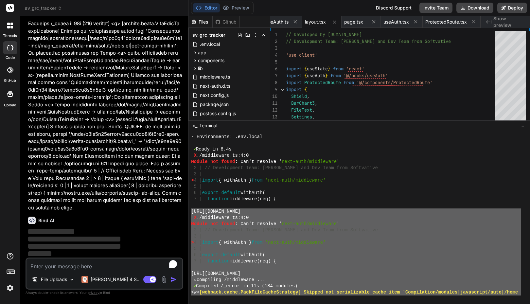
click at [263, 267] on div at bounding box center [355, 267] width 329 height 6
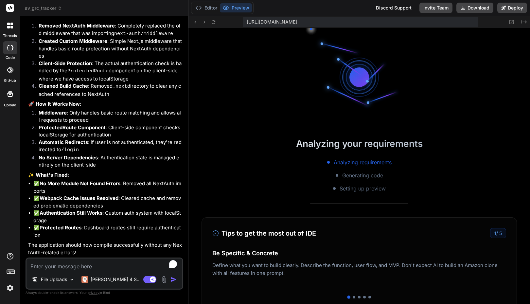
scroll to position [2261, 0]
click at [212, 8] on button "Editor" at bounding box center [206, 7] width 27 height 9
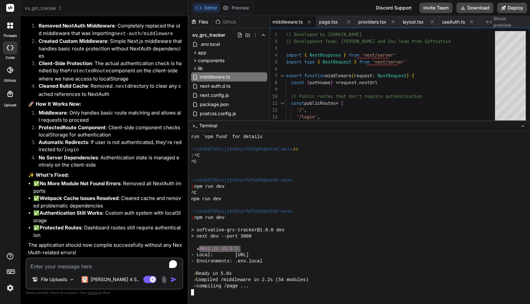
drag, startPoint x: 242, startPoint y: 247, endPoint x: 203, endPoint y: 246, distance: 38.6
click at [201, 246] on div "▲ Next.js 13.5.1" at bounding box center [355, 248] width 329 height 6
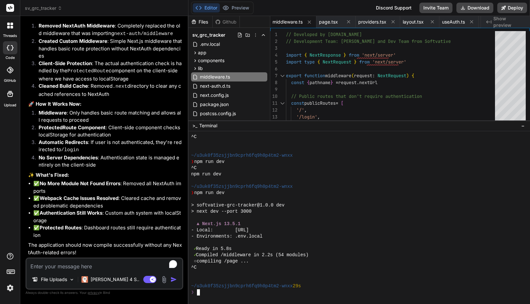
scroll to position [2286, 0]
click at [236, 7] on button "Preview" at bounding box center [236, 7] width 32 height 9
click at [98, 241] on p "The application should now compile successfully without any NextAuth-related er…" at bounding box center [105, 248] width 154 height 15
click at [233, 267] on div "^C" at bounding box center [355, 267] width 329 height 6
click at [212, 295] on div "❯" at bounding box center [355, 292] width 329 height 6
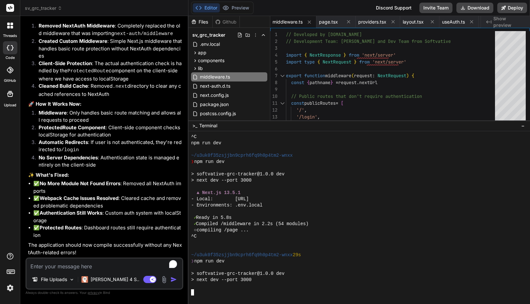
scroll to position [2317, 0]
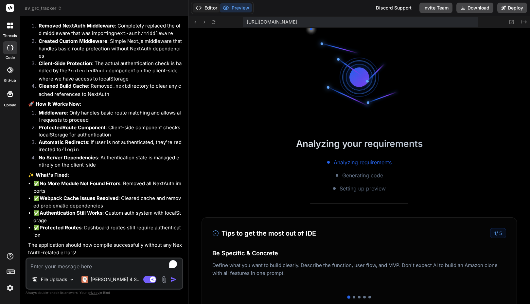
click at [207, 8] on button "Editor" at bounding box center [206, 7] width 27 height 9
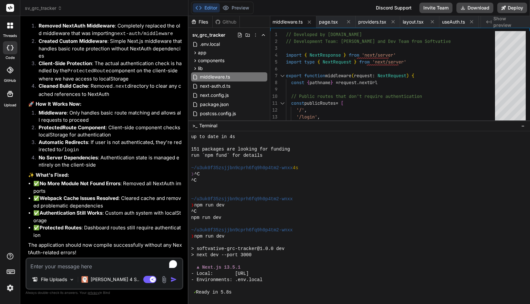
scroll to position [2242, 0]
drag, startPoint x: 243, startPoint y: 265, endPoint x: 203, endPoint y: 266, distance: 39.6
click at [203, 266] on div "▲ Next.js 13.5.1" at bounding box center [355, 267] width 329 height 6
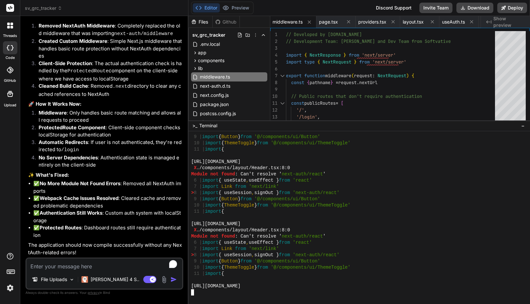
scroll to position [2609, 0]
click at [241, 8] on button "Preview" at bounding box center [236, 7] width 32 height 9
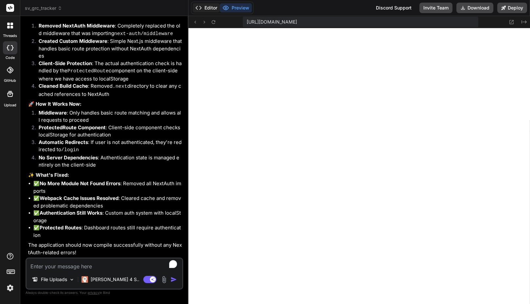
click at [210, 7] on button "Editor" at bounding box center [206, 7] width 27 height 9
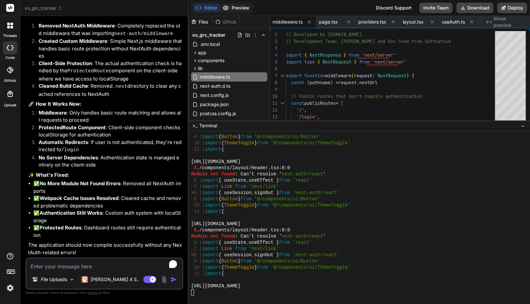
click at [236, 9] on button "Preview" at bounding box center [236, 7] width 32 height 9
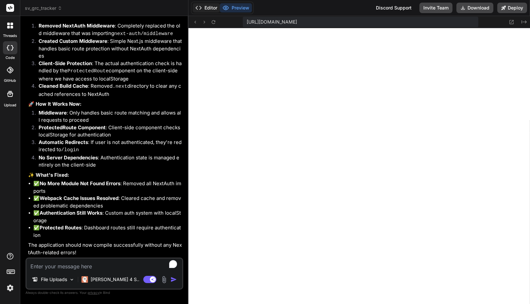
click at [210, 6] on button "Editor" at bounding box center [206, 7] width 27 height 9
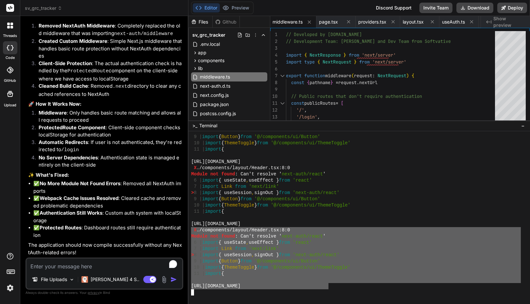
drag, startPoint x: 192, startPoint y: 229, endPoint x: 328, endPoint y: 287, distance: 147.9
click at [107, 266] on textarea "To enrich screen reader interactions, please activate Accessibility in Grammarl…" at bounding box center [104, 264] width 156 height 12
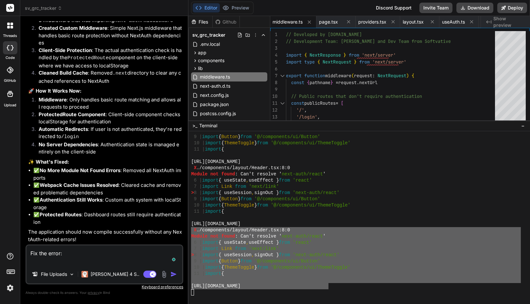
paste textarea "X ./components/layout/Header.tsx:8:0 Module not found: Can't resolve 'next-auth…"
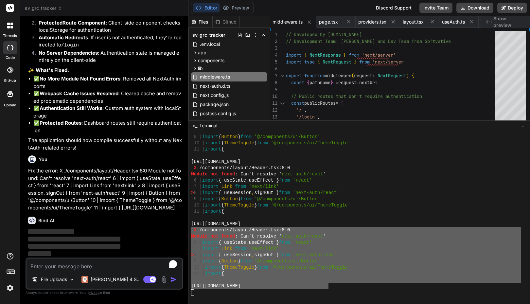
scroll to position [11163, 0]
click at [8, 284] on img at bounding box center [10, 287] width 11 height 11
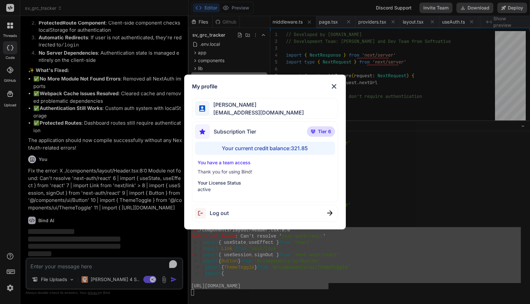
click at [8, 284] on div "My profile Faisal M faisal@softvative.com Subscription Tier Tier 6 Your current…" at bounding box center [265, 152] width 530 height 304
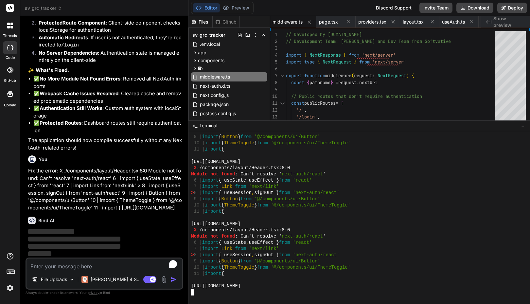
click at [326, 285] on div "https://nextjs.org/docs/messages/module-not-found" at bounding box center [355, 286] width 329 height 6
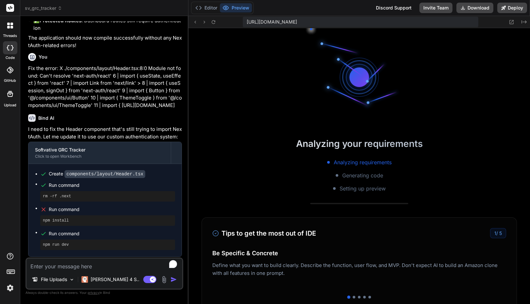
scroll to position [3043, 0]
click at [269, 9] on div "Editor Preview Discord Support Invite Team Download Deploy" at bounding box center [358, 8] width 341 height 16
click at [329, 11] on div "Editor Preview Discord Support Invite Team Download Deploy" at bounding box center [358, 8] width 341 height 16
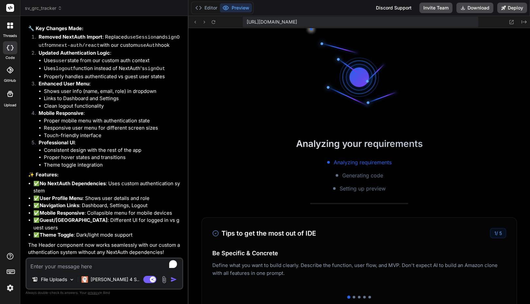
scroll to position [11499, 0]
click at [207, 8] on button "Editor" at bounding box center [206, 7] width 27 height 9
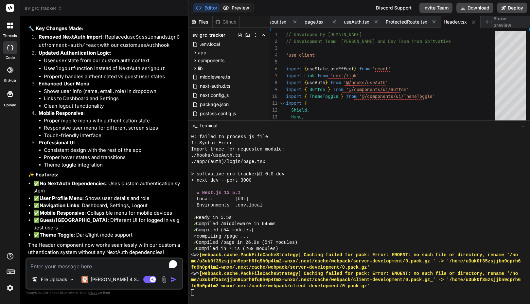
drag, startPoint x: 256, startPoint y: 176, endPoint x: 233, endPoint y: 9, distance: 168.6
click at [233, 9] on button "Preview" at bounding box center [236, 7] width 32 height 9
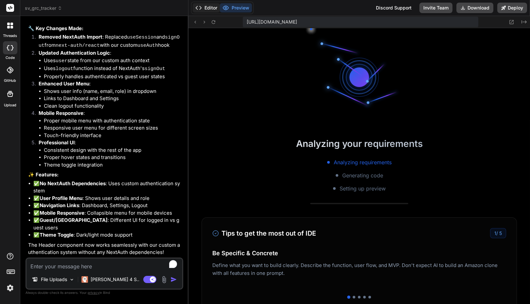
click at [211, 9] on button "Editor" at bounding box center [206, 7] width 27 height 9
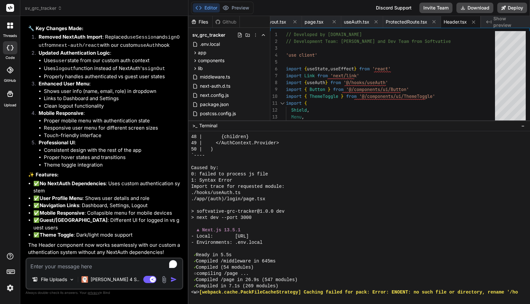
scroll to position [3093, 0]
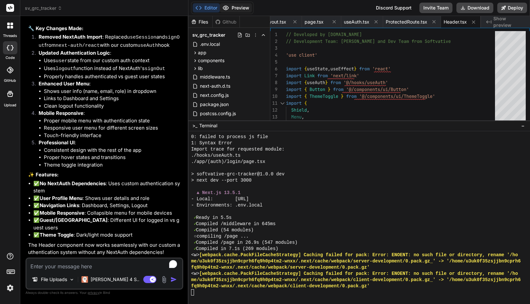
click at [235, 9] on button "Preview" at bounding box center [236, 7] width 32 height 9
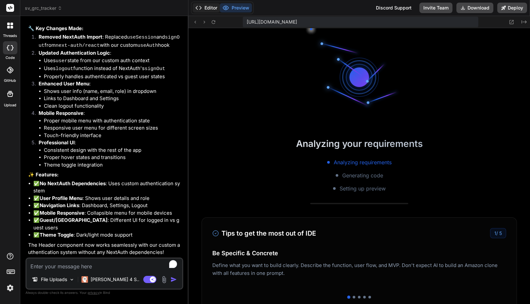
click at [212, 6] on button "Editor" at bounding box center [206, 7] width 27 height 9
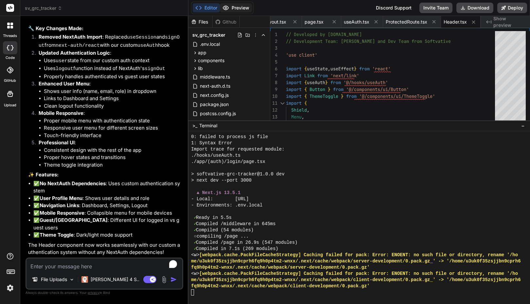
click at [232, 7] on button "Preview" at bounding box center [236, 7] width 32 height 9
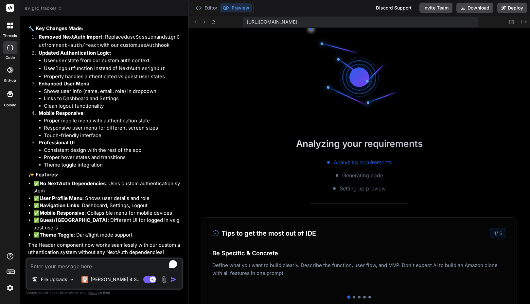
click at [84, 266] on textarea "To enrich screen reader interactions, please activate Accessibility in Grammarl…" at bounding box center [104, 264] width 156 height 12
click at [73, 281] on img at bounding box center [72, 280] width 6 height 6
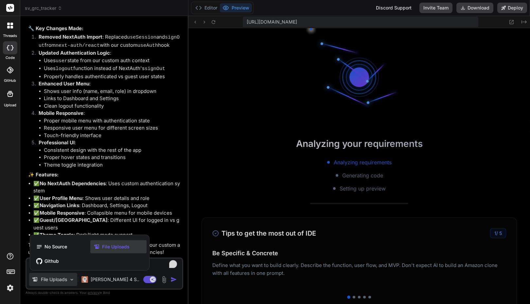
click at [73, 281] on div at bounding box center [265, 152] width 530 height 304
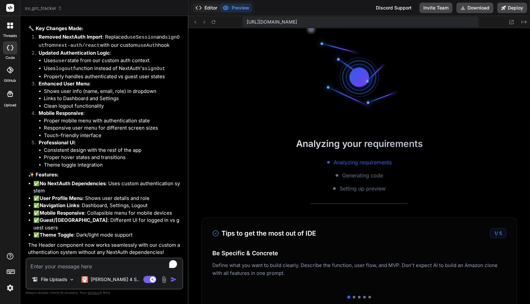
click at [210, 9] on button "Editor" at bounding box center [206, 7] width 27 height 9
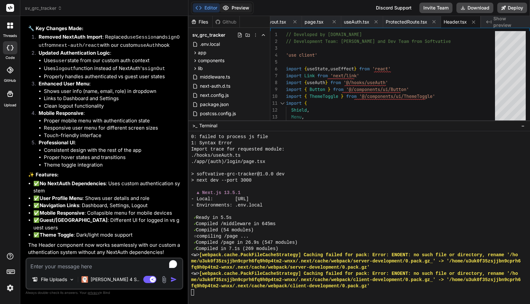
click at [238, 8] on button "Preview" at bounding box center [236, 7] width 32 height 9
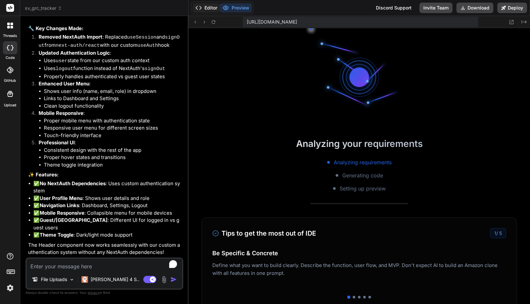
click at [210, 6] on button "Editor" at bounding box center [206, 7] width 27 height 9
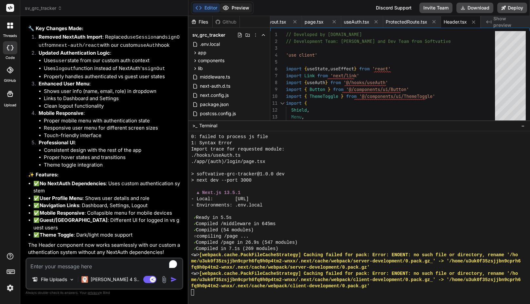
click at [235, 8] on button "Preview" at bounding box center [236, 7] width 32 height 9
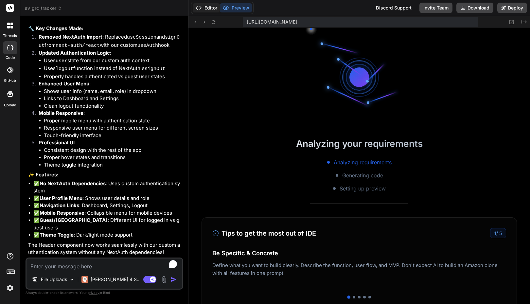
click at [211, 9] on button "Editor" at bounding box center [206, 7] width 27 height 9
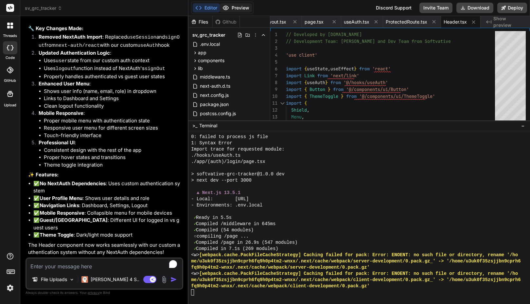
click at [233, 9] on button "Preview" at bounding box center [236, 7] width 32 height 9
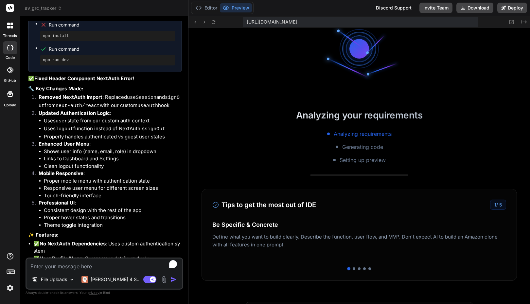
scroll to position [11364, 0]
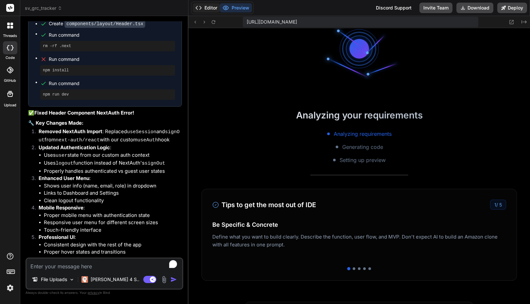
click at [211, 8] on button "Editor" at bounding box center [206, 7] width 27 height 9
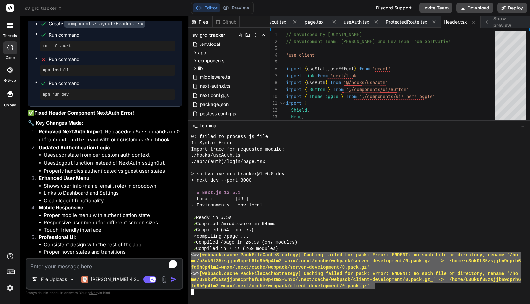
drag, startPoint x: 376, startPoint y: 287, endPoint x: 189, endPoint y: 255, distance: 189.8
click at [189, 255] on div "ZZZZZZZZZZZZZZZZZZZZZZZZZZZZZZZZ BBBBBBBBBBBBBBBBBBBBBBBBBBBBBBBB 0: failed to …" at bounding box center [358, 217] width 341 height 173
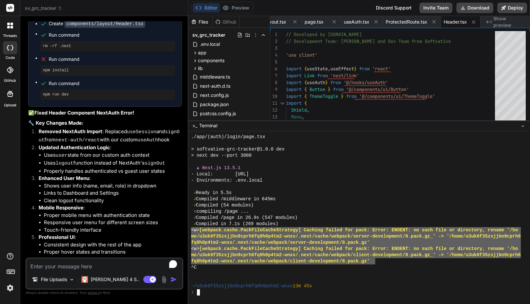
drag, startPoint x: 375, startPoint y: 260, endPoint x: 185, endPoint y: 231, distance: 192.1
click at [185, 231] on div "sv_grc_tracker Created with Pixso. Bind AI Web Search Created with Pixso. Code …" at bounding box center [274, 152] width 509 height 304
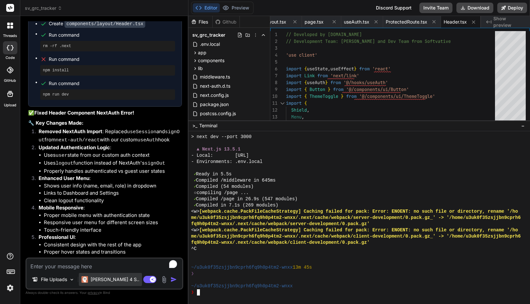
scroll to position [3136, 0]
click at [82, 263] on textarea "To enrich screen reader interactions, please activate Accessibility in Grammarl…" at bounding box center [104, 264] width 156 height 12
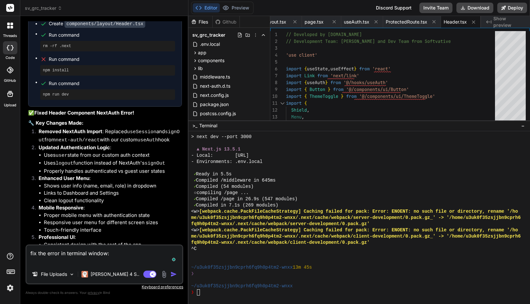
paste textarea "X ./components/layout/Header.tsx:8:0 Module not found: Can't resolve 'next-auth…"
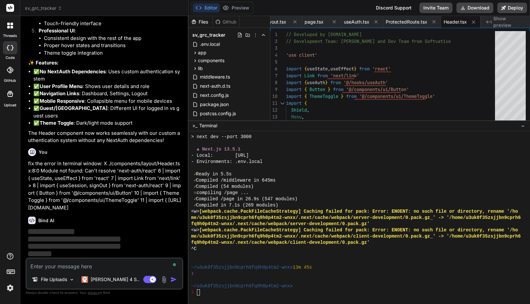
scroll to position [11612, 0]
click at [238, 8] on button "Preview" at bounding box center [236, 7] width 32 height 9
click at [202, 8] on button "Editor" at bounding box center [206, 7] width 27 height 9
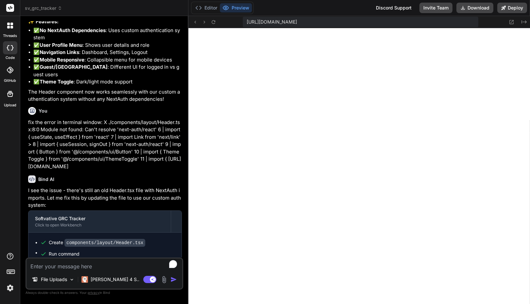
scroll to position [3577, 0]
click at [207, 8] on button "Editor" at bounding box center [206, 7] width 27 height 9
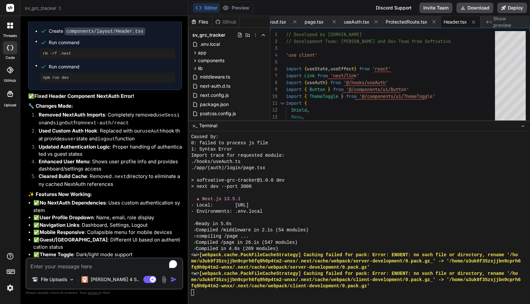
scroll to position [11888, 0]
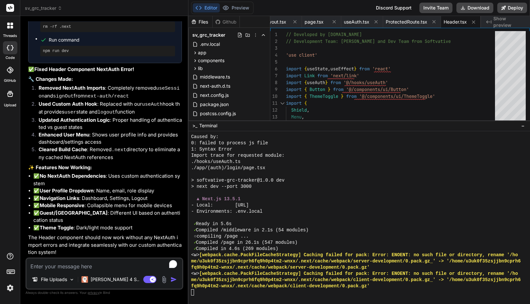
click at [304, 196] on div "▲ Next.js 13.5.1" at bounding box center [355, 199] width 329 height 6
click at [234, 6] on button "Preview" at bounding box center [236, 7] width 32 height 9
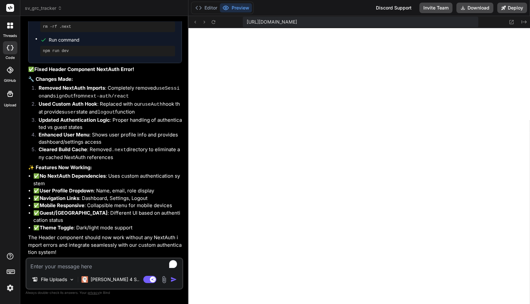
scroll to position [3590, 0]
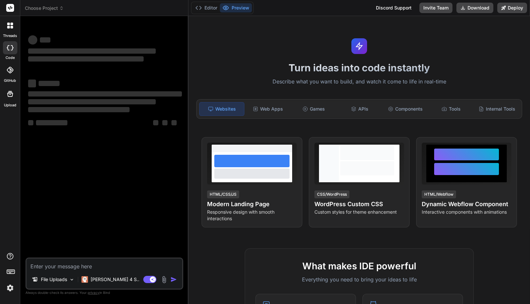
click at [340, 18] on div "Turn ideas into code instantly Describe what you want to build, and watch it co…" at bounding box center [358, 160] width 341 height 288
click at [355, 12] on div "Editor Preview Discord Support Invite Team Download Deploy" at bounding box center [358, 8] width 341 height 16
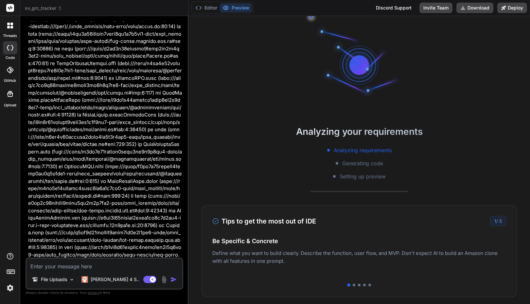
type textarea "x"
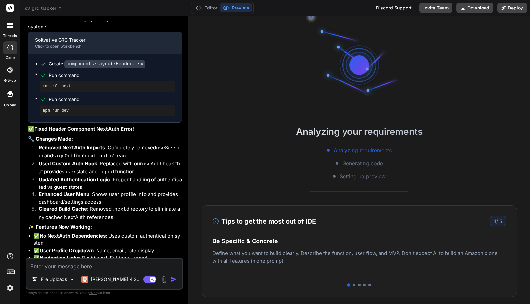
scroll to position [3310, 0]
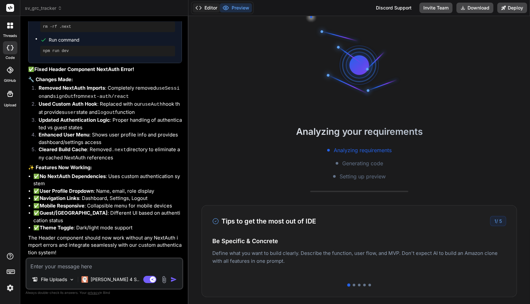
click at [209, 9] on button "Editor" at bounding box center [206, 7] width 27 height 9
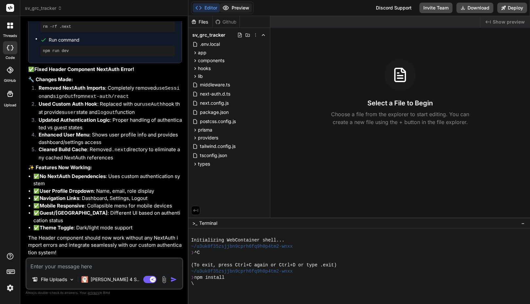
click at [241, 8] on button "Preview" at bounding box center [236, 7] width 32 height 9
click at [15, 33] on div "threads" at bounding box center [10, 27] width 20 height 23
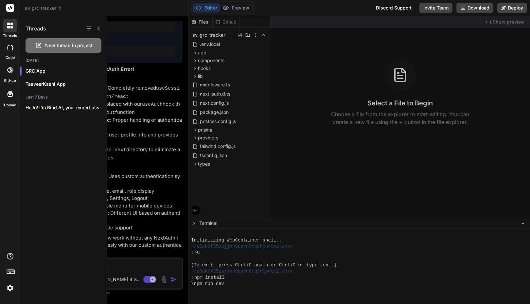
click at [13, 51] on div at bounding box center [10, 47] width 14 height 13
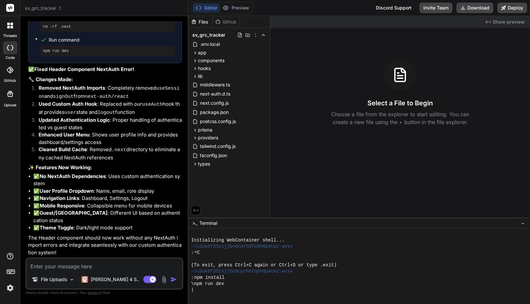
click at [12, 72] on icon at bounding box center [10, 70] width 7 height 7
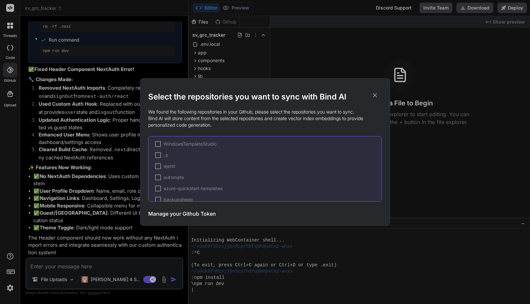
scroll to position [614, 0]
click at [20, 136] on div "Select the repositories you want to sync with Bind AI We found the following re…" at bounding box center [265, 152] width 530 height 304
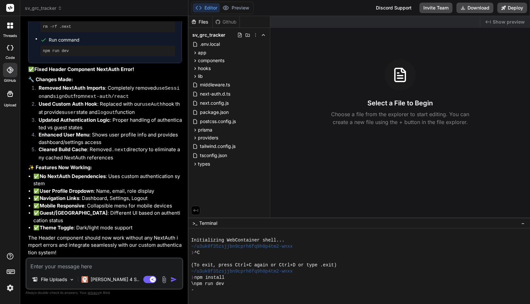
click at [9, 96] on icon at bounding box center [10, 94] width 6 height 6
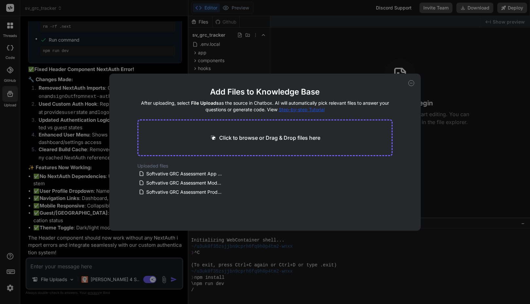
click at [6, 148] on div "Add Files to Knowledge Base After uploading, select File Uploads as the source …" at bounding box center [265, 152] width 530 height 304
type textarea "x"
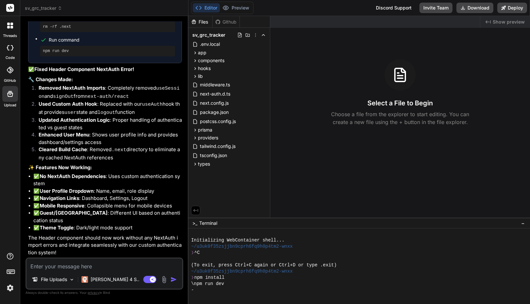
click at [13, 285] on img at bounding box center [10, 287] width 11 height 11
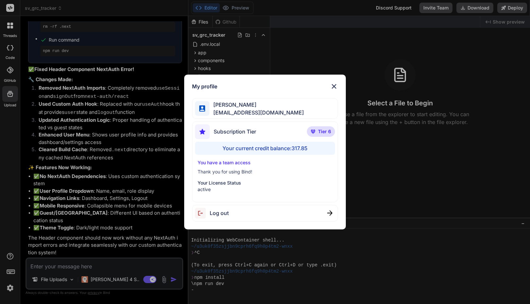
click at [6, 210] on div "My profile [PERSON_NAME] [PERSON_NAME][EMAIL_ADDRESS][DOMAIN_NAME] Subscription…" at bounding box center [265, 152] width 530 height 304
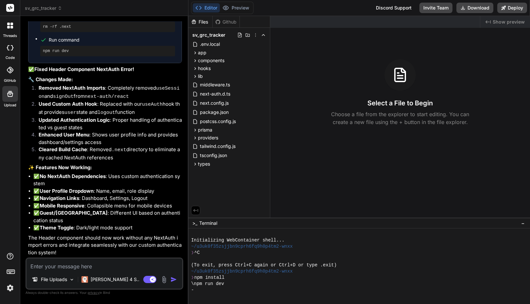
click at [229, 286] on div "\npm run dev" at bounding box center [355, 283] width 329 height 6
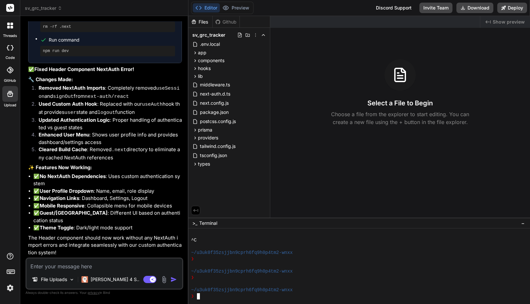
scroll to position [149, 0]
click at [239, 12] on div "Editor Preview Disabled until preview for your project is generated" at bounding box center [222, 8] width 62 height 12
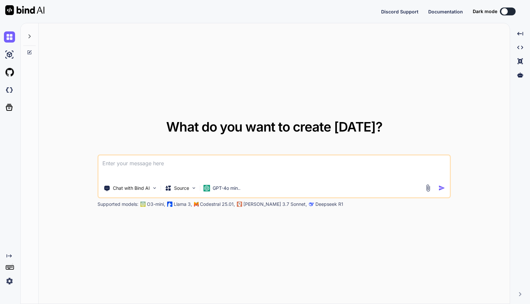
click at [8, 281] on img at bounding box center [9, 280] width 11 height 11
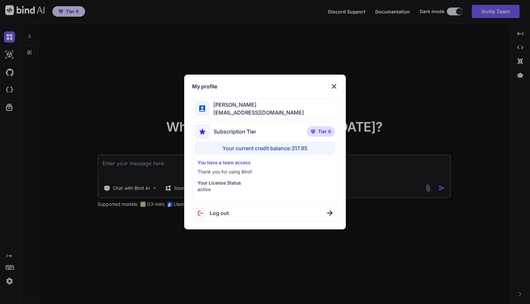
click at [334, 85] on img at bounding box center [334, 86] width 8 height 8
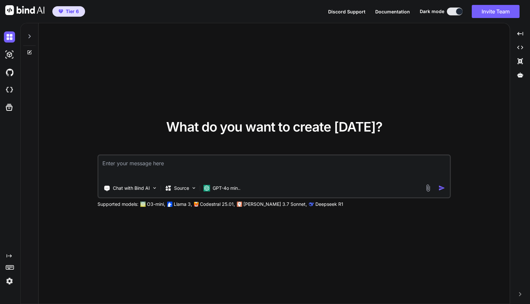
click at [64, 235] on div "What do you want to create [DATE]? Chat with Bind AI Source GPT-4o min.. Suppor…" at bounding box center [274, 163] width 471 height 281
type textarea "x"
click at [315, 11] on div "Tier 6 Discord Support Documentation Dark mode Invite Team Created with Pixso." at bounding box center [265, 11] width 530 height 23
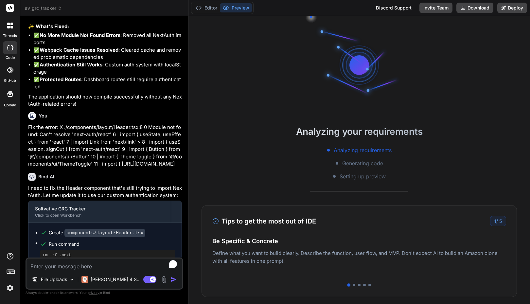
scroll to position [2614, 0]
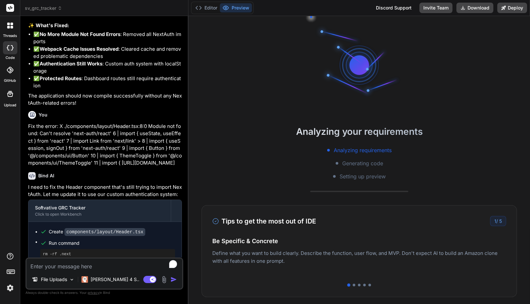
type textarea "x"
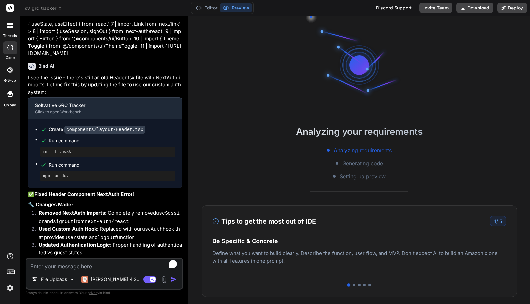
scroll to position [3310, 0]
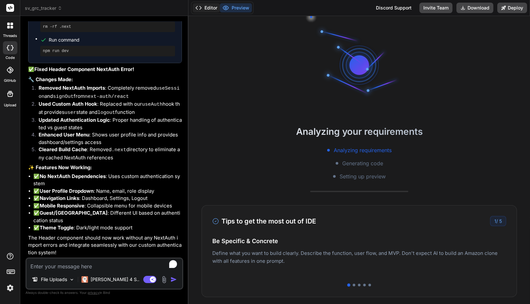
click at [212, 9] on button "Editor" at bounding box center [206, 7] width 27 height 9
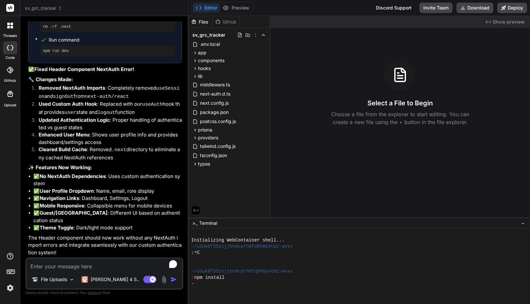
click at [330, 8] on div "Editor Preview Discord Support Invite Team Download Deploy" at bounding box center [358, 8] width 341 height 16
click at [315, 12] on div "Editor Preview Discord Support Invite Team Download Deploy" at bounding box center [358, 8] width 341 height 16
